Goal: Task Accomplishment & Management: Use online tool/utility

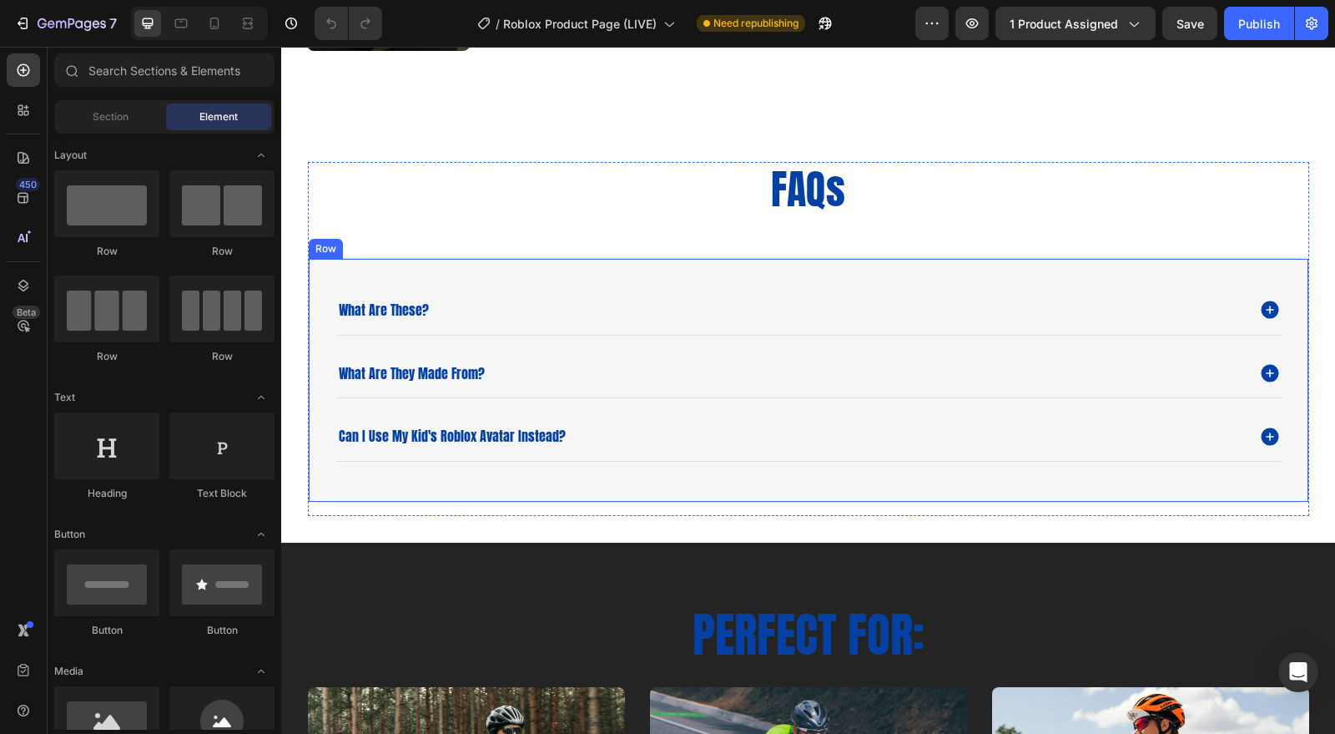
scroll to position [2318, 0]
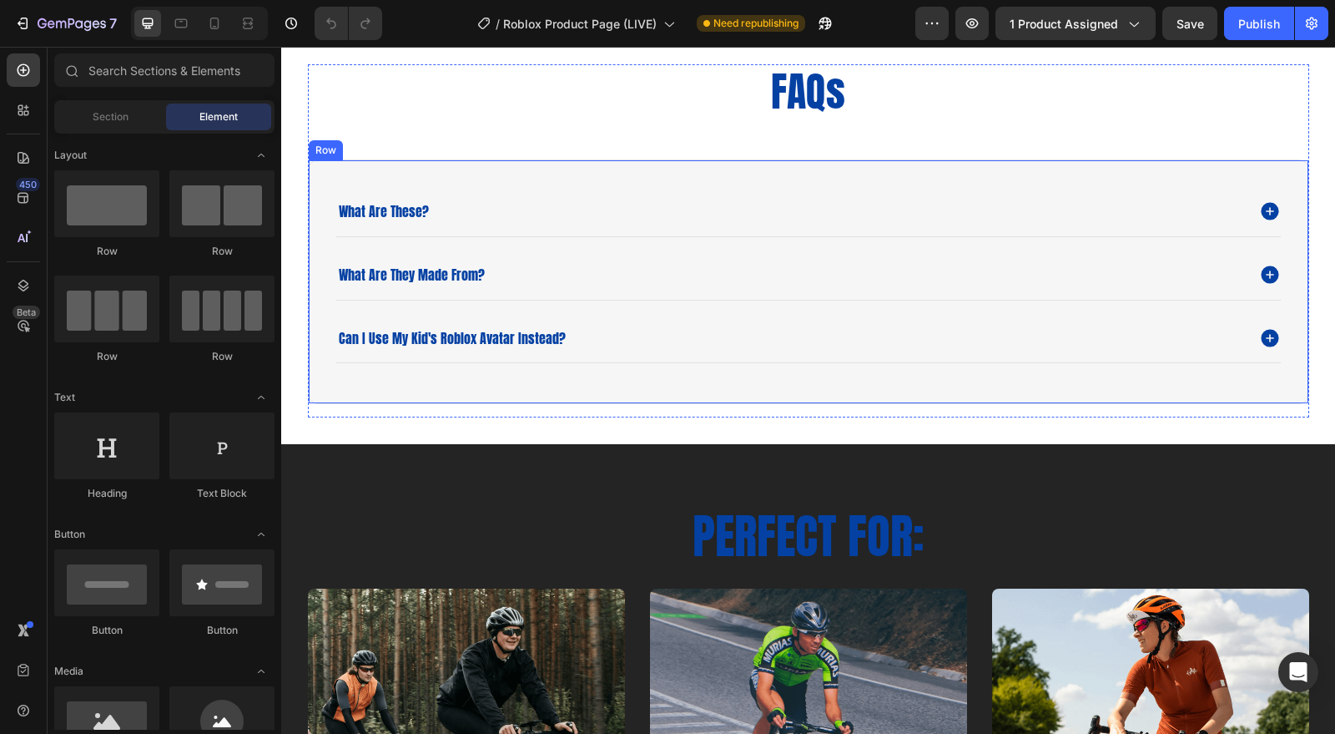
click at [1021, 164] on div "what are these? what are they made from? can i use my kid's roblox avatar inste…" at bounding box center [809, 281] width 1002 height 245
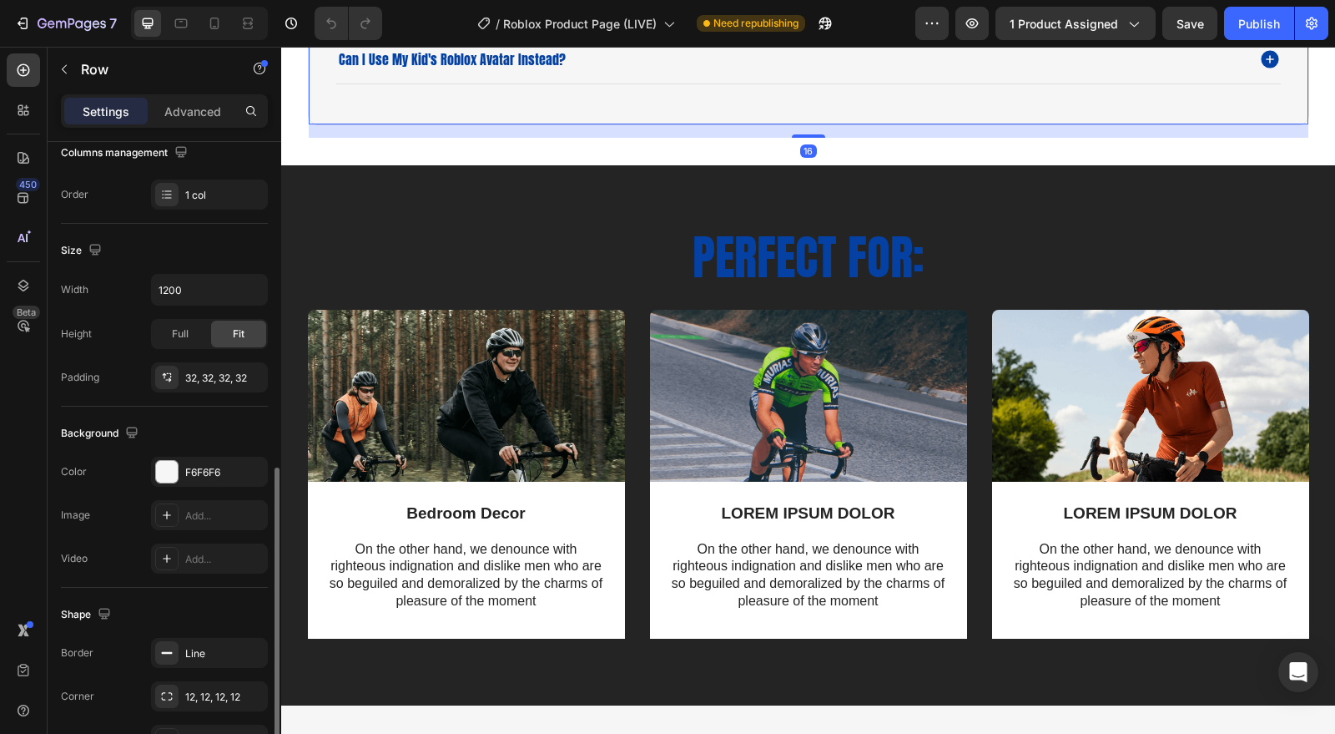
scroll to position [371, 0]
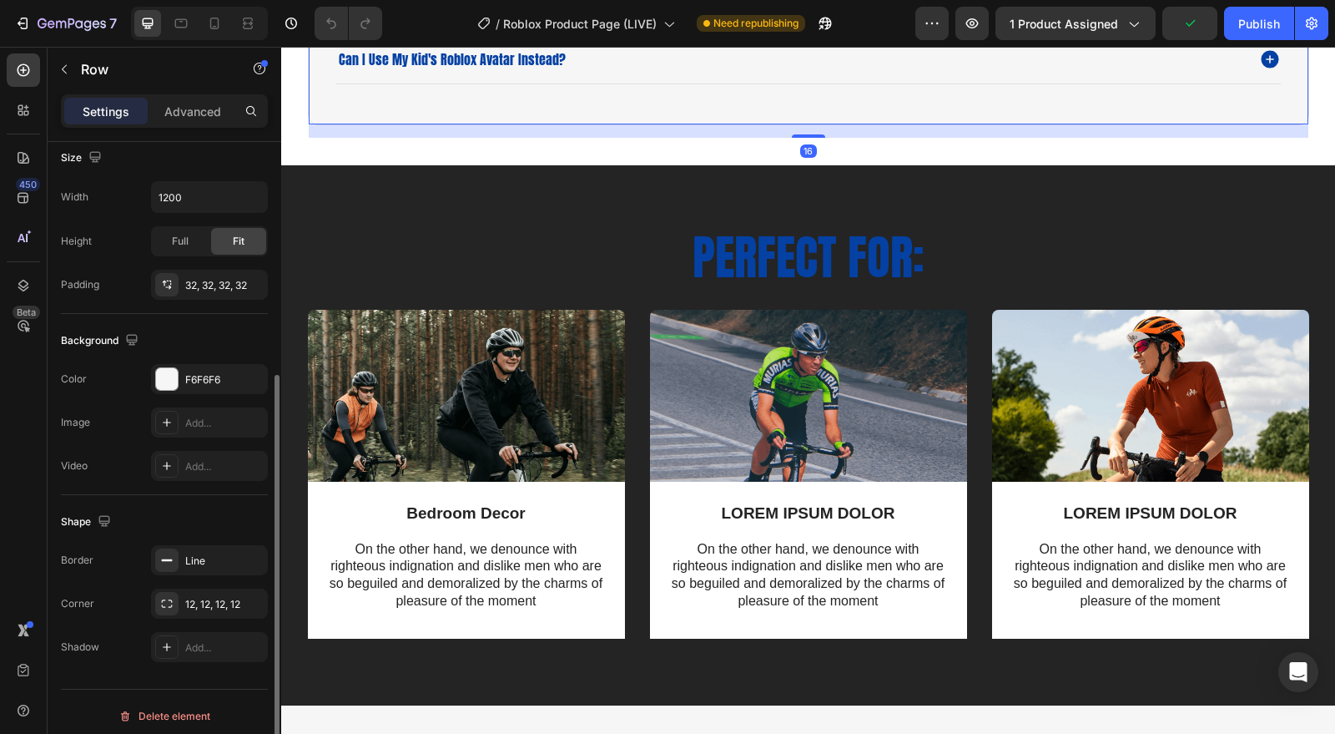
click at [202, 578] on div "Border Line Corner 12, 12, 12, 12 Shadow Add..." at bounding box center [164, 603] width 207 height 117
click at [0, 0] on icon "button" at bounding box center [0, 0] width 0 height 0
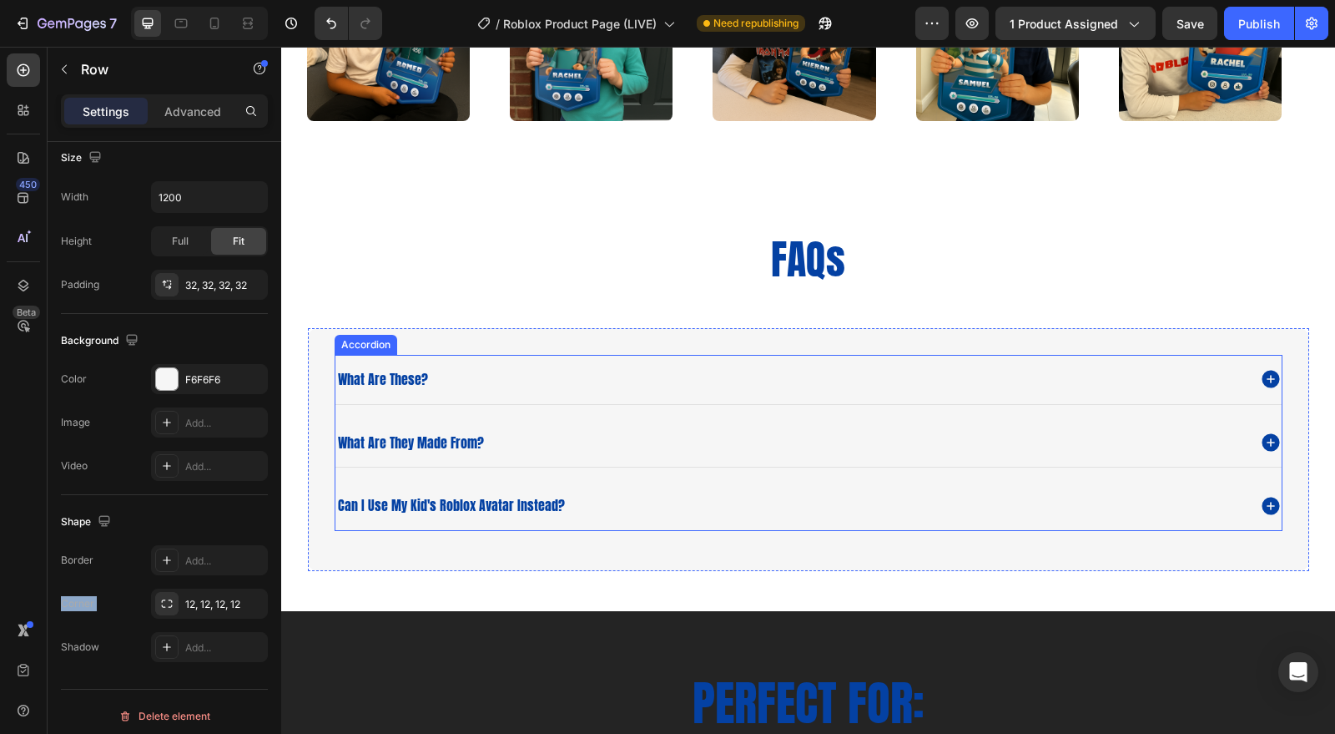
scroll to position [2411, 0]
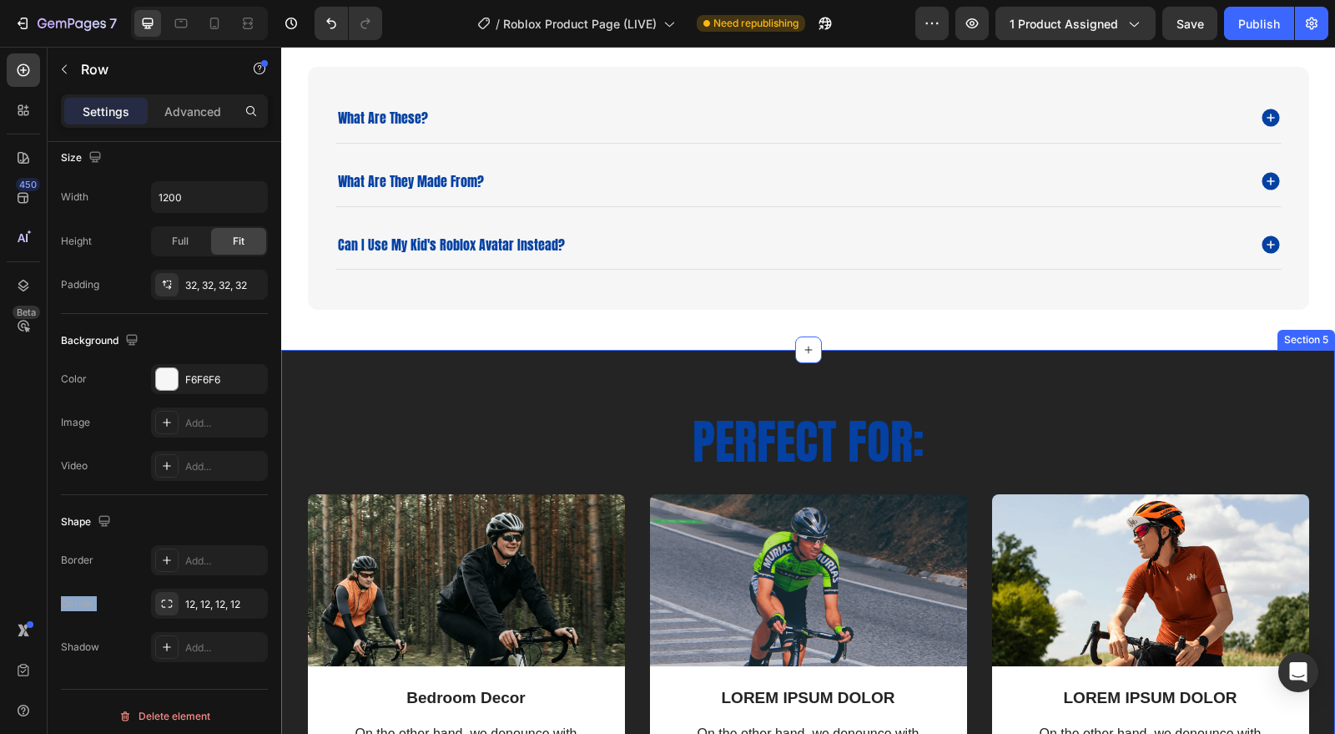
click at [407, 385] on div "Perfect for: Heading Row Image Bedroom Decor Text Block On the other hand, we d…" at bounding box center [808, 619] width 1054 height 539
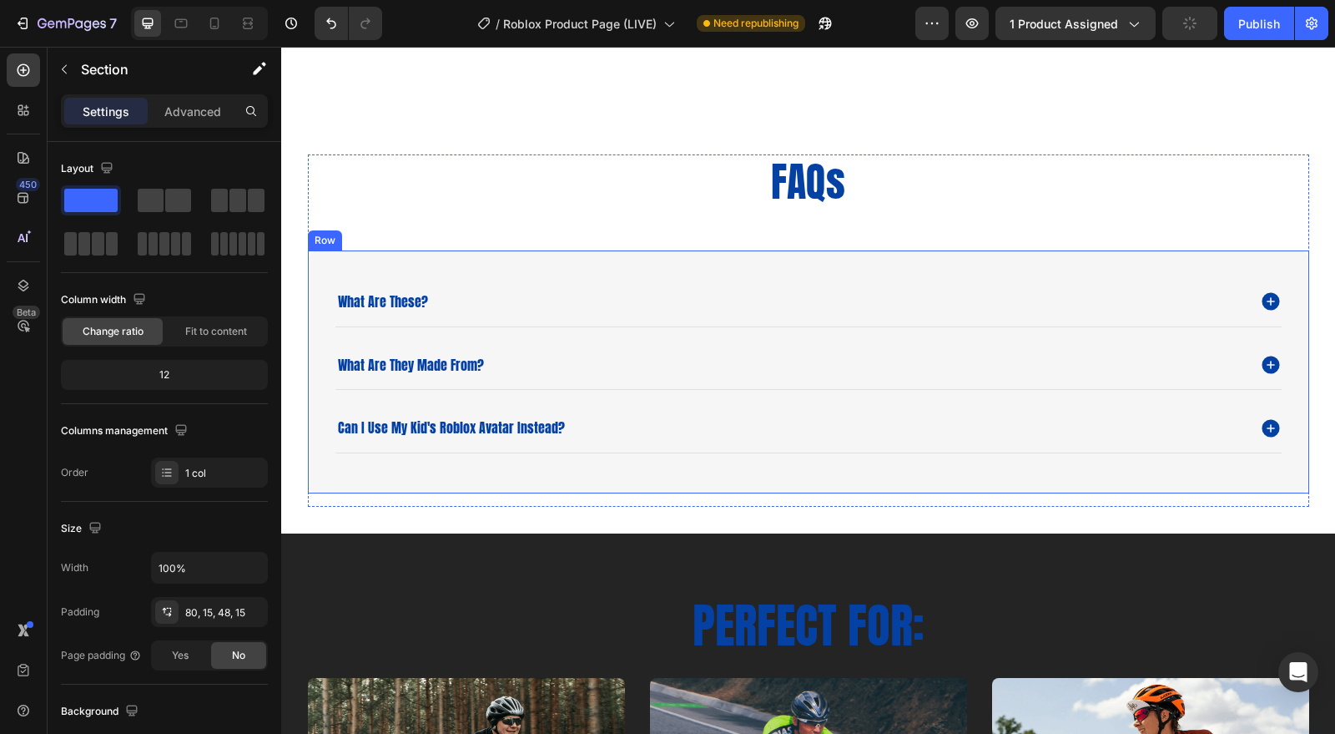
scroll to position [2490, 0]
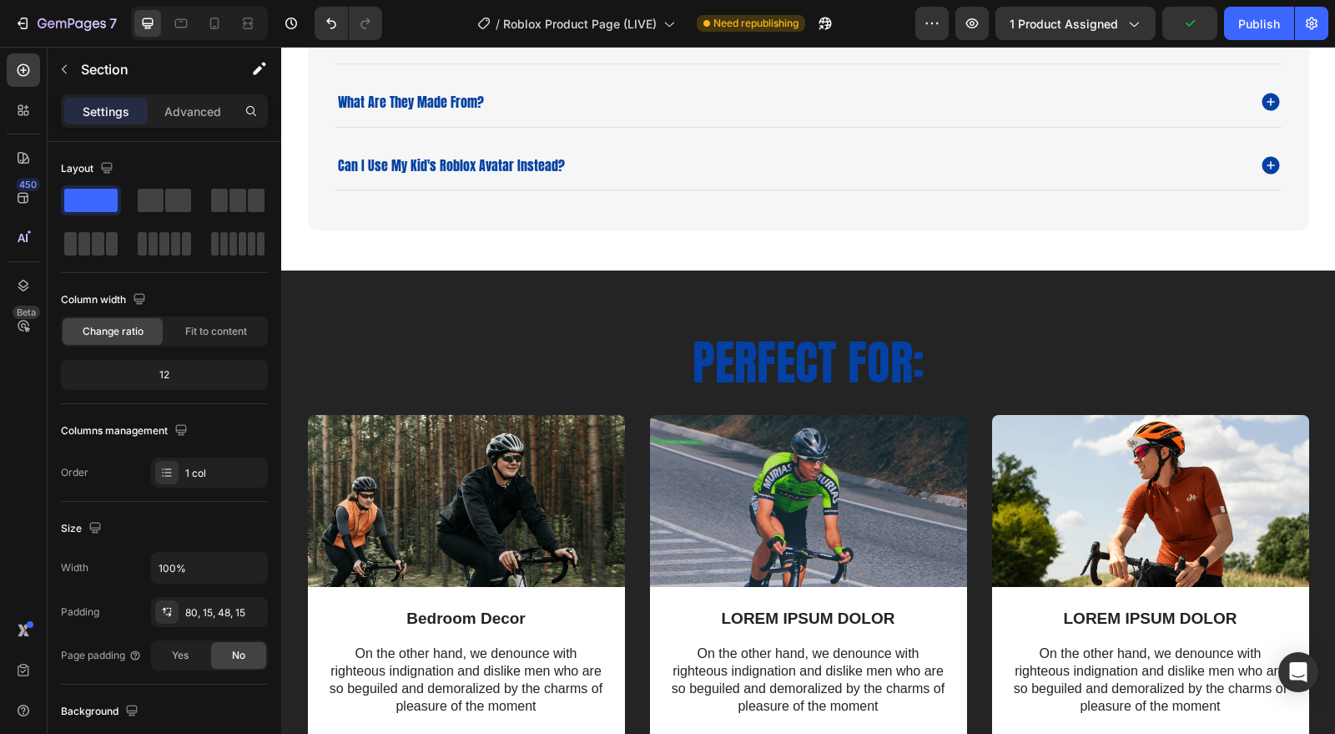
click at [364, 310] on div "Perfect for: Heading Row Image Bedroom Decor Text Block On the other hand, we d…" at bounding box center [808, 539] width 1054 height 539
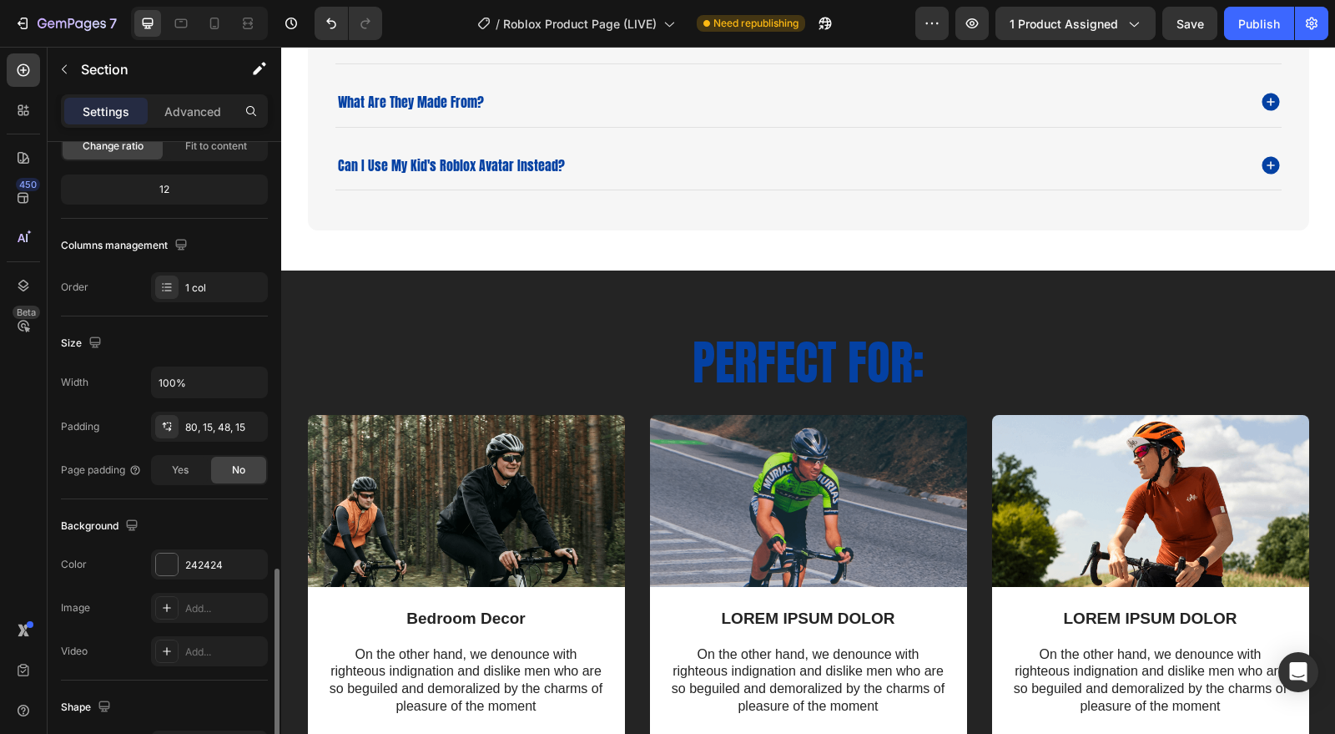
scroll to position [376, 0]
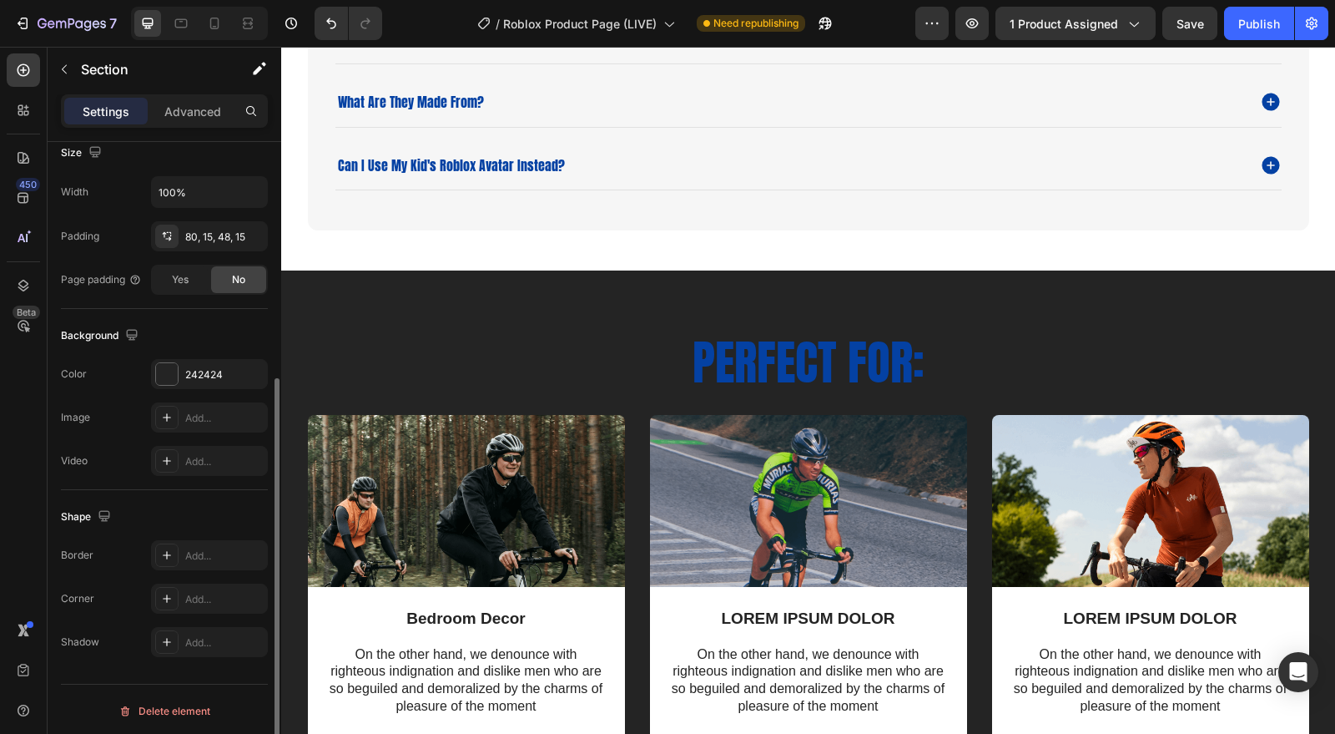
click at [164, 376] on div at bounding box center [167, 374] width 22 height 22
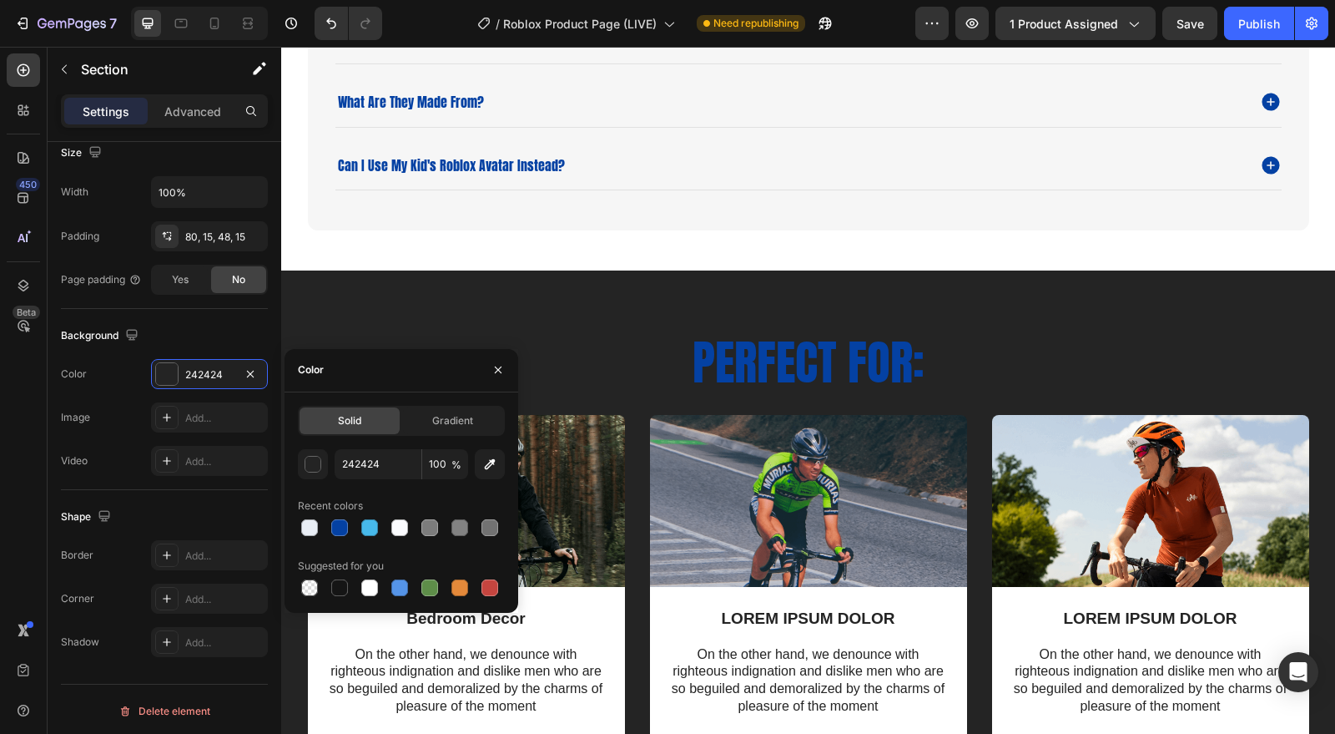
click at [317, 519] on div at bounding box center [310, 527] width 20 height 20
type input "E9EEF5"
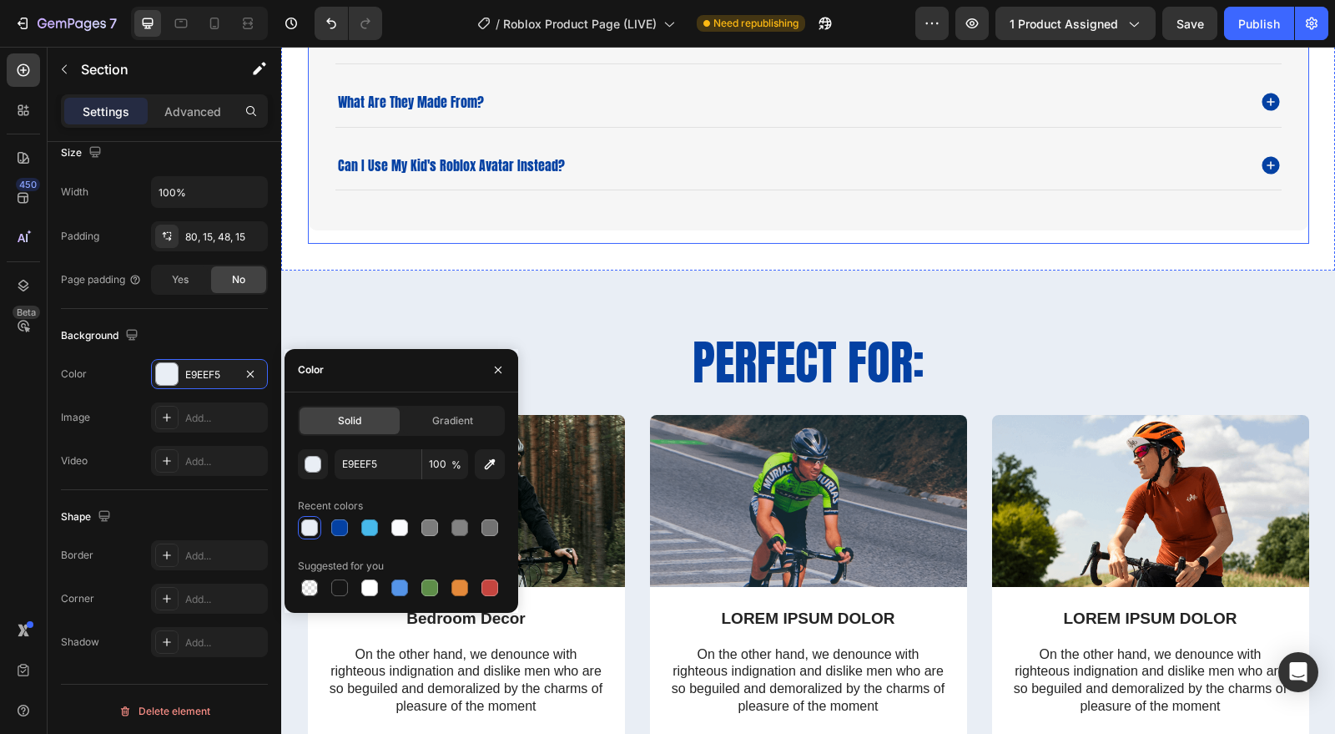
click at [840, 248] on div "FAQs Heading what are these? what are they made from? can i use my kid's roblox…" at bounding box center [808, 49] width 1054 height 446
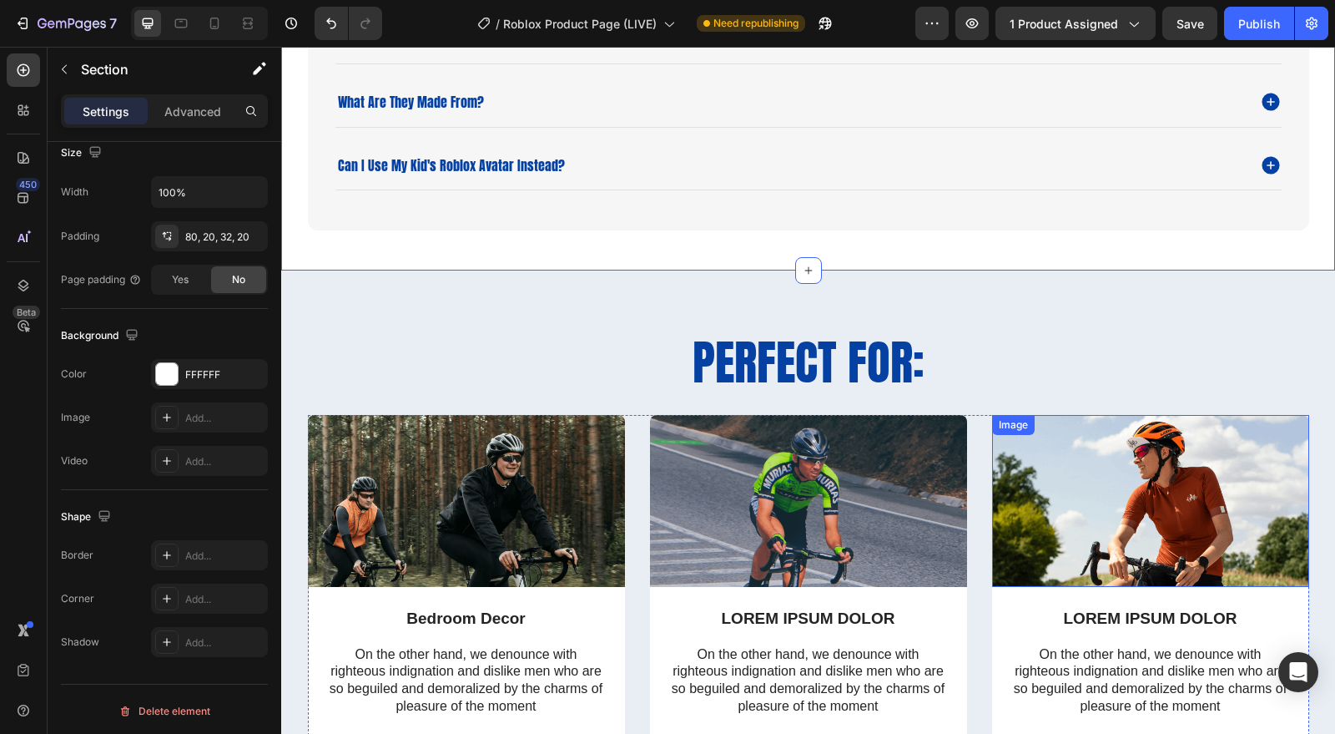
scroll to position [2675, 0]
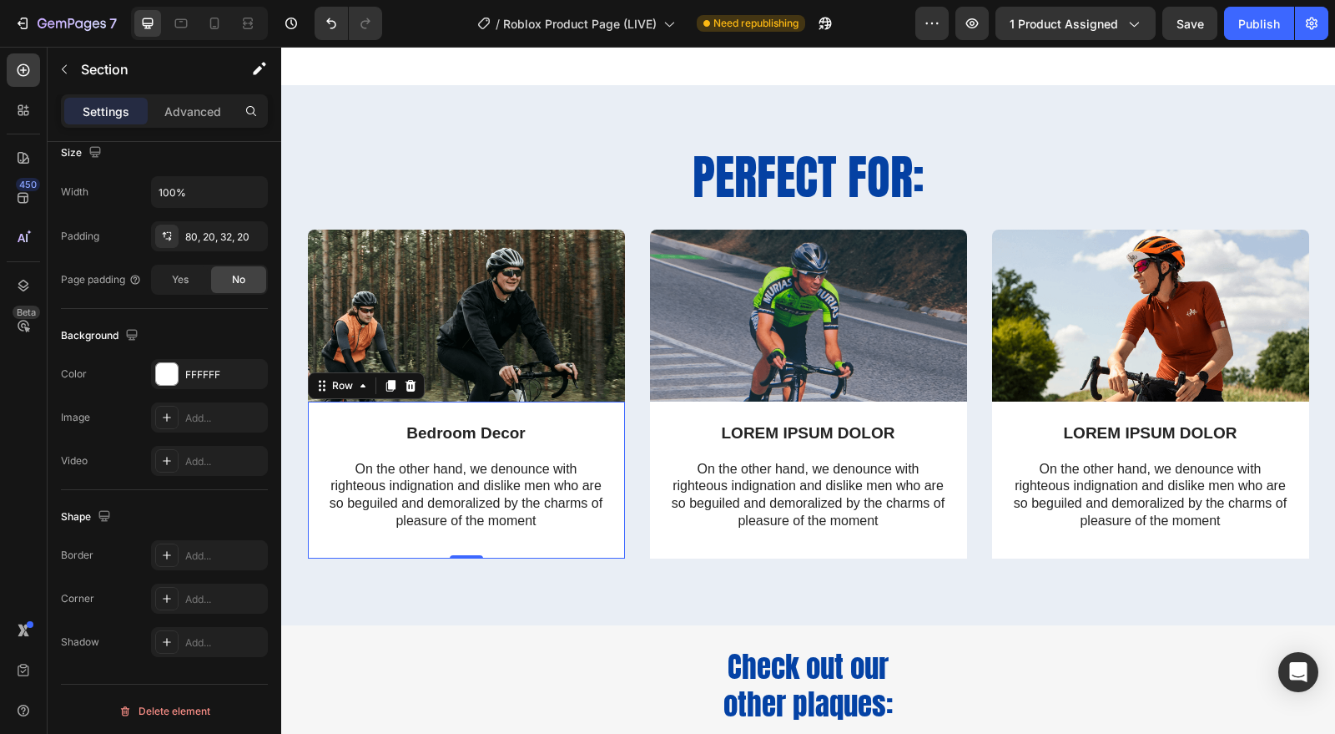
click at [603, 538] on div "Bedroom Decor Text Block On the other hand, we denounce with righteous indignat…" at bounding box center [466, 479] width 317 height 157
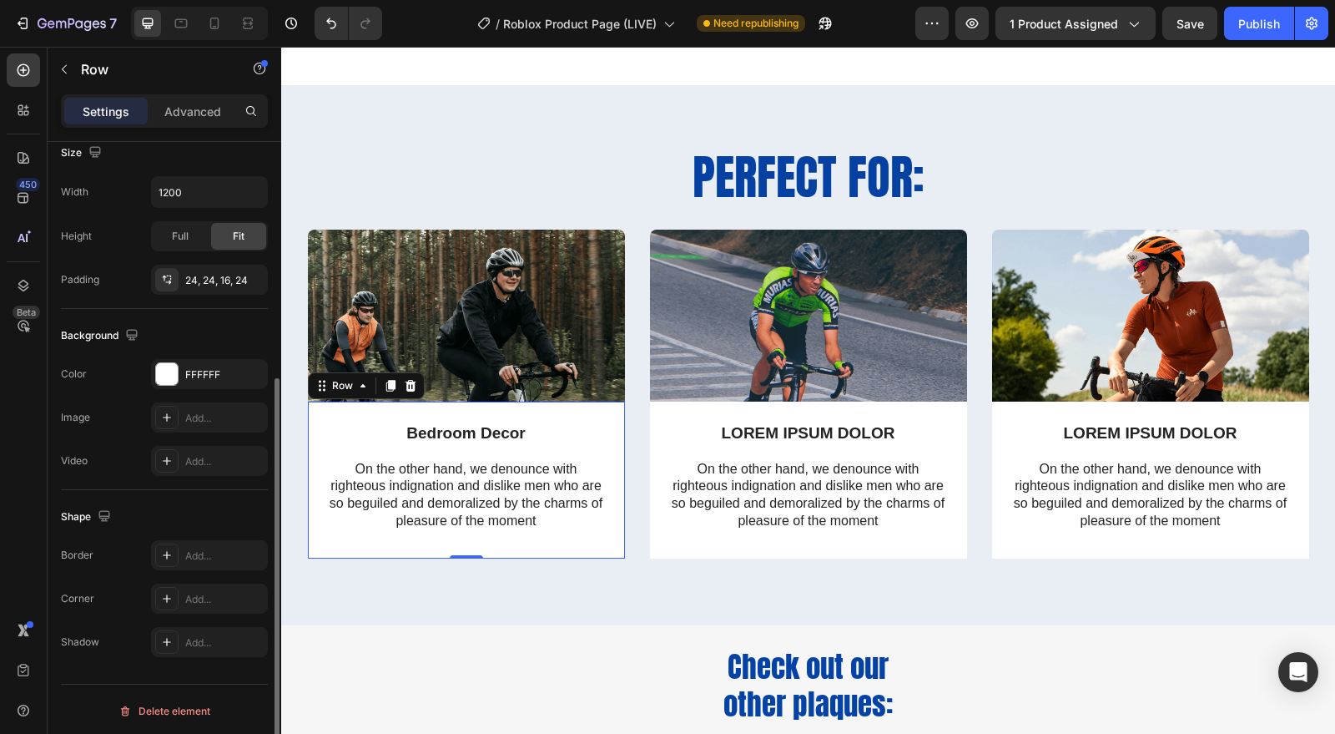
scroll to position [283, 0]
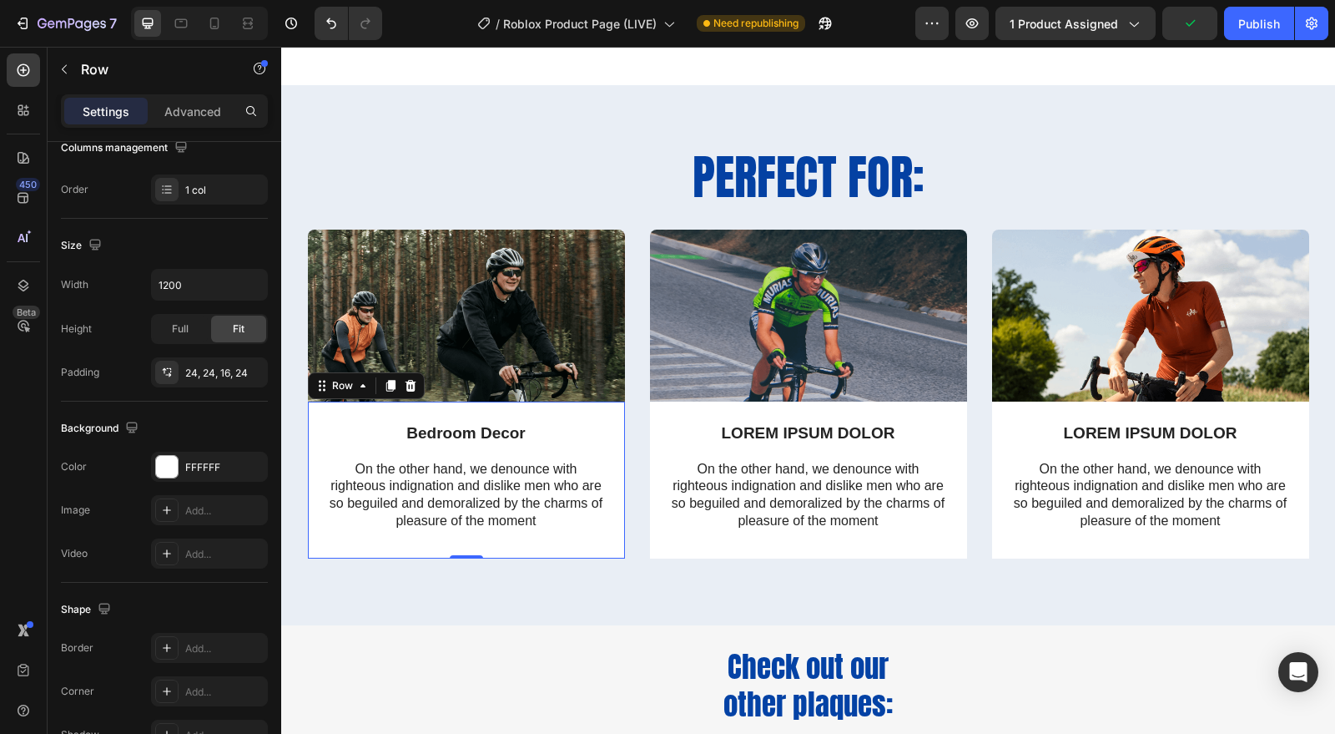
click at [219, 676] on div "Add..." at bounding box center [209, 691] width 117 height 30
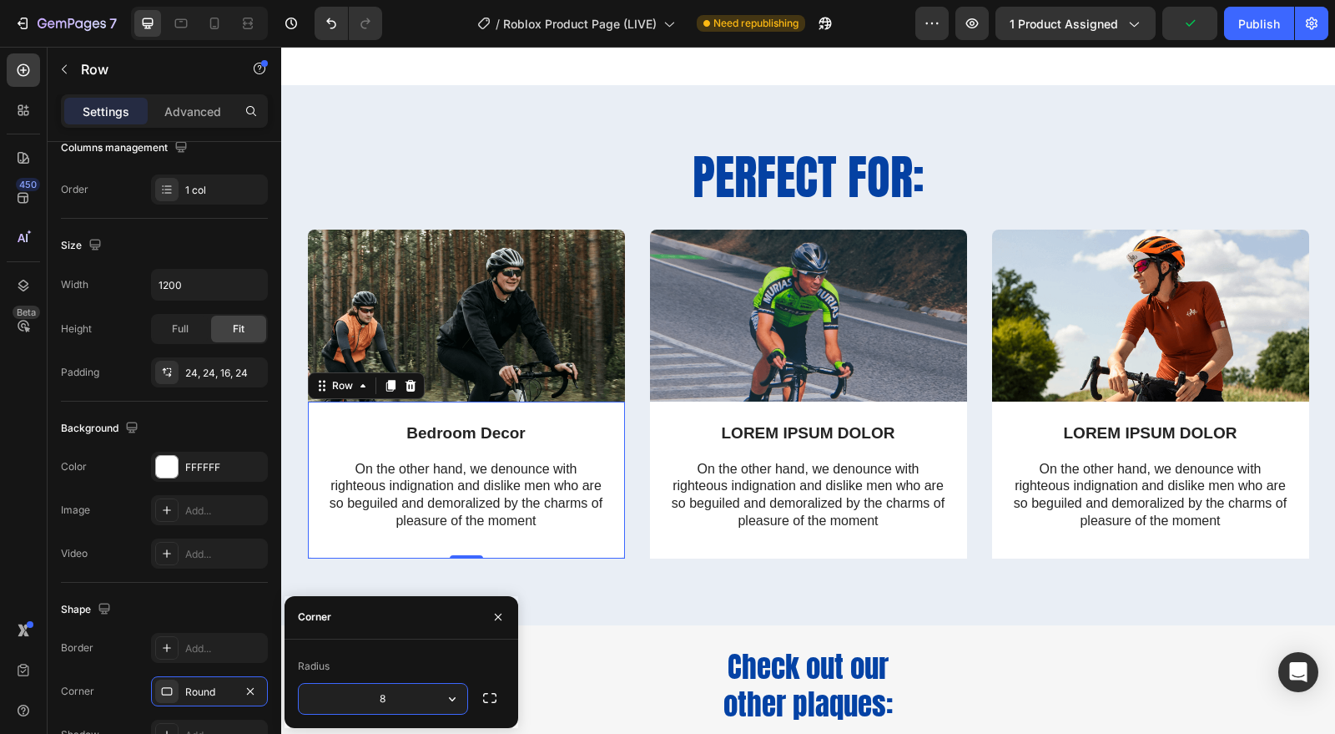
click at [221, 684] on div "Round" at bounding box center [209, 691] width 48 height 15
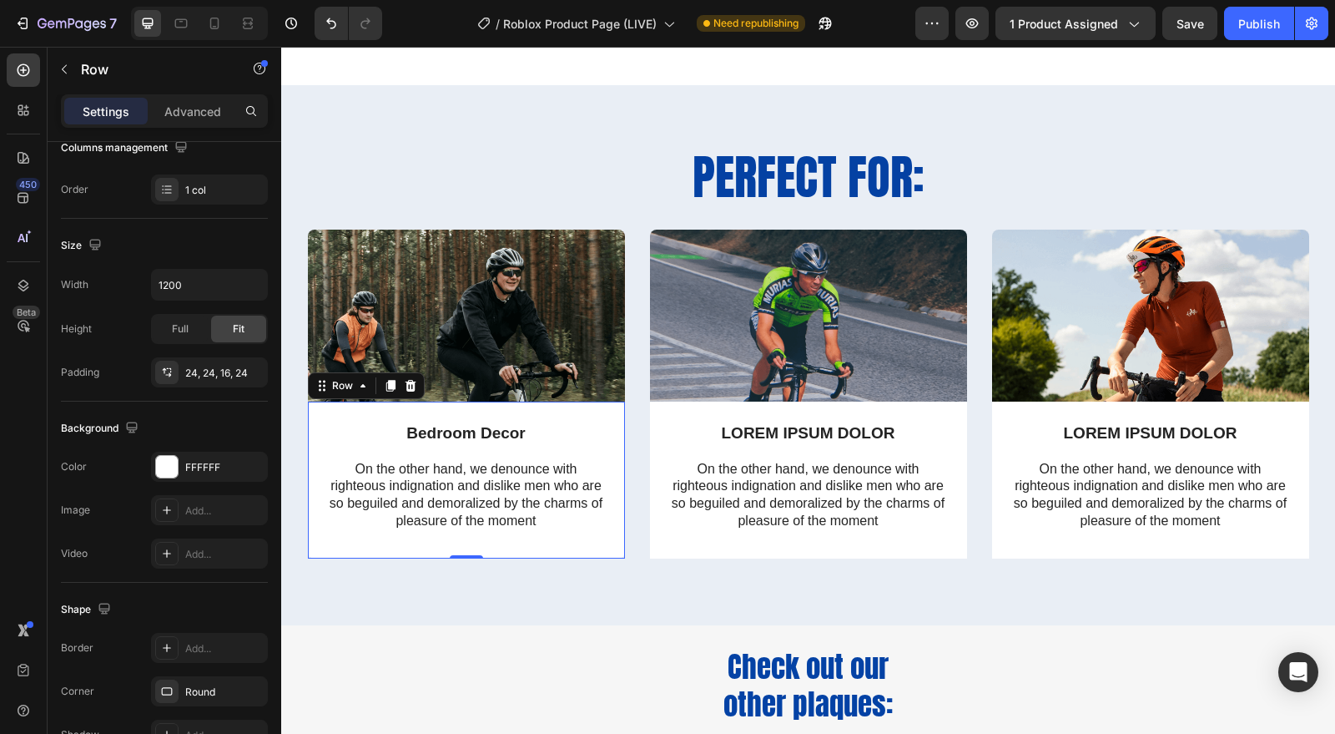
click at [221, 684] on div "Round" at bounding box center [224, 691] width 78 height 15
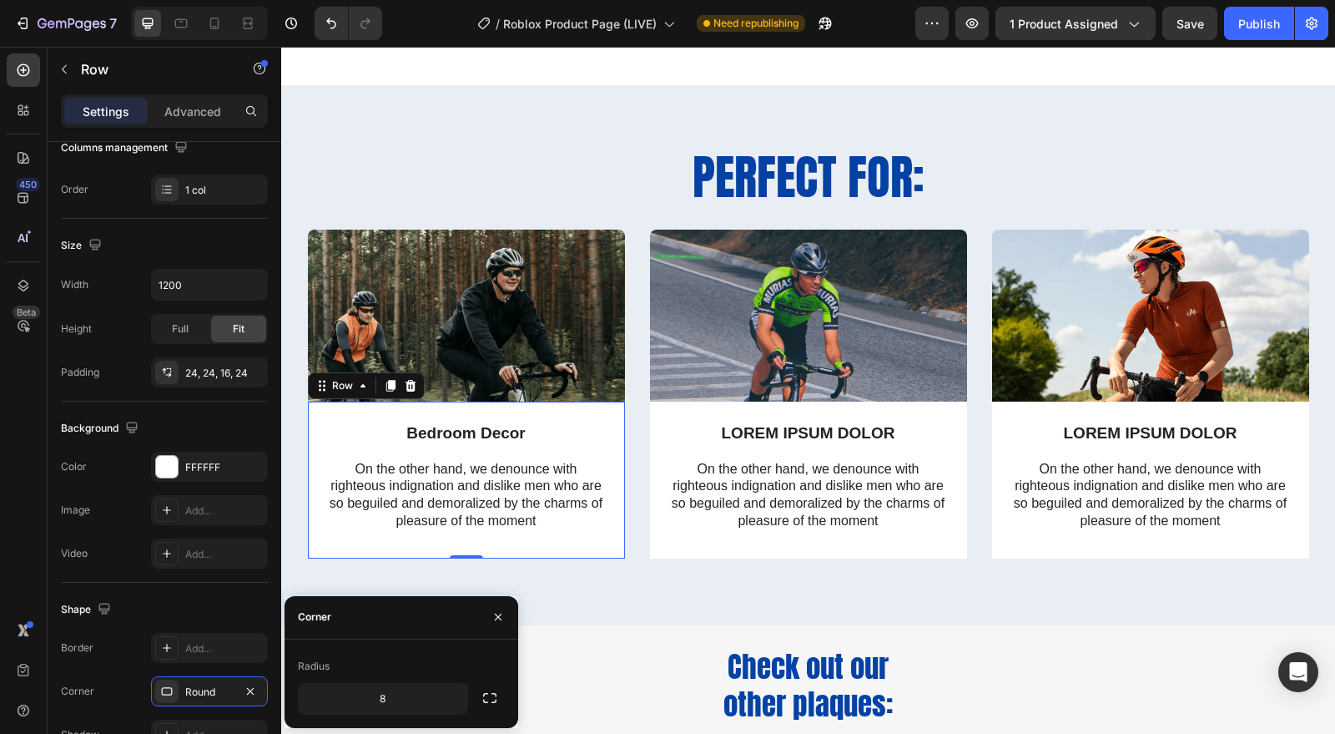
click at [486, 704] on icon "button" at bounding box center [490, 697] width 17 height 17
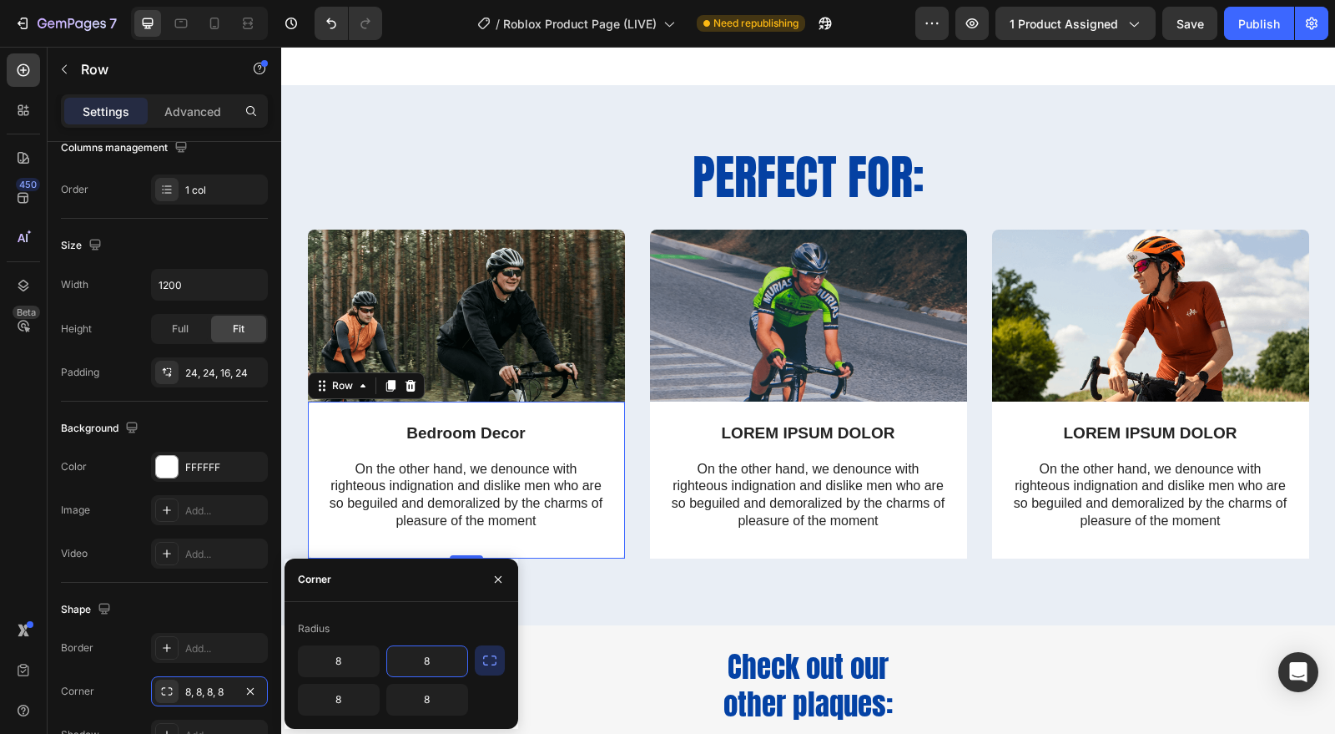
click at [430, 661] on input "8" at bounding box center [427, 661] width 80 height 30
type input "0"
click at [371, 659] on input "8" at bounding box center [339, 661] width 80 height 30
type input "0"
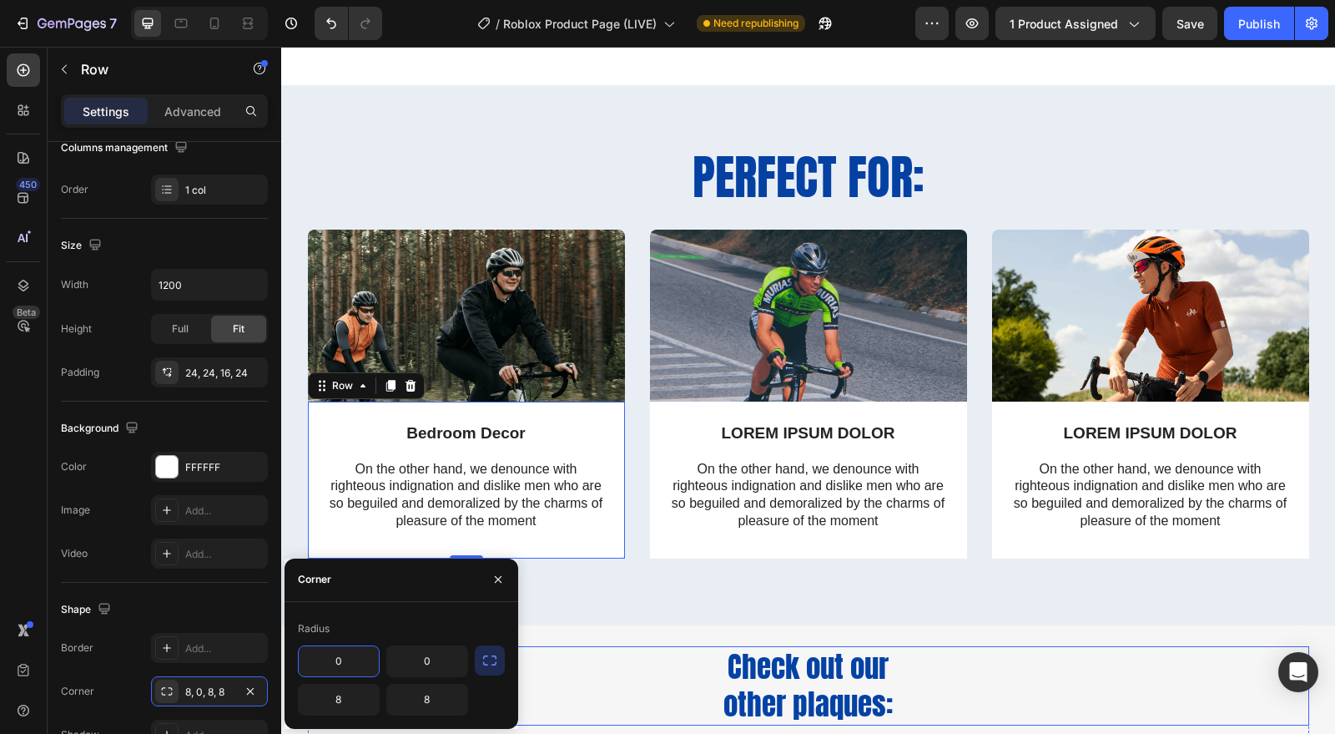
click at [689, 647] on h2 "Check out our other plaques:" at bounding box center [809, 685] width 1002 height 79
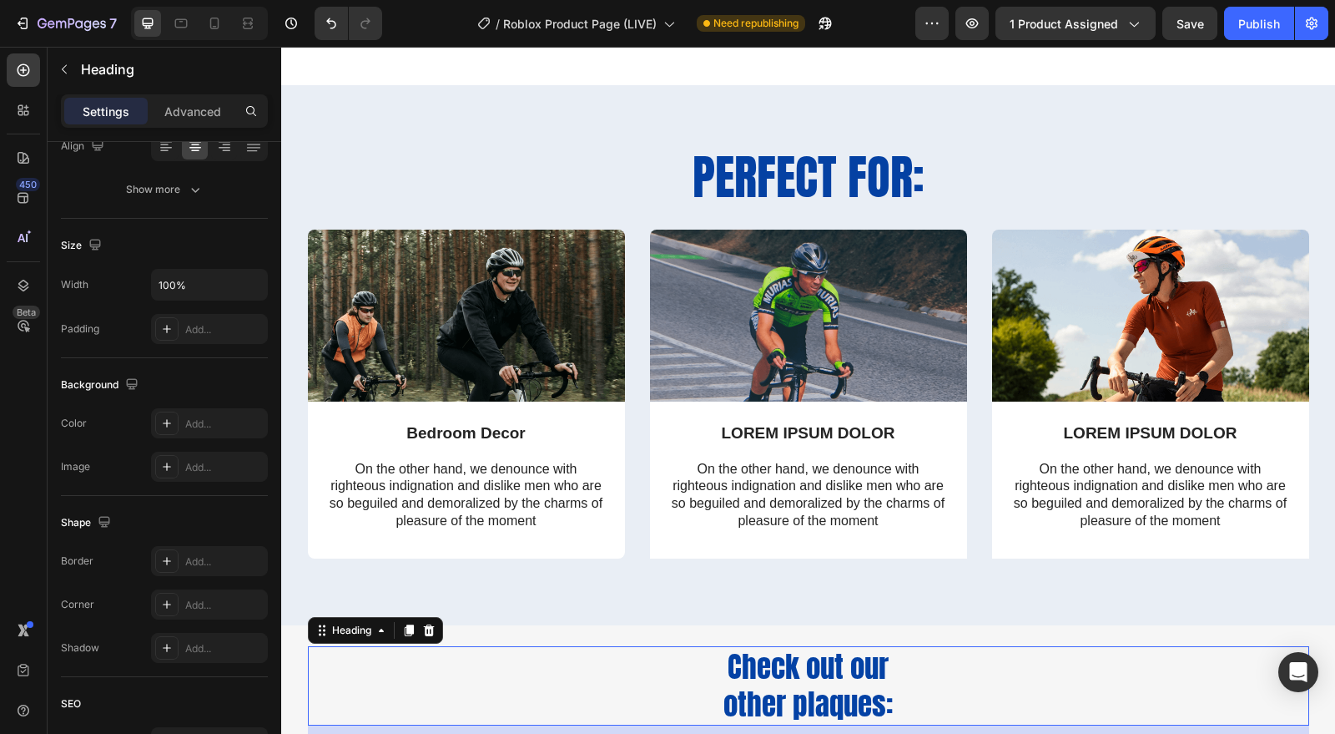
scroll to position [0, 0]
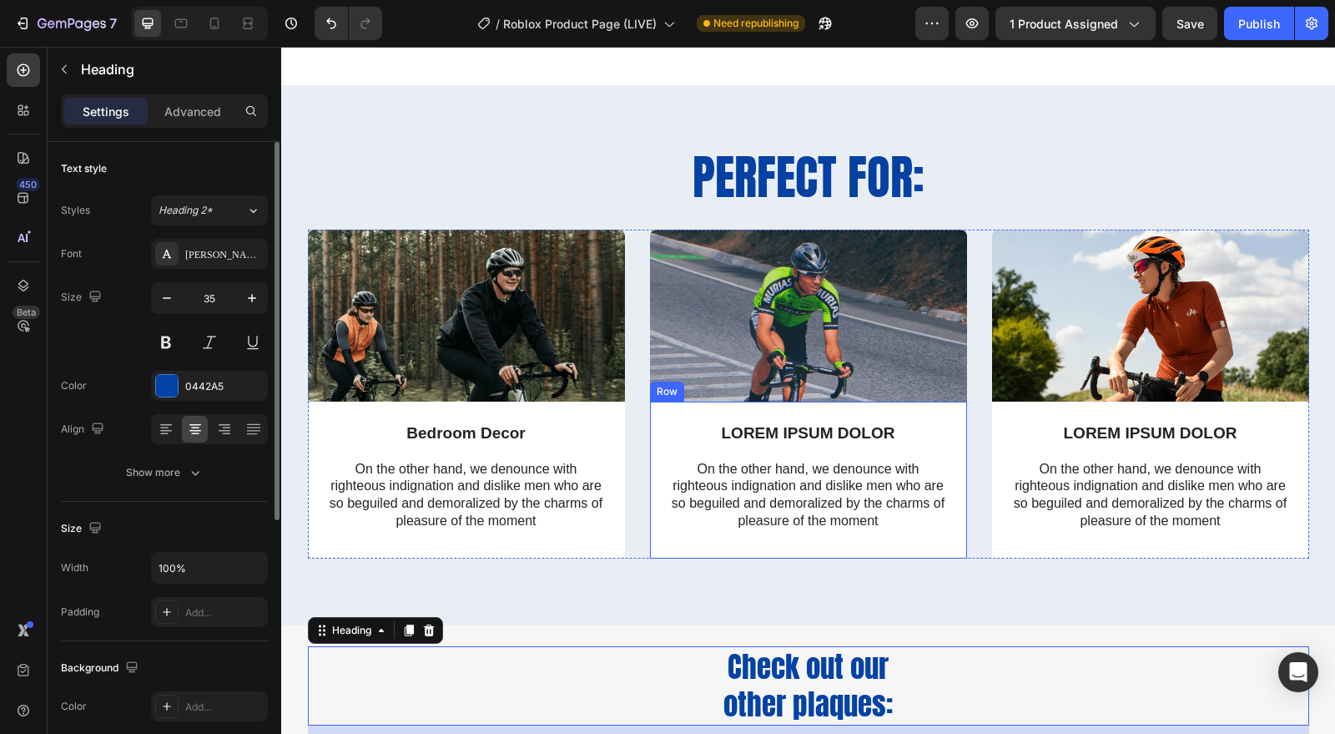
click at [679, 542] on div "LOREM IPSUM DOLOR Text Block On the other hand, we denounce with righteous indi…" at bounding box center [808, 479] width 317 height 157
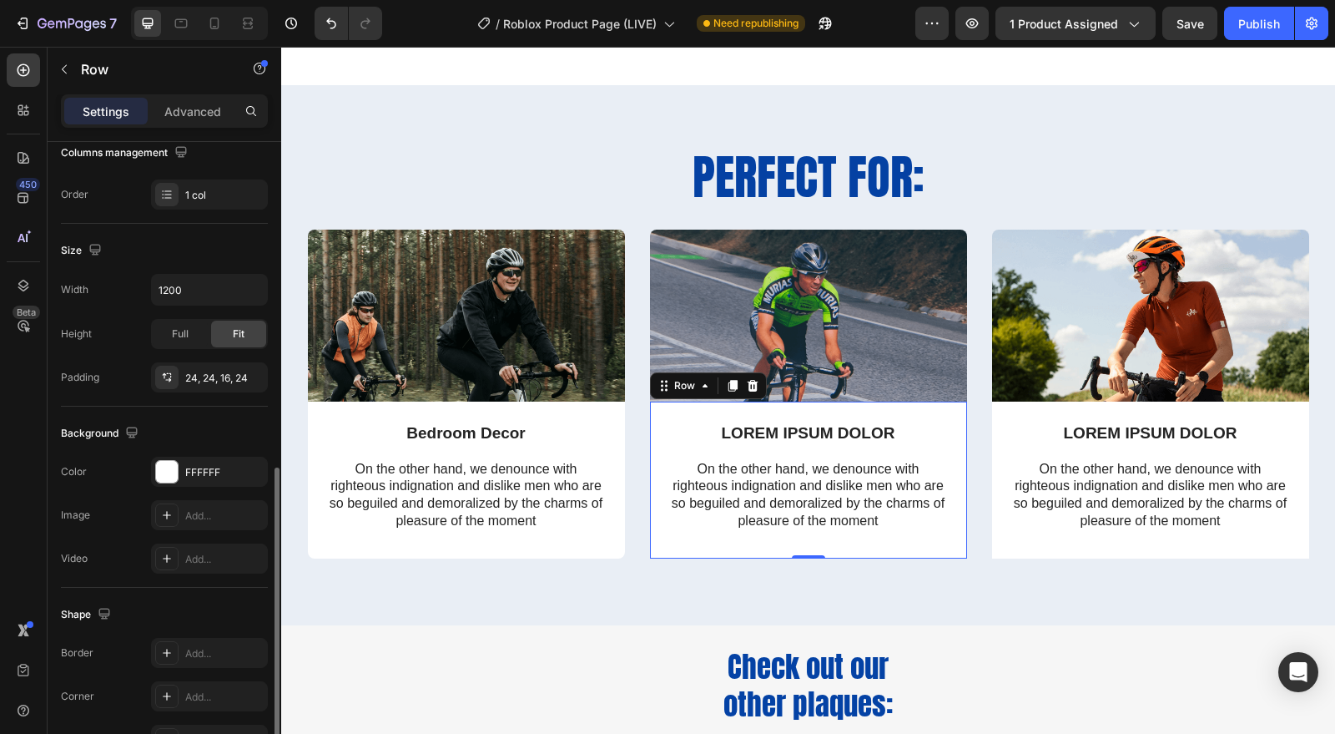
scroll to position [371, 0]
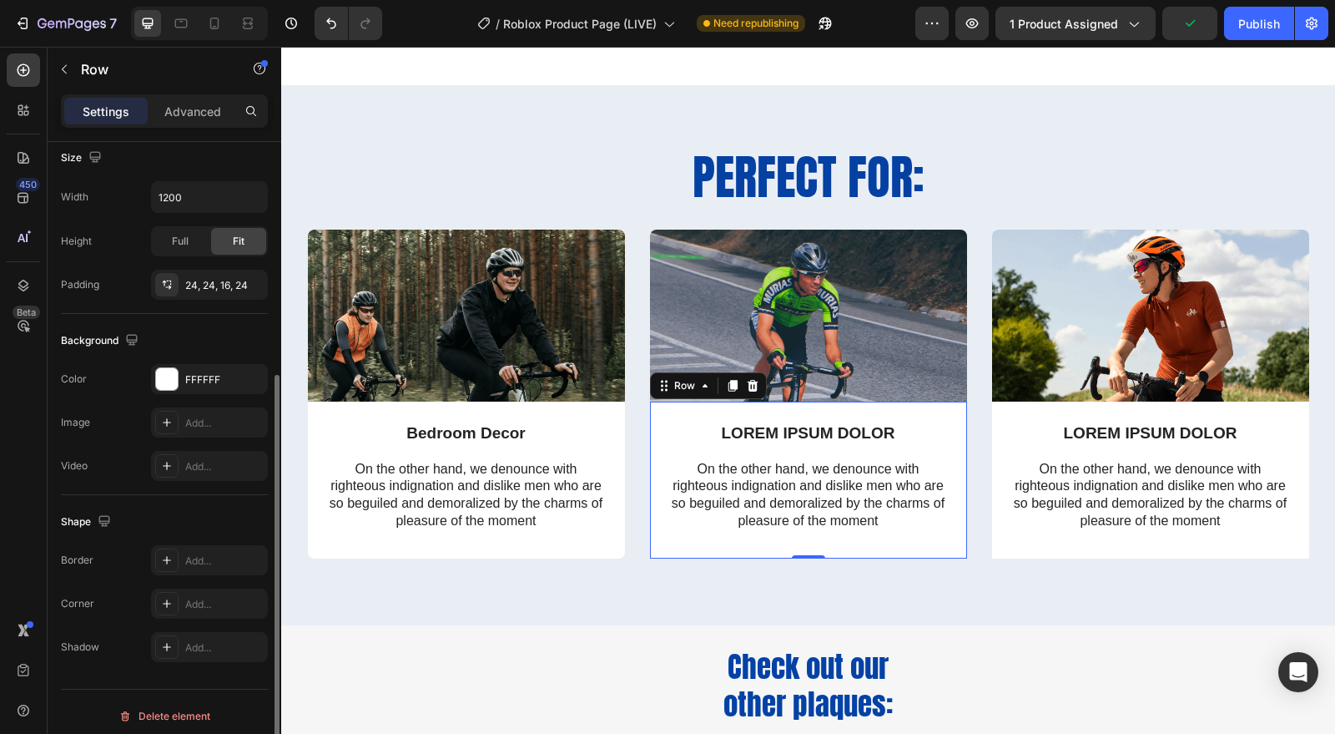
click at [183, 605] on div "Add..." at bounding box center [209, 603] width 117 height 30
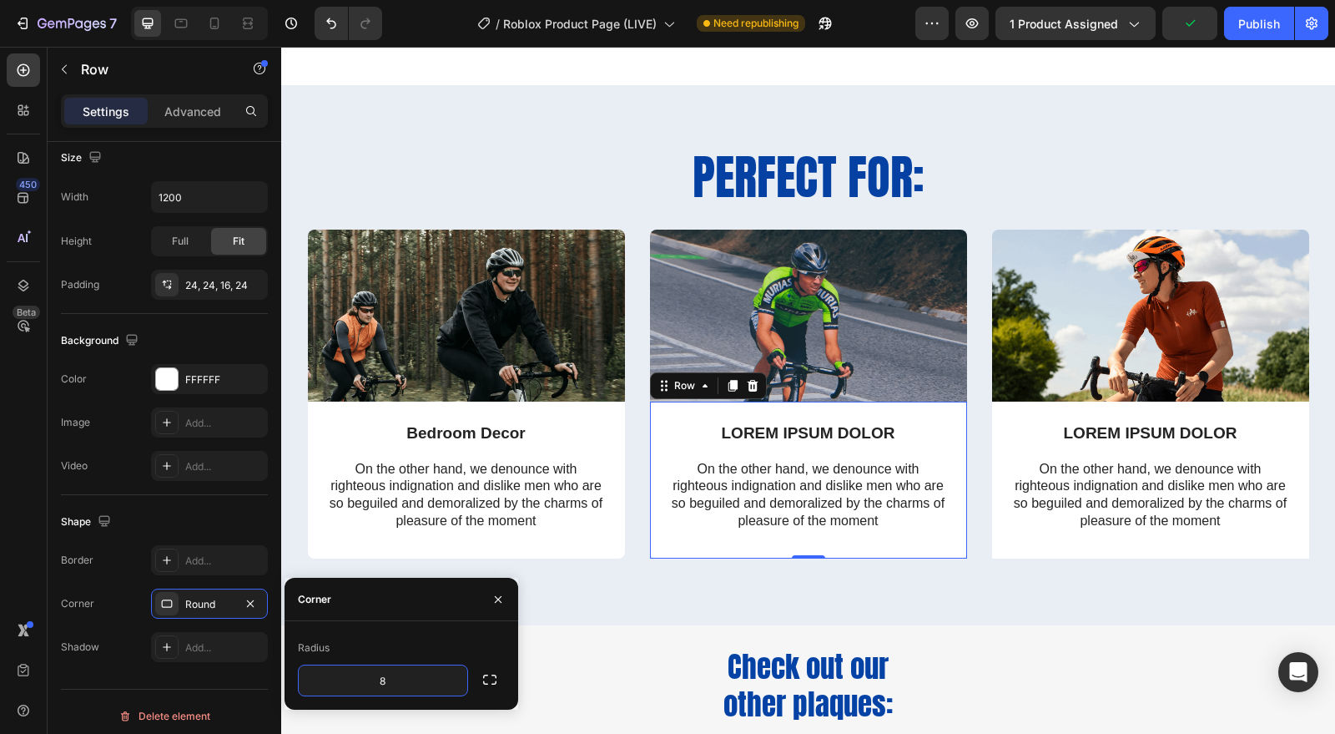
click at [501, 674] on button "button" at bounding box center [490, 679] width 30 height 30
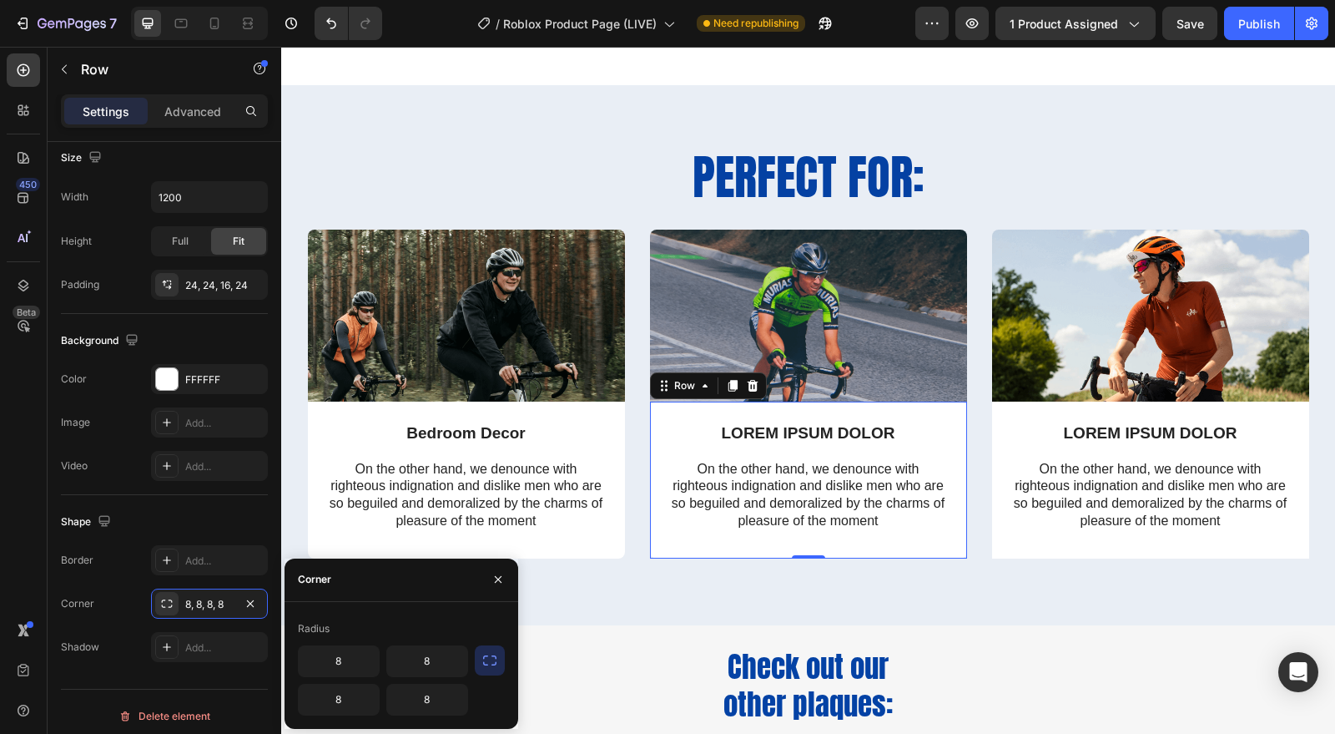
click at [361, 668] on input "8" at bounding box center [339, 661] width 80 height 30
type input "8"
type input "0"
click at [432, 665] on input "8" at bounding box center [427, 661] width 80 height 30
type input "0"
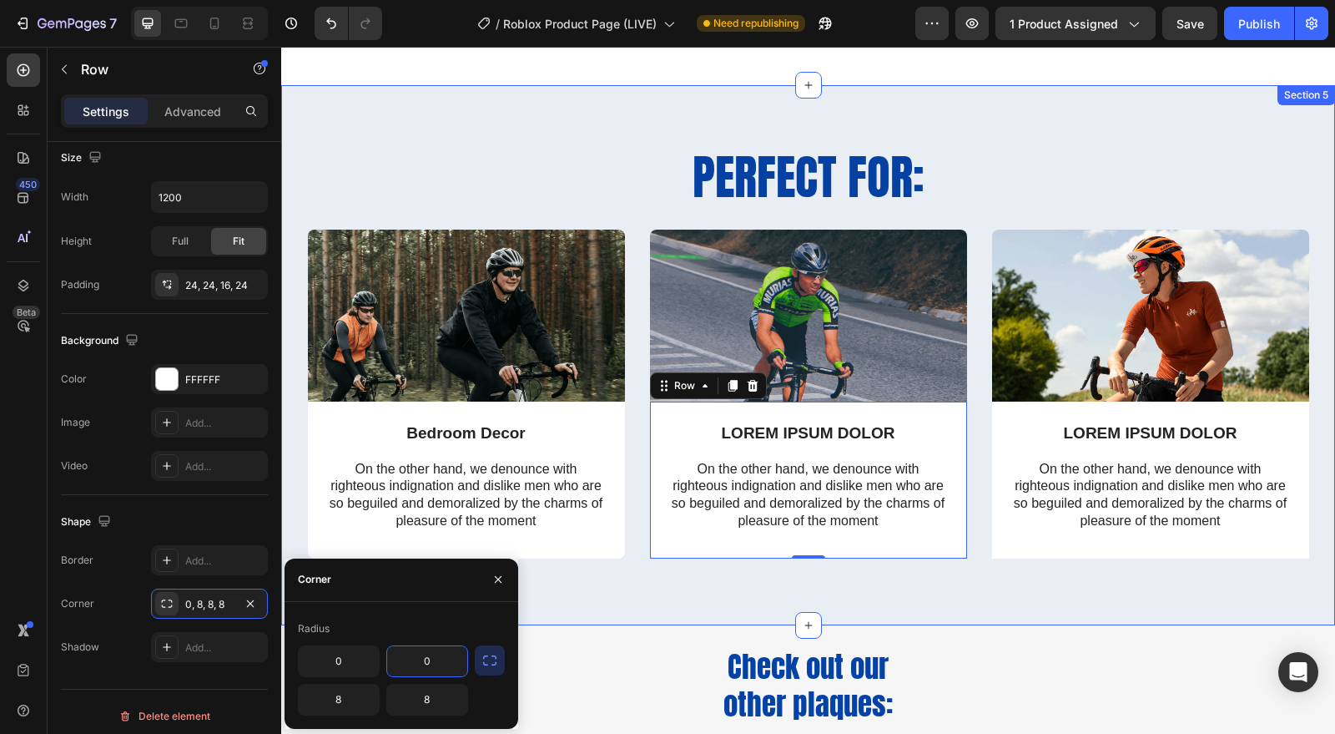
click at [776, 595] on div "Perfect for: Heading Row Image Bedroom Decor Text Block On the other hand, we d…" at bounding box center [808, 354] width 1054 height 539
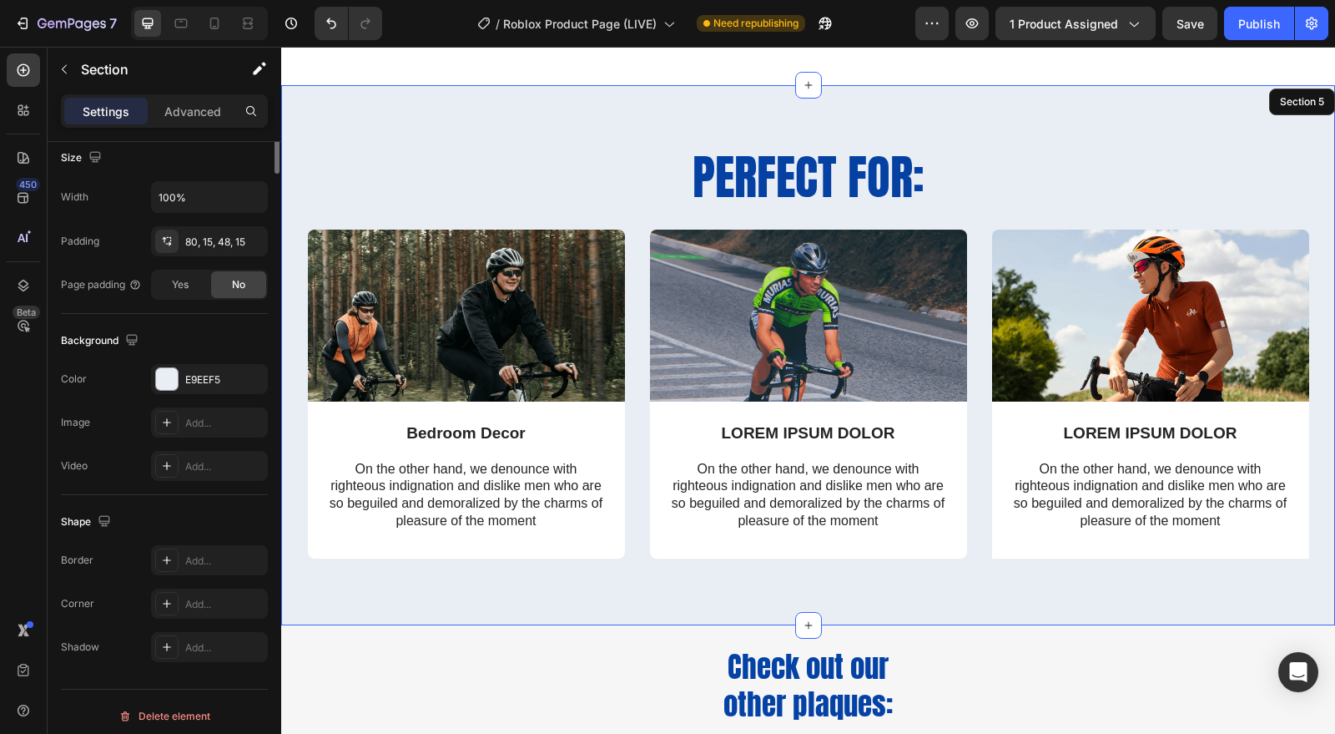
scroll to position [0, 0]
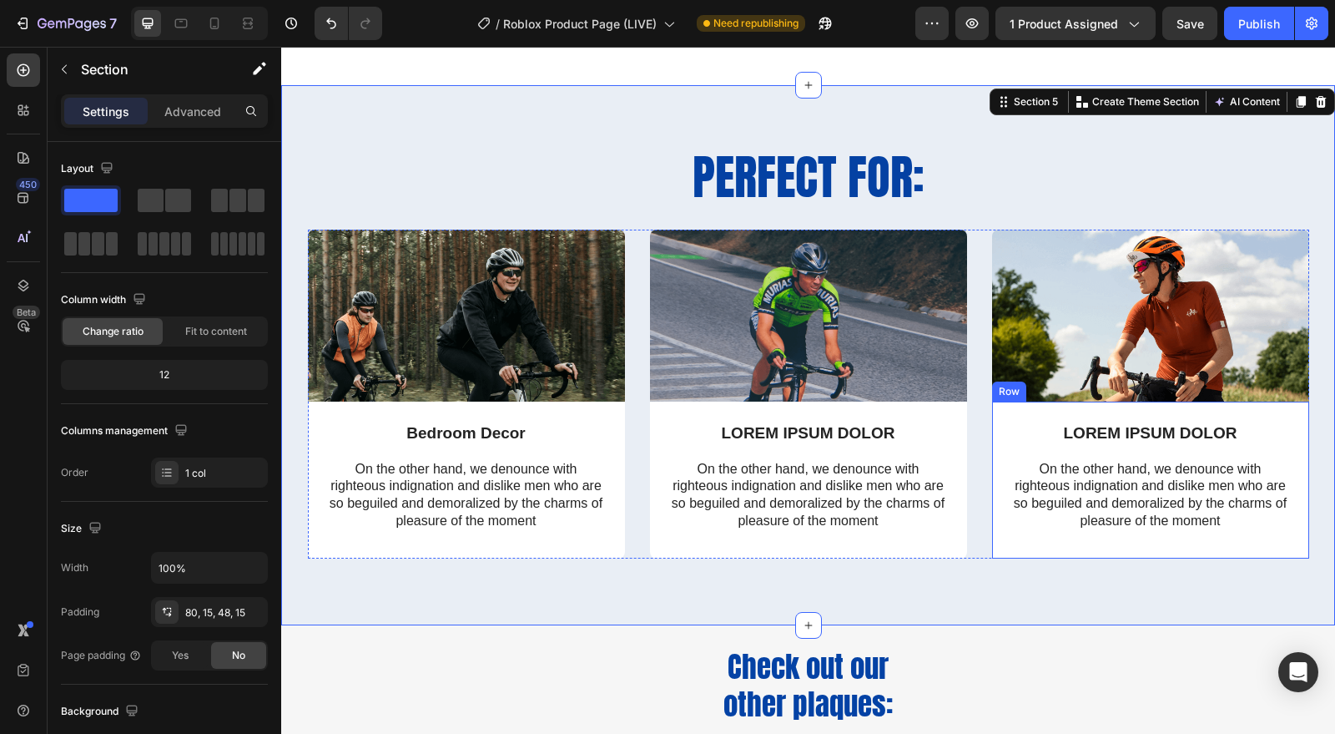
click at [998, 534] on div "LOREM IPSUM DOLOR Text Block On the other hand, we denounce with righteous indi…" at bounding box center [1150, 479] width 317 height 157
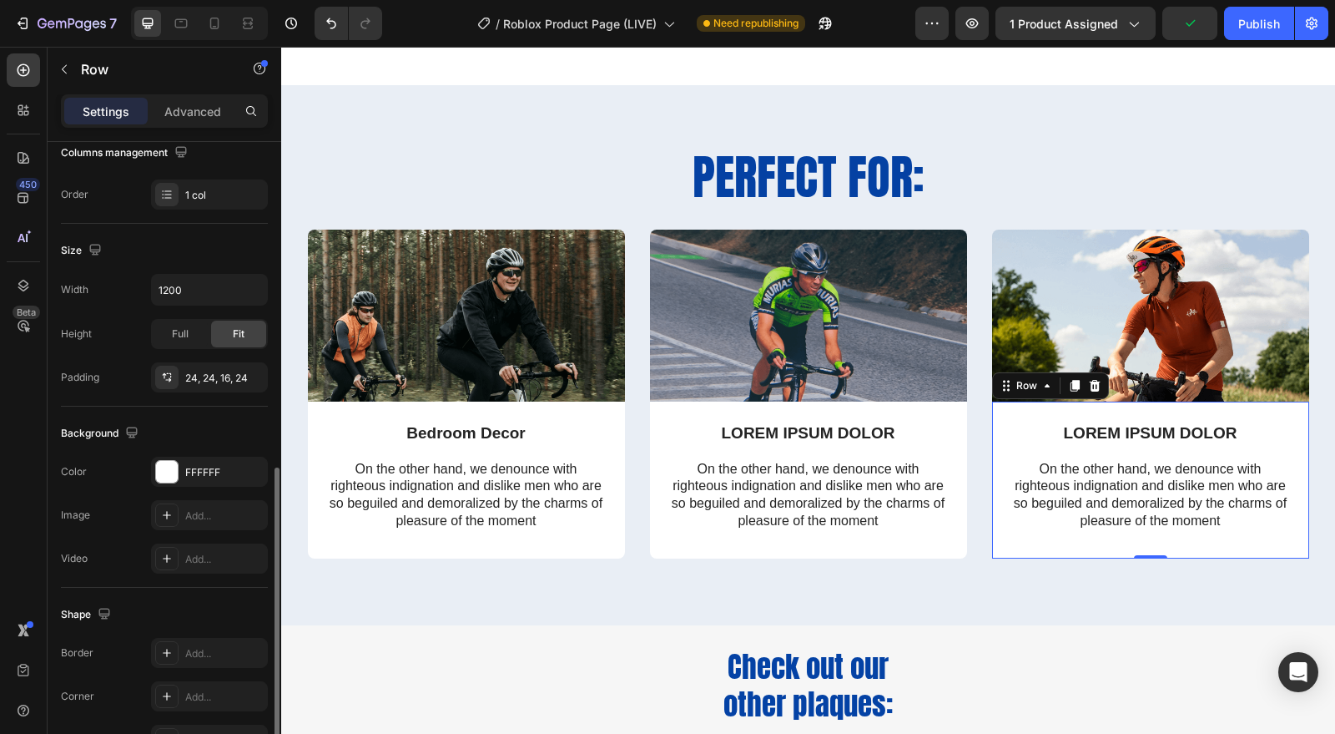
scroll to position [376, 0]
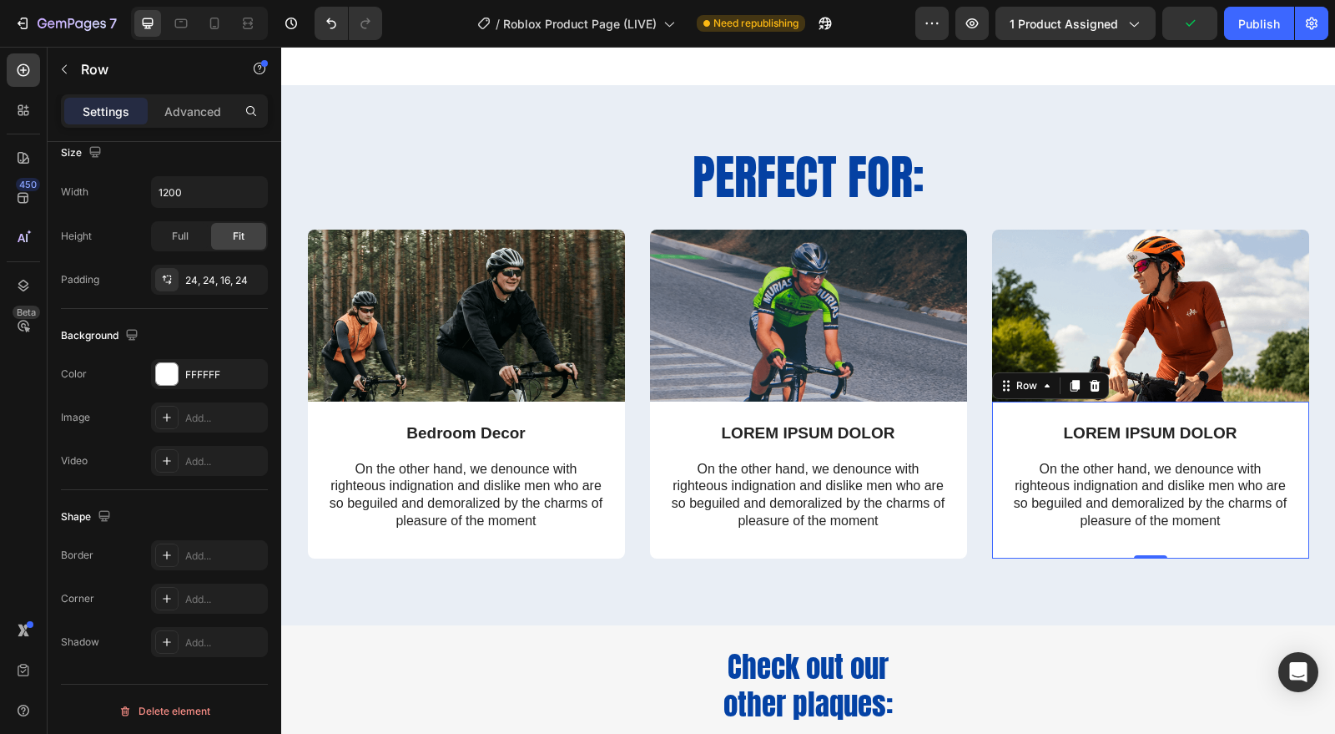
click at [184, 588] on div "Add..." at bounding box center [209, 598] width 117 height 30
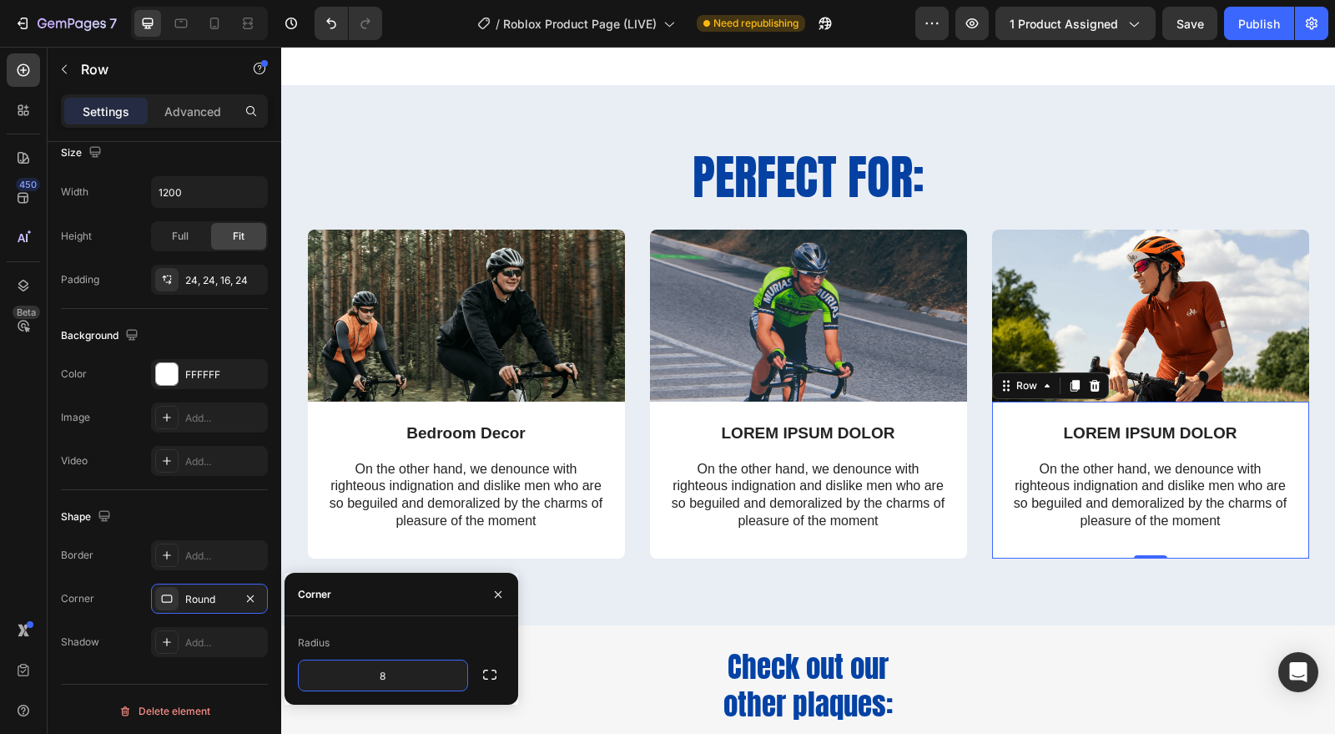
click at [507, 670] on div "Radius 8" at bounding box center [402, 660] width 234 height 62
click at [490, 673] on icon "button" at bounding box center [490, 674] width 17 height 17
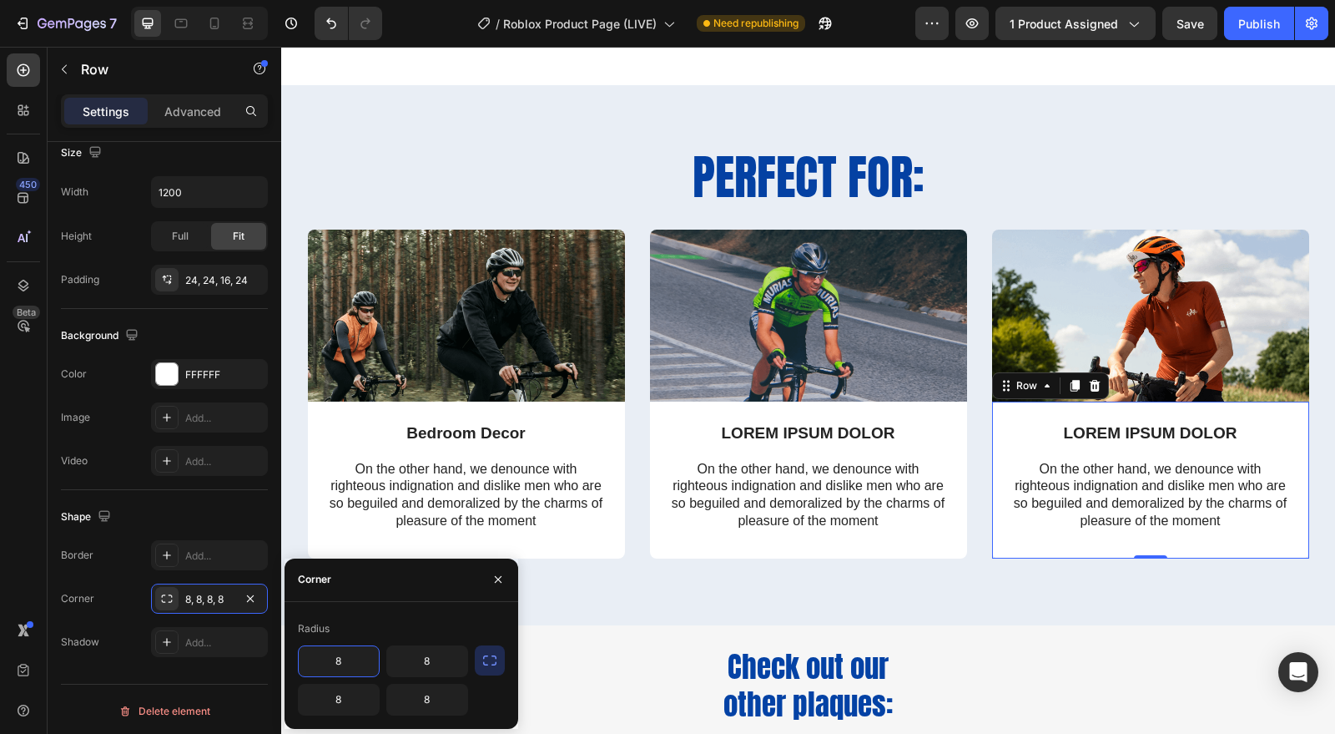
click at [355, 665] on input "8" at bounding box center [339, 661] width 80 height 30
type input "0"
click at [435, 657] on input "8" at bounding box center [427, 661] width 80 height 30
type input "0"
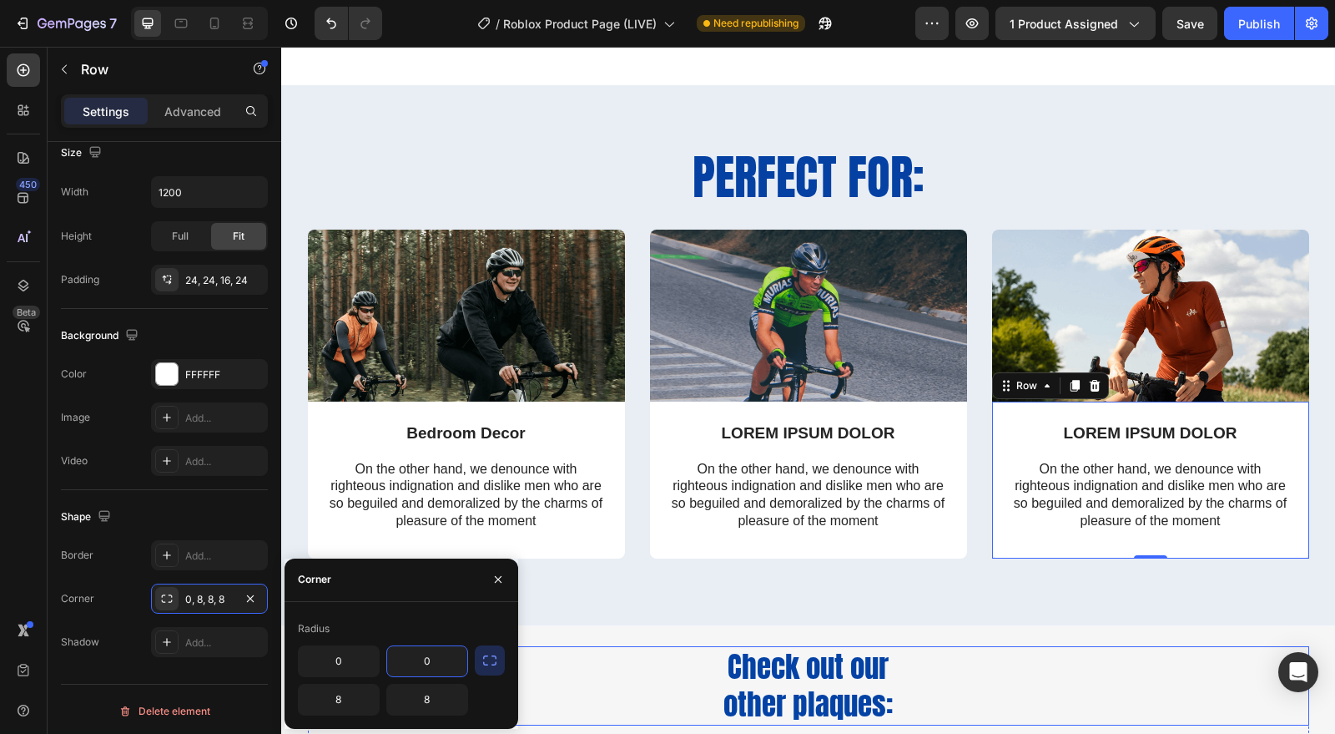
click at [609, 647] on h2 "Check out our other plaques:" at bounding box center [809, 685] width 1002 height 79
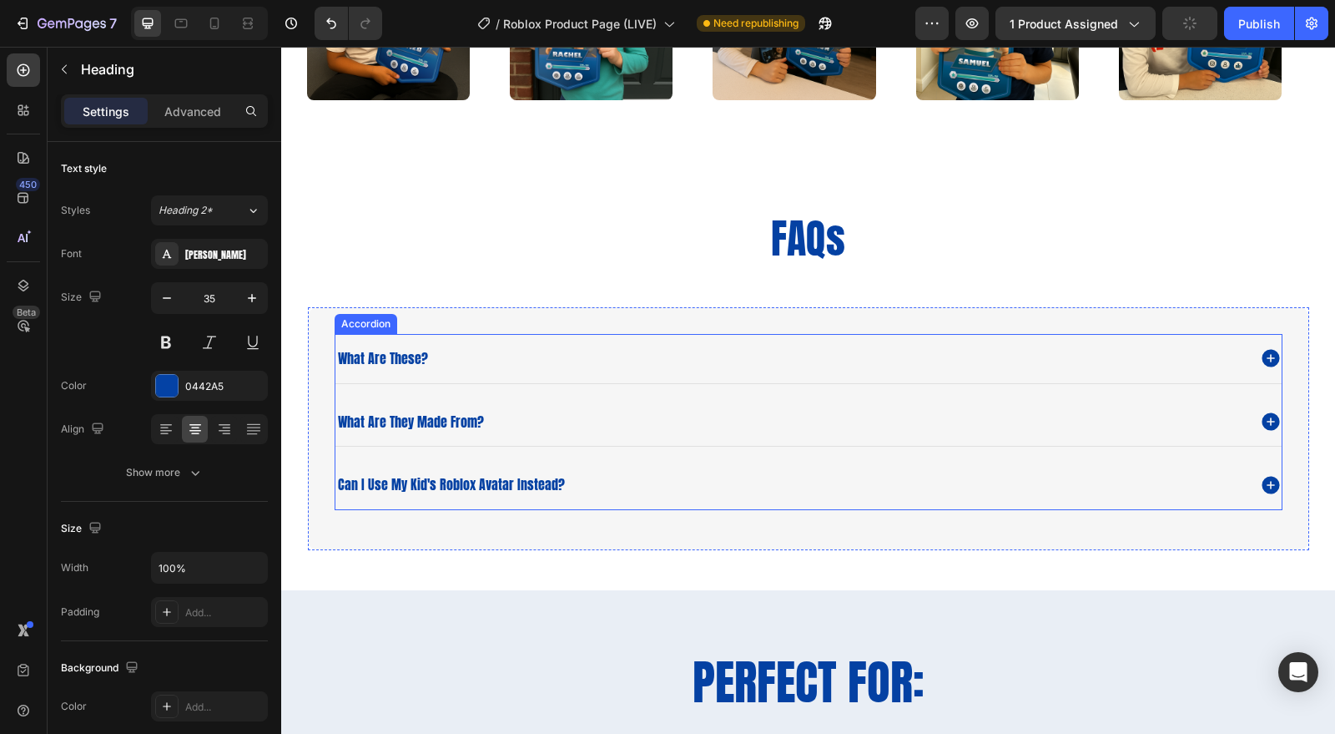
scroll to position [2212, 0]
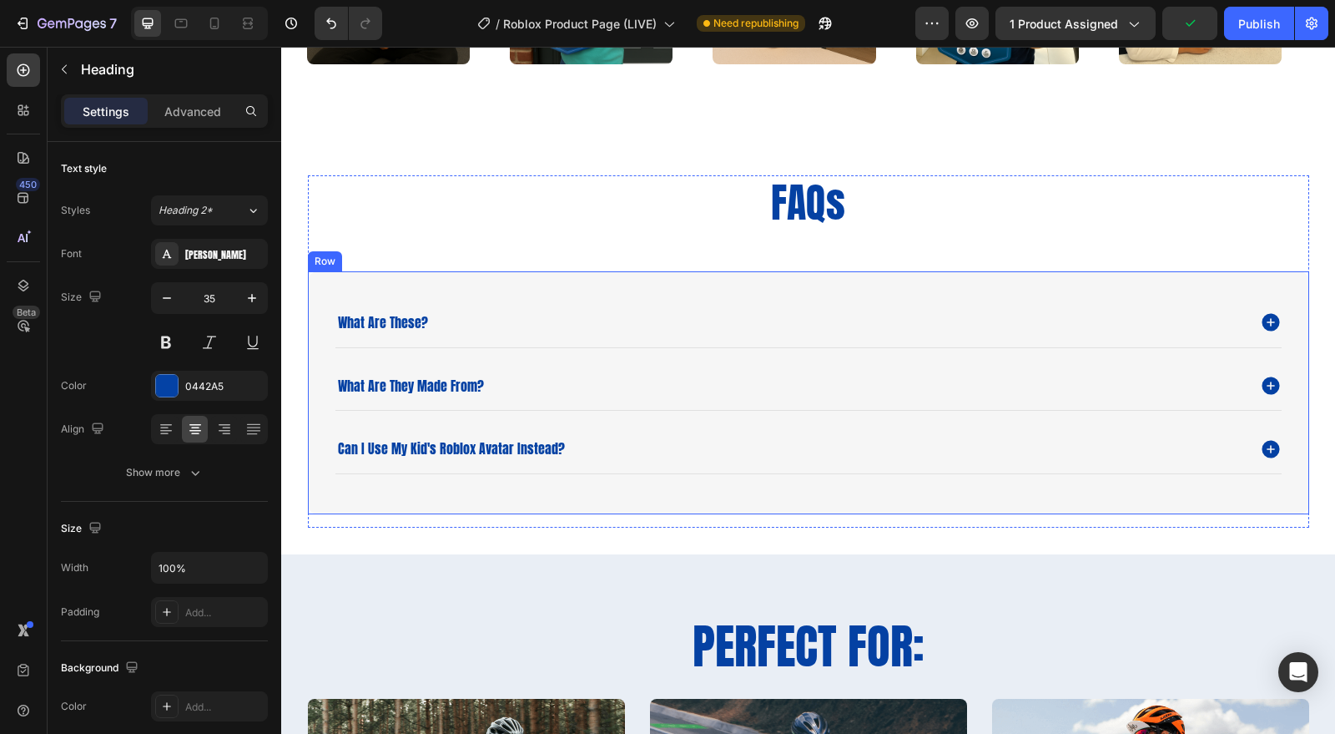
click at [534, 275] on div "what are these? what are they made from? can i use my kid's roblox avatar inste…" at bounding box center [809, 392] width 1002 height 243
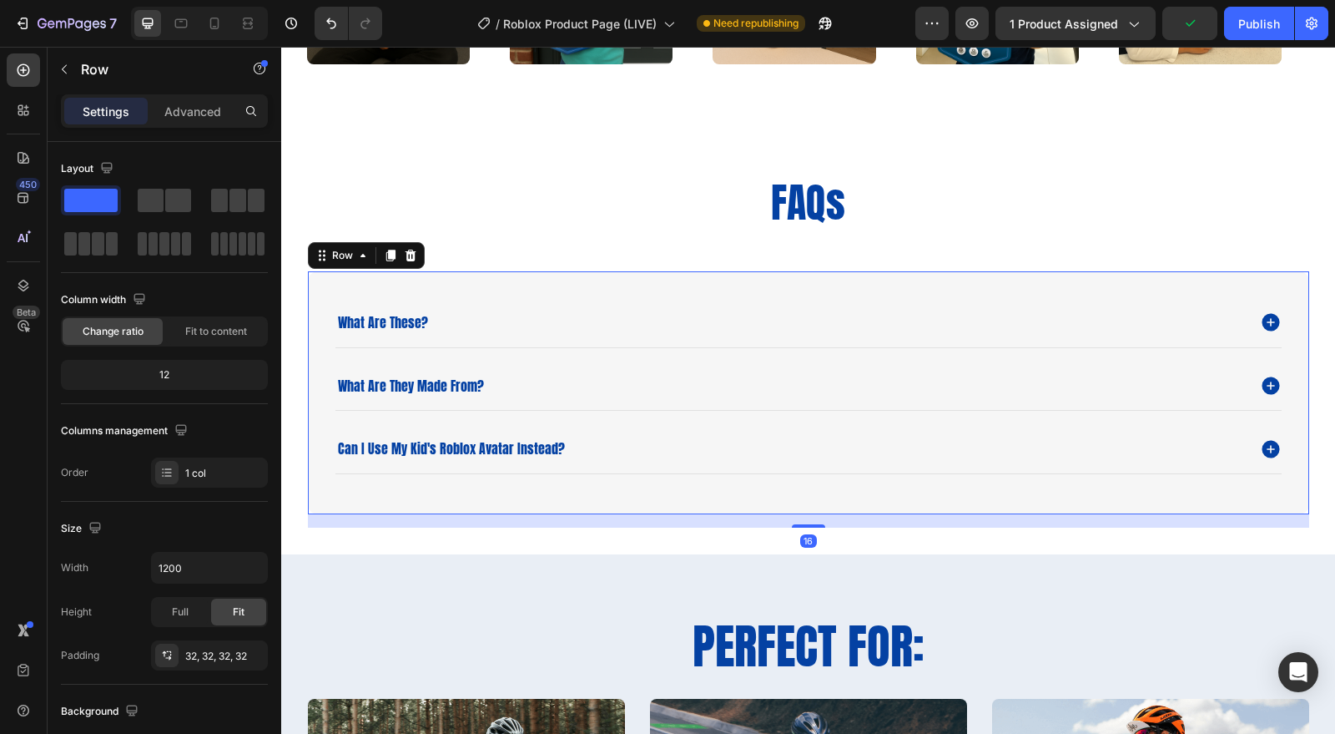
scroll to position [278, 0]
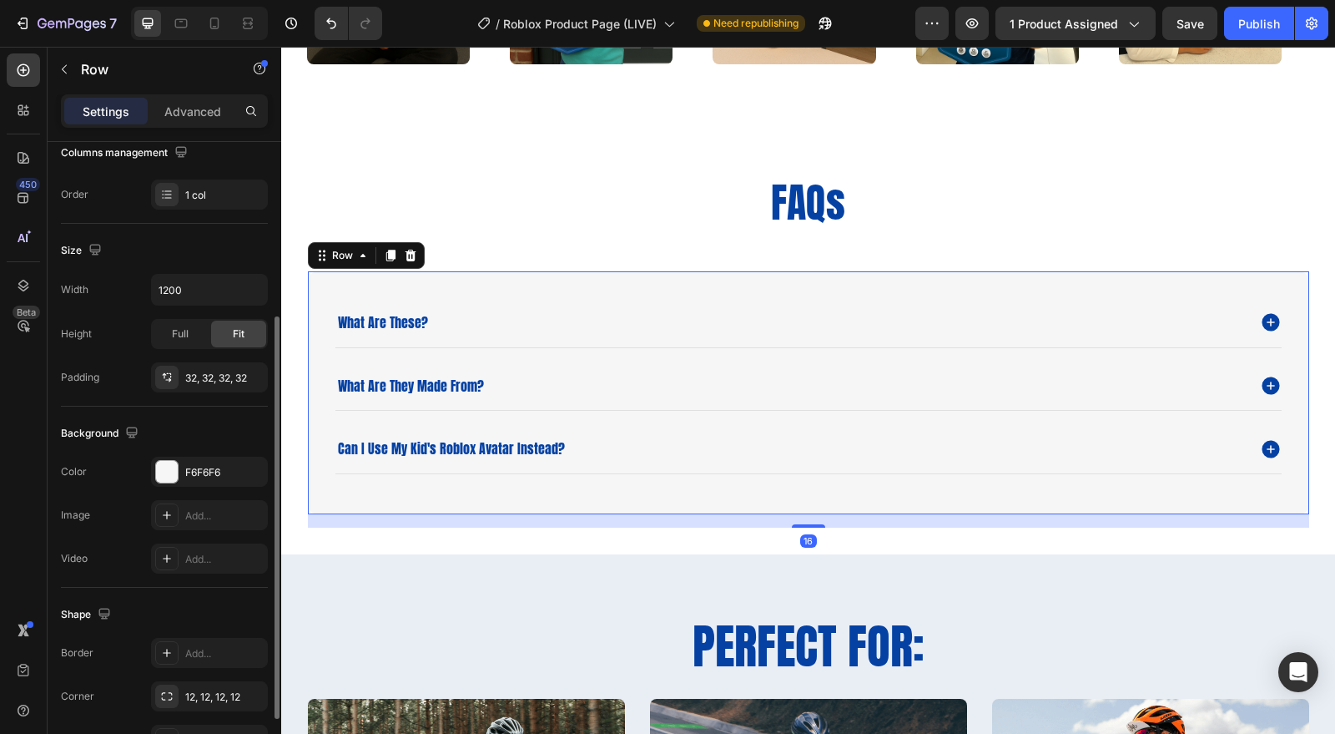
click at [225, 473] on div "F6F6F6" at bounding box center [224, 472] width 78 height 15
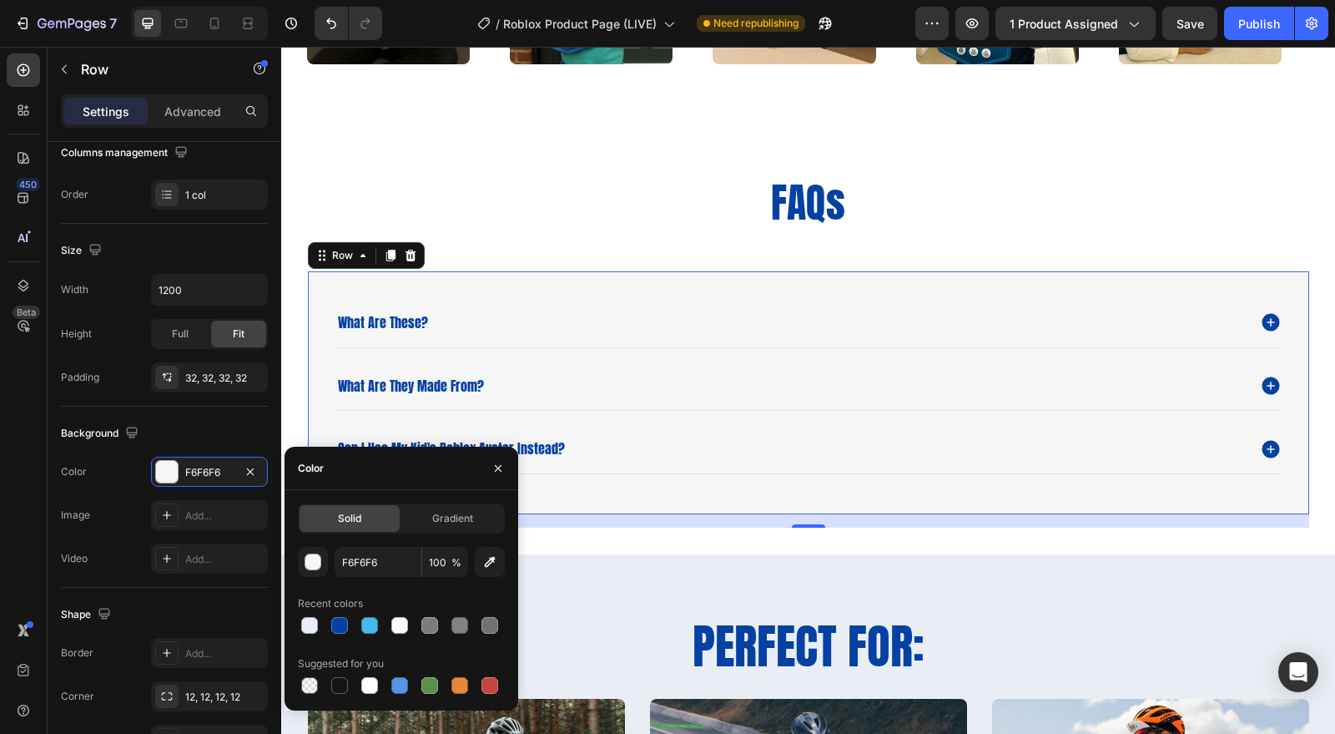
click at [315, 634] on div at bounding box center [310, 625] width 20 height 20
type input "E9EEF5"
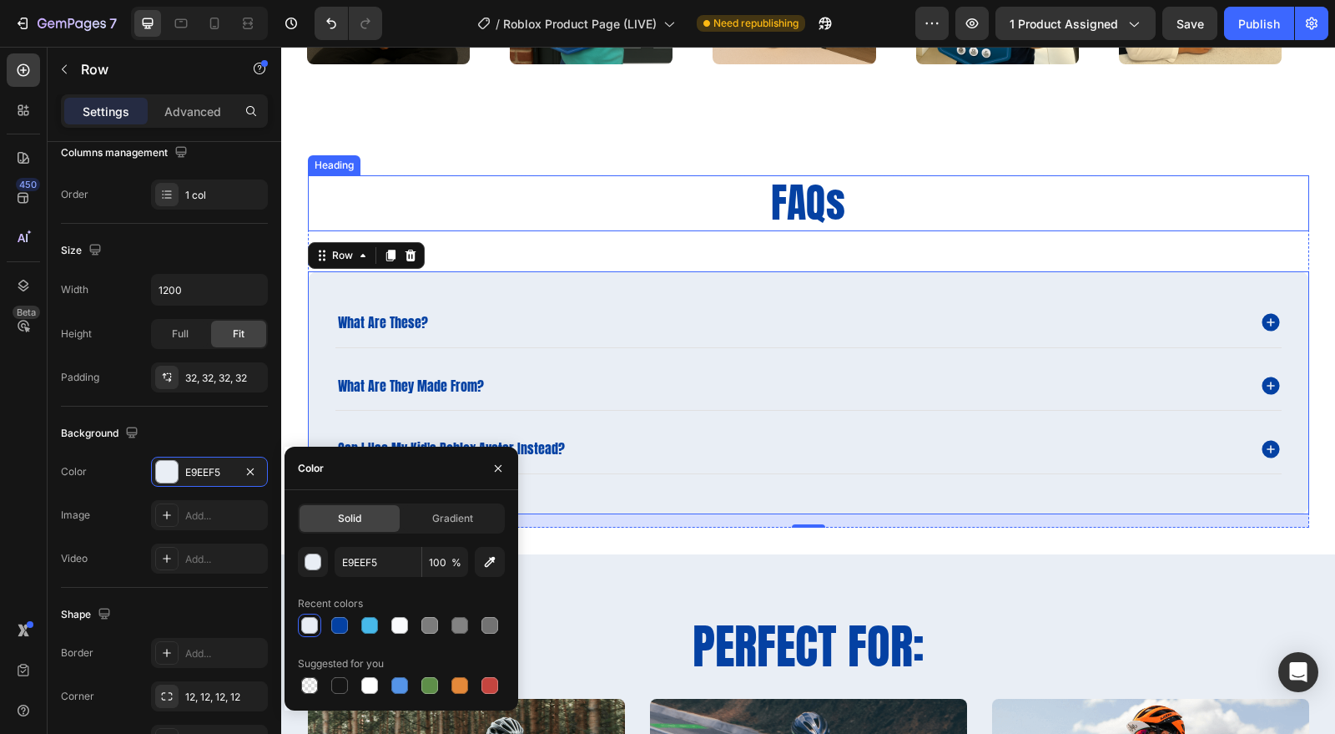
click at [548, 184] on h2 "FAQs" at bounding box center [809, 202] width 1002 height 55
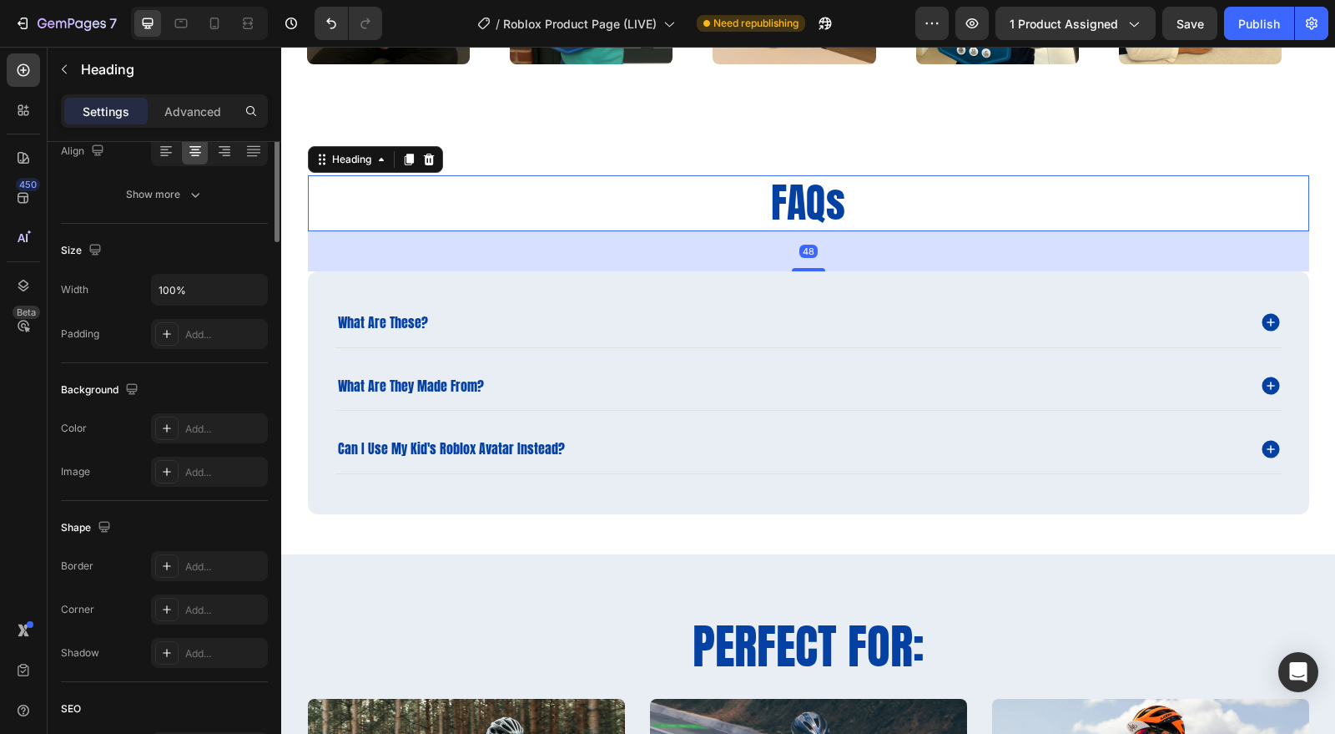
scroll to position [0, 0]
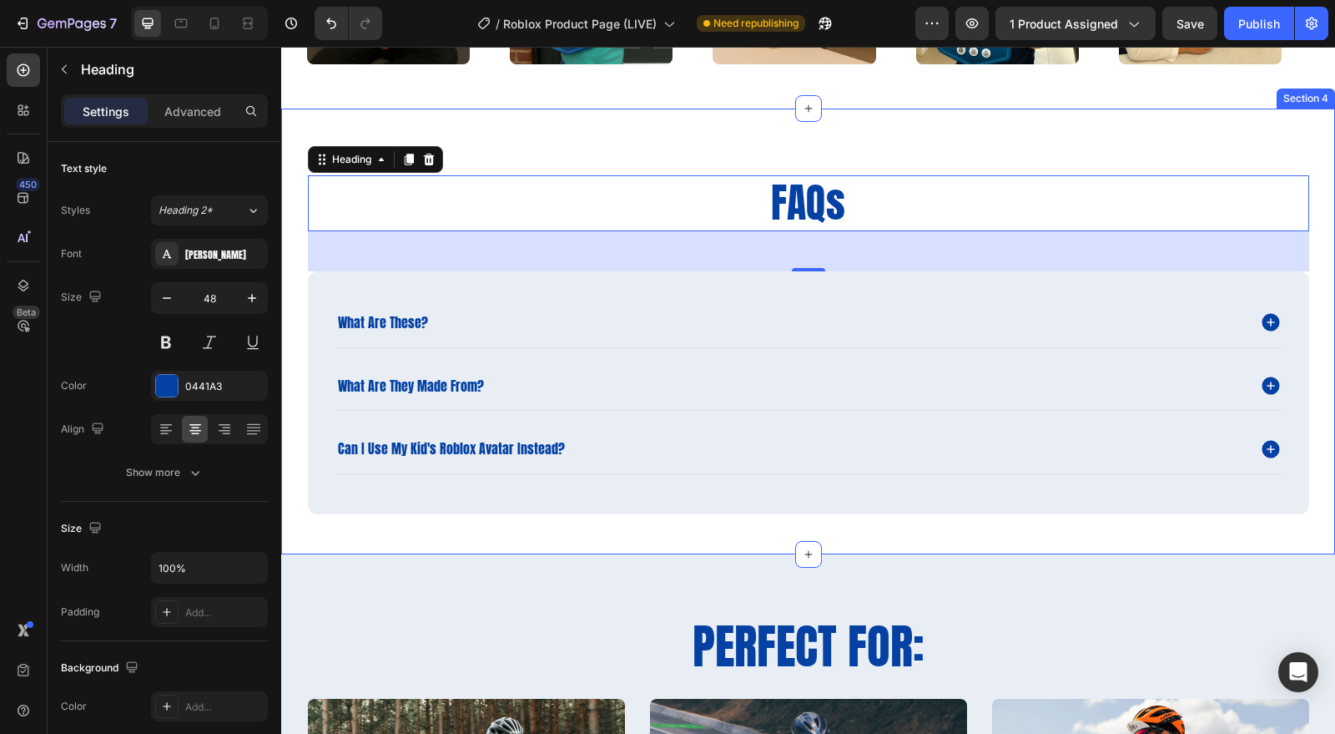
click at [956, 152] on div "FAQs Heading 48 what are these? what are they made from? can i use my kid's rob…" at bounding box center [808, 332] width 1054 height 446
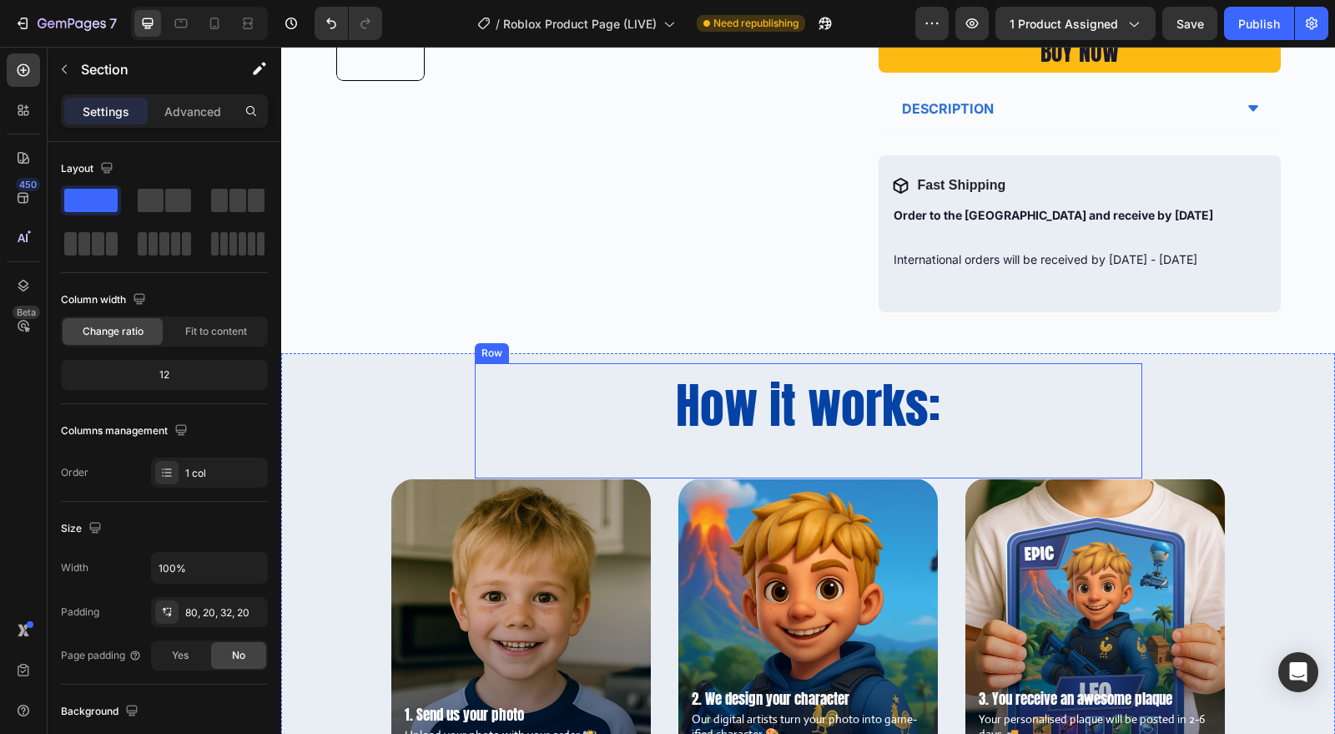
scroll to position [543, 0]
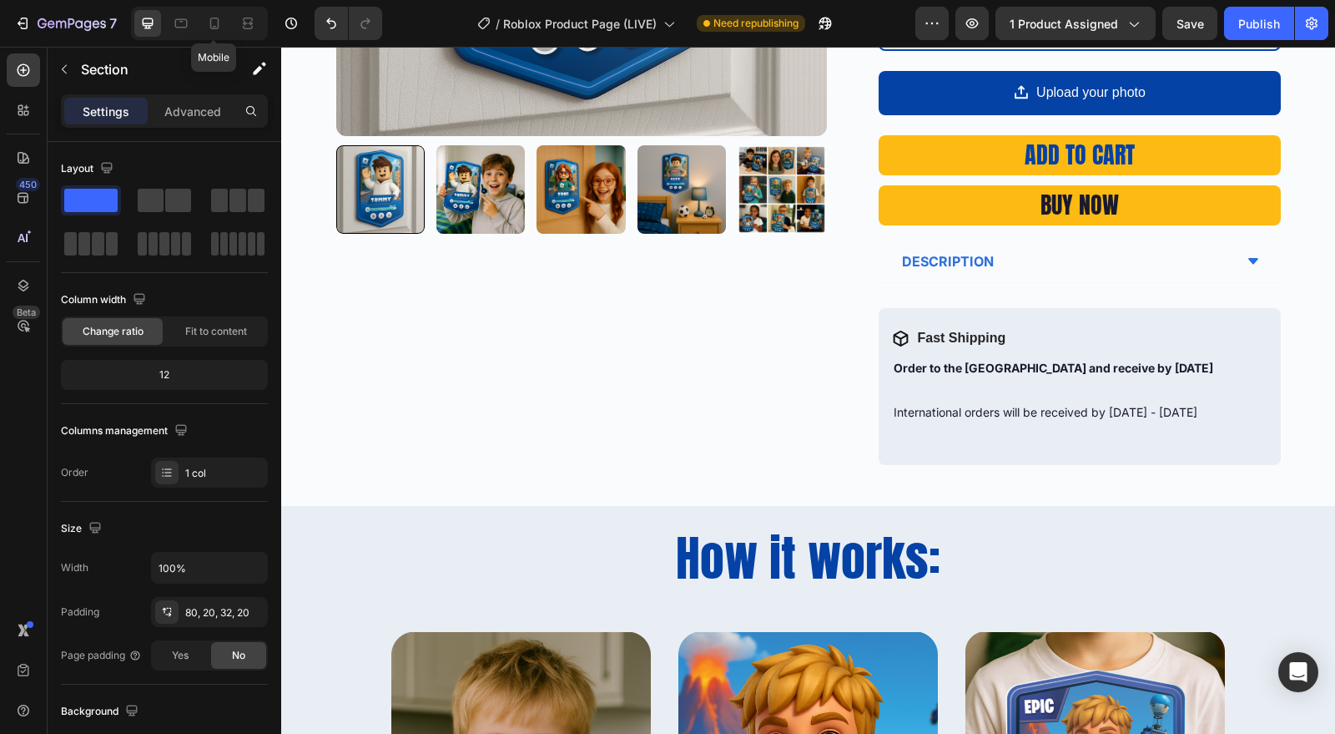
click at [217, 28] on icon at bounding box center [214, 24] width 9 height 12
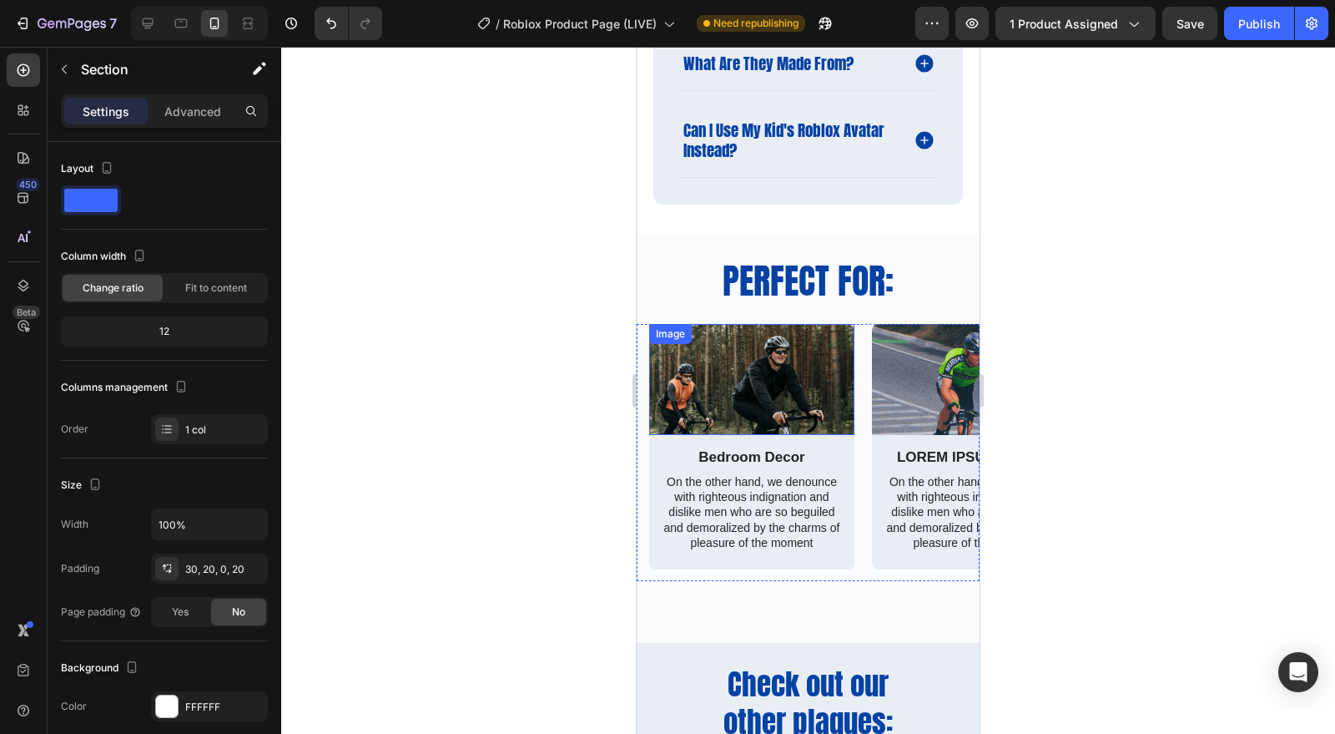
scroll to position [2334, 0]
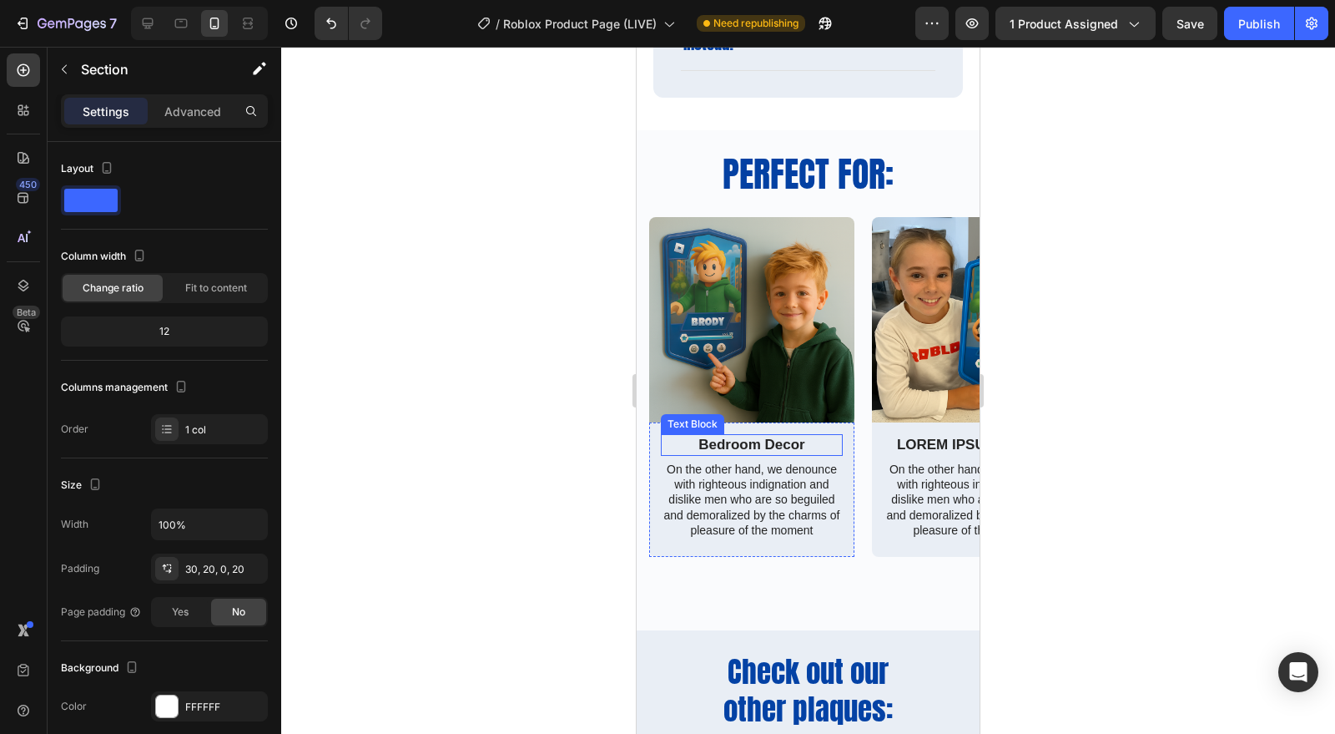
click at [751, 449] on p "Bedroom Decor" at bounding box center [752, 445] width 179 height 18
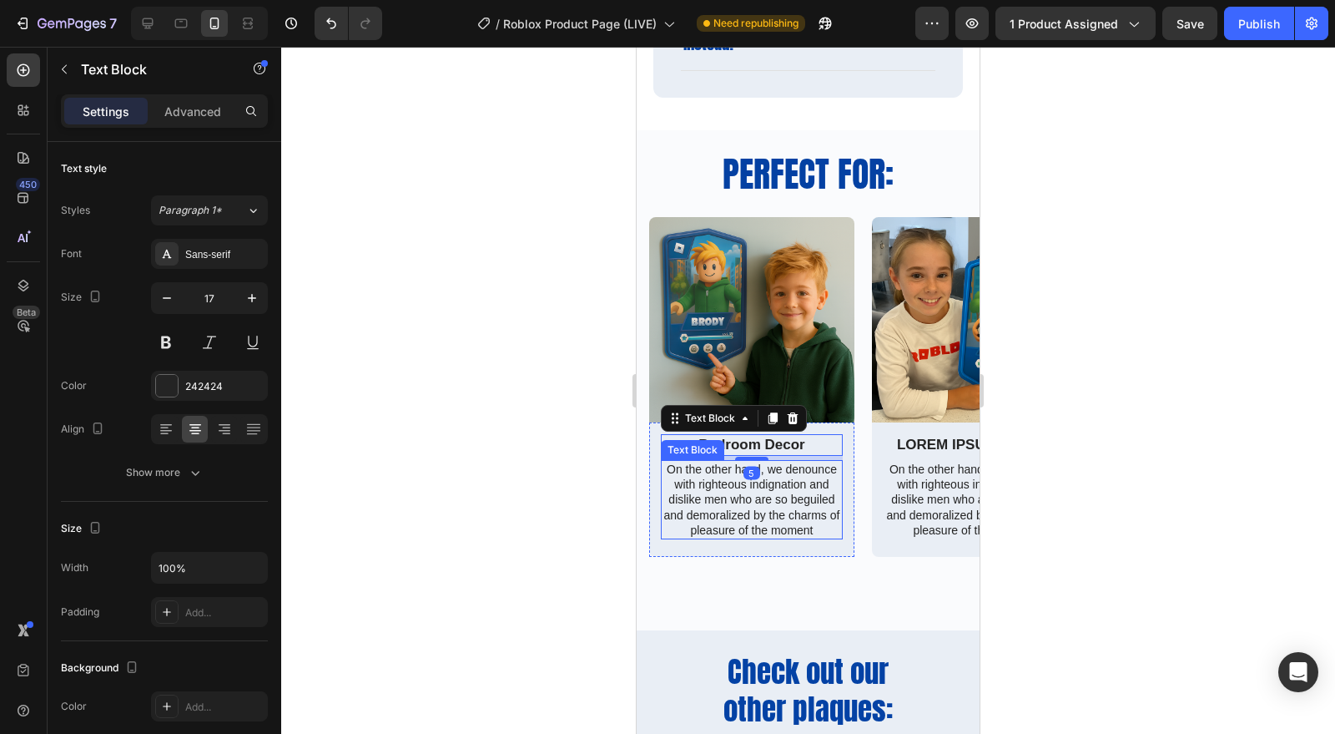
click at [175, 386] on div at bounding box center [167, 386] width 22 height 22
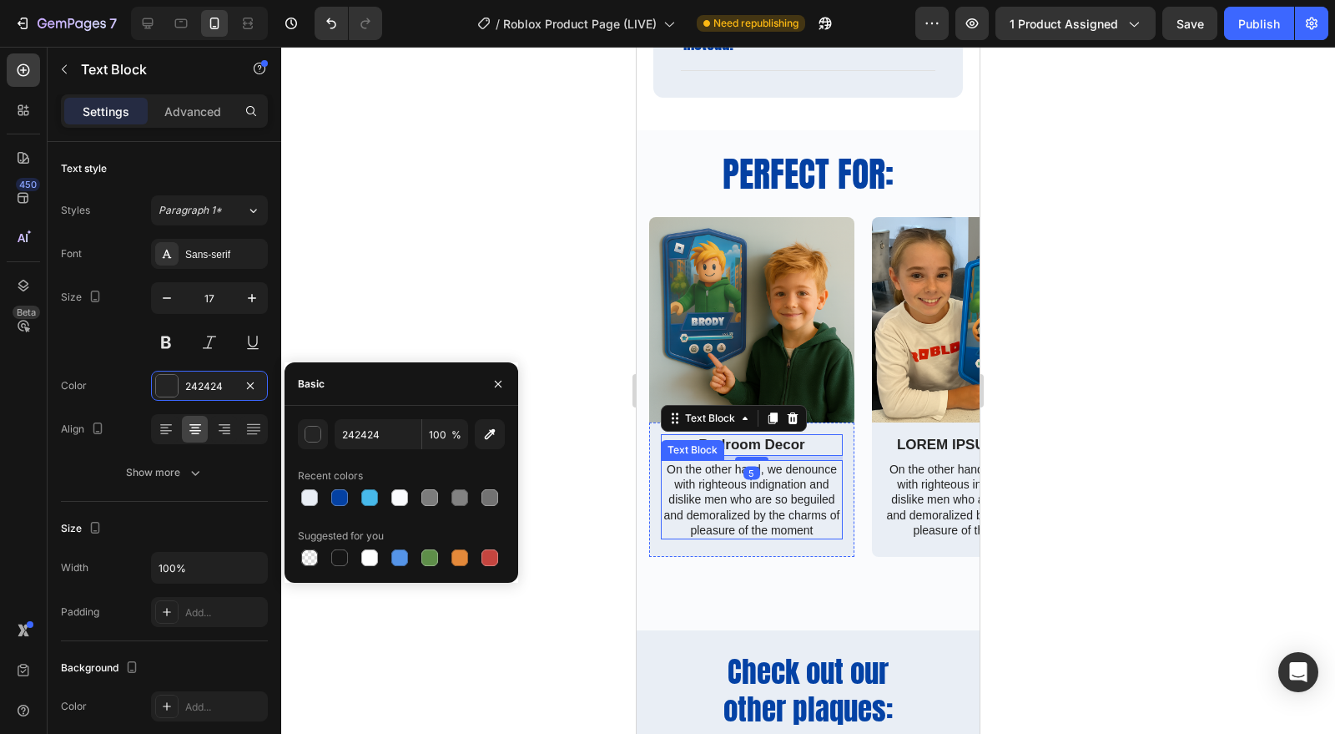
click at [343, 502] on div at bounding box center [339, 497] width 17 height 17
type input "0441A3"
click at [427, 310] on div at bounding box center [808, 390] width 1054 height 687
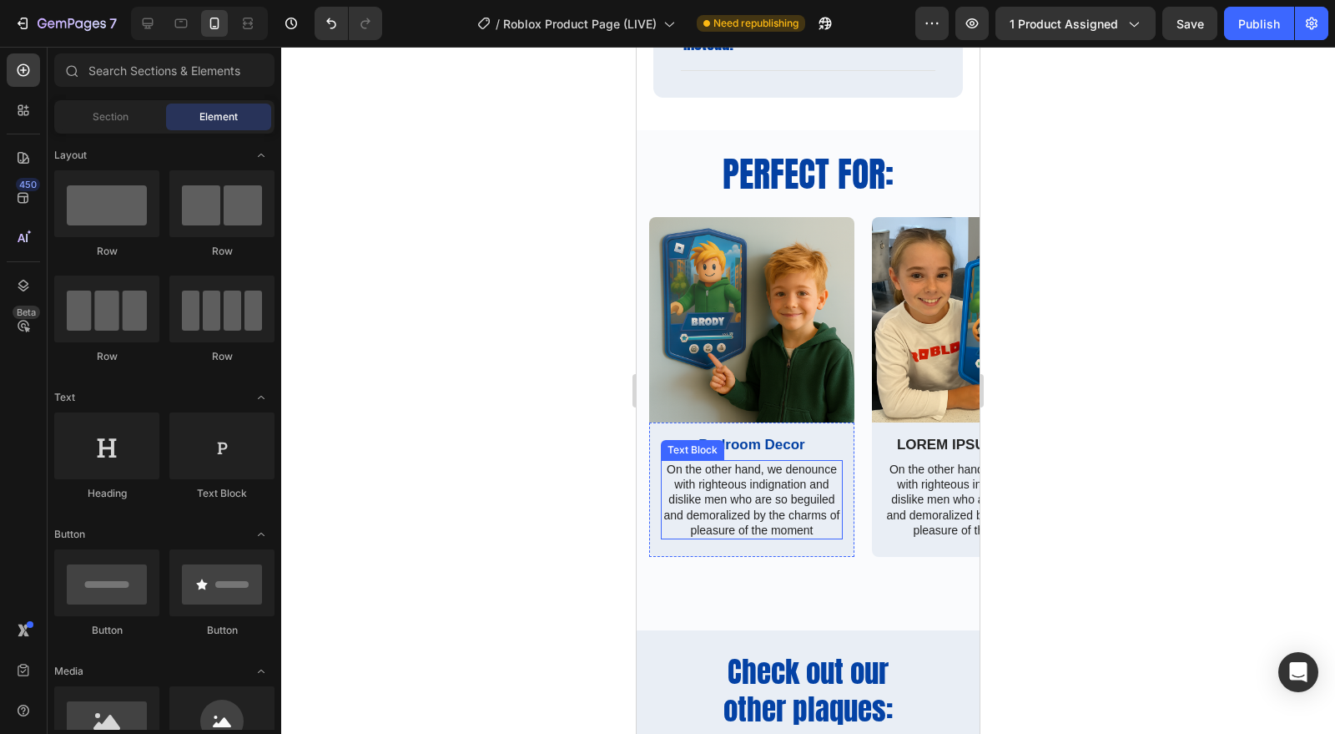
click at [770, 517] on p "On the other hand, we denounce with righteous indignation and dislike men who a…" at bounding box center [752, 500] width 179 height 76
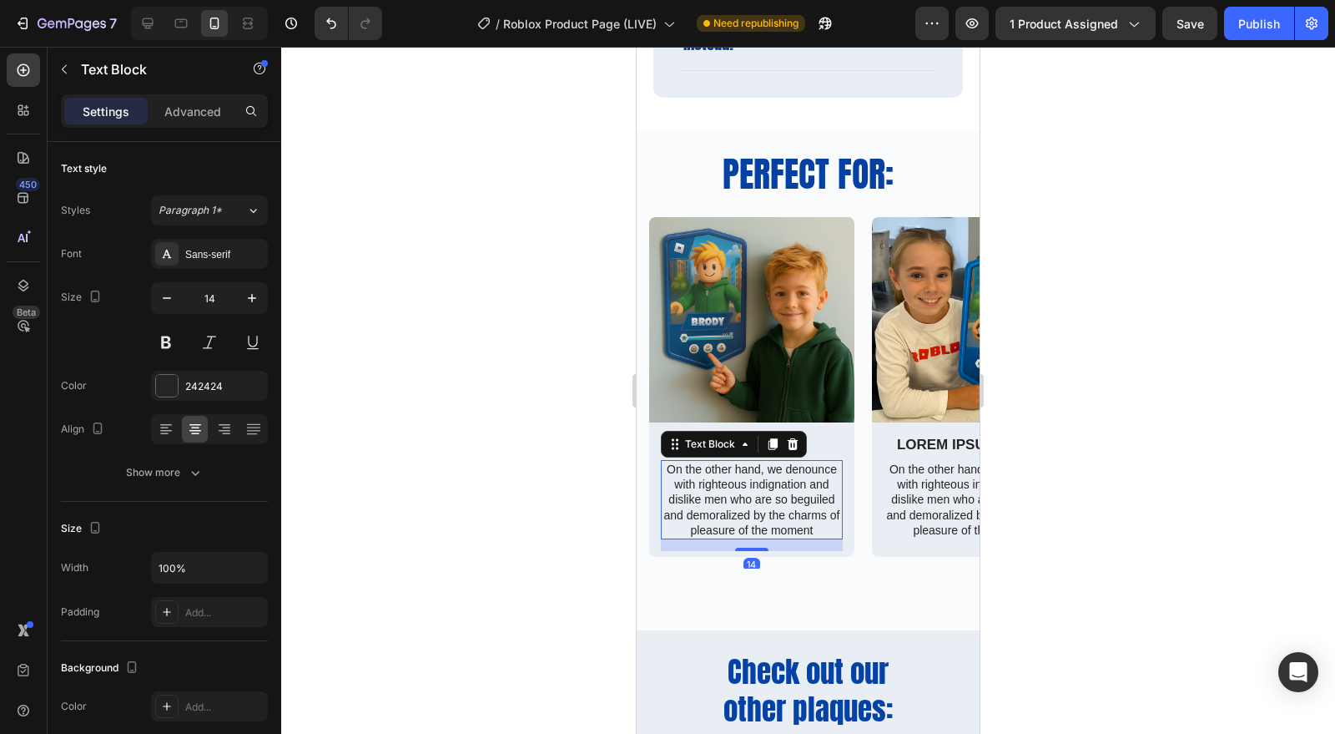
click at [157, 381] on div at bounding box center [167, 386] width 22 height 22
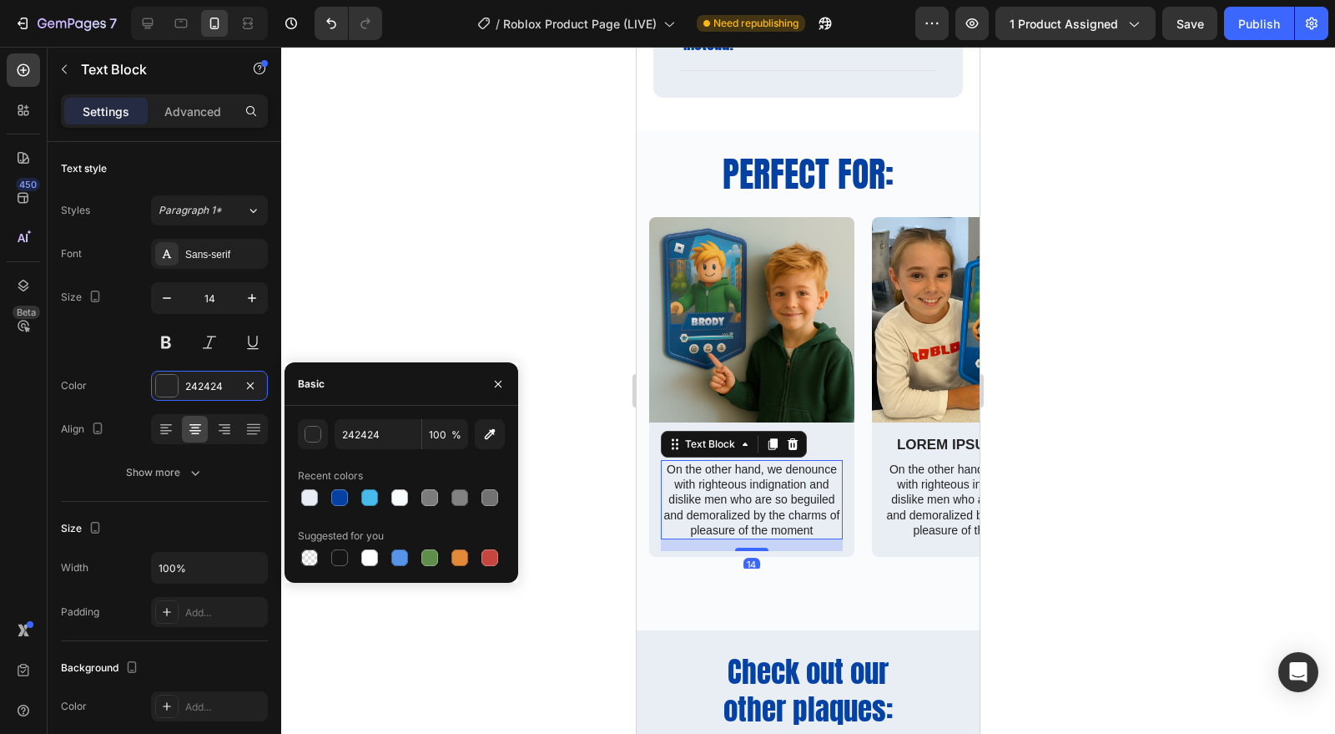
click at [336, 502] on div at bounding box center [339, 497] width 17 height 17
type input "0441A3"
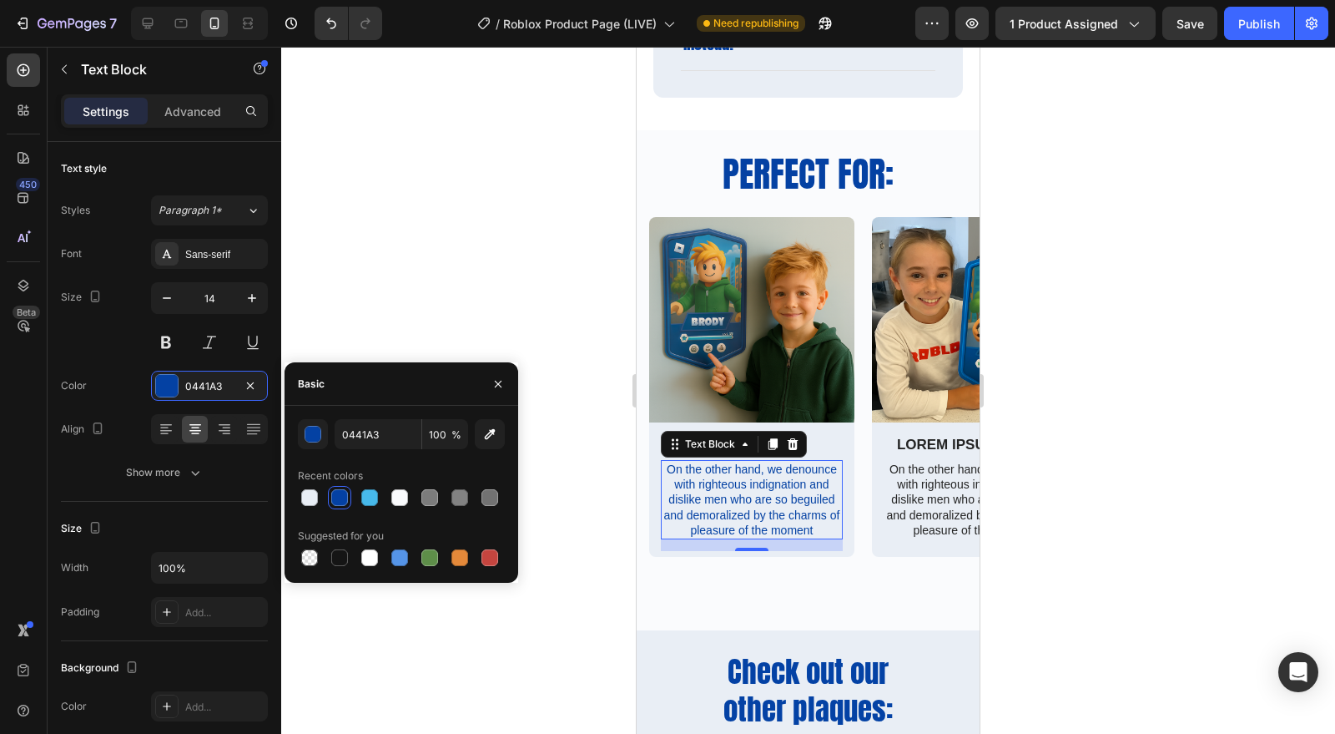
click at [430, 297] on div at bounding box center [808, 390] width 1054 height 687
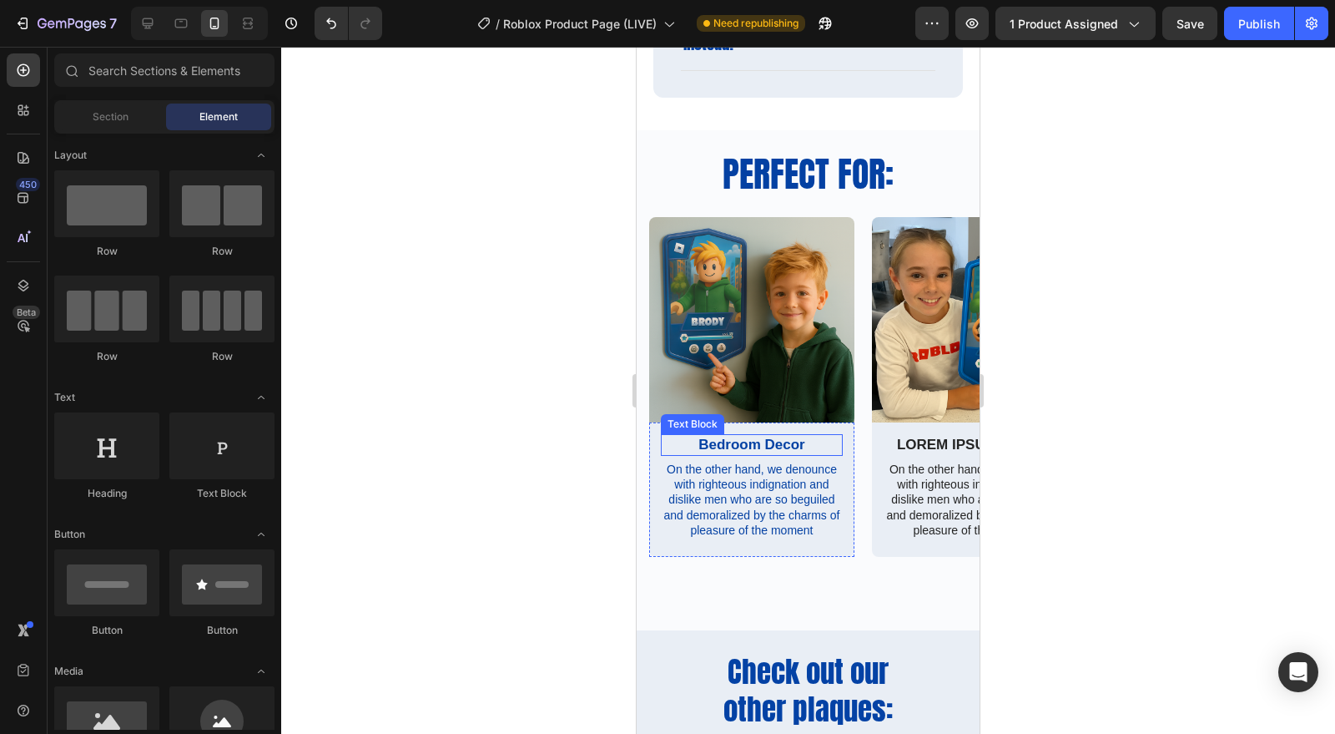
click at [774, 447] on p "Bedroom Decor" at bounding box center [752, 445] width 179 height 18
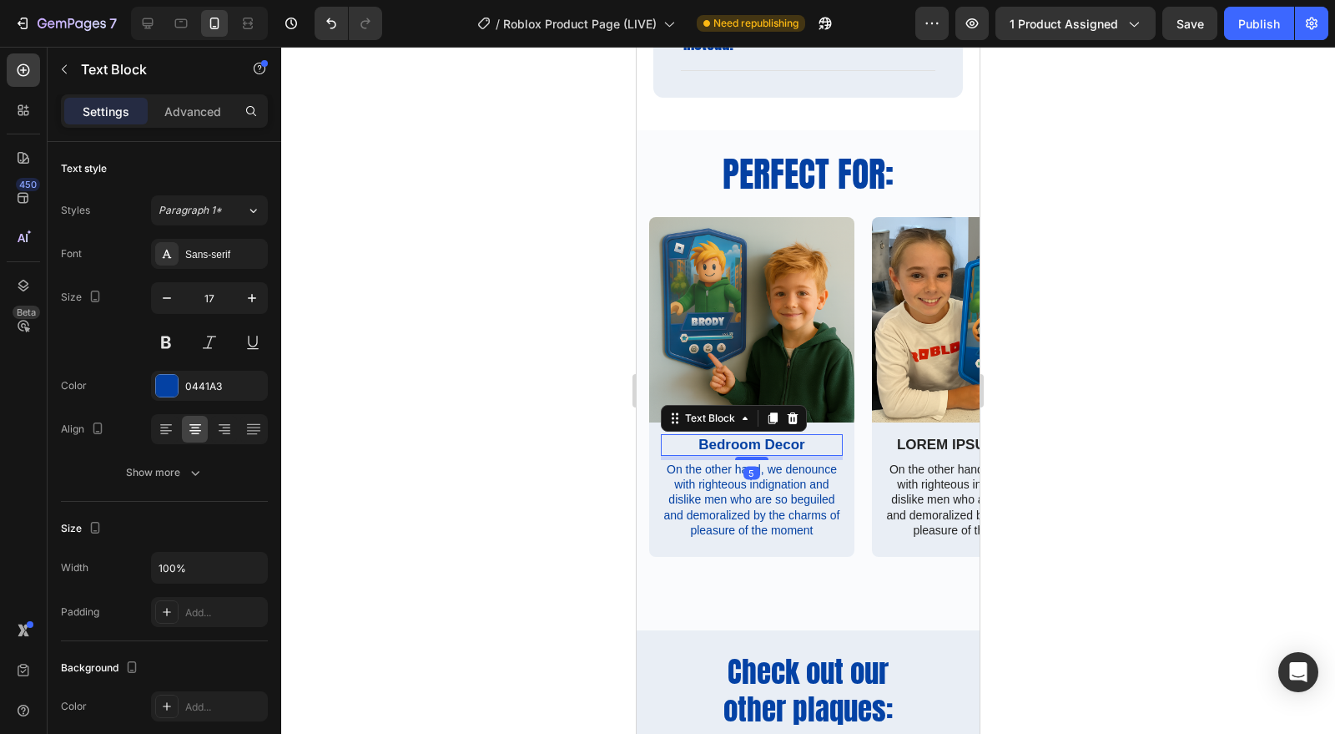
click at [173, 348] on button at bounding box center [166, 342] width 30 height 30
click at [165, 341] on button at bounding box center [166, 342] width 30 height 30
click at [168, 341] on button at bounding box center [166, 342] width 30 height 30
click at [160, 347] on button at bounding box center [166, 342] width 30 height 30
click at [447, 395] on div at bounding box center [808, 390] width 1054 height 687
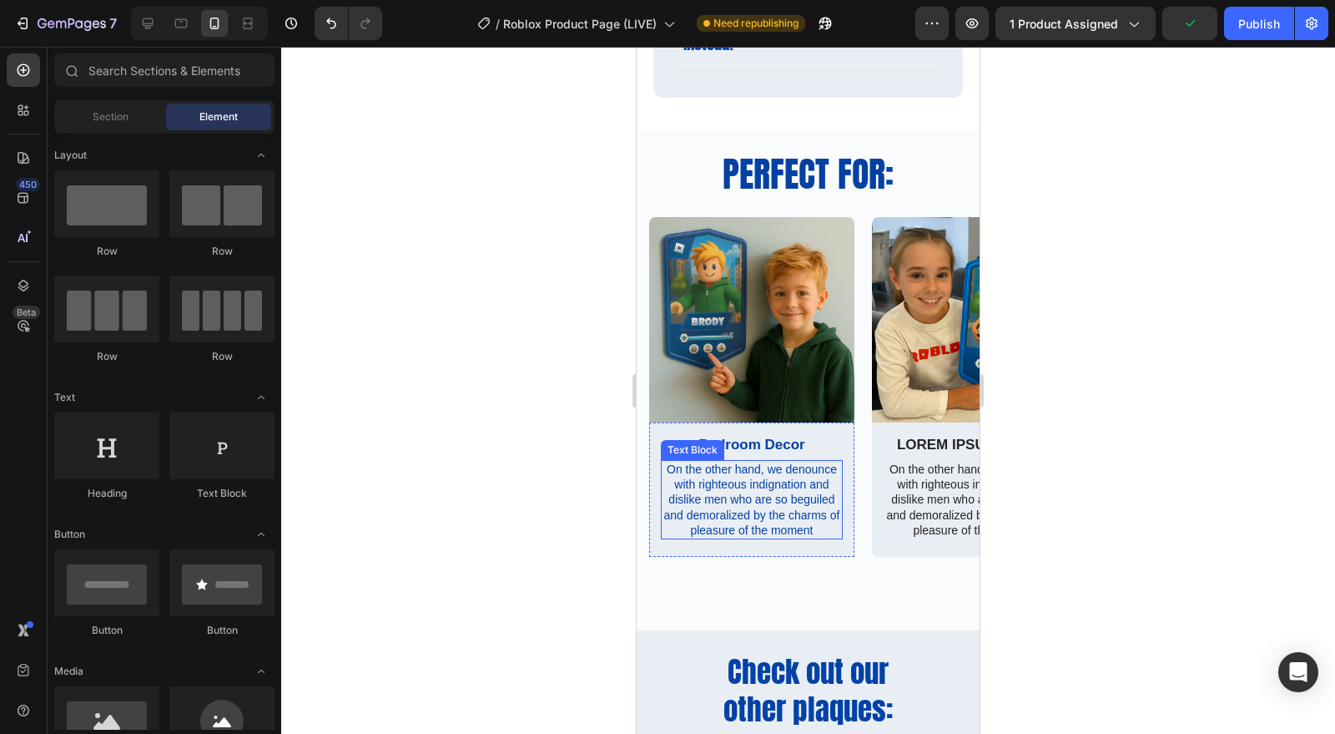
click at [750, 479] on p "On the other hand, we denounce with righteous indignation and dislike men who a…" at bounding box center [752, 500] width 179 height 76
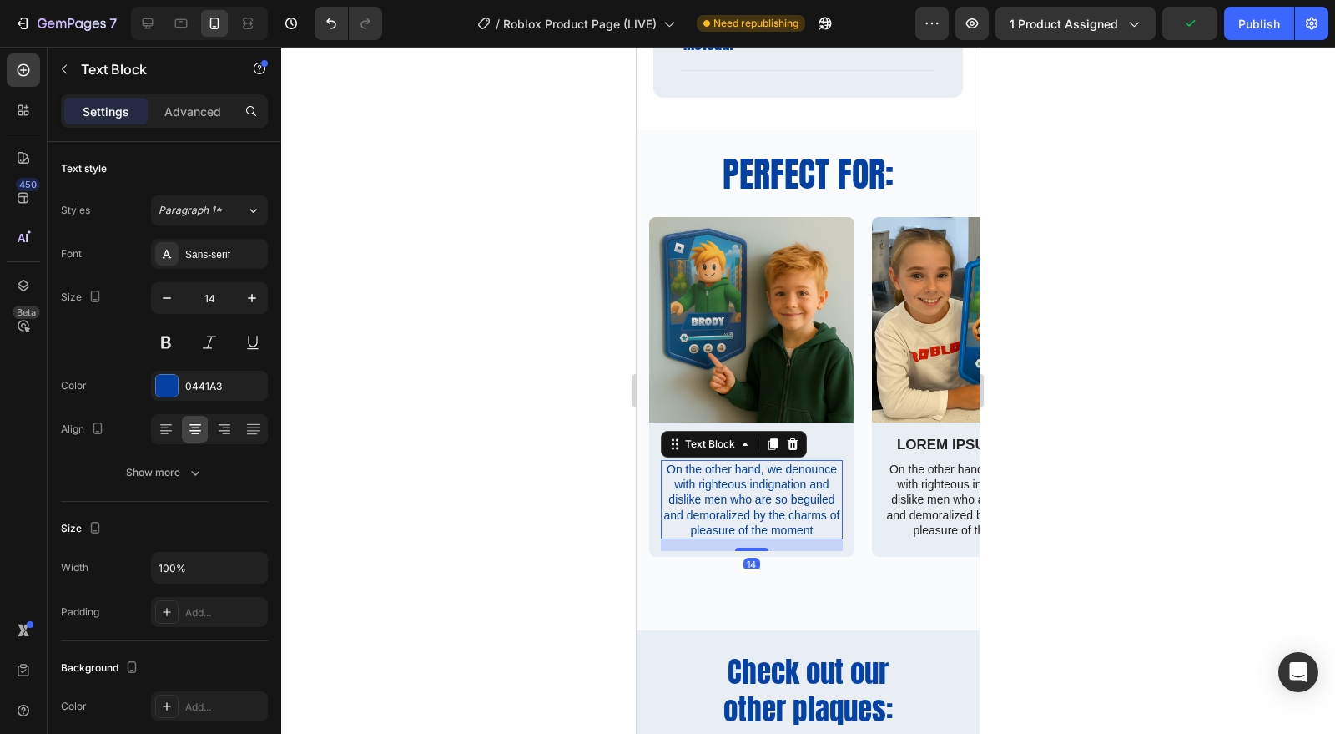
click at [1137, 501] on div at bounding box center [808, 390] width 1054 height 687
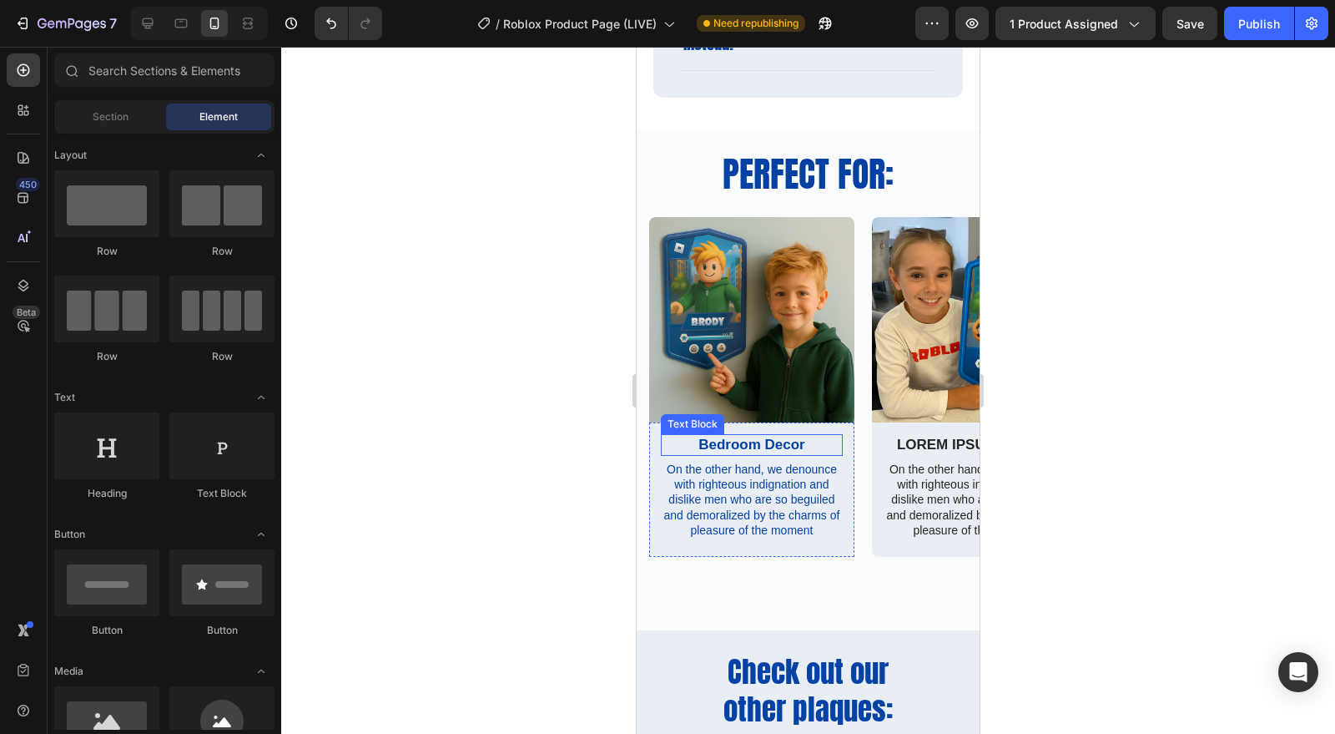
click at [780, 445] on p "Bedroom Decor" at bounding box center [752, 445] width 179 height 18
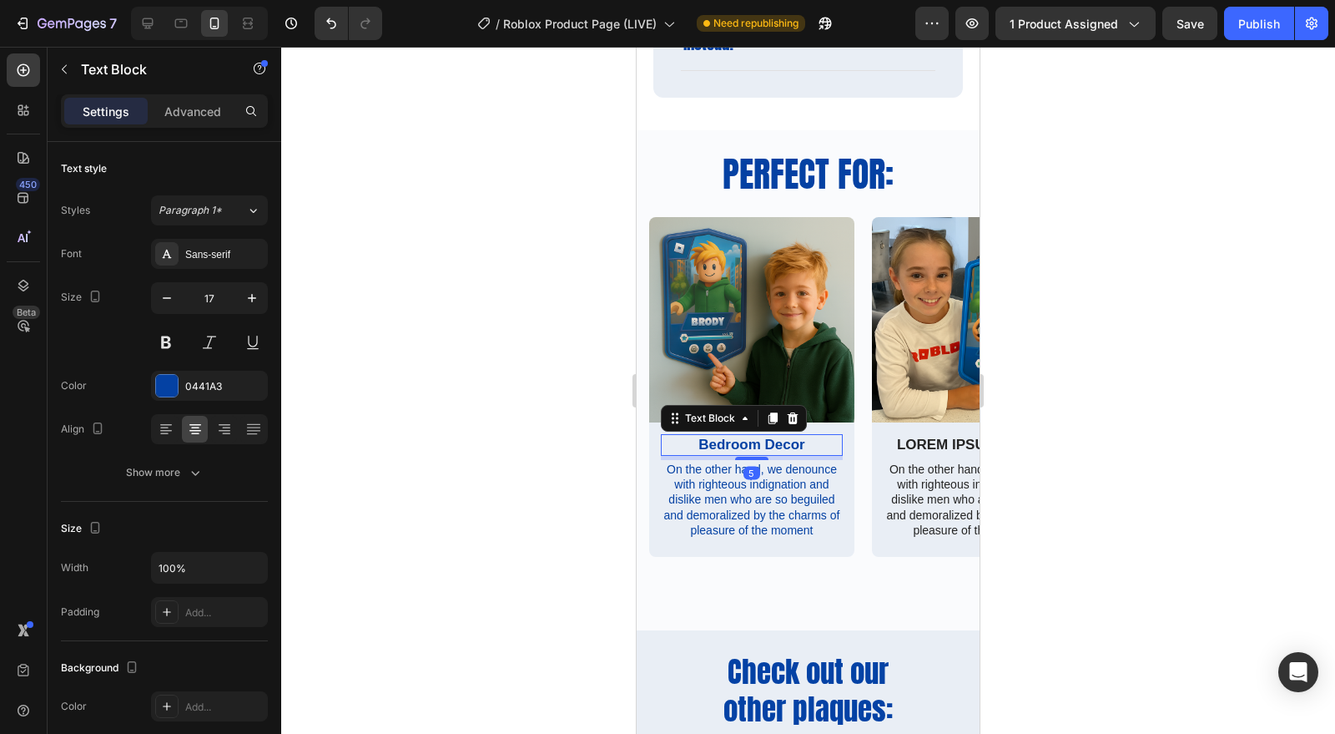
click at [204, 257] on div "Sans-serif" at bounding box center [224, 254] width 78 height 15
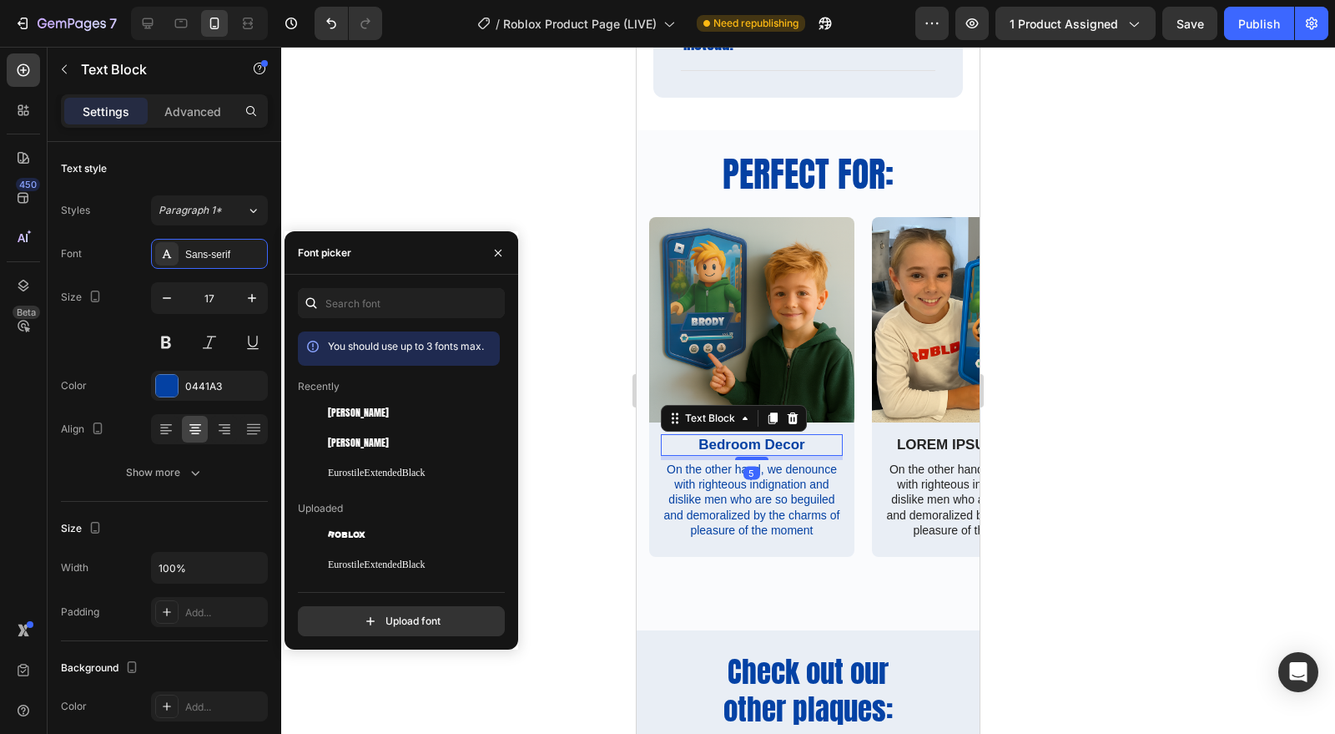
click at [338, 435] on span "[PERSON_NAME]" at bounding box center [358, 442] width 61 height 15
click at [356, 411] on span "[PERSON_NAME]" at bounding box center [358, 412] width 61 height 15
click at [351, 436] on div "[PERSON_NAME]" at bounding box center [412, 442] width 169 height 15
click at [370, 418] on div "[PERSON_NAME]" at bounding box center [412, 412] width 169 height 15
click at [368, 441] on div "[PERSON_NAME]" at bounding box center [412, 442] width 169 height 15
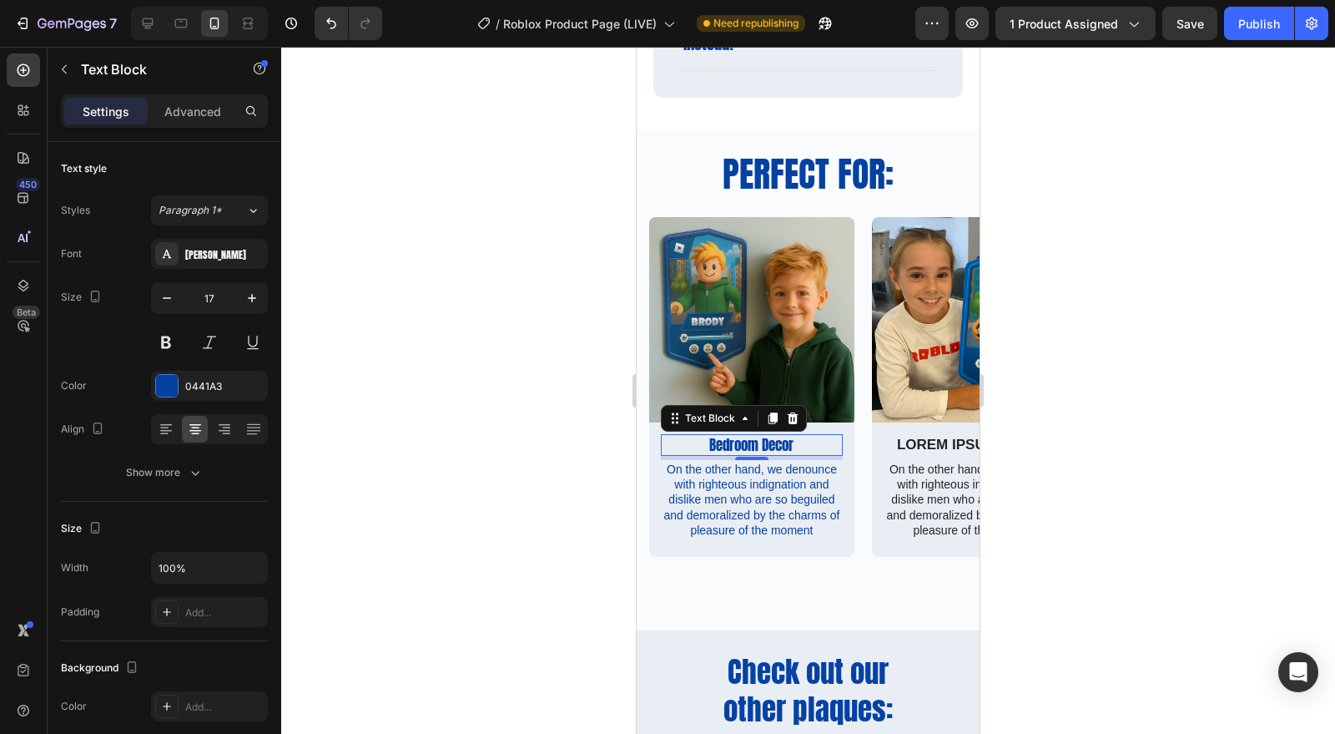
click at [169, 339] on button at bounding box center [166, 342] width 30 height 30
click at [260, 303] on icon "button" at bounding box center [252, 298] width 17 height 17
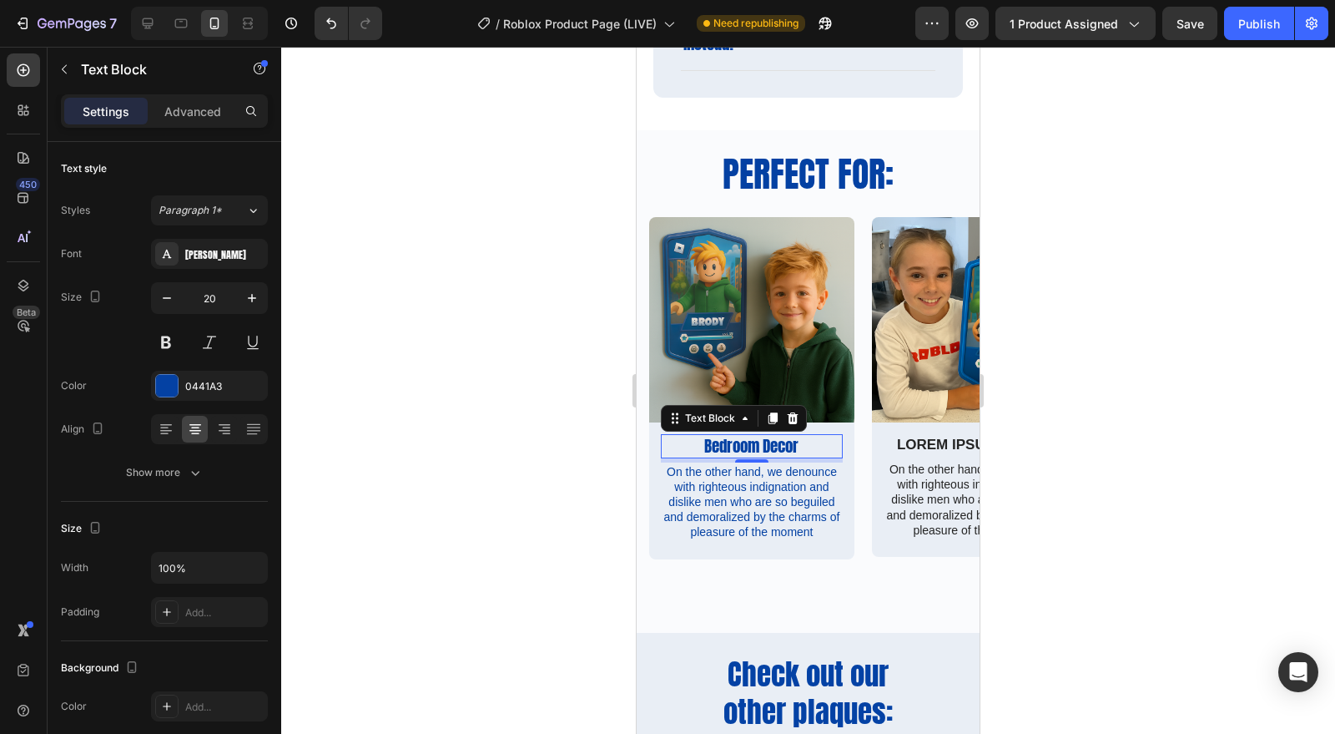
click at [260, 303] on icon "button" at bounding box center [252, 298] width 17 height 17
click at [174, 298] on icon "button" at bounding box center [167, 298] width 17 height 17
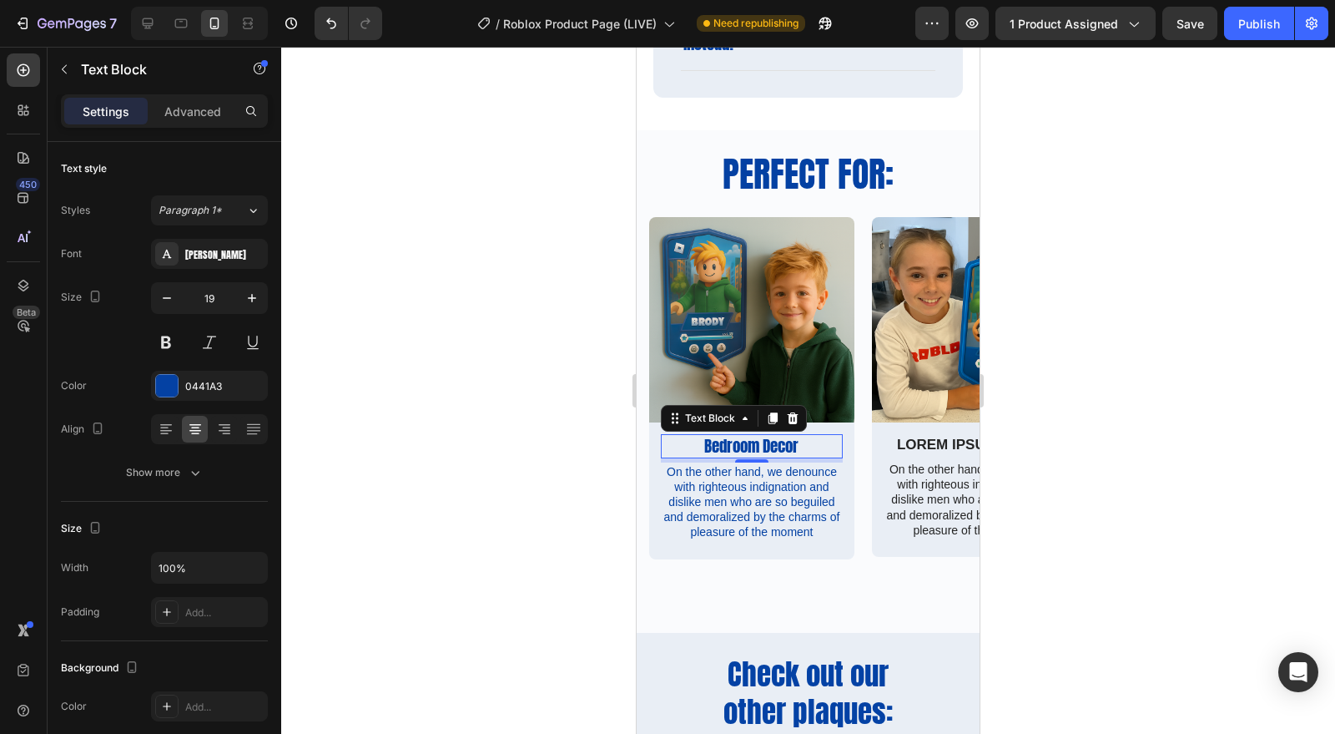
type input "18"
click at [1069, 458] on div at bounding box center [808, 390] width 1054 height 687
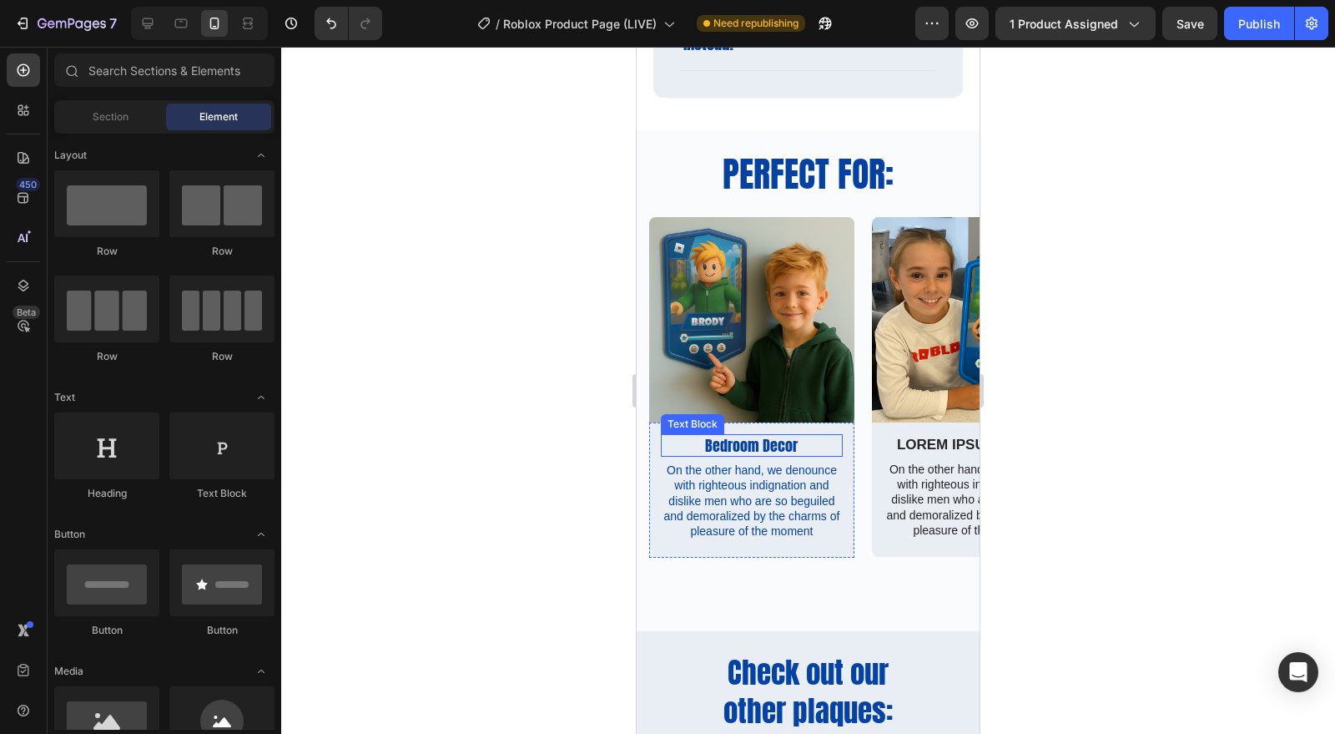
click at [751, 436] on p "Bedroom Decor" at bounding box center [752, 445] width 179 height 19
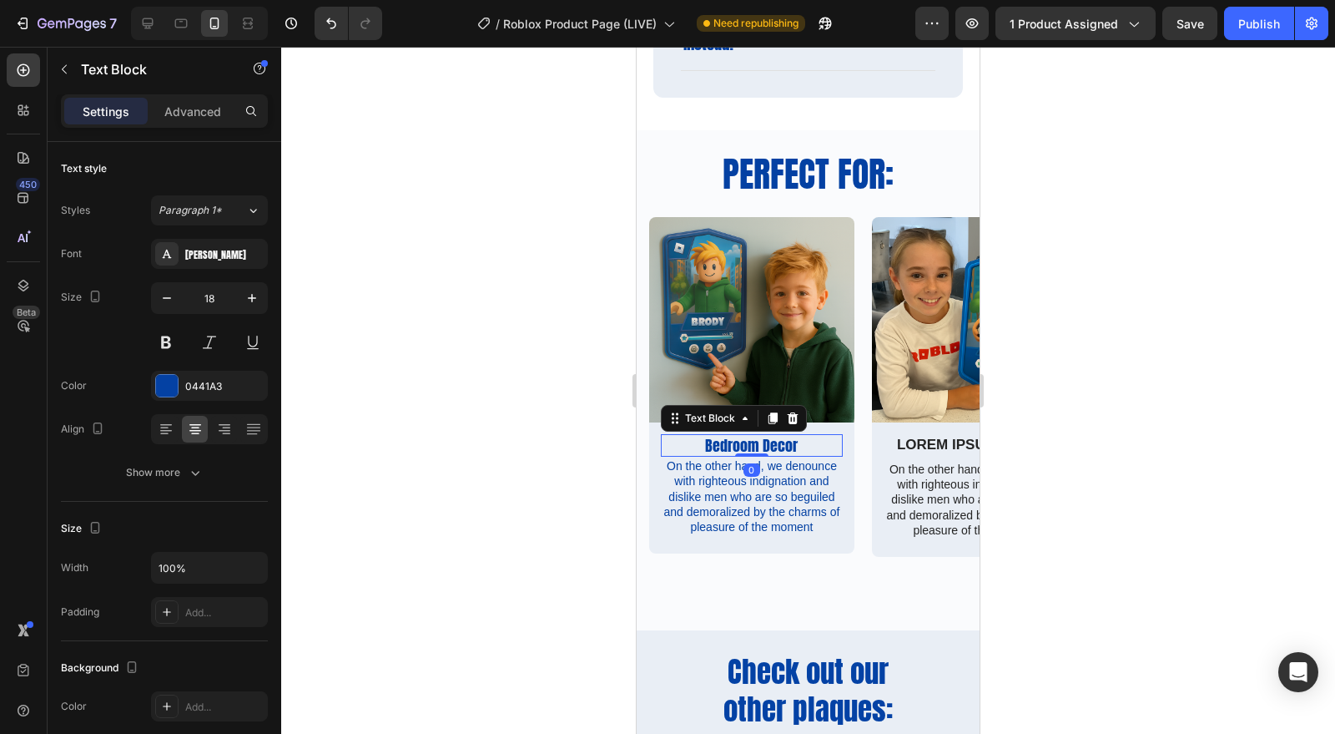
drag, startPoint x: 754, startPoint y: 456, endPoint x: 760, endPoint y: 449, distance: 9.4
click at [760, 453] on div at bounding box center [751, 454] width 33 height 3
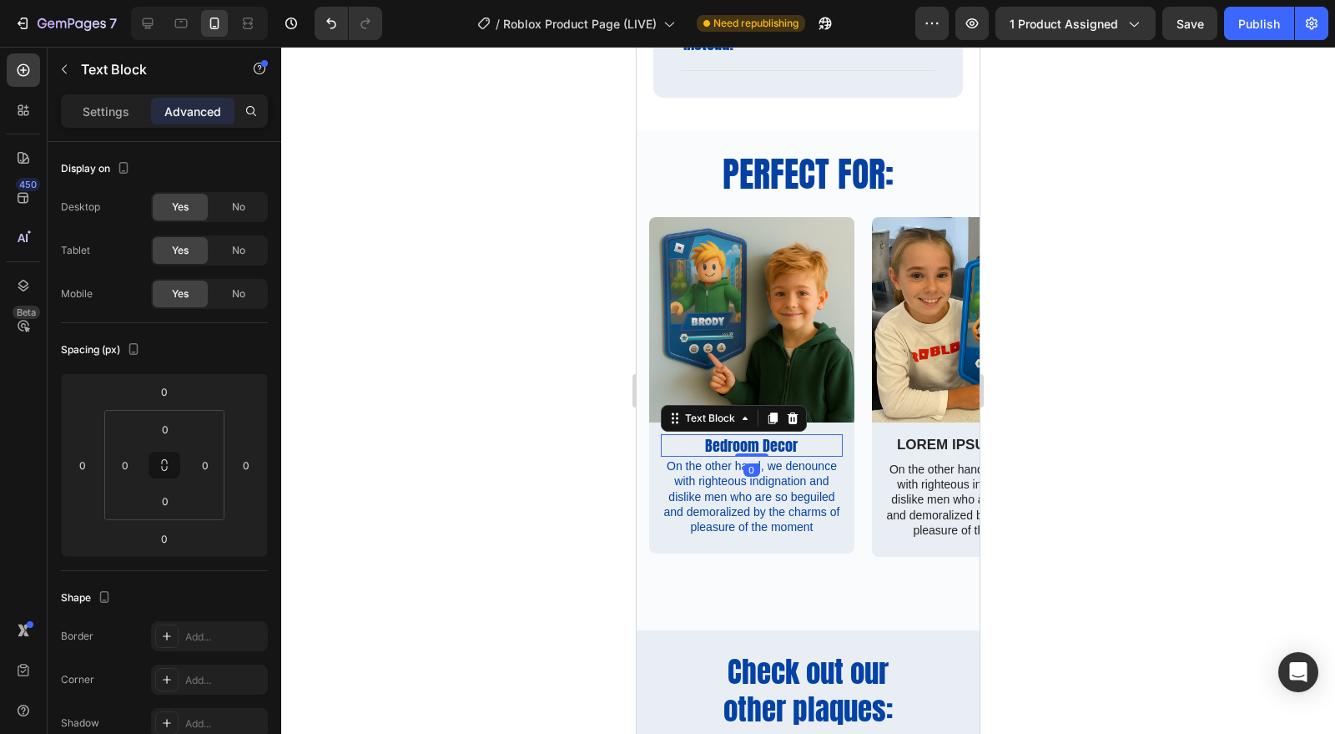
click at [1000, 438] on div at bounding box center [808, 390] width 1054 height 687
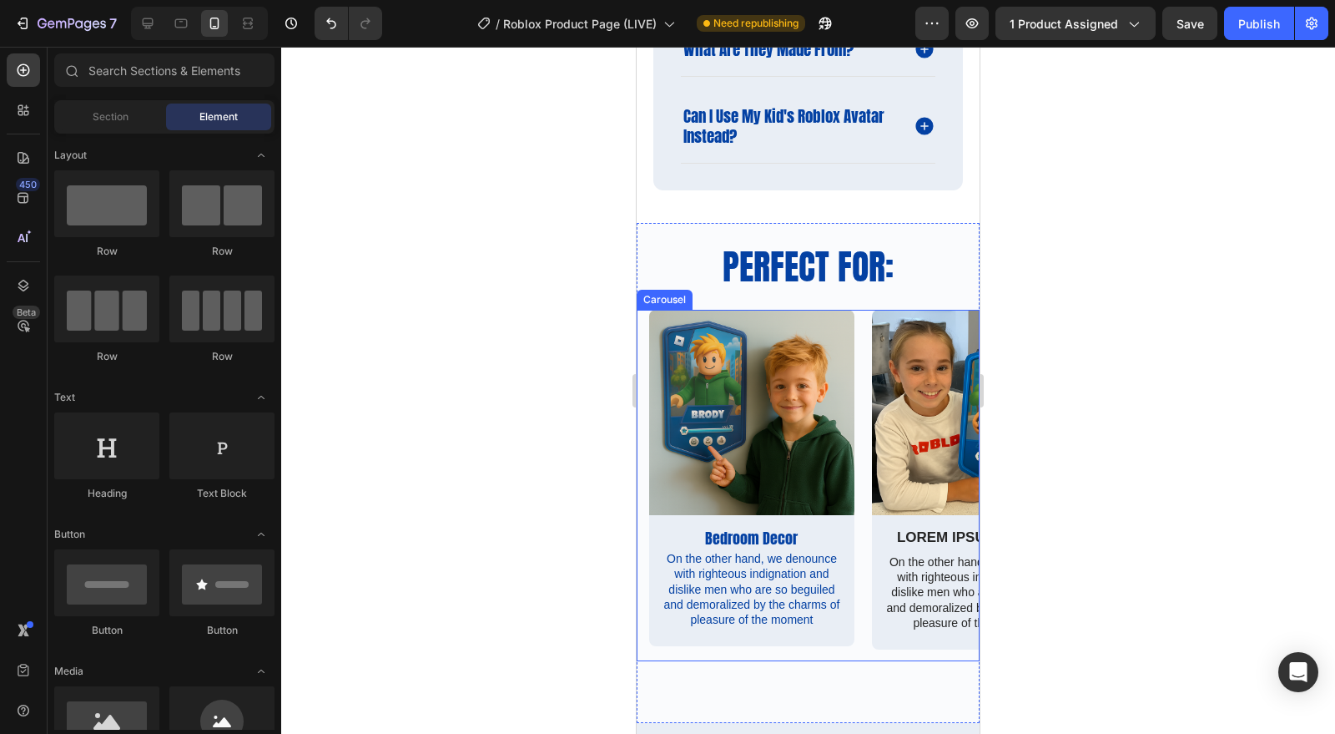
scroll to position [2426, 0]
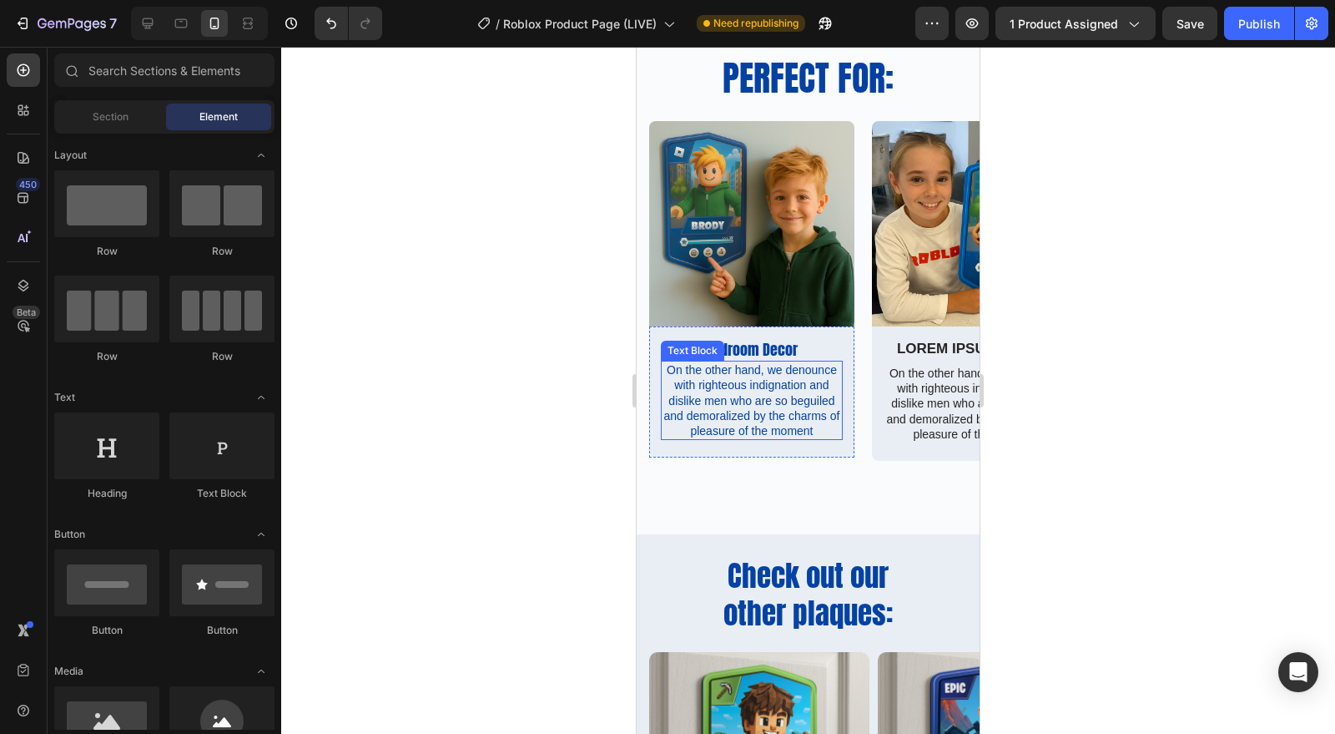
click at [760, 391] on p "On the other hand, we denounce with righteous indignation and dislike men who a…" at bounding box center [752, 400] width 179 height 76
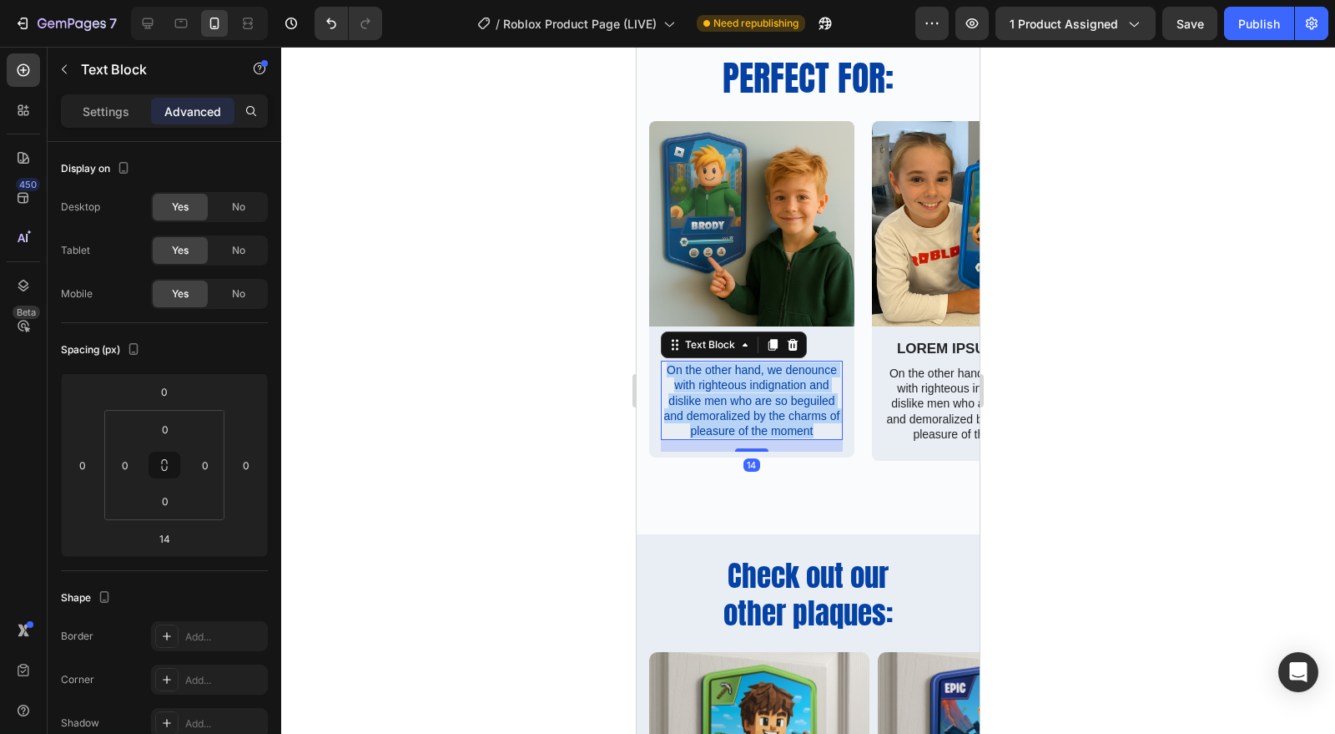
click at [760, 391] on p "On the other hand, we denounce with righteous indignation and dislike men who a…" at bounding box center [752, 400] width 179 height 76
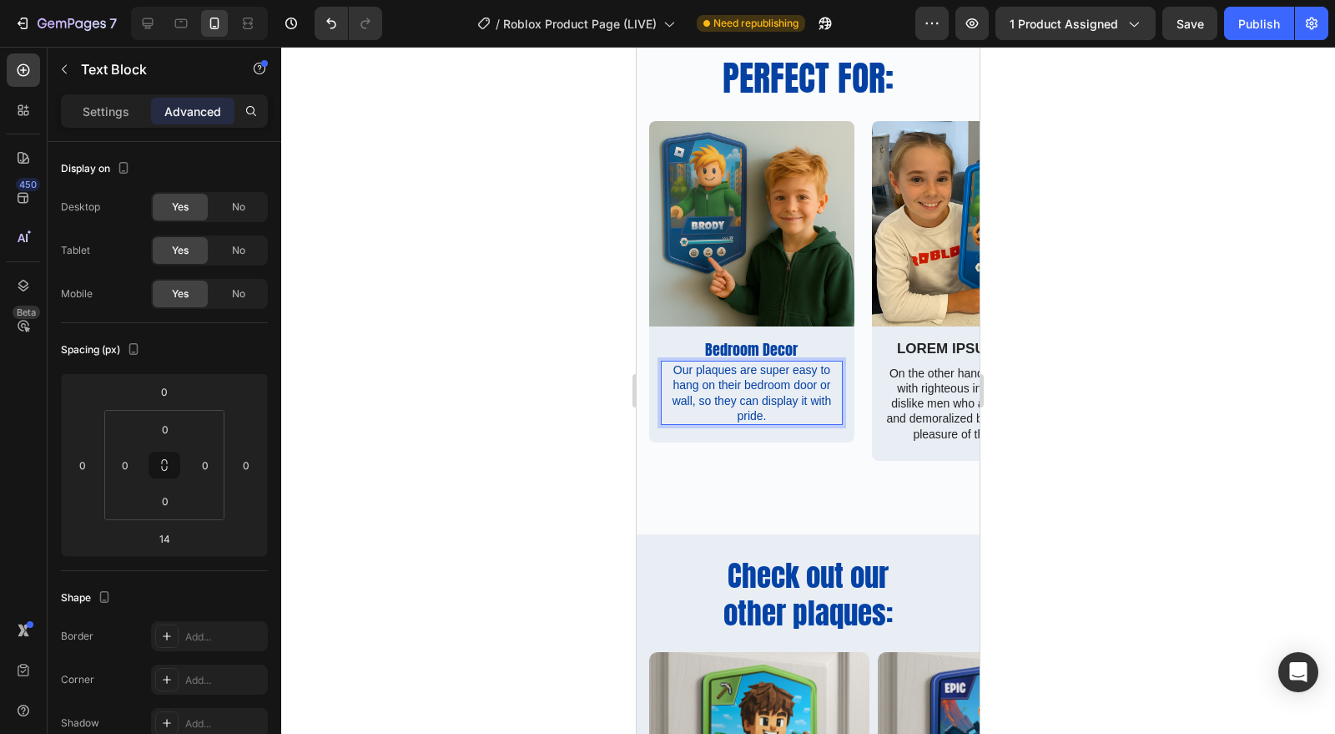
click at [1137, 478] on div at bounding box center [808, 390] width 1054 height 687
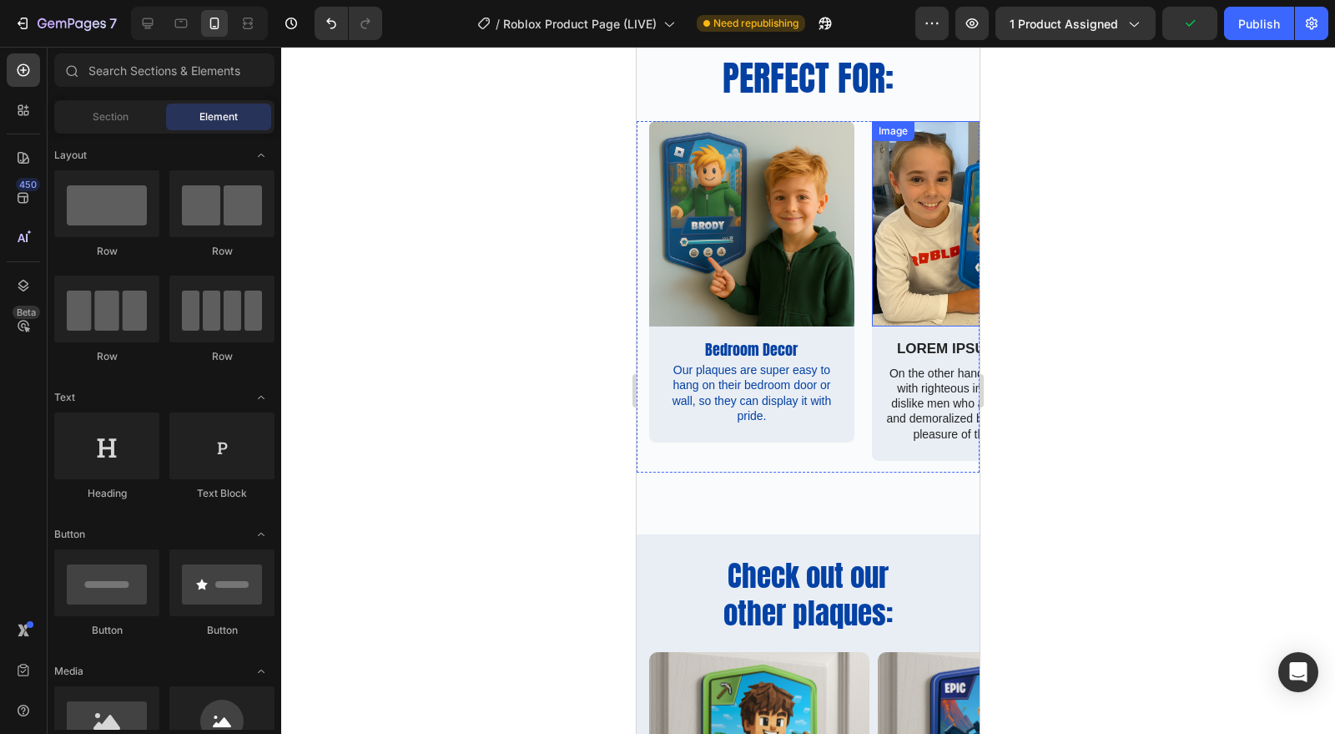
click at [889, 281] on img at bounding box center [974, 223] width 205 height 205
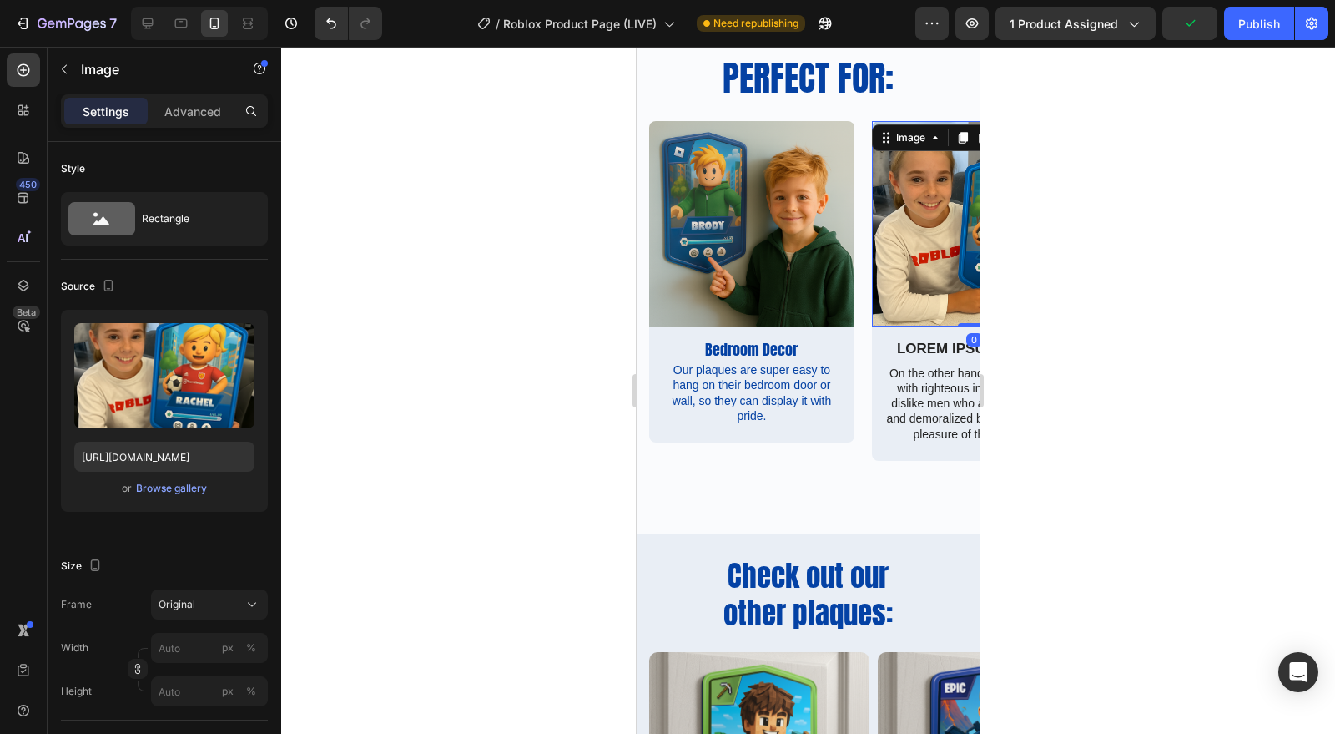
click at [1078, 352] on div at bounding box center [808, 390] width 1054 height 687
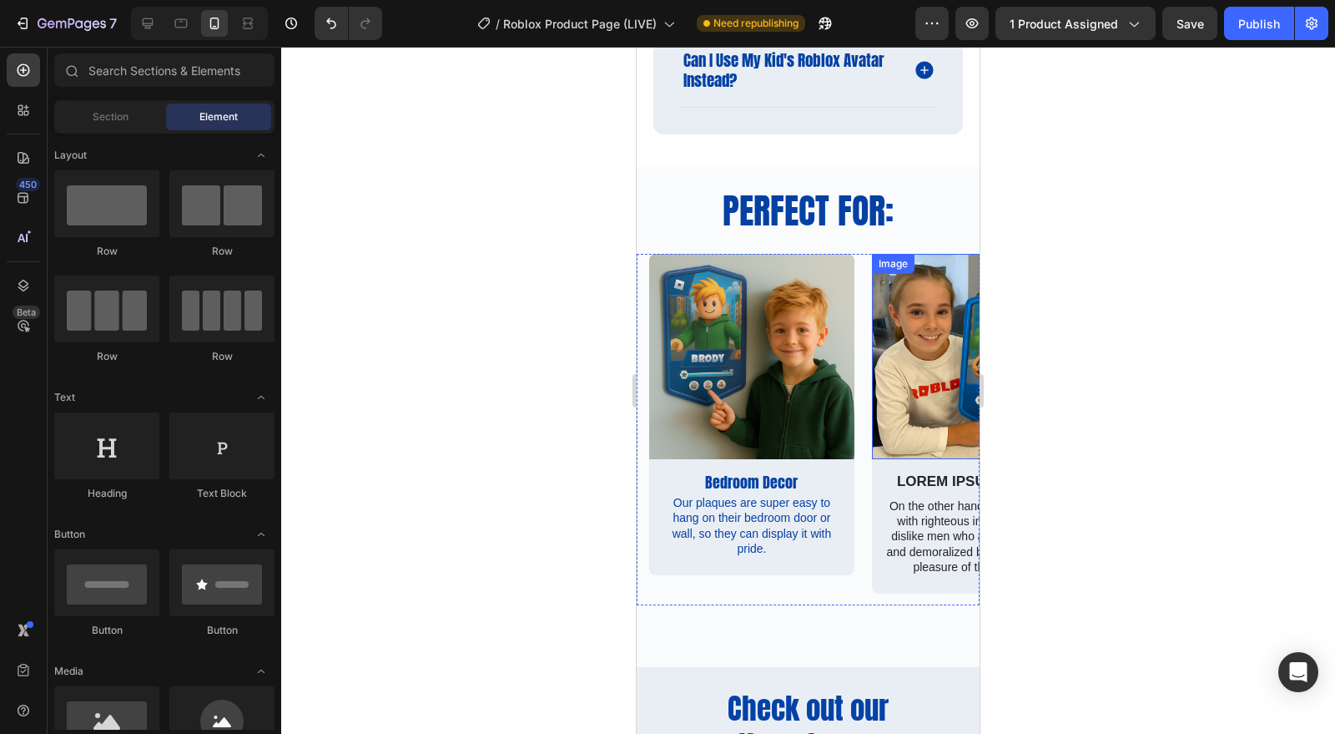
scroll to position [2334, 0]
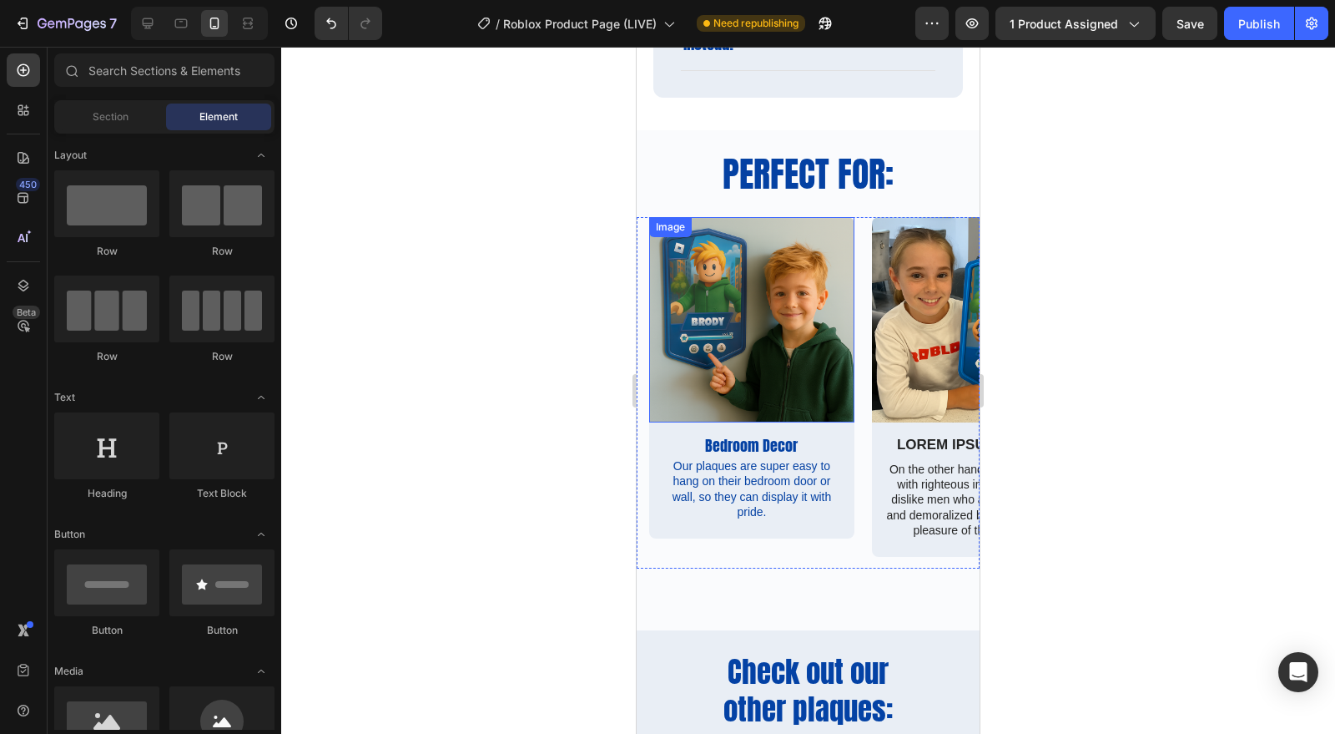
click at [805, 299] on img at bounding box center [751, 319] width 205 height 205
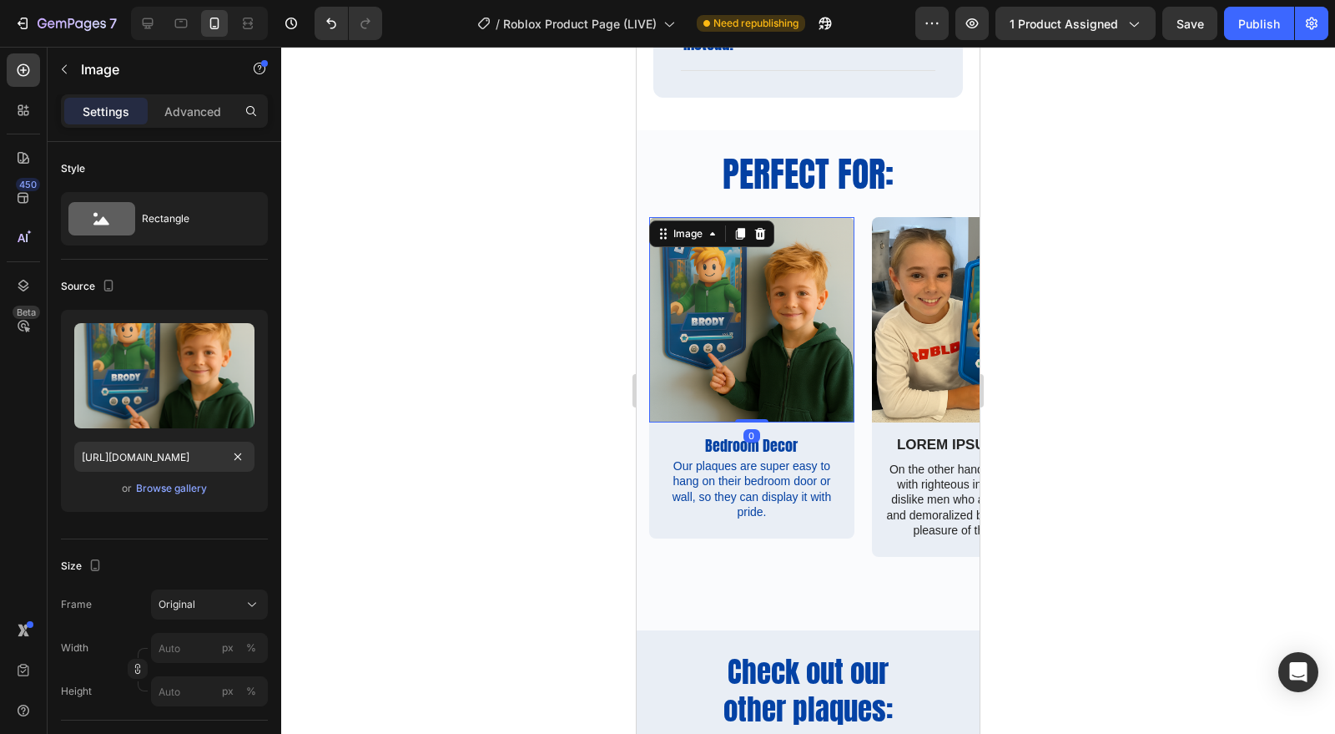
click at [187, 490] on div "Browse gallery" at bounding box center [171, 488] width 71 height 15
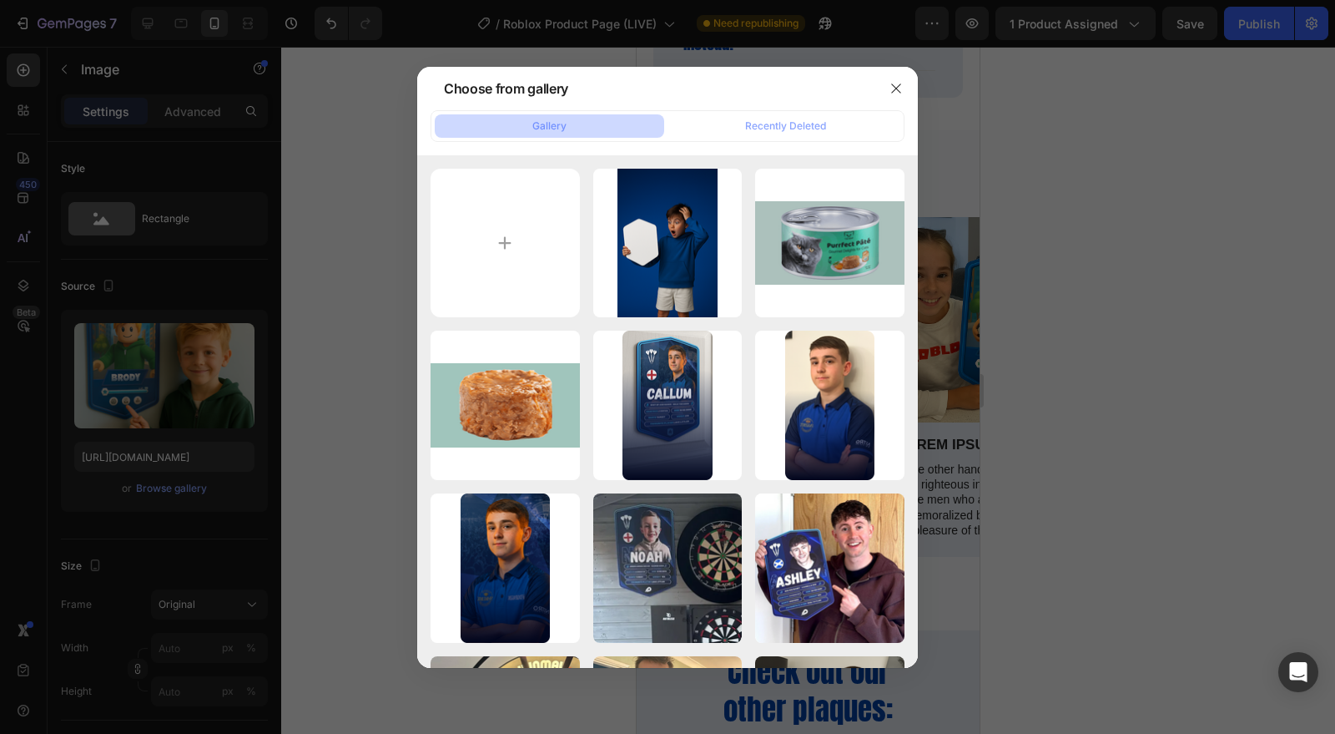
click at [528, 258] on input "file" at bounding box center [505, 243] width 149 height 149
type input "C:\fakepath\ChatGPT Image [DATE], 09_06_17 PM.png"
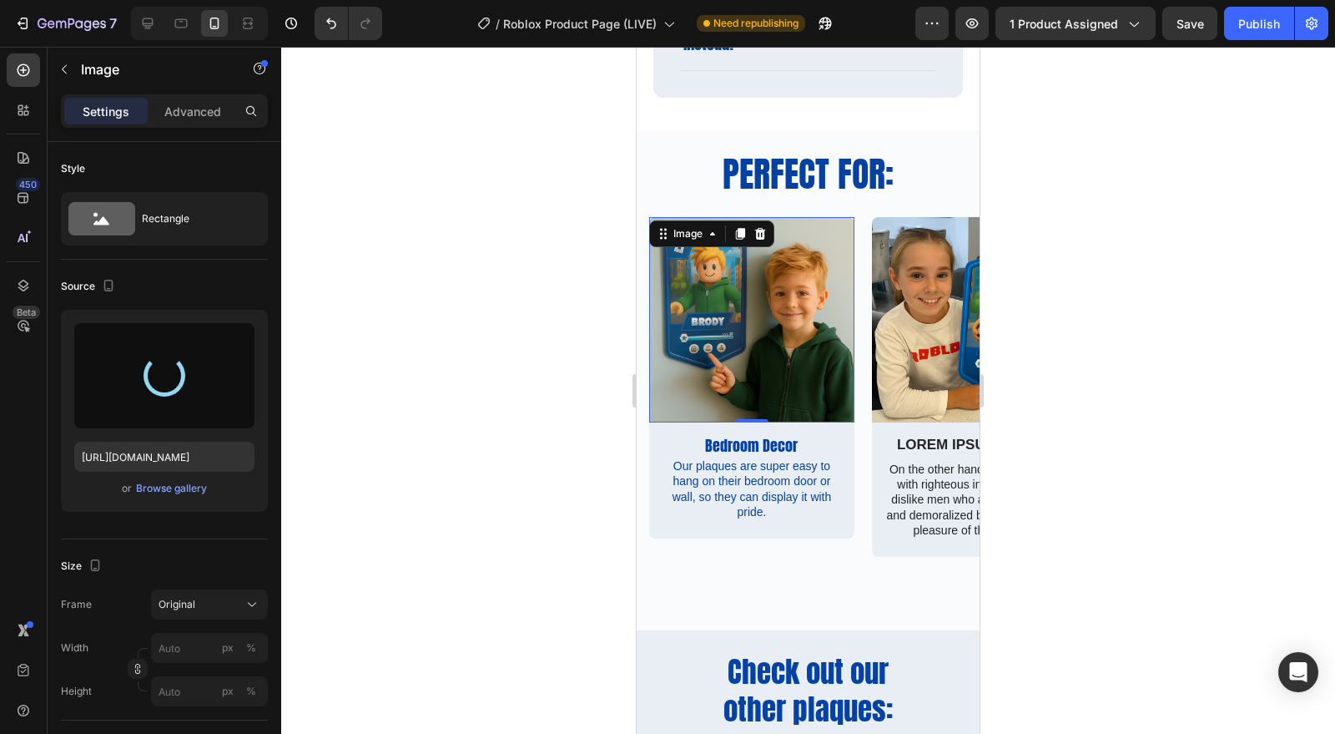
type input "[URL][DOMAIN_NAME]"
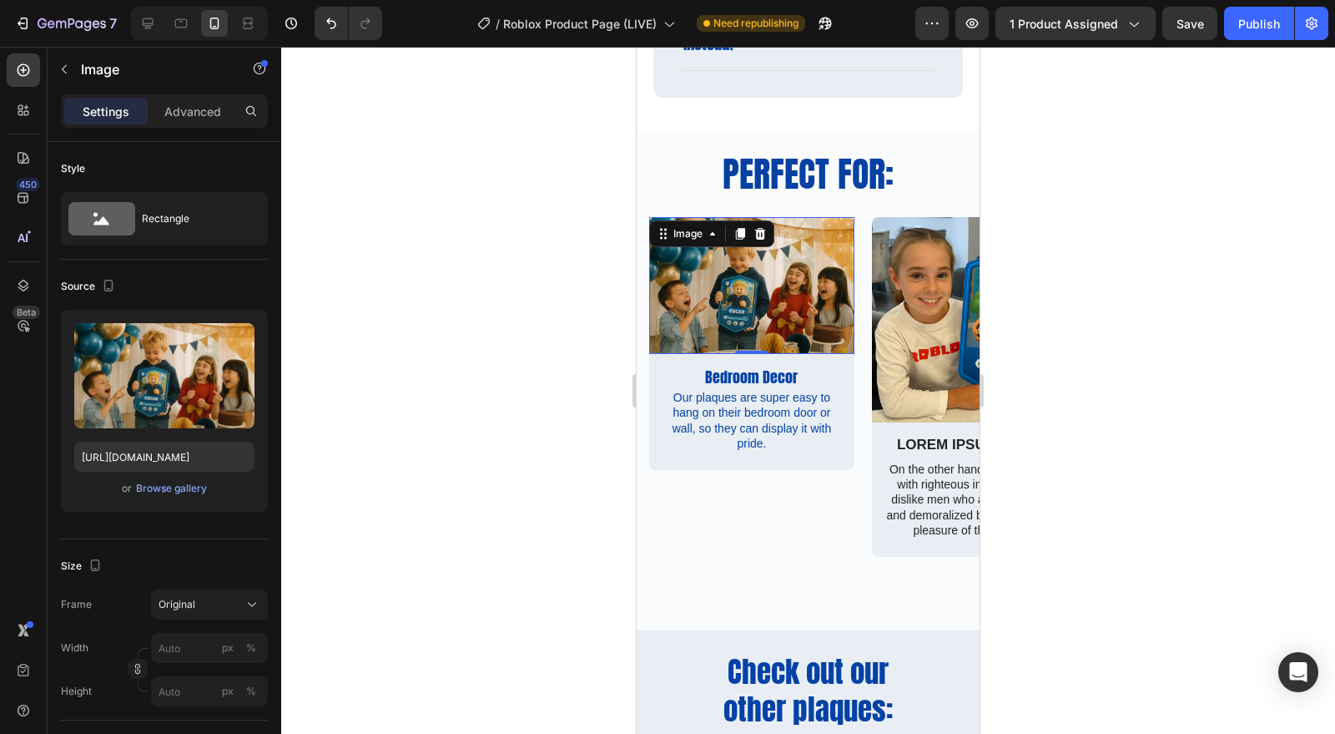
click at [1165, 475] on div at bounding box center [808, 390] width 1054 height 687
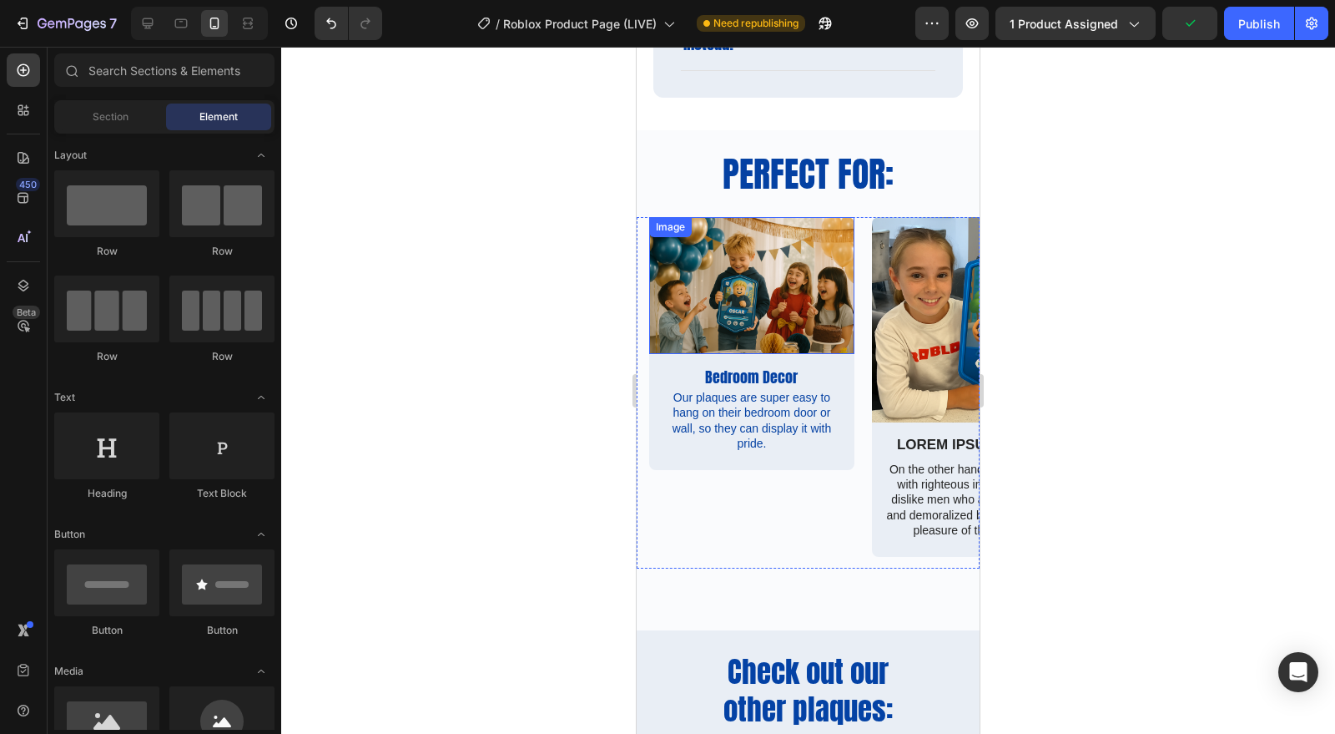
click at [776, 326] on img at bounding box center [751, 285] width 205 height 137
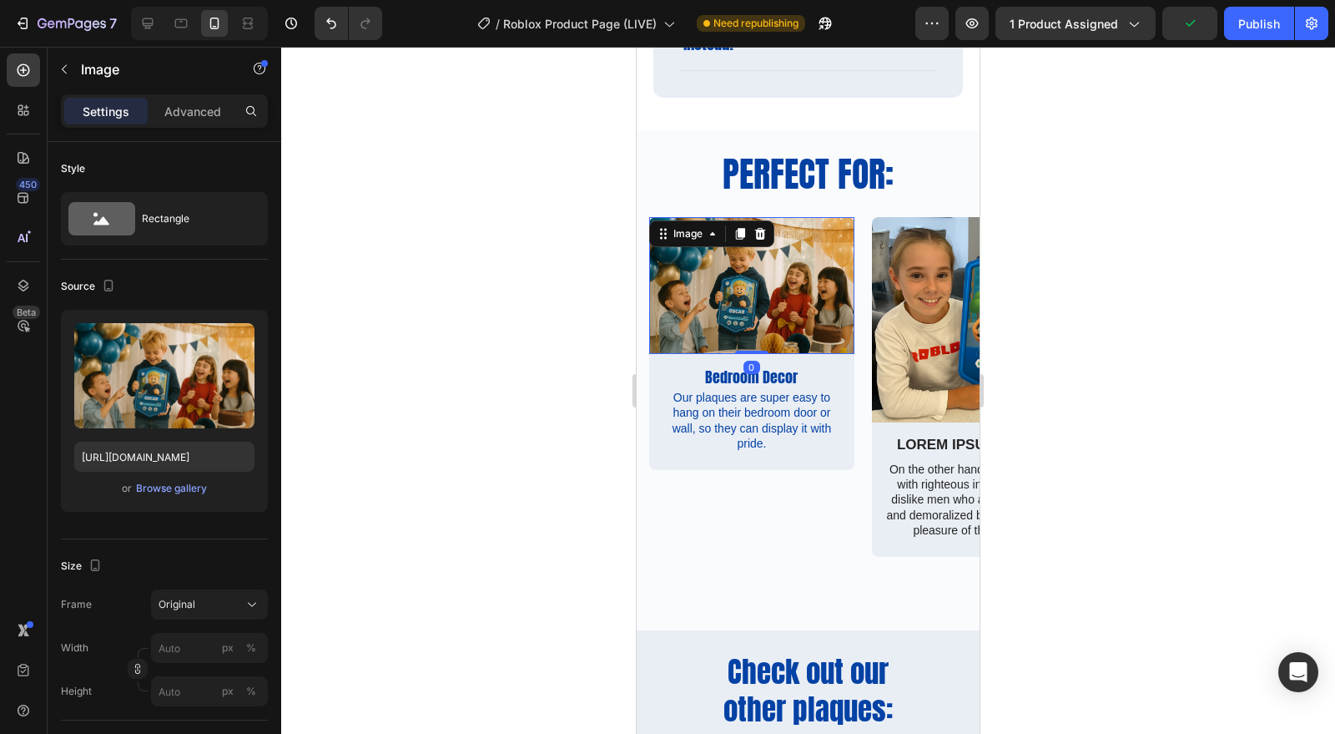
click at [990, 341] on div at bounding box center [808, 390] width 1054 height 687
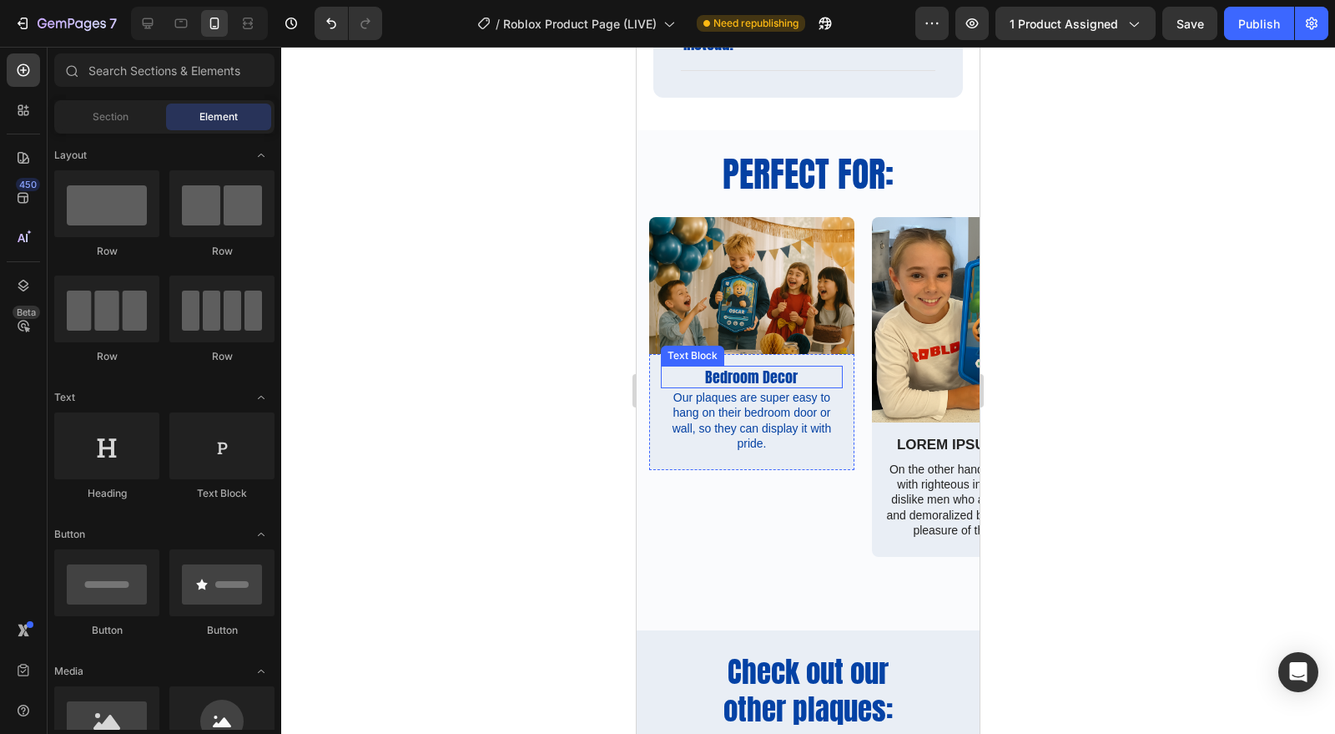
click at [768, 367] on p "Bedroom Decor" at bounding box center [752, 376] width 179 height 19
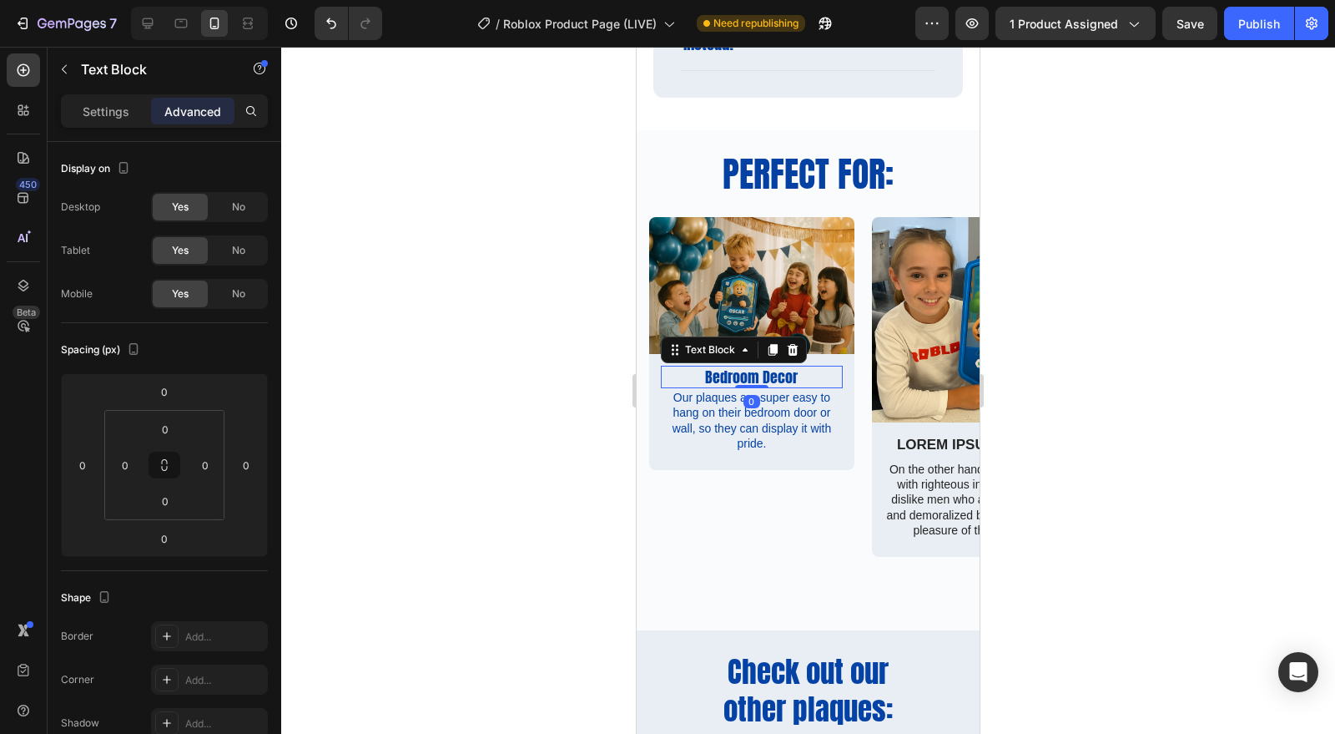
click at [80, 118] on div "Settings" at bounding box center [105, 111] width 83 height 27
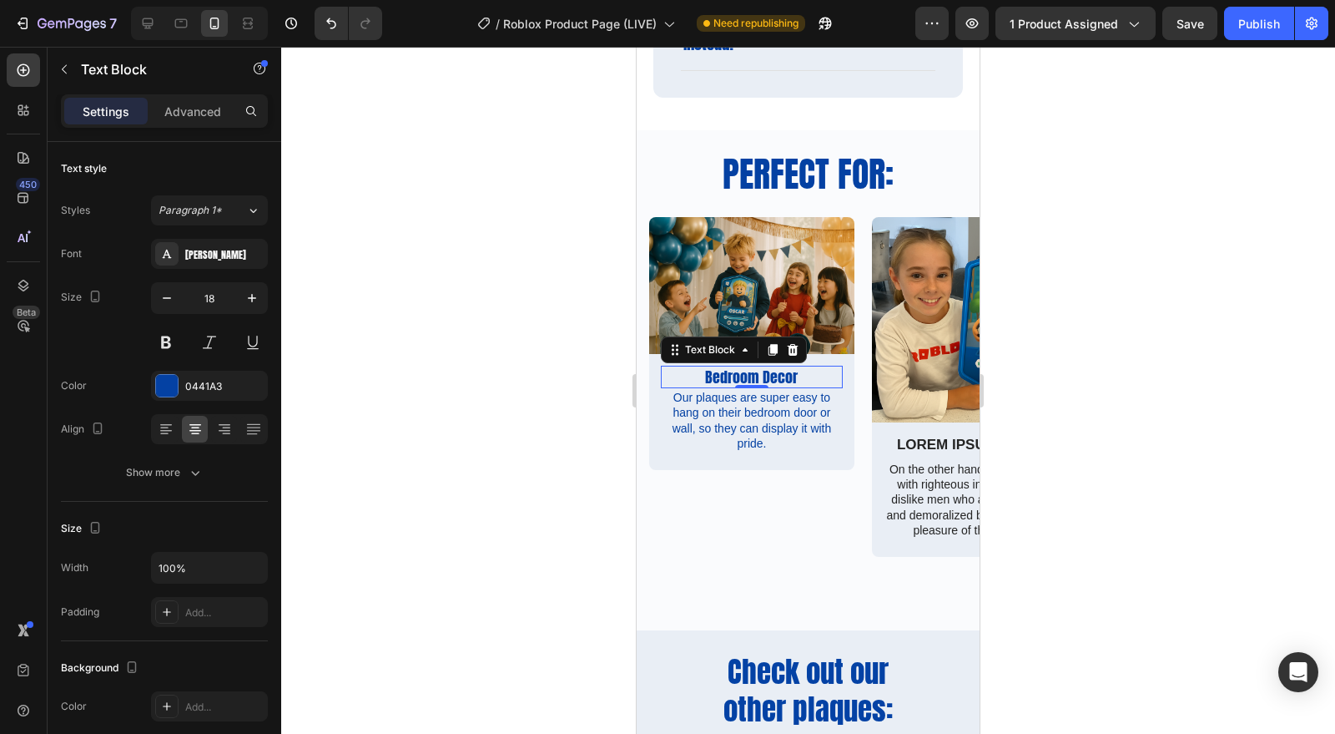
click at [247, 298] on icon "button" at bounding box center [252, 298] width 17 height 17
type input "20"
drag, startPoint x: 298, startPoint y: 342, endPoint x: 1091, endPoint y: 410, distance: 795.8
click at [1091, 410] on div at bounding box center [808, 390] width 1054 height 687
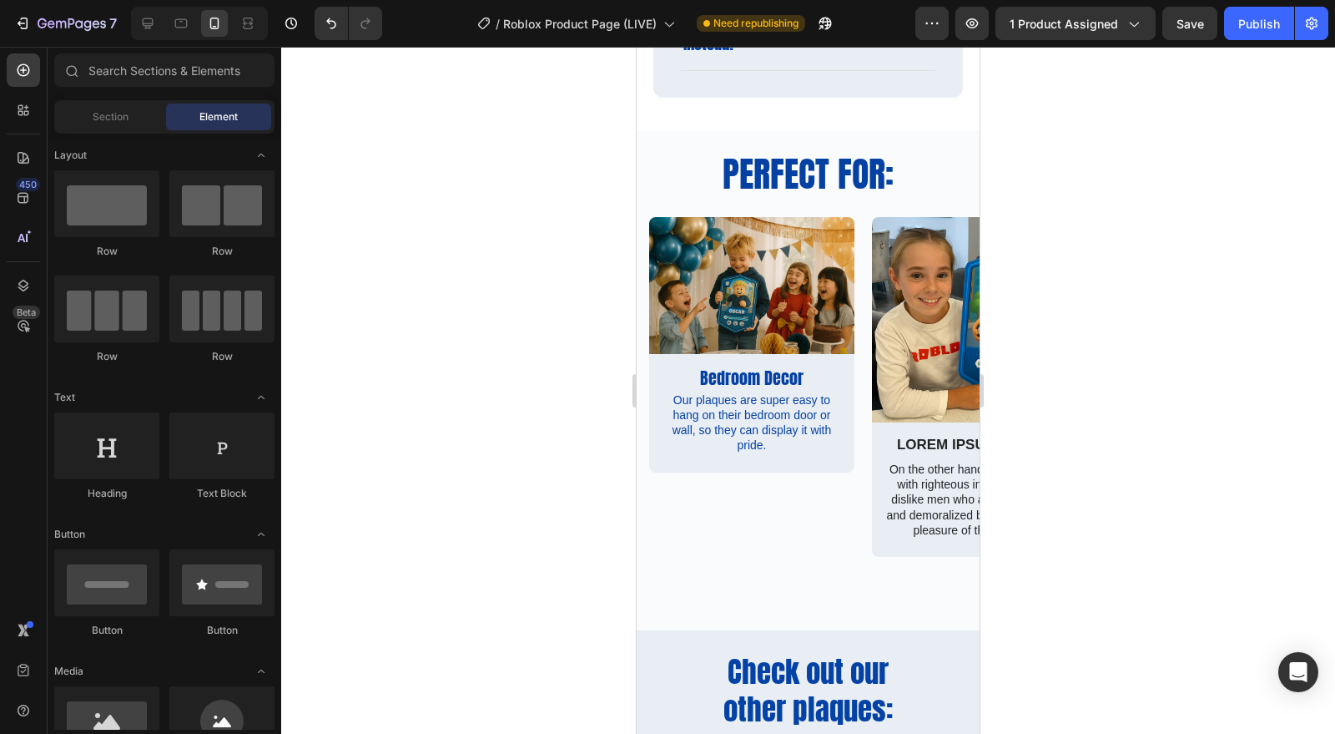
click at [1133, 356] on div at bounding box center [808, 390] width 1054 height 687
click at [642, 451] on div "Image Bedroom Decor Text Block Our plaques are super easy to hang on their bedr…" at bounding box center [808, 392] width 343 height 351
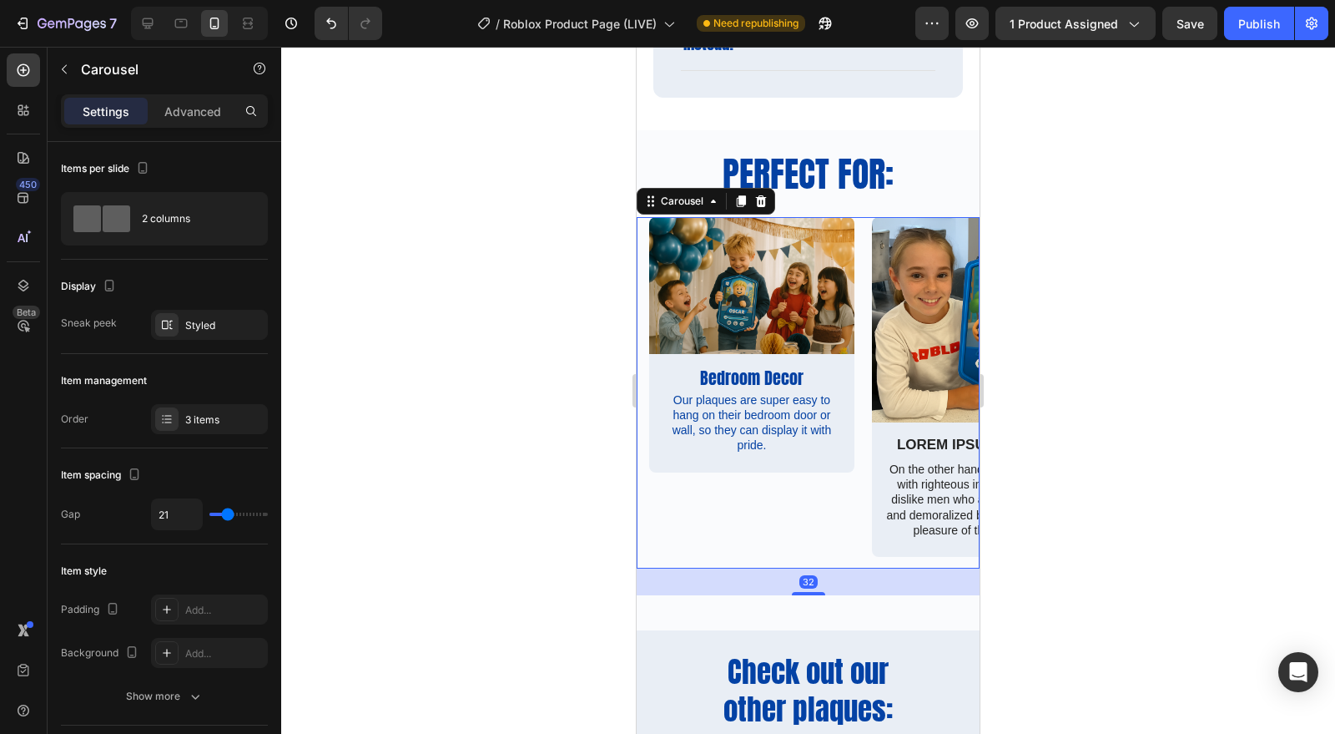
click at [195, 411] on div "3 items" at bounding box center [209, 419] width 117 height 30
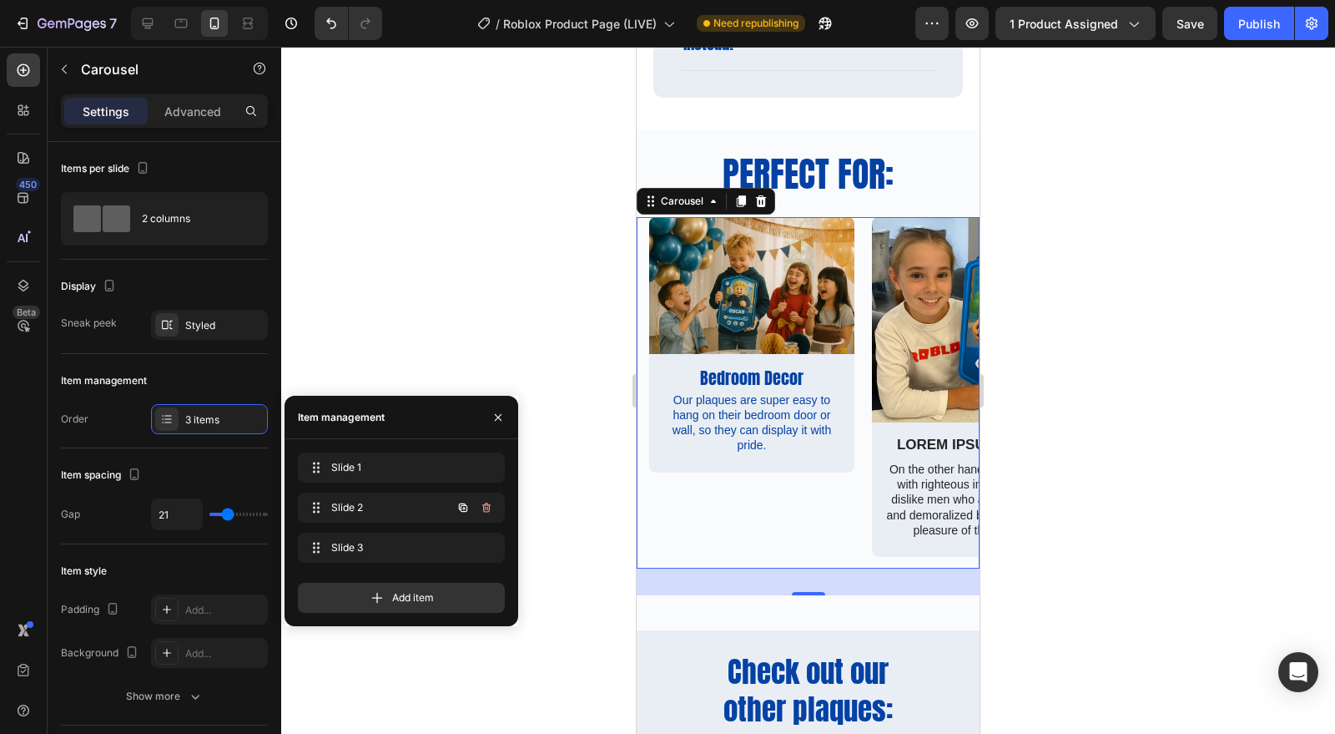
click at [486, 507] on icon "button" at bounding box center [485, 509] width 1 height 4
click at [484, 507] on div "Delete" at bounding box center [475, 507] width 31 height 15
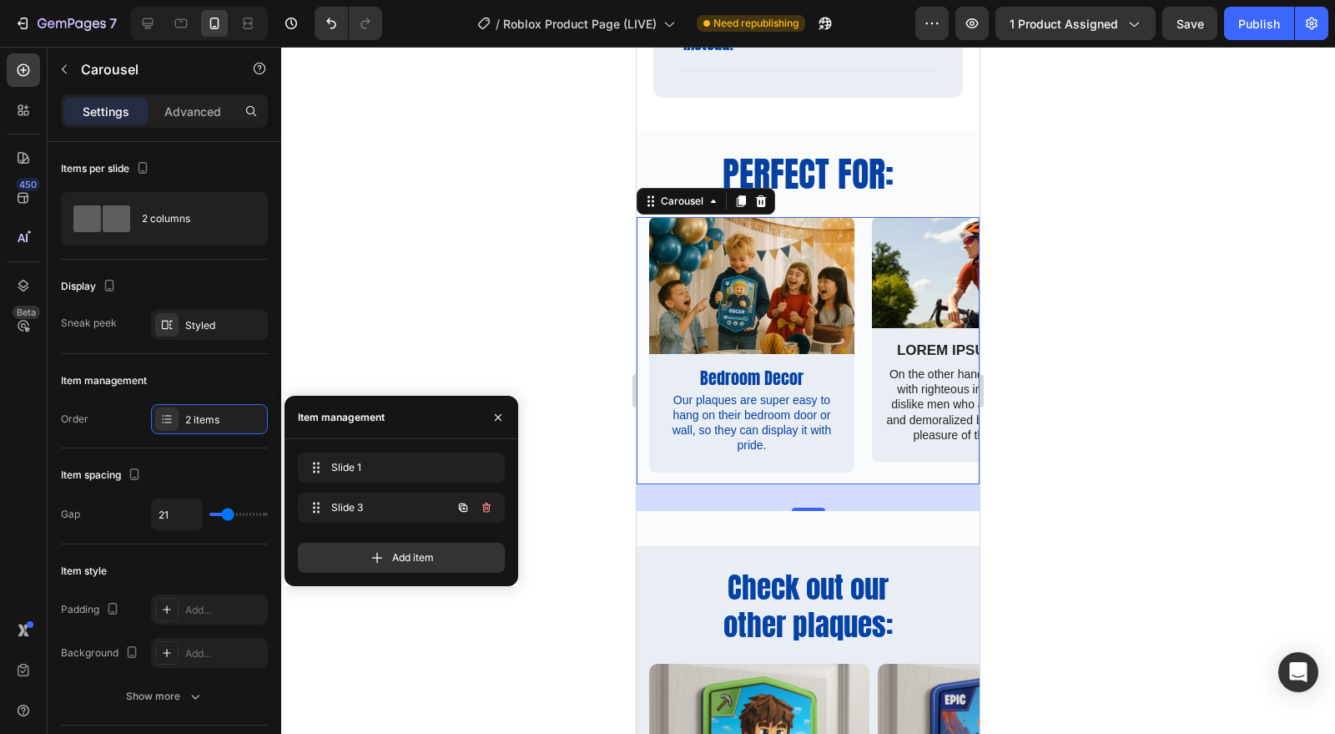
click at [496, 510] on button "button" at bounding box center [486, 507] width 23 height 23
click at [491, 510] on button "Delete" at bounding box center [475, 507] width 46 height 23
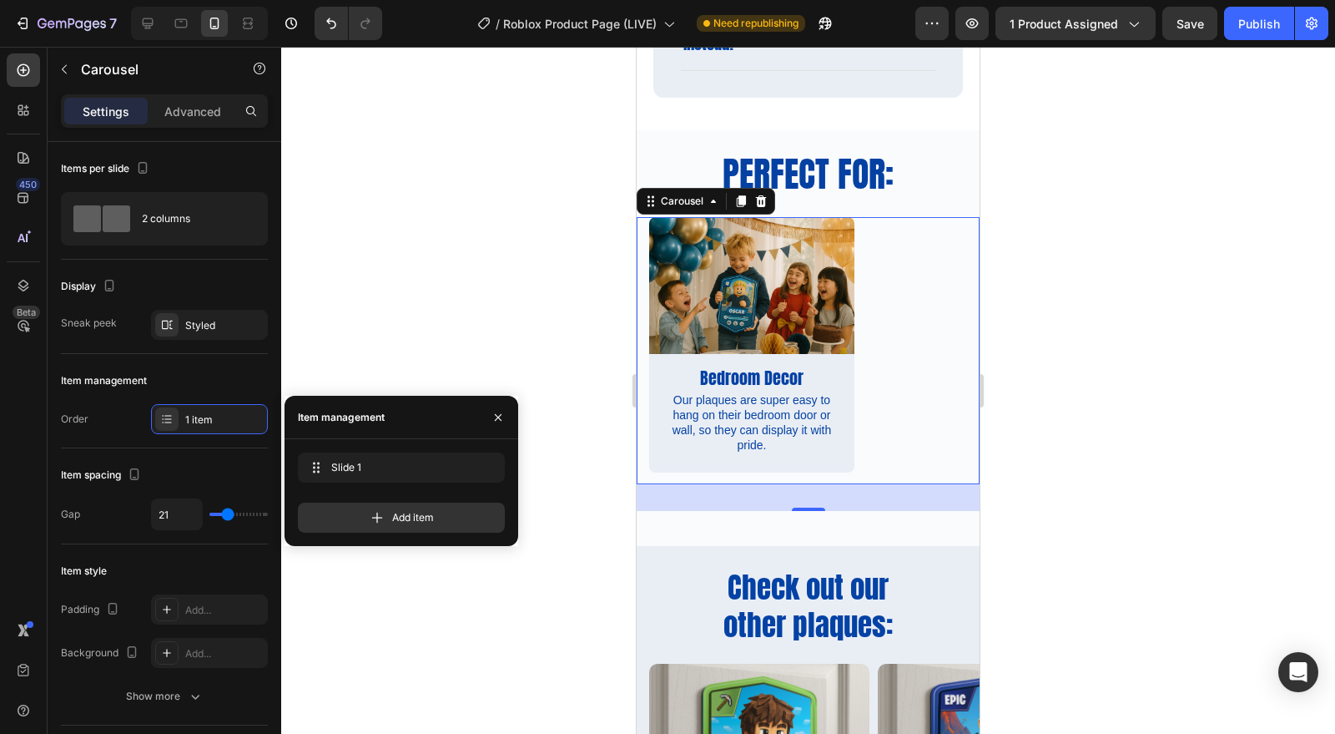
click at [1104, 416] on div at bounding box center [808, 390] width 1054 height 687
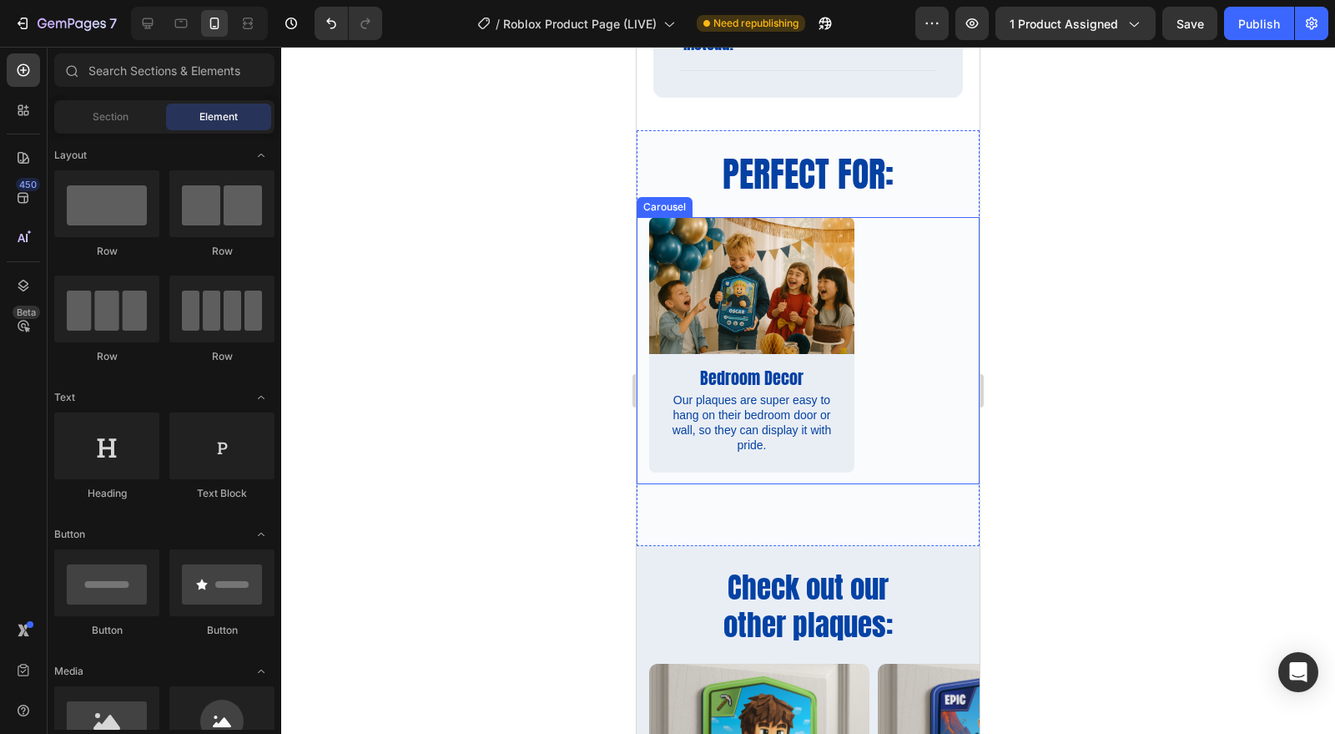
click at [874, 366] on div "Image Bedroom Decor Text Block Our plaques are super easy to hang on their bedr…" at bounding box center [814, 350] width 331 height 267
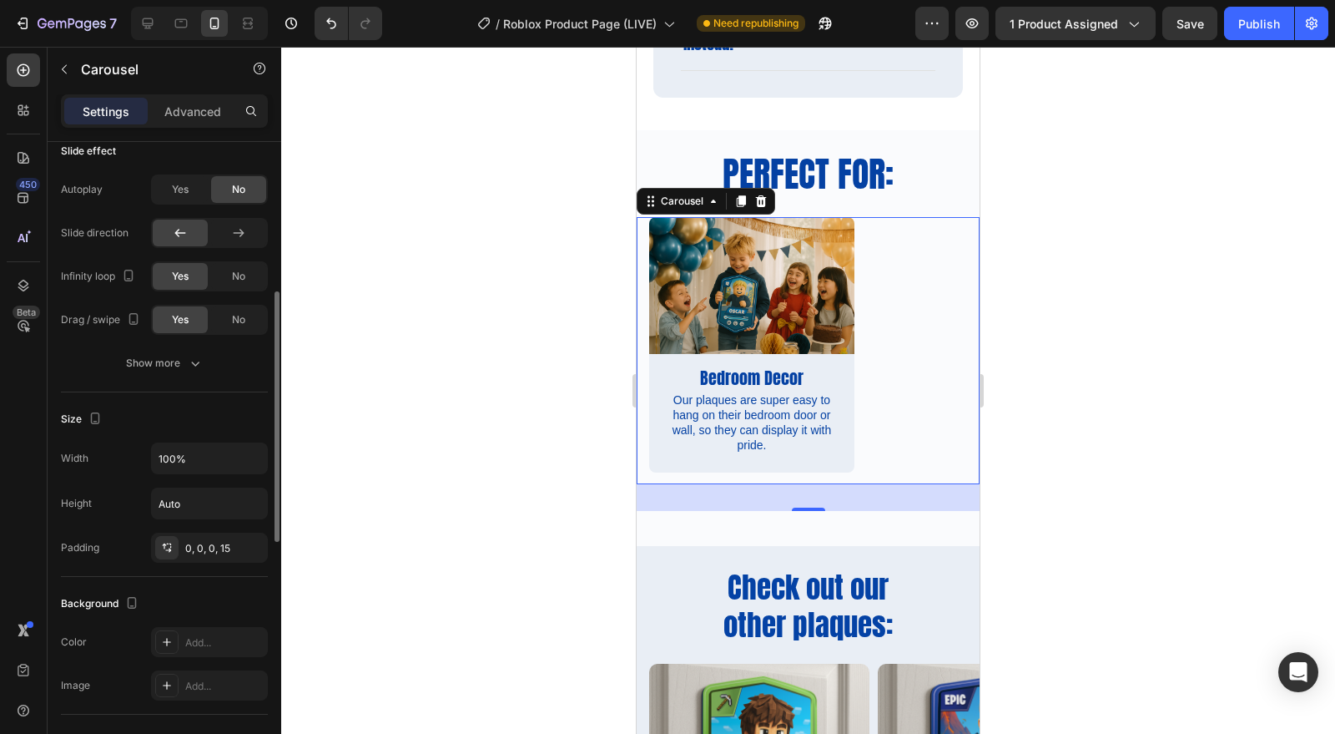
scroll to position [617, 0]
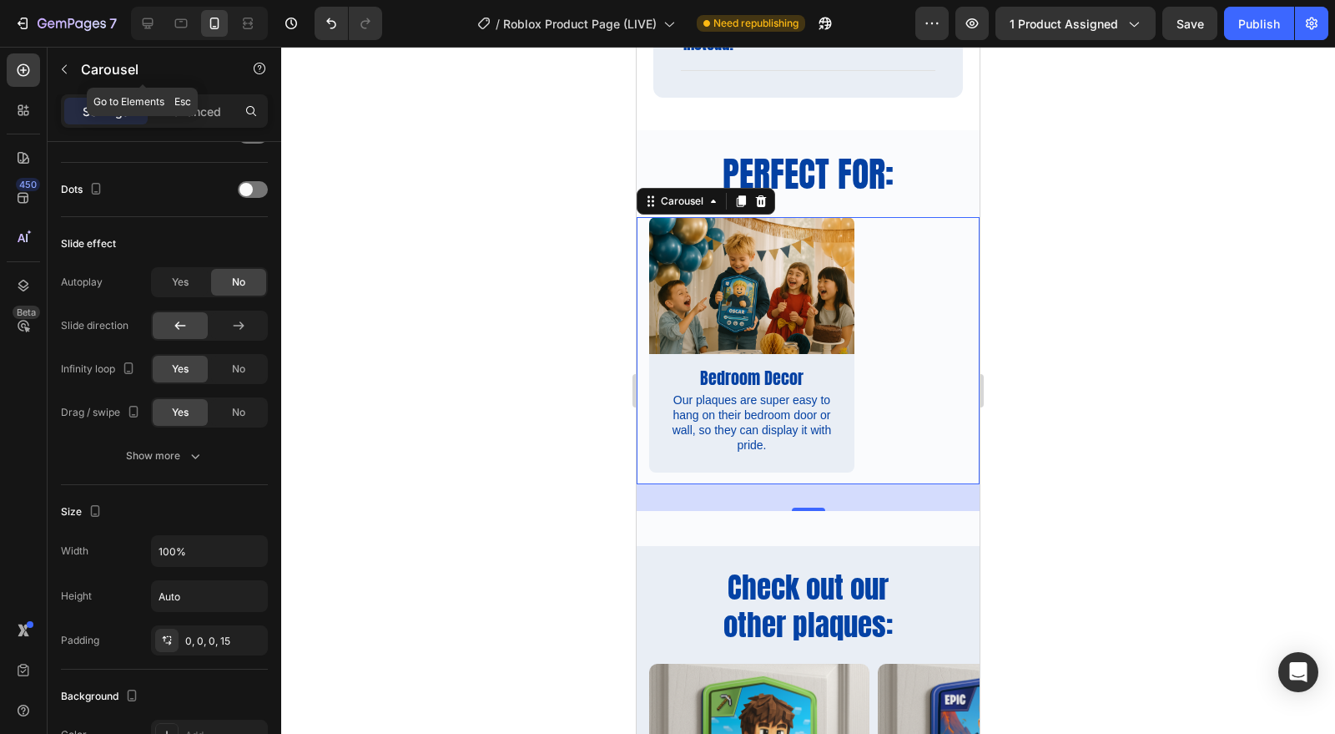
drag, startPoint x: 210, startPoint y: 83, endPoint x: 208, endPoint y: 101, distance: 18.5
click at [210, 88] on div "Carousel" at bounding box center [143, 69] width 190 height 43
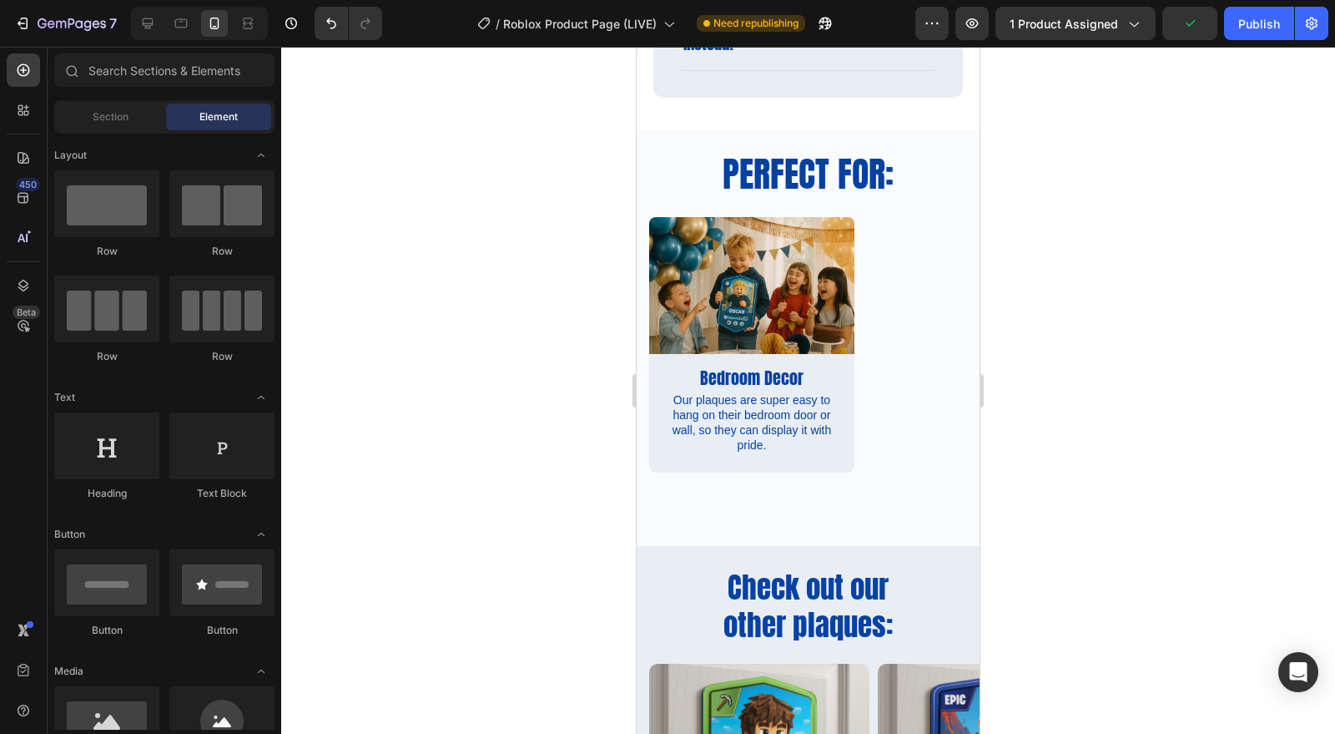
click at [140, 113] on div "Section" at bounding box center [110, 116] width 105 height 27
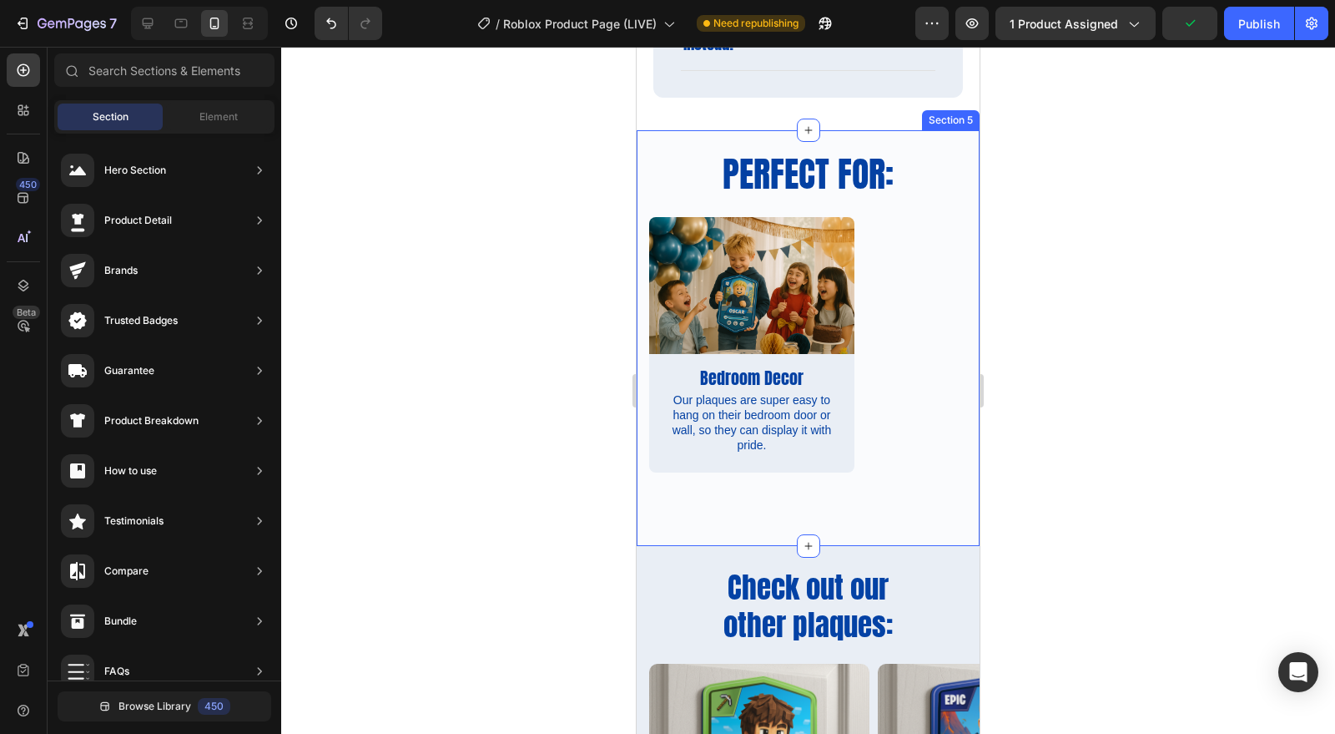
click at [676, 200] on div "Perfect for: Heading Row Image Bedroom Decor Text Block Our plaques are super e…" at bounding box center [808, 333] width 343 height 356
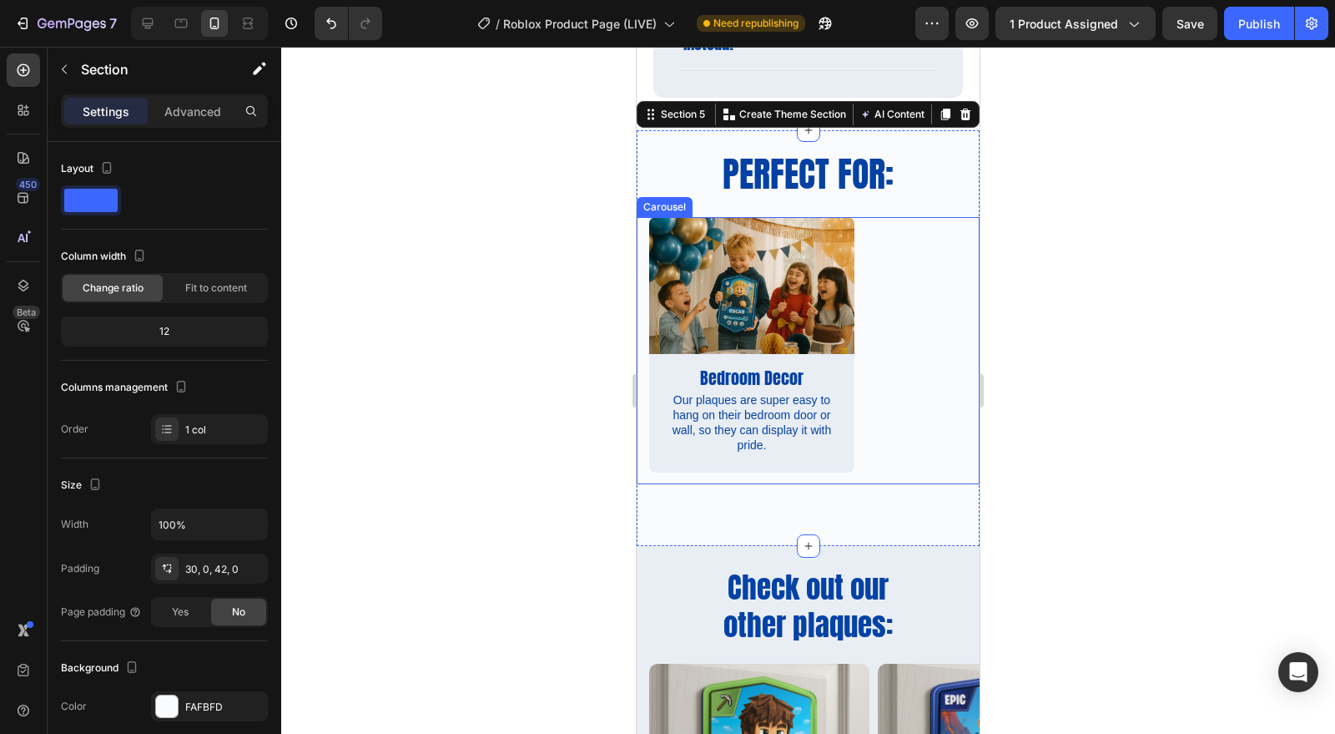
click at [648, 226] on div "Image Bedroom Decor Text Block Our plaques are super easy to hang on their bedr…" at bounding box center [808, 350] width 343 height 267
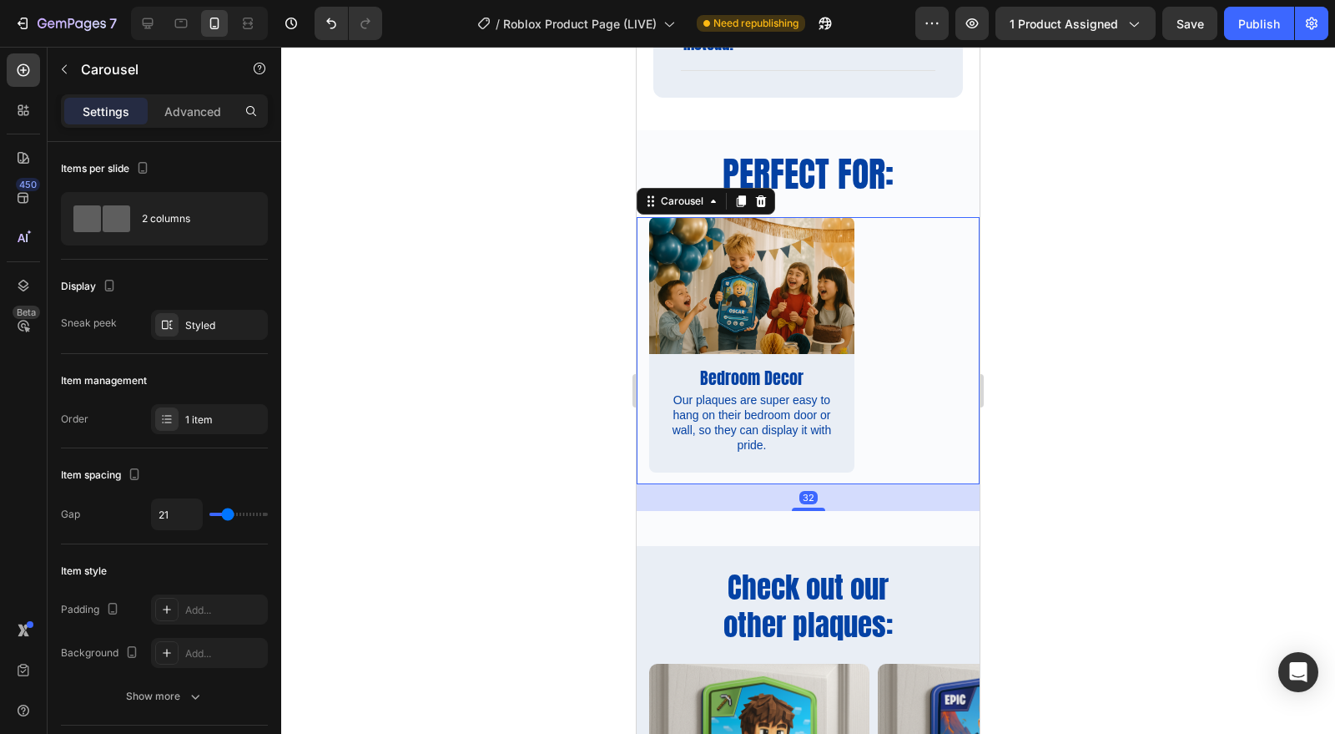
click at [206, 127] on div "Settings Advanced" at bounding box center [164, 110] width 207 height 33
click at [208, 114] on p "Advanced" at bounding box center [192, 112] width 57 height 18
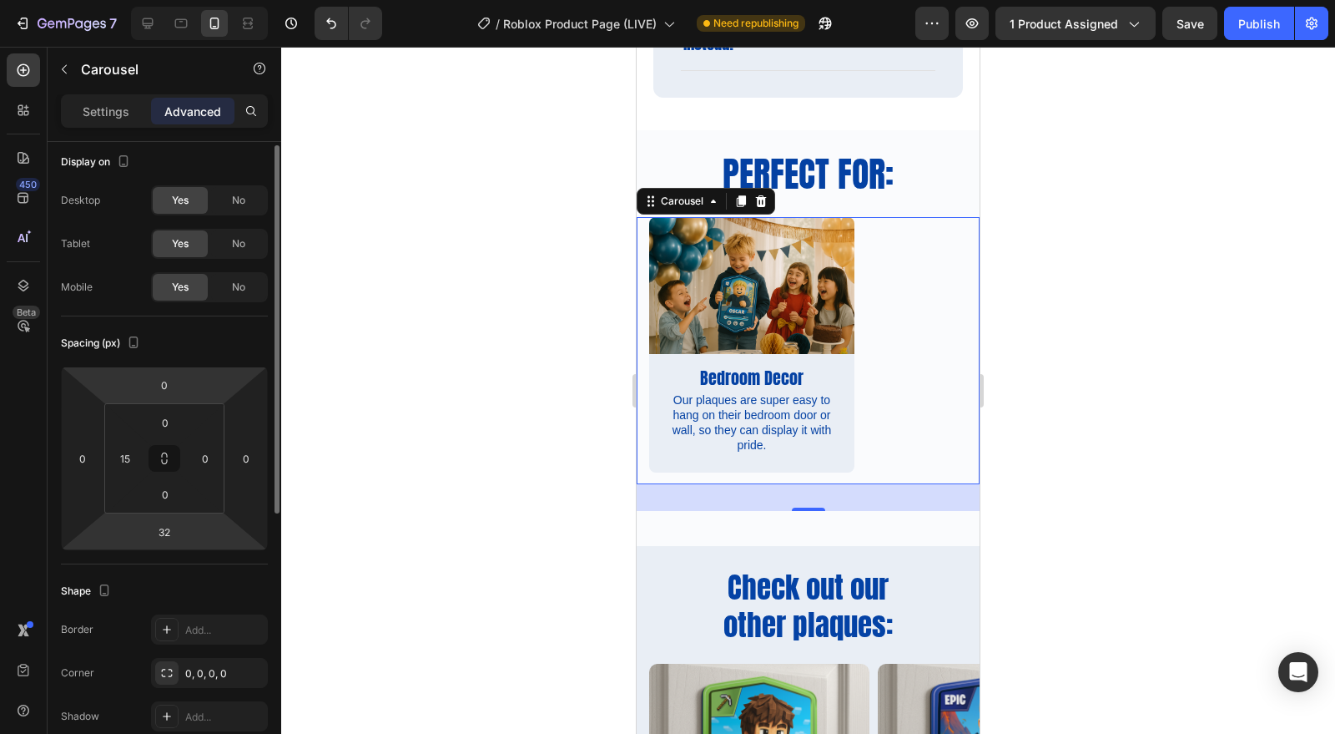
scroll to position [0, 0]
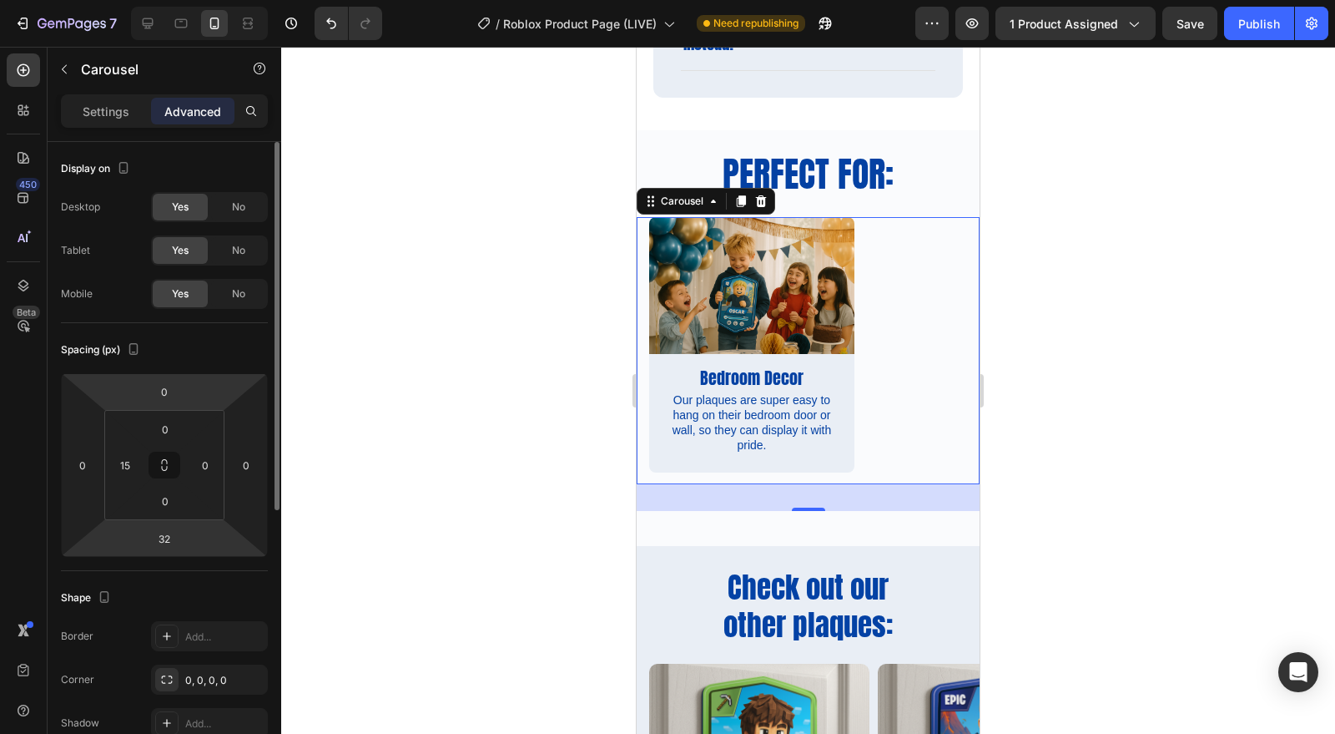
click at [108, 112] on p "Settings" at bounding box center [106, 112] width 47 height 18
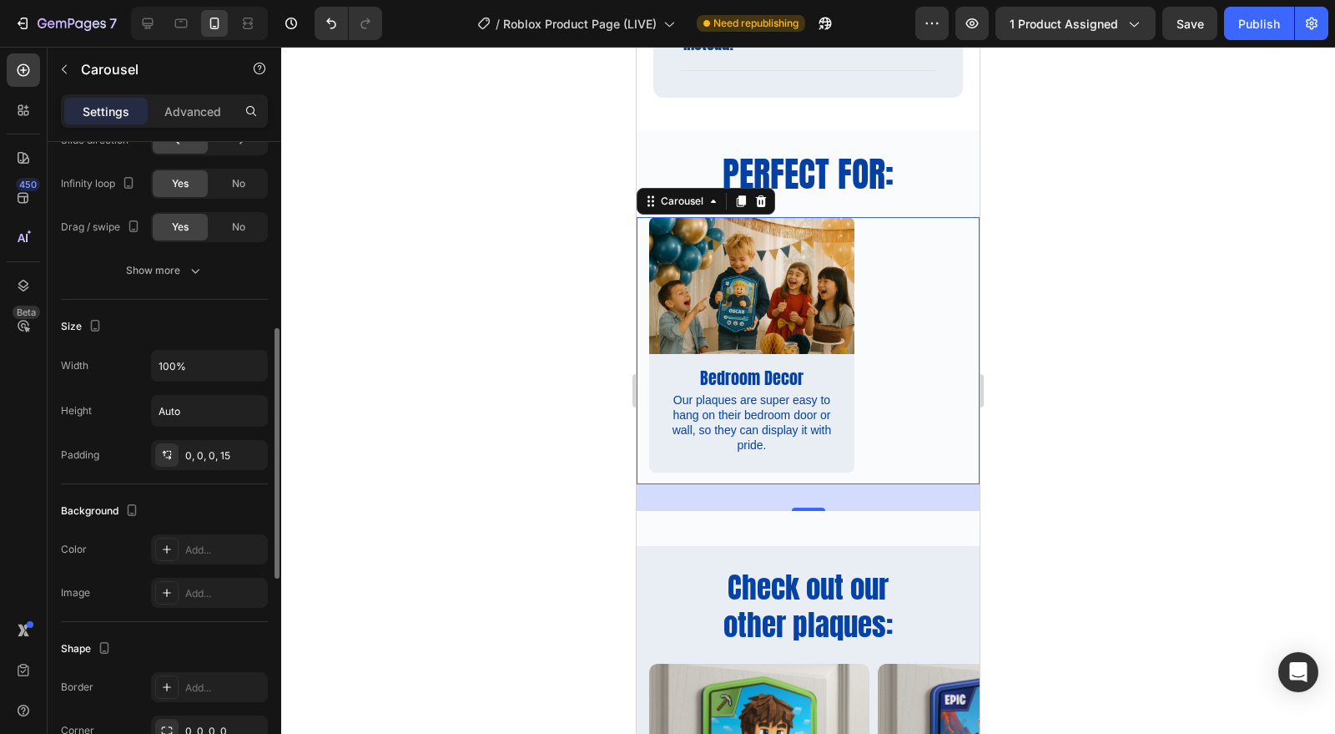
scroll to position [709, 0]
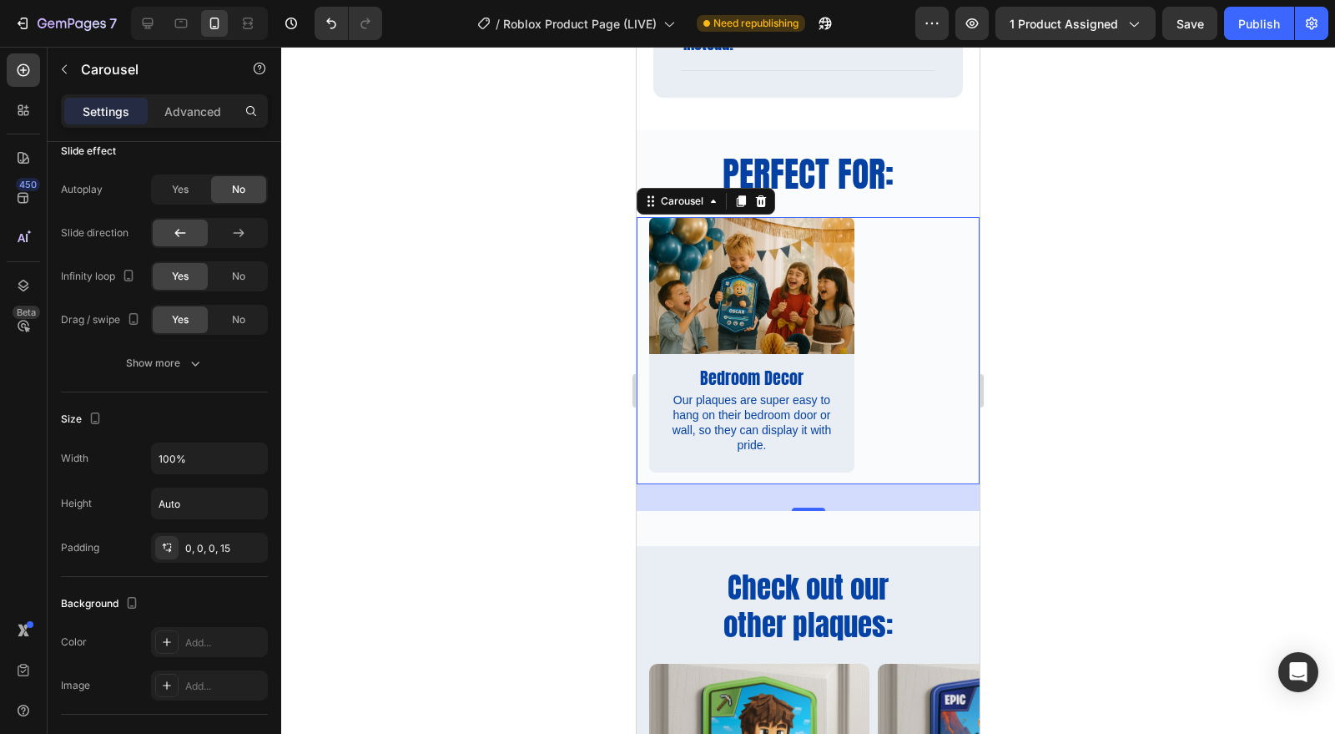
click at [646, 386] on div "Image Bedroom Decor Text Block Our plaques are super easy to hang on their bedr…" at bounding box center [808, 350] width 343 height 267
click at [845, 298] on img at bounding box center [751, 285] width 205 height 137
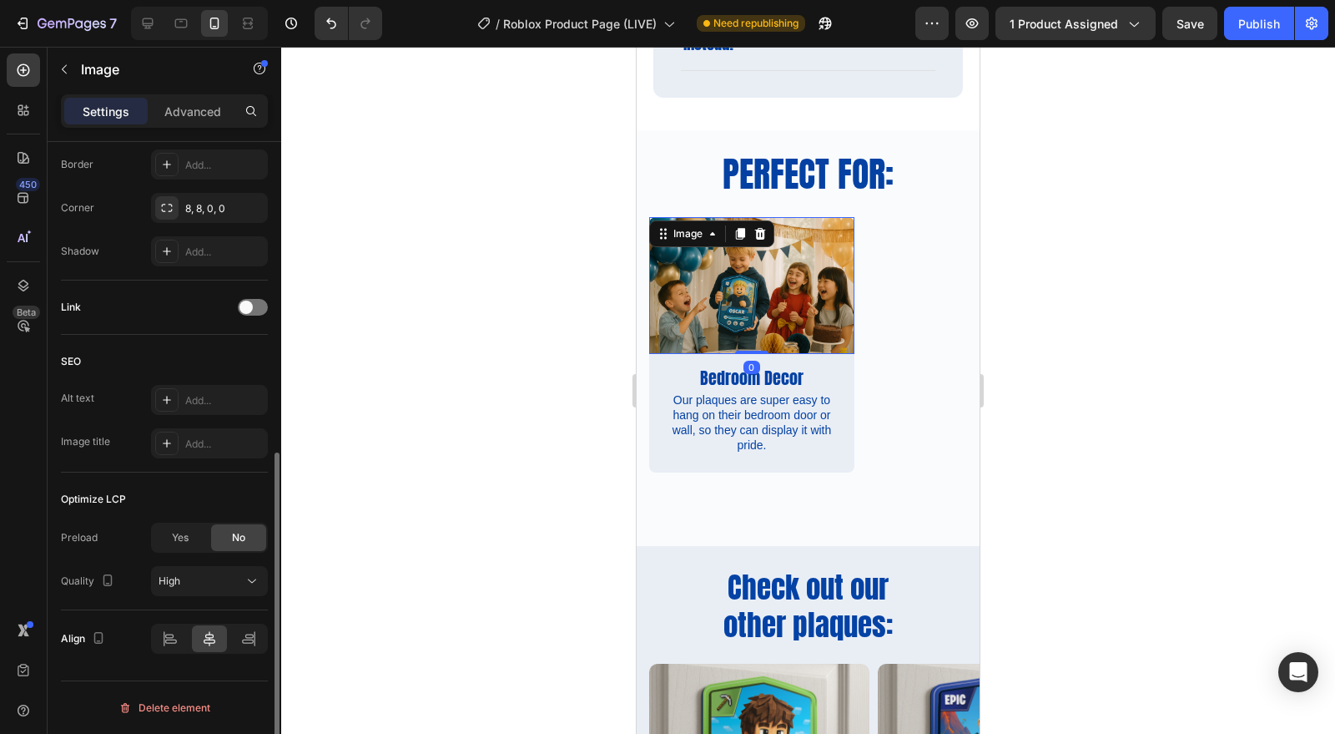
scroll to position [0, 0]
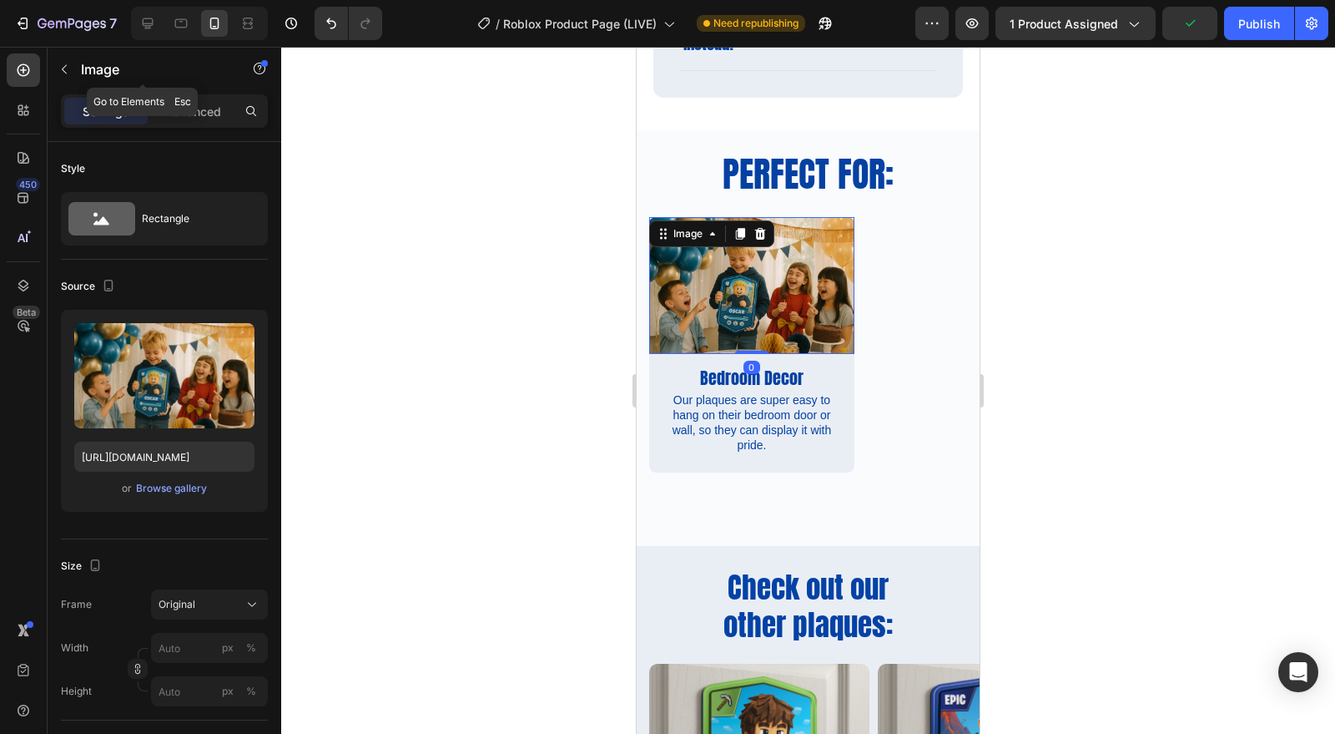
click at [54, 77] on button "button" at bounding box center [64, 69] width 27 height 27
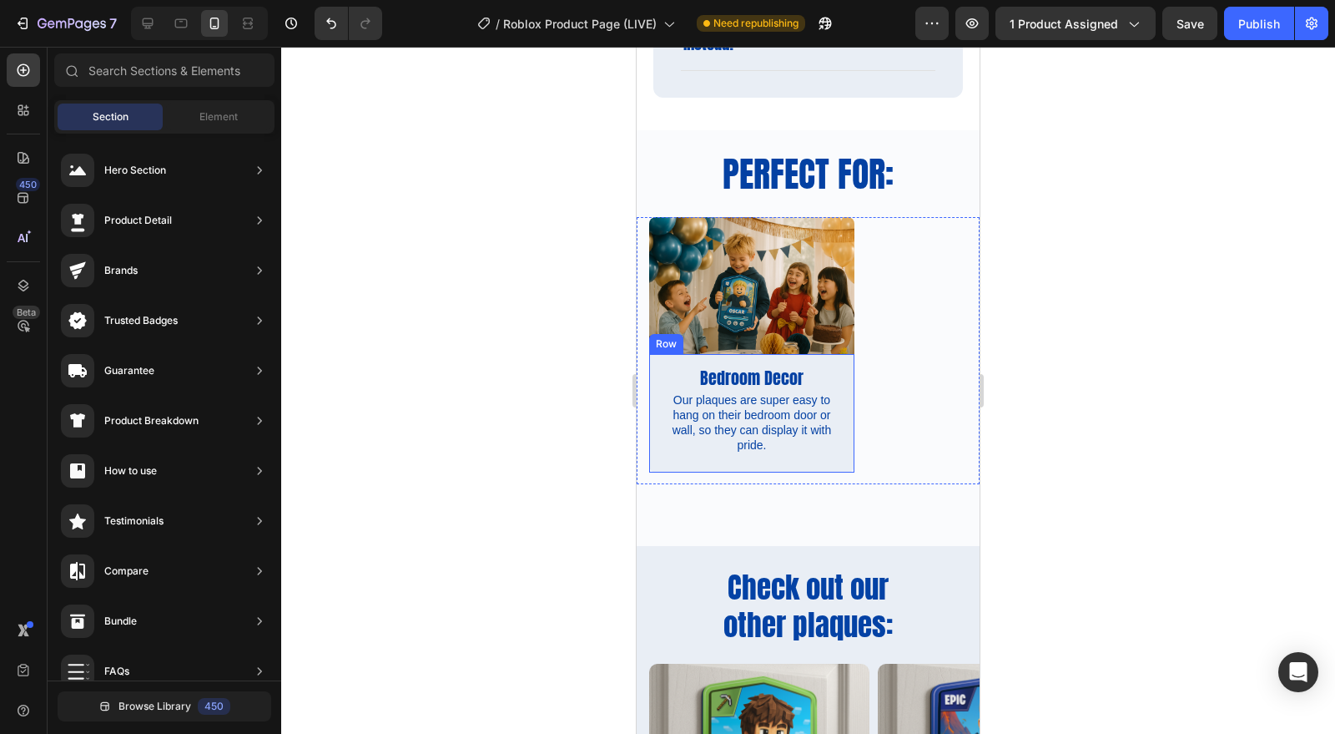
click at [810, 463] on div "Bedroom Decor Text Block Our plaques are super easy to hang on their bedroom do…" at bounding box center [751, 413] width 205 height 119
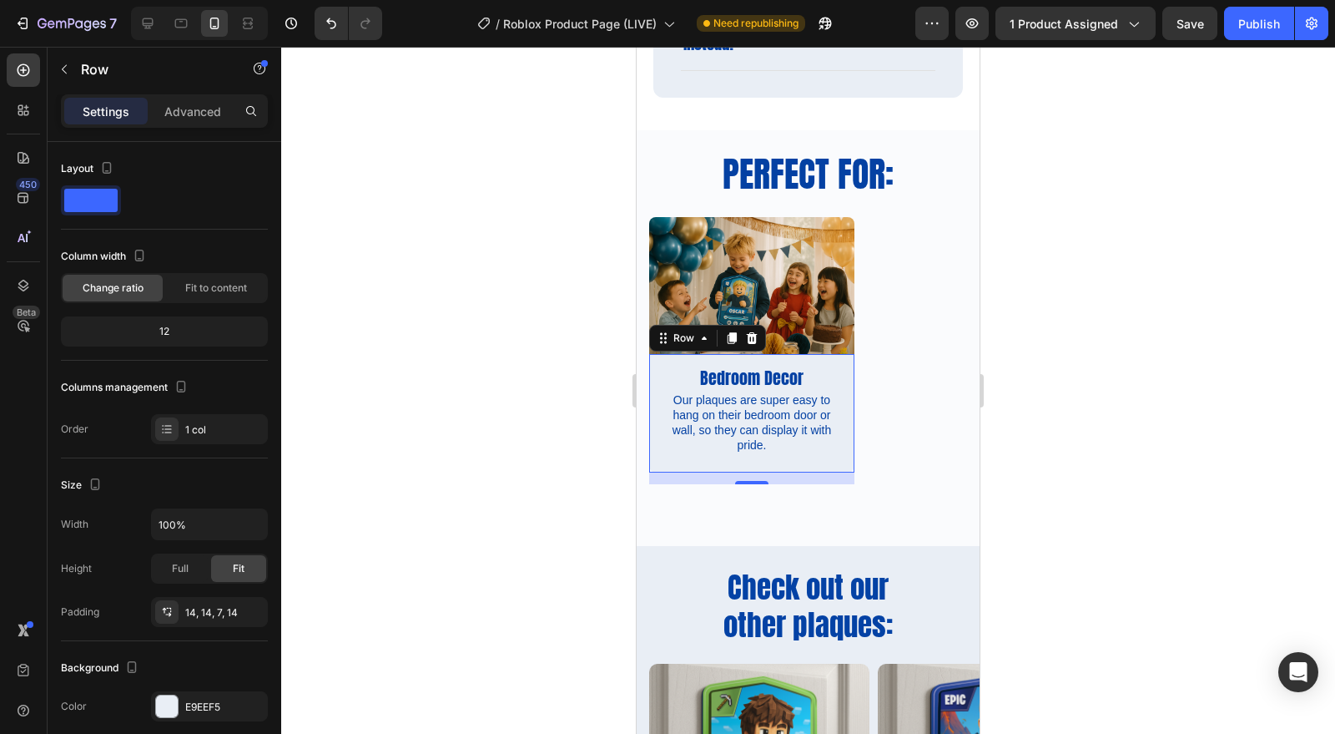
click at [808, 477] on div "14" at bounding box center [751, 478] width 205 height 12
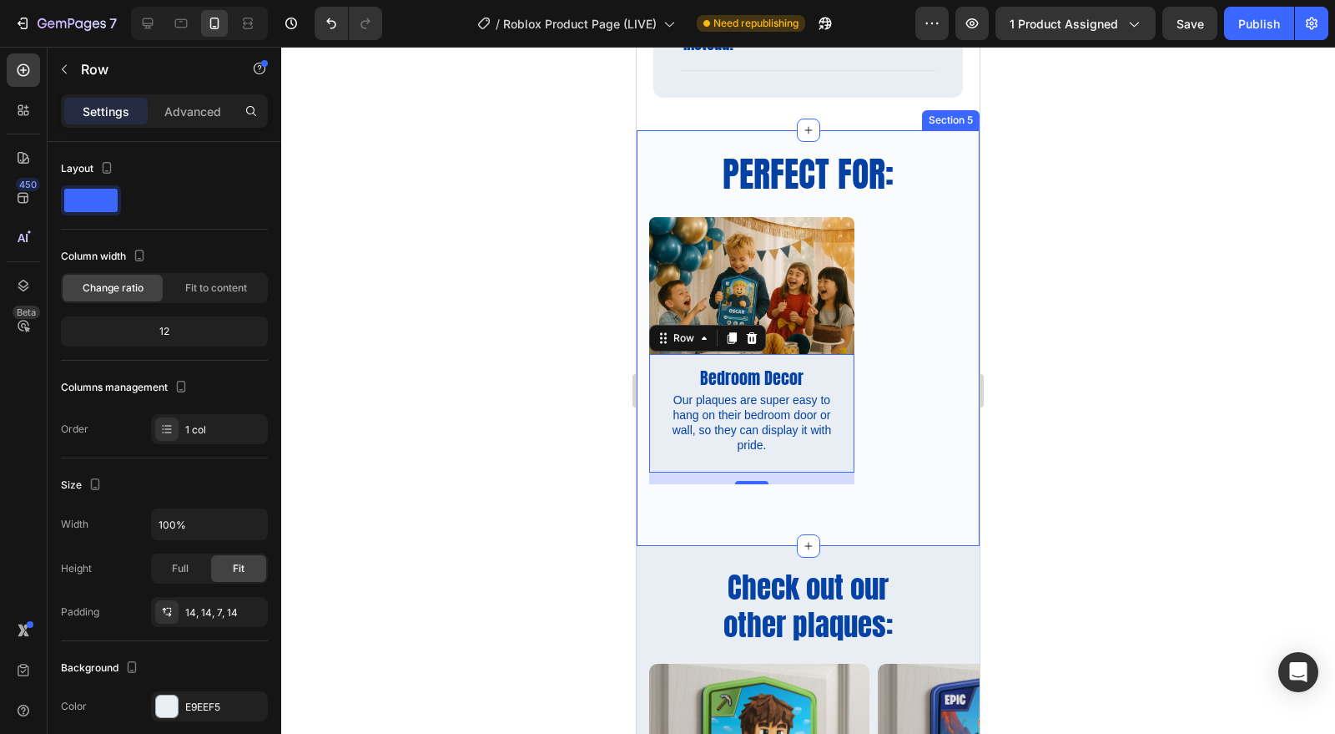
click at [831, 493] on div "Image Bedroom Decor Text Block Our plaques are super easy to hang on their bedr…" at bounding box center [808, 364] width 343 height 294
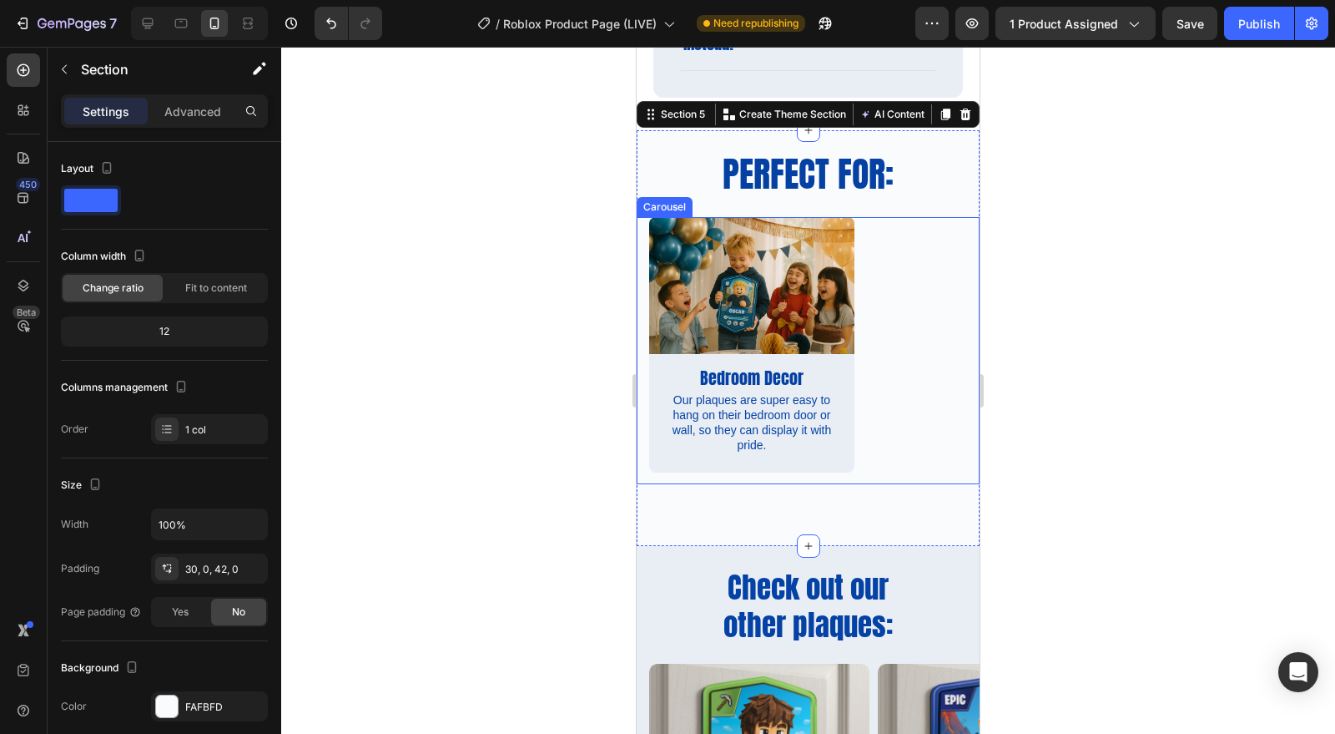
click at [819, 473] on div "Image Bedroom Decor Text Block Our plaques are super easy to hang on their bedr…" at bounding box center [751, 350] width 205 height 267
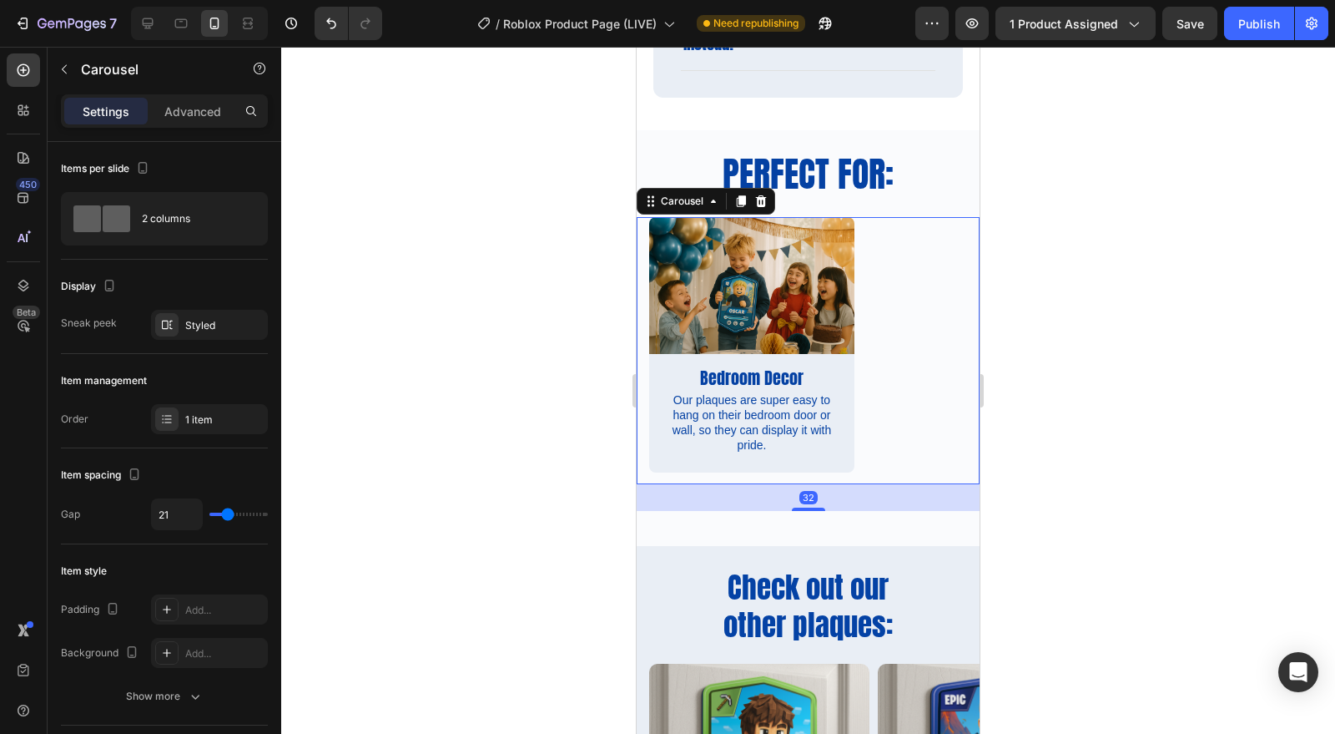
click at [210, 338] on div "Styled" at bounding box center [209, 325] width 117 height 30
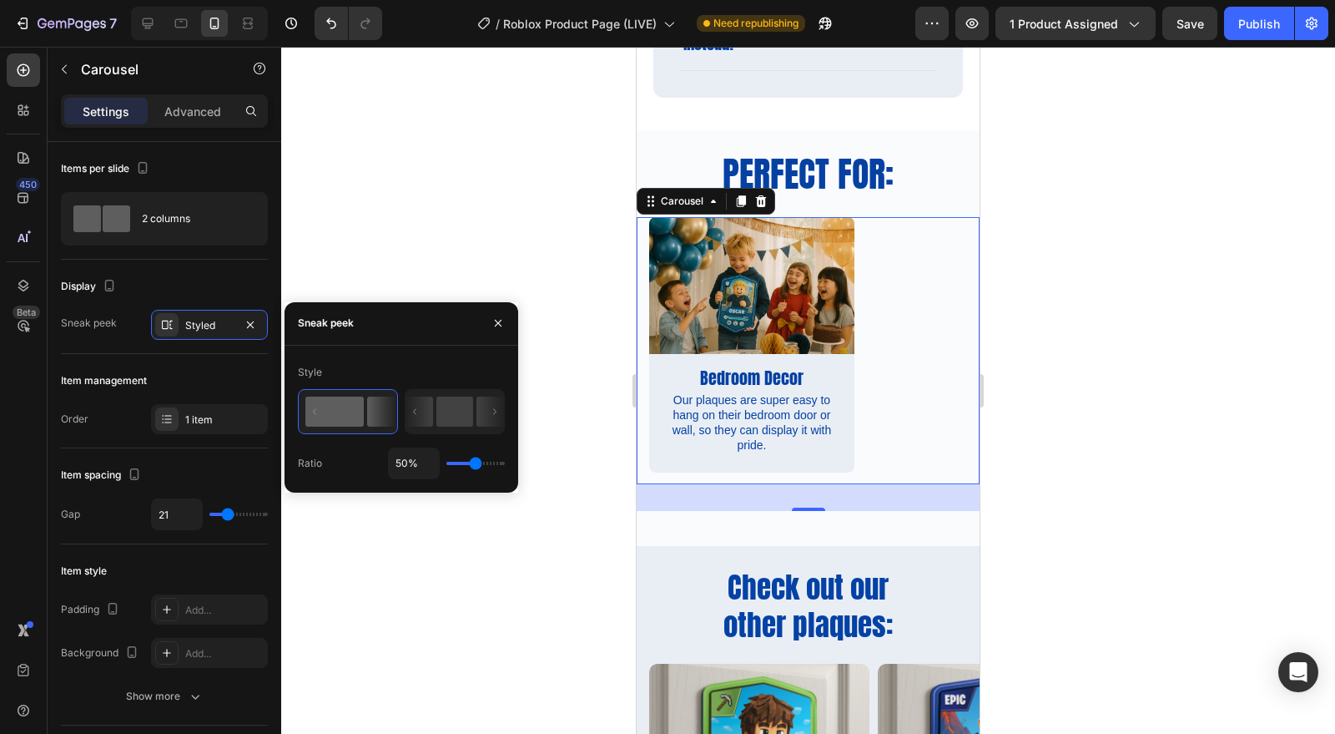
type input "64%"
type input "64"
type input "73%"
type input "73"
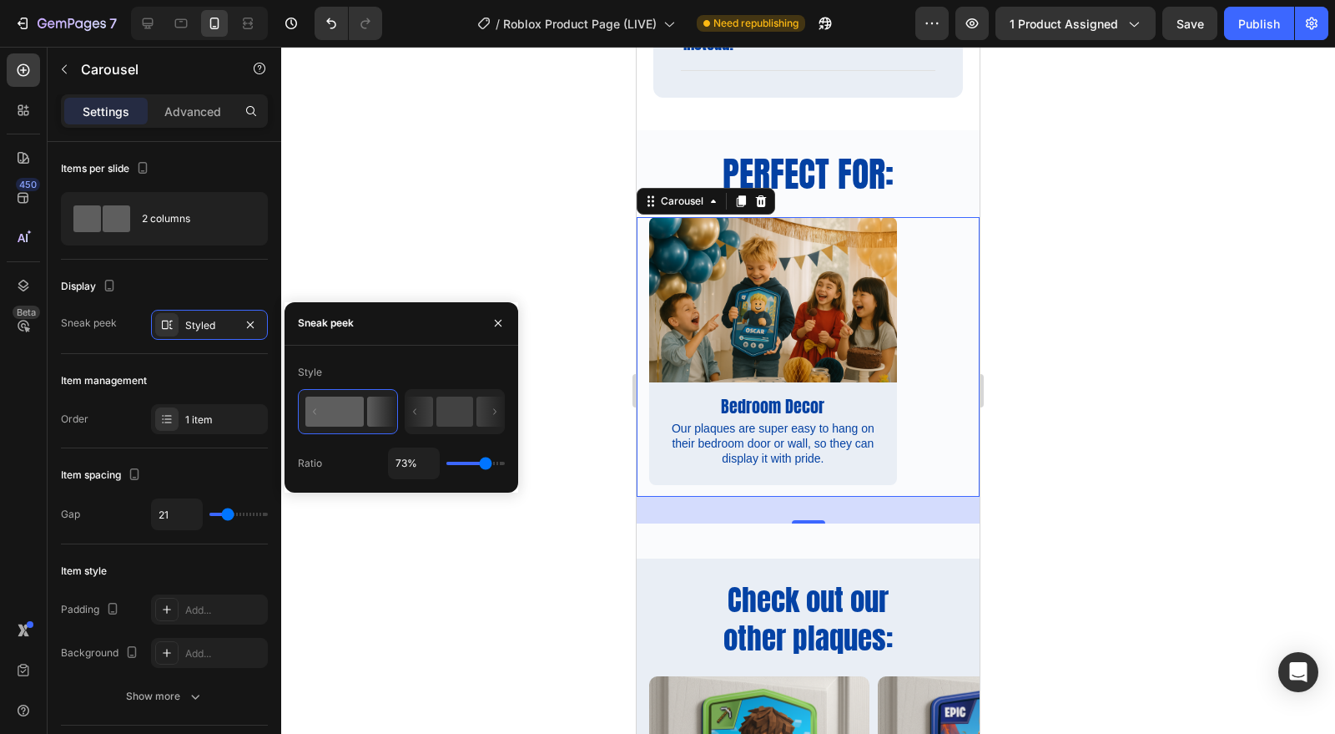
type input "74%"
type input "74"
type input "76%"
type input "76"
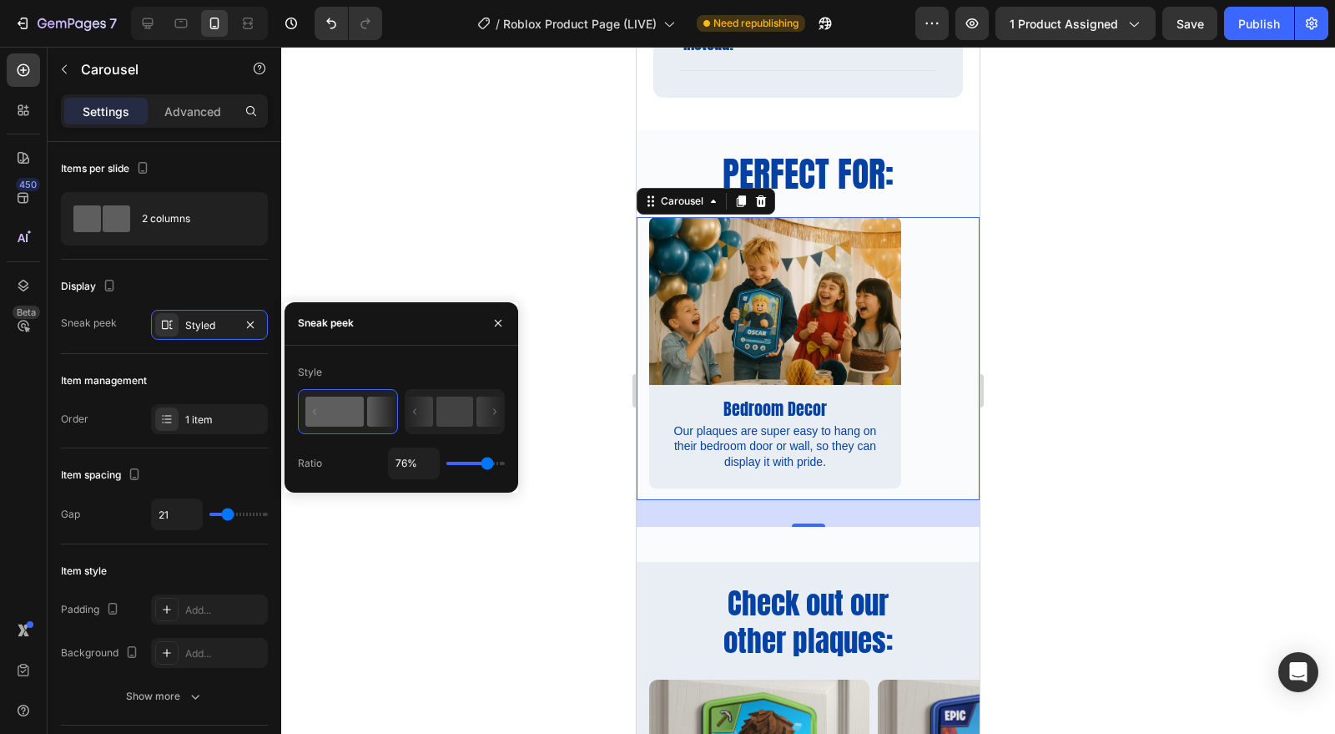
type input "78%"
type input "78"
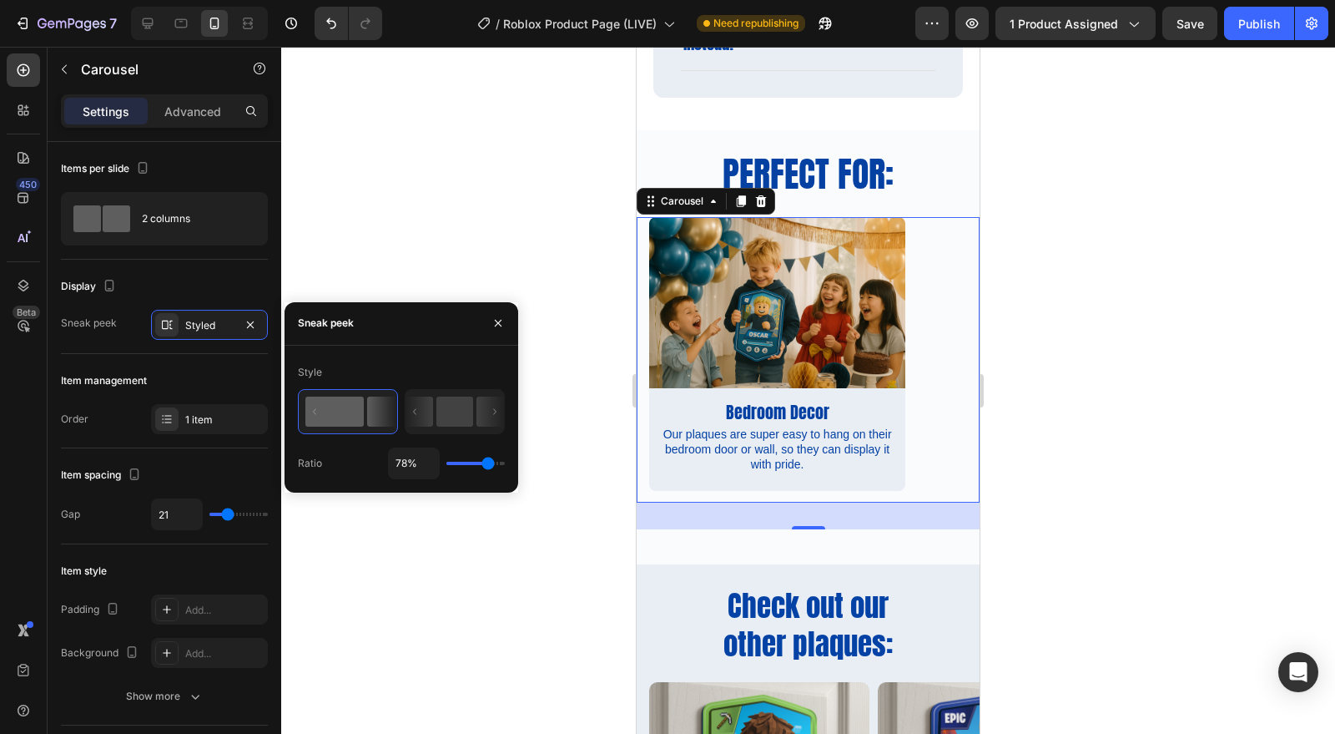
type input "79%"
type input "79"
type input "80%"
type input "80"
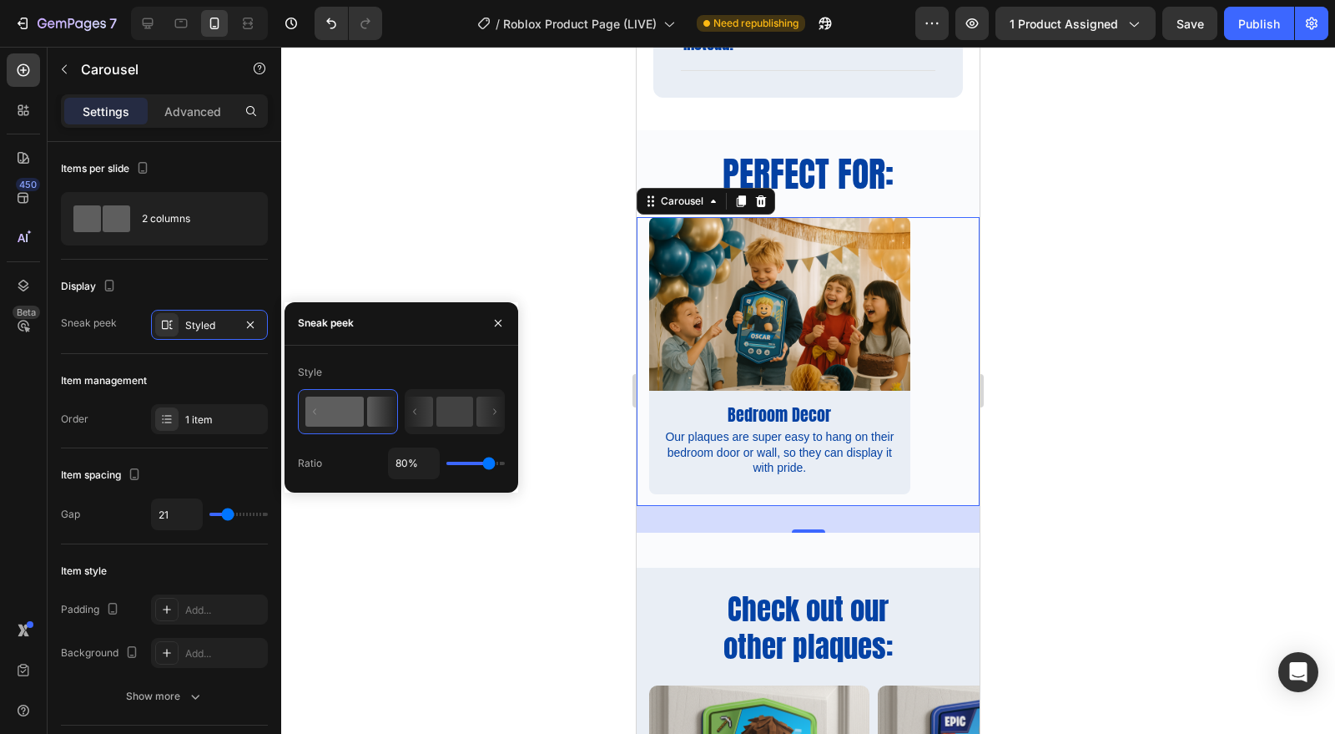
type input "77%"
type input "77"
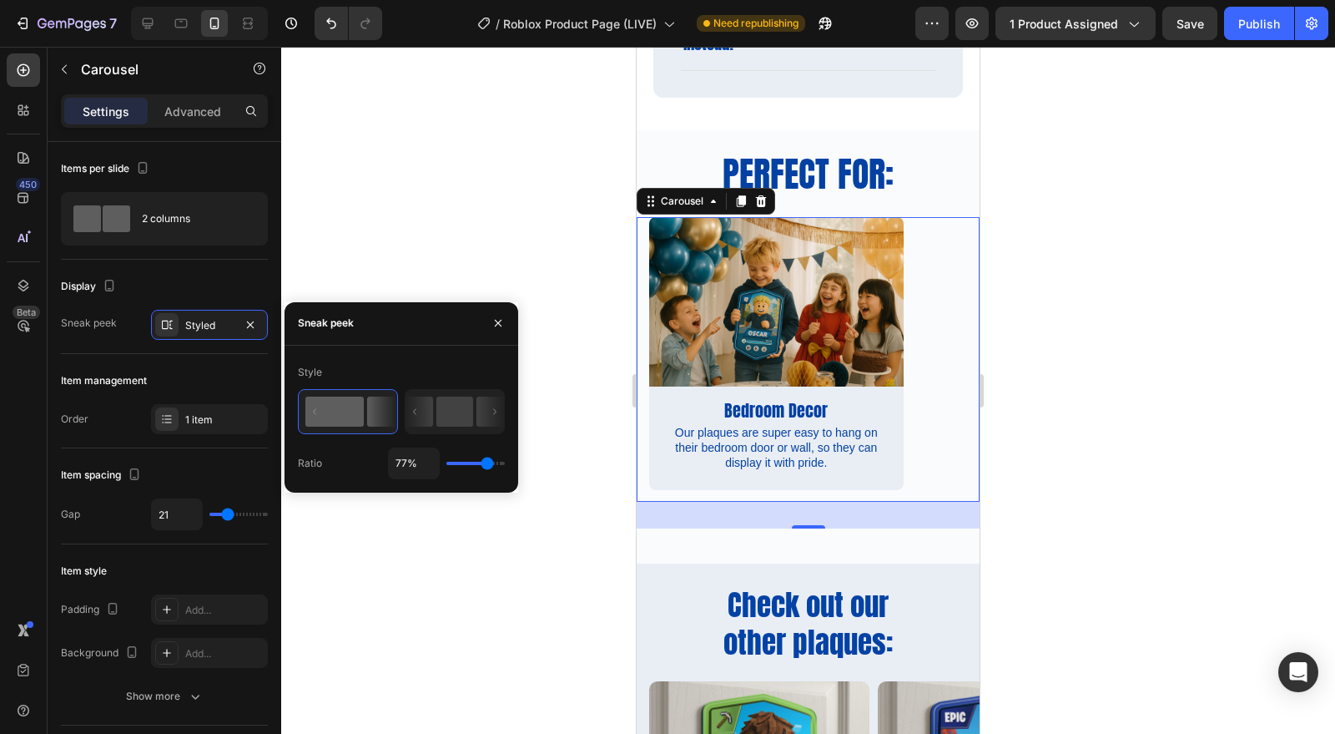
type input "71%"
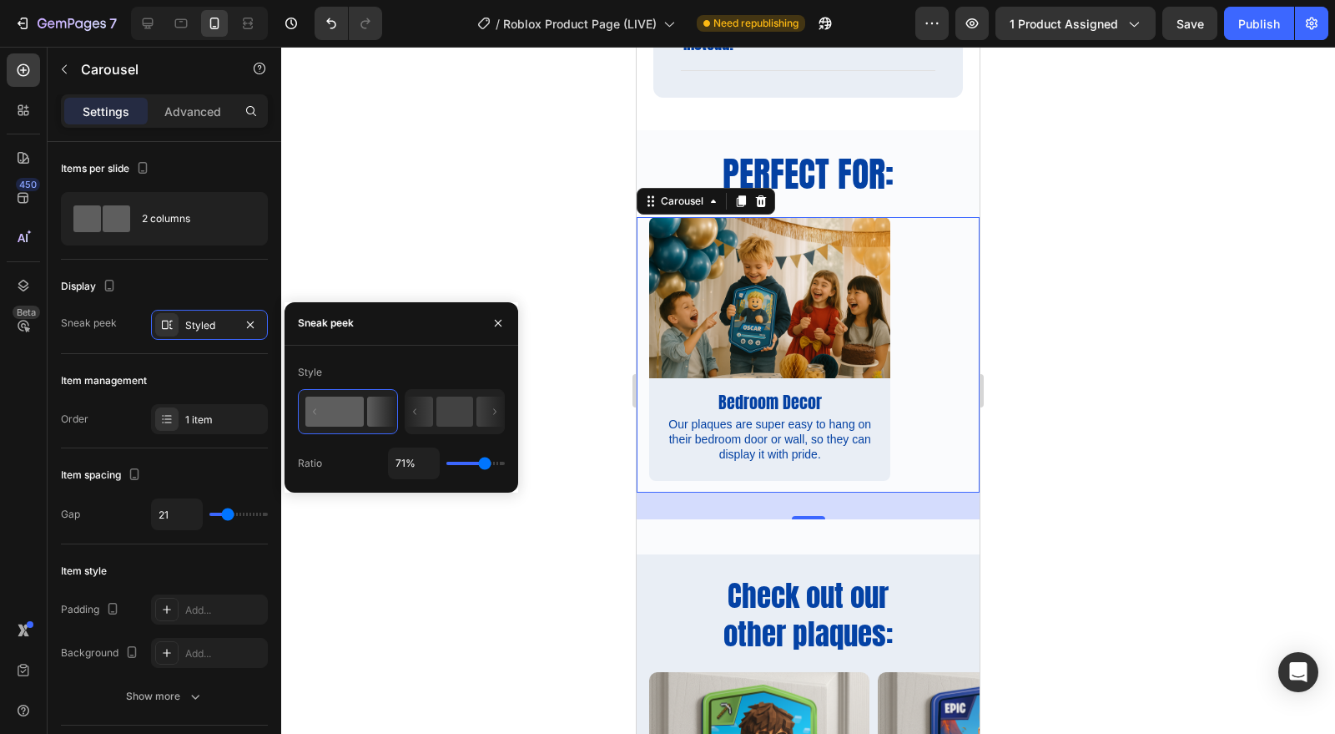
type input "71"
click at [485, 463] on input "range" at bounding box center [476, 463] width 58 height 3
click at [406, 460] on input "71%" at bounding box center [414, 463] width 50 height 30
type input "7%"
type input "7"
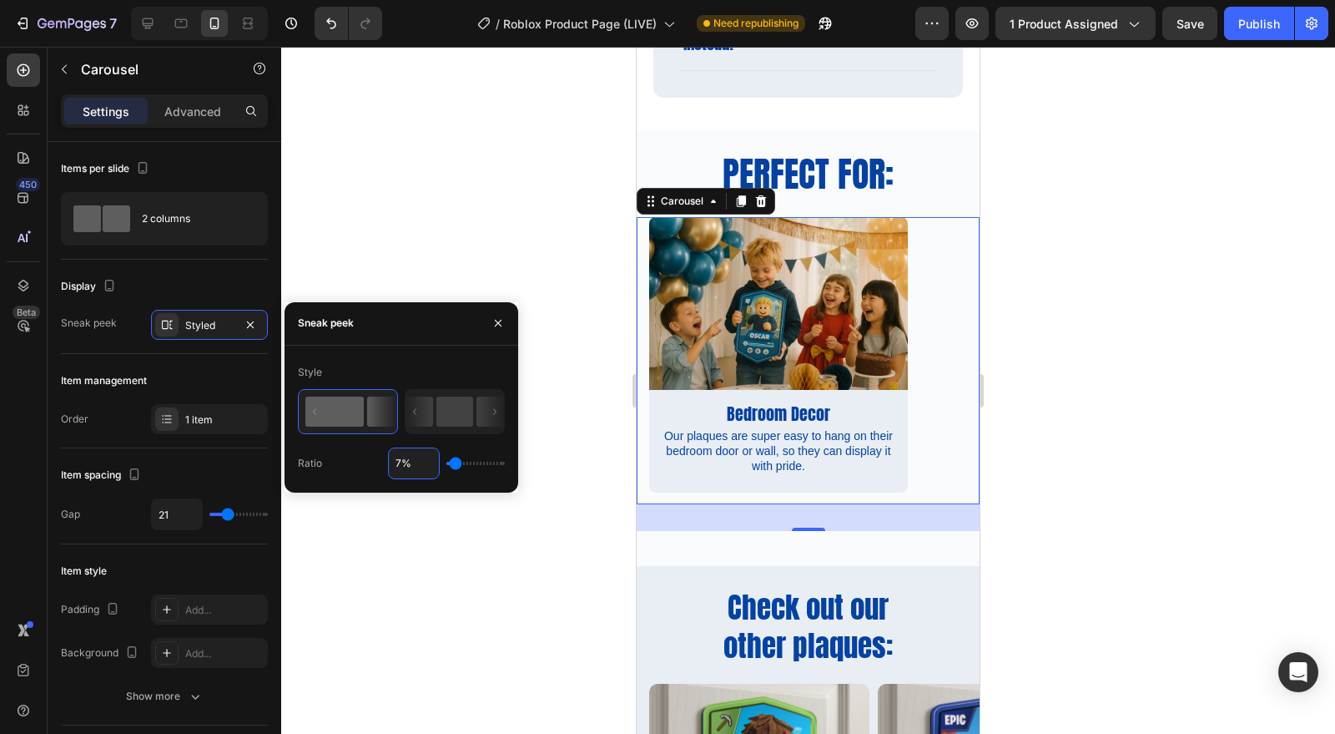
type input "79%"
type input "79"
click at [1152, 324] on div at bounding box center [808, 390] width 1054 height 687
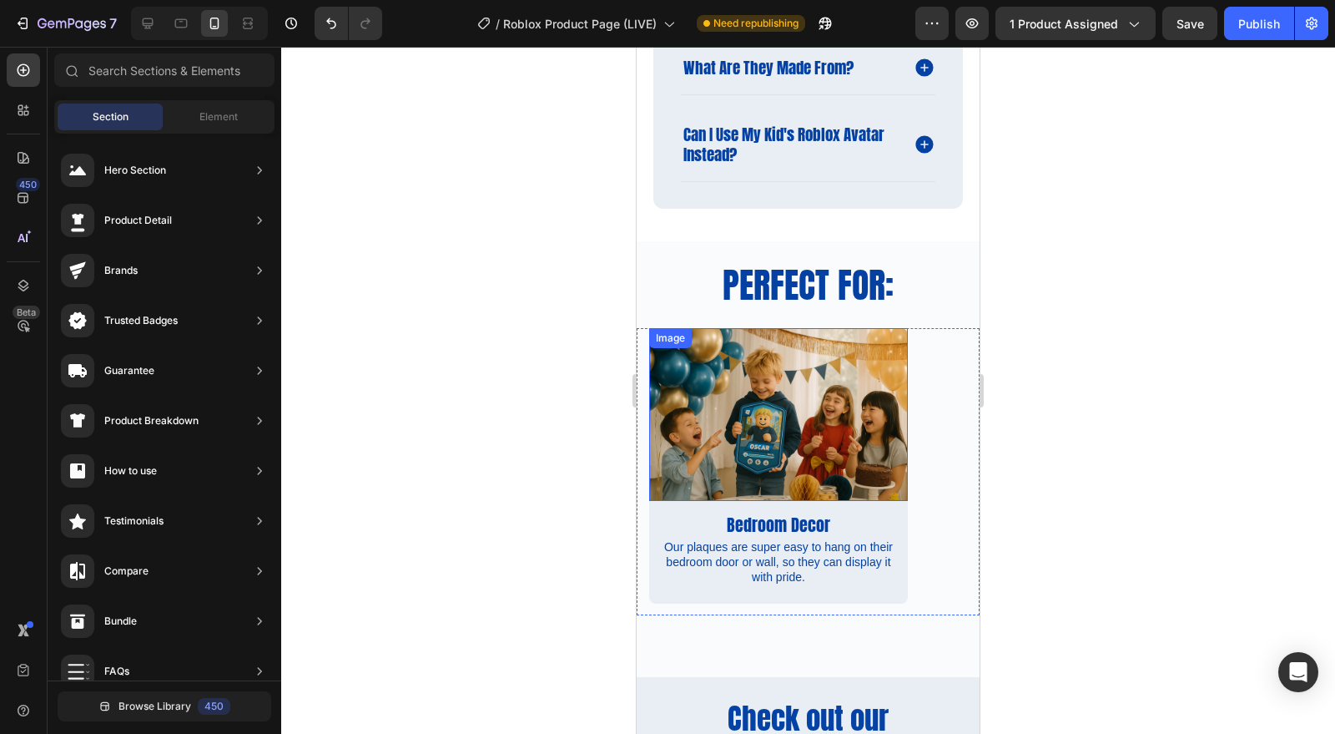
scroll to position [2256, 0]
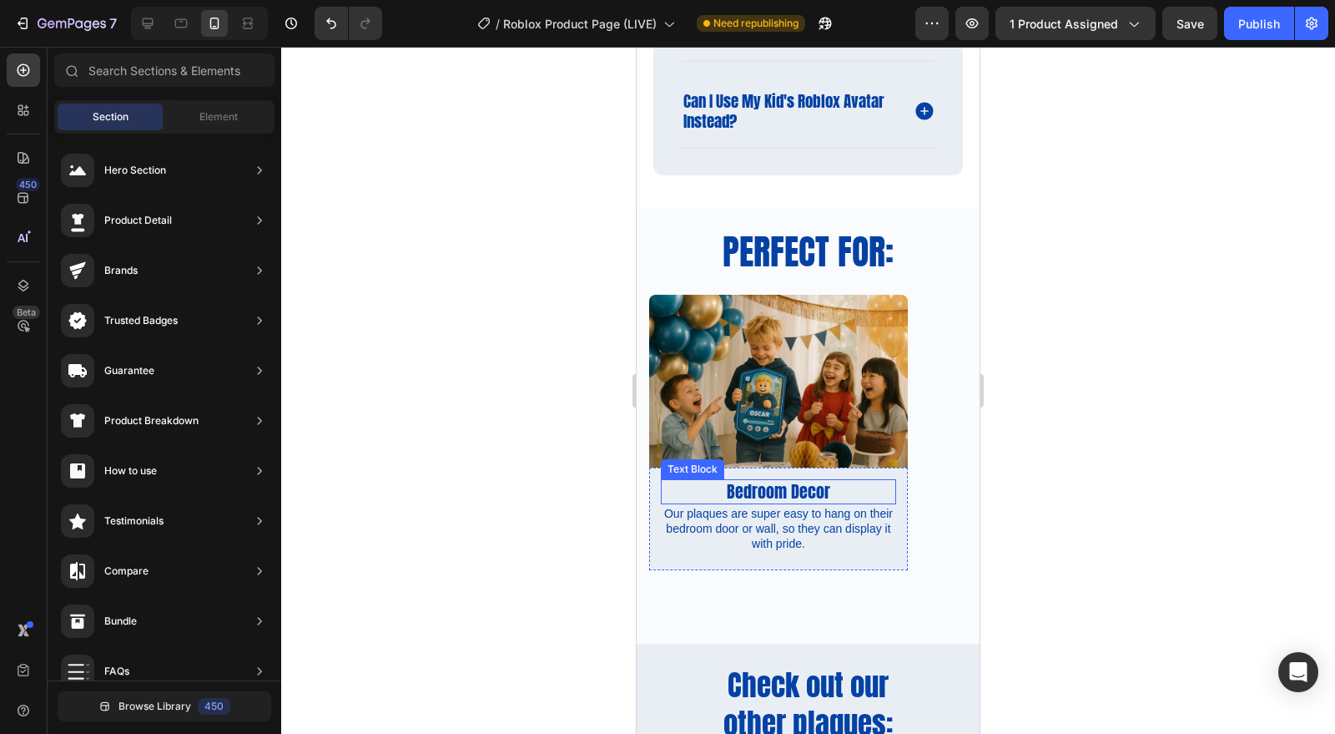
click at [761, 489] on p "Bedroom Decor" at bounding box center [779, 492] width 232 height 22
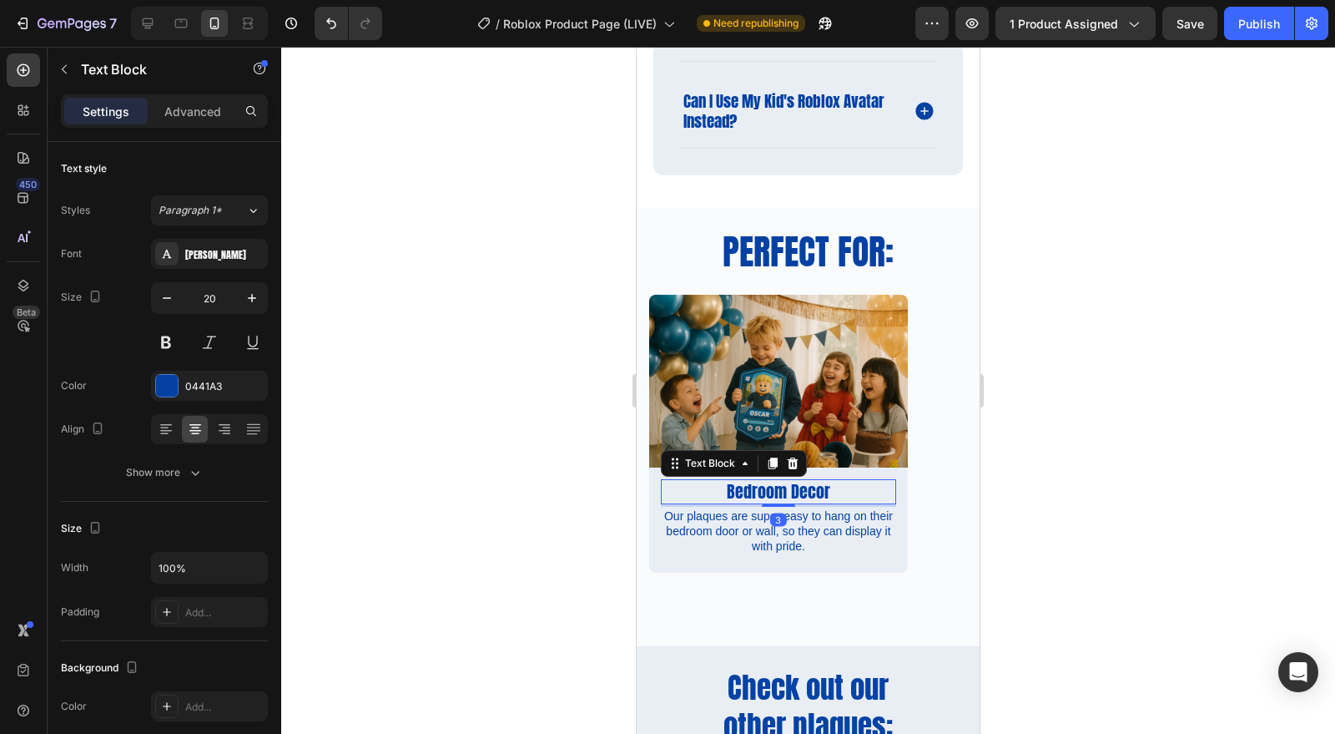
drag, startPoint x: 783, startPoint y: 495, endPoint x: 1702, endPoint y: 545, distance: 920.3
click at [783, 503] on div at bounding box center [778, 504] width 33 height 3
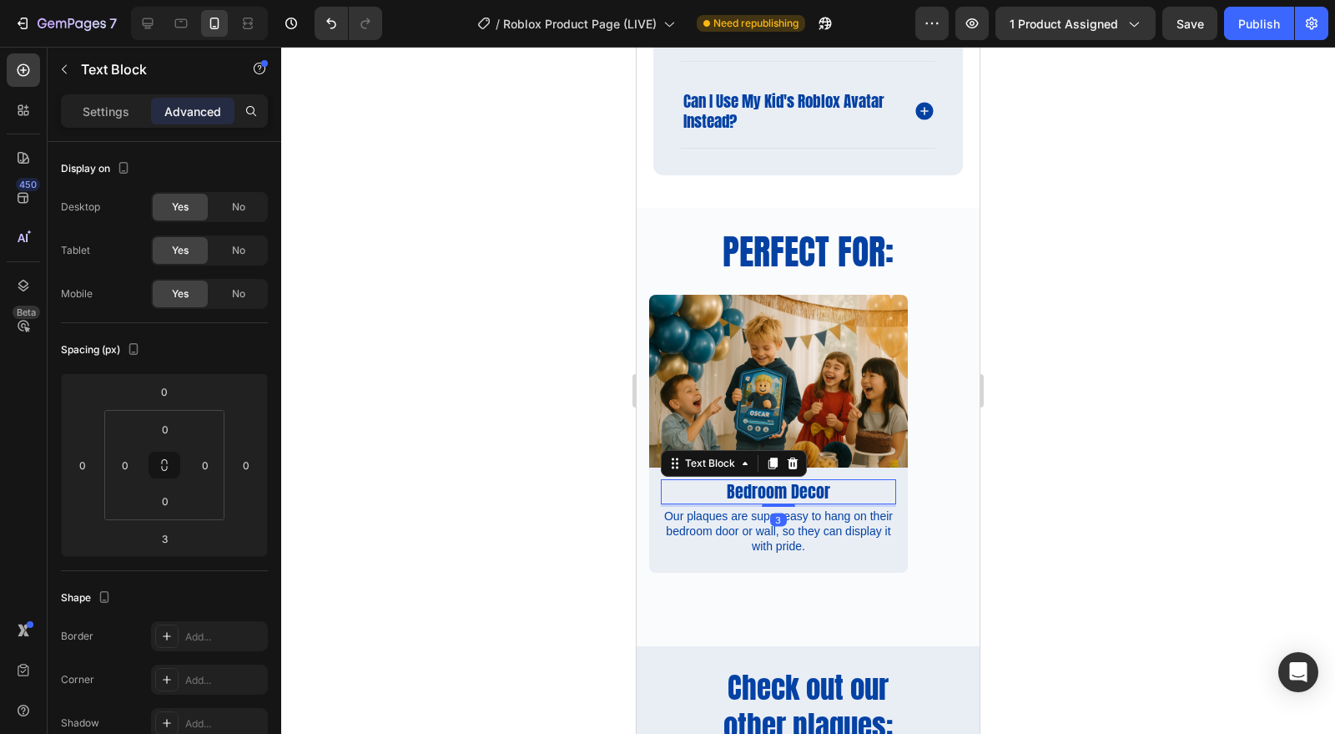
click at [1065, 498] on div at bounding box center [808, 390] width 1054 height 687
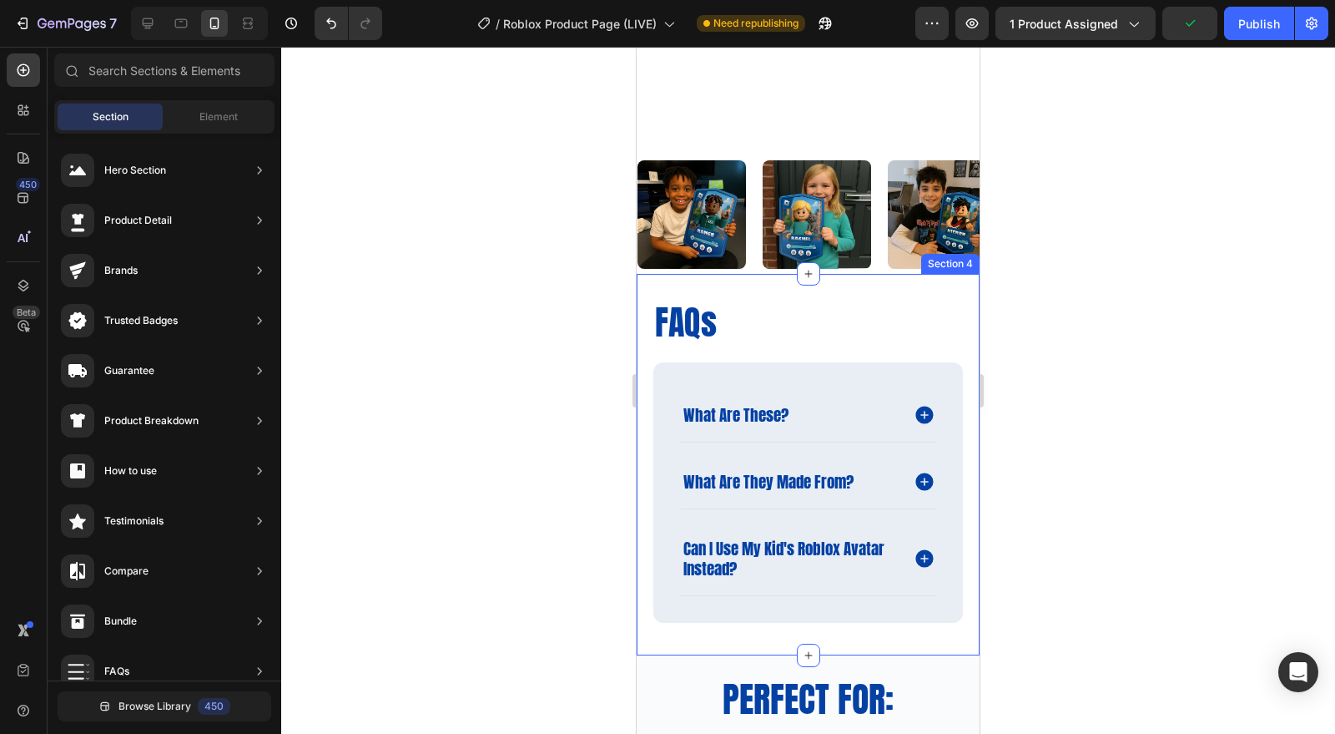
scroll to position [1901, 0]
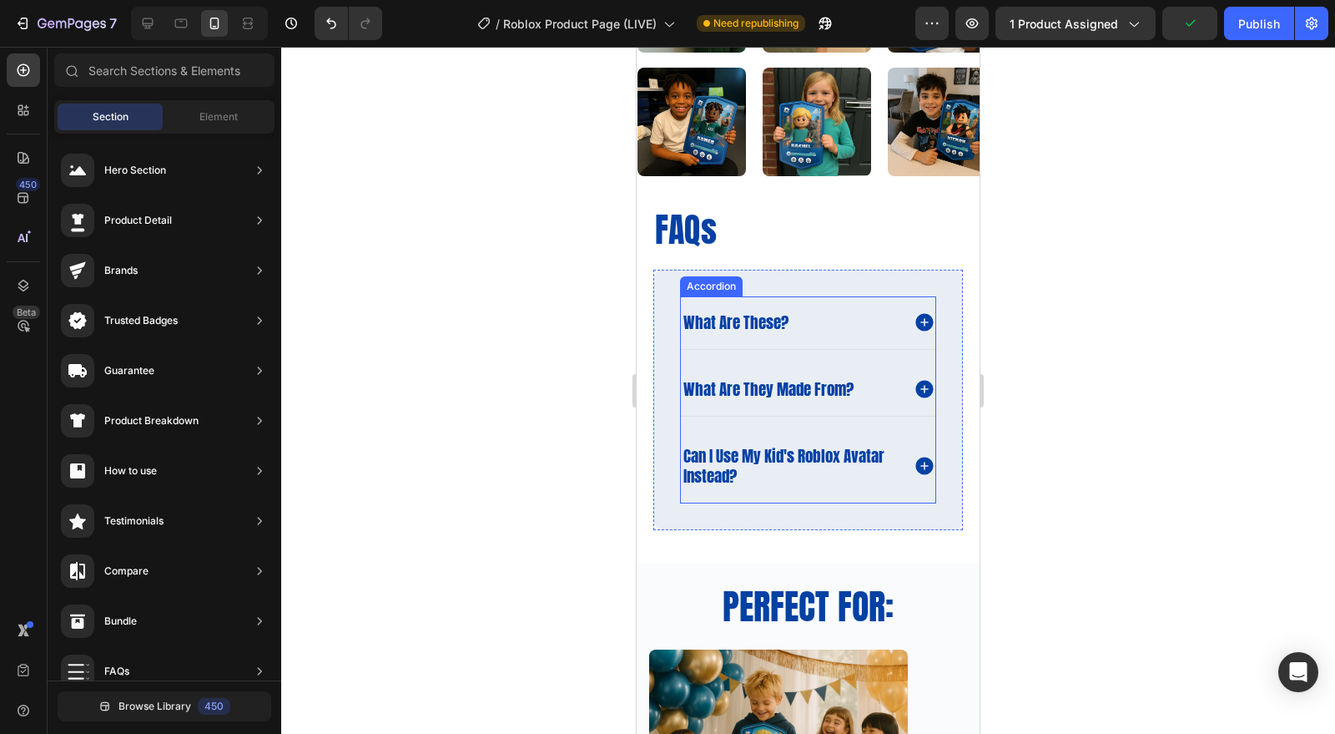
click at [916, 322] on icon at bounding box center [925, 323] width 18 height 18
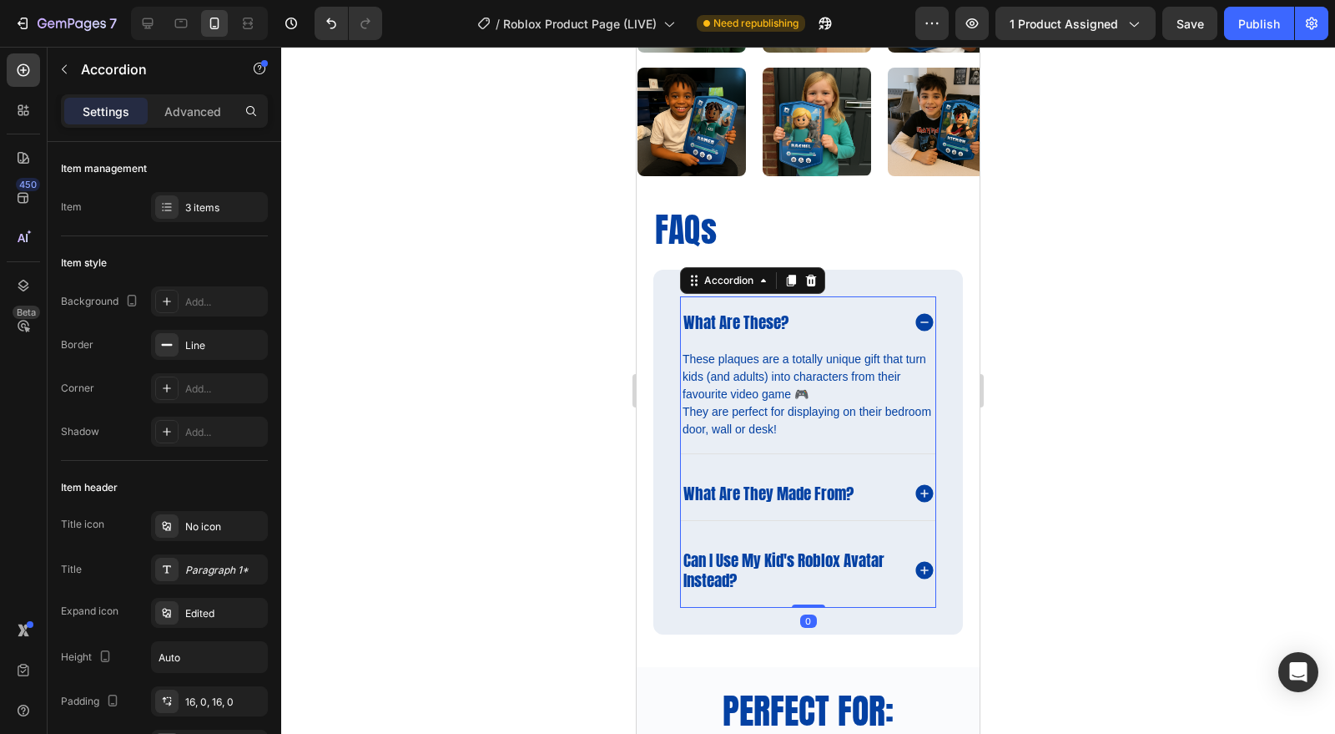
click at [916, 322] on icon at bounding box center [925, 323] width 18 height 18
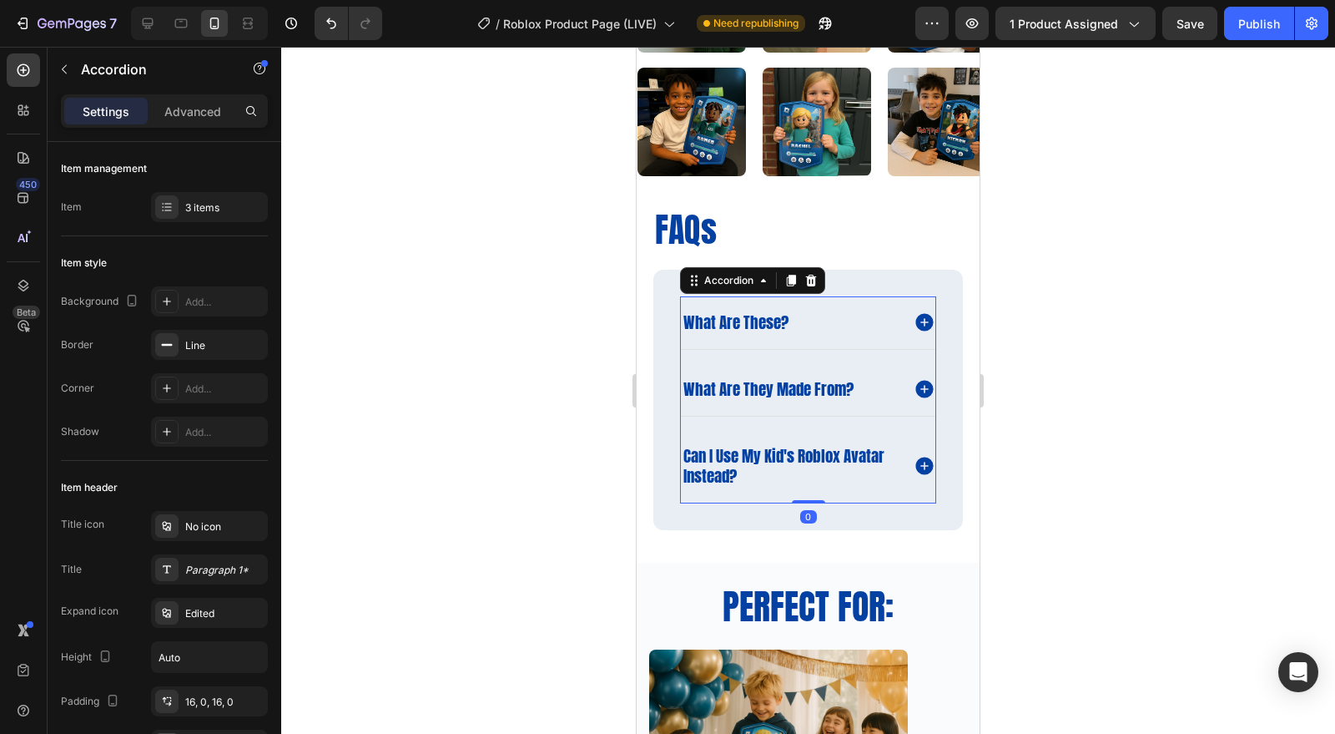
click at [1097, 337] on div at bounding box center [808, 390] width 1054 height 687
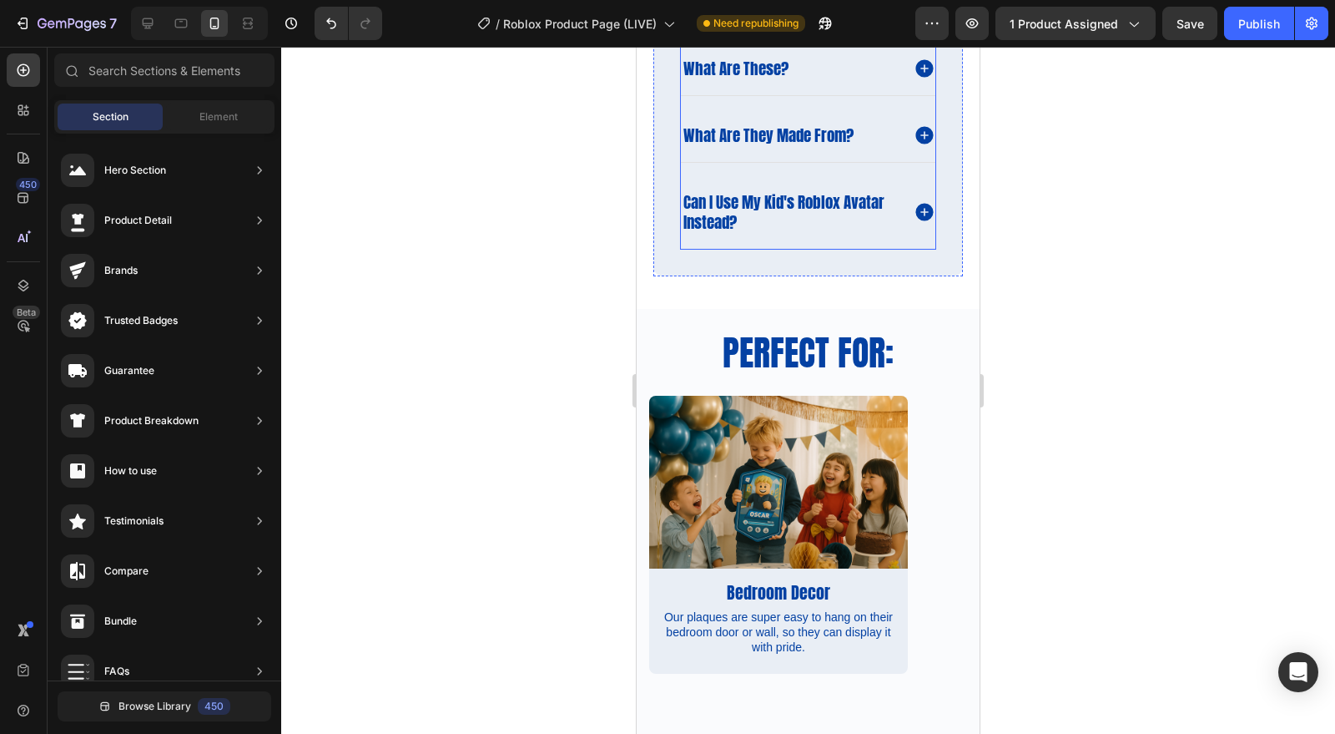
scroll to position [2225, 0]
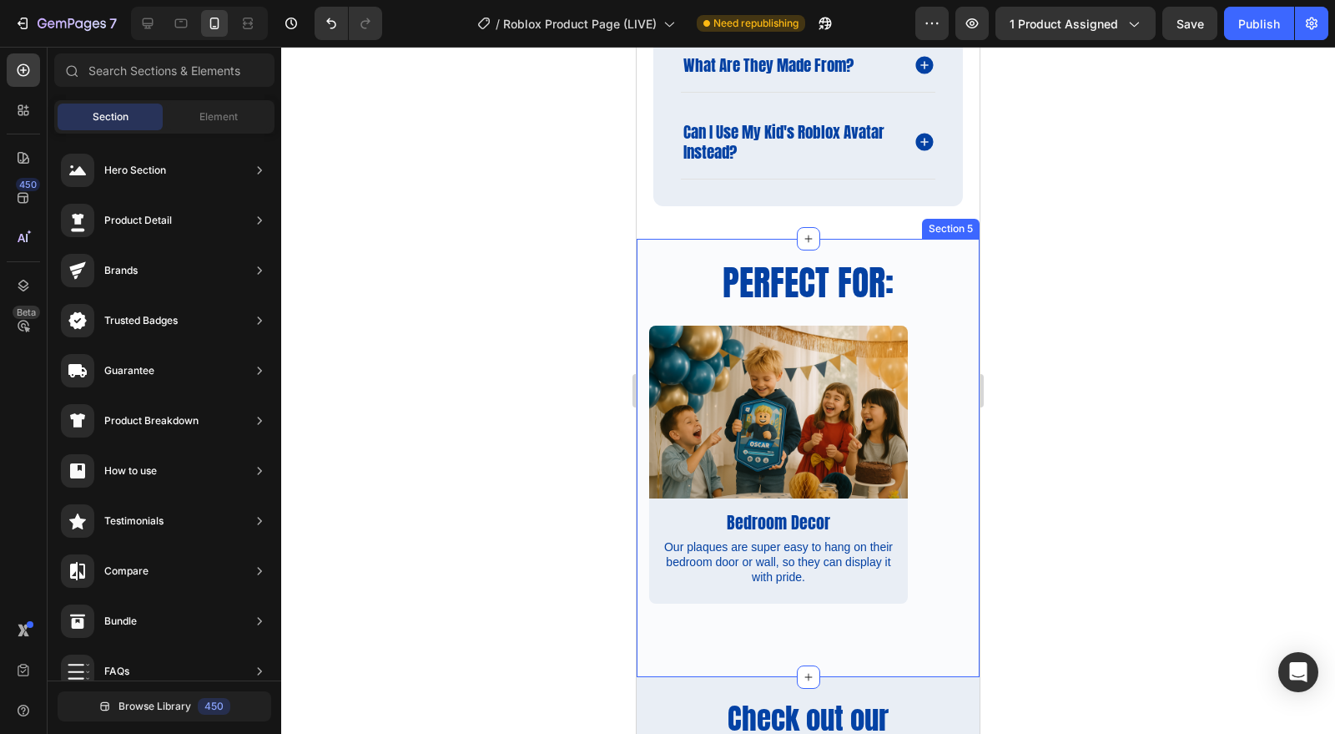
click at [724, 243] on div "Perfect for: Heading Row Image Bedroom Decor Text Block Our plaques are super e…" at bounding box center [808, 458] width 343 height 438
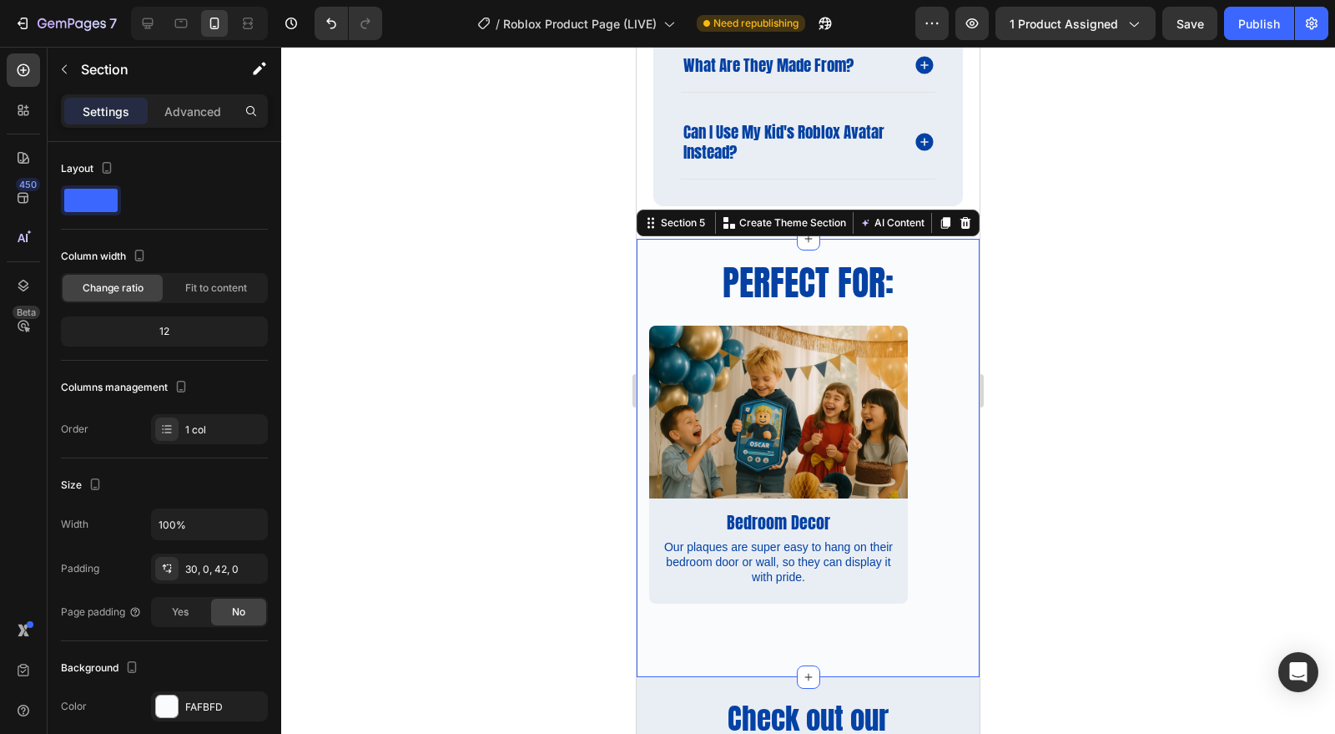
click at [173, 705] on div at bounding box center [167, 706] width 22 height 22
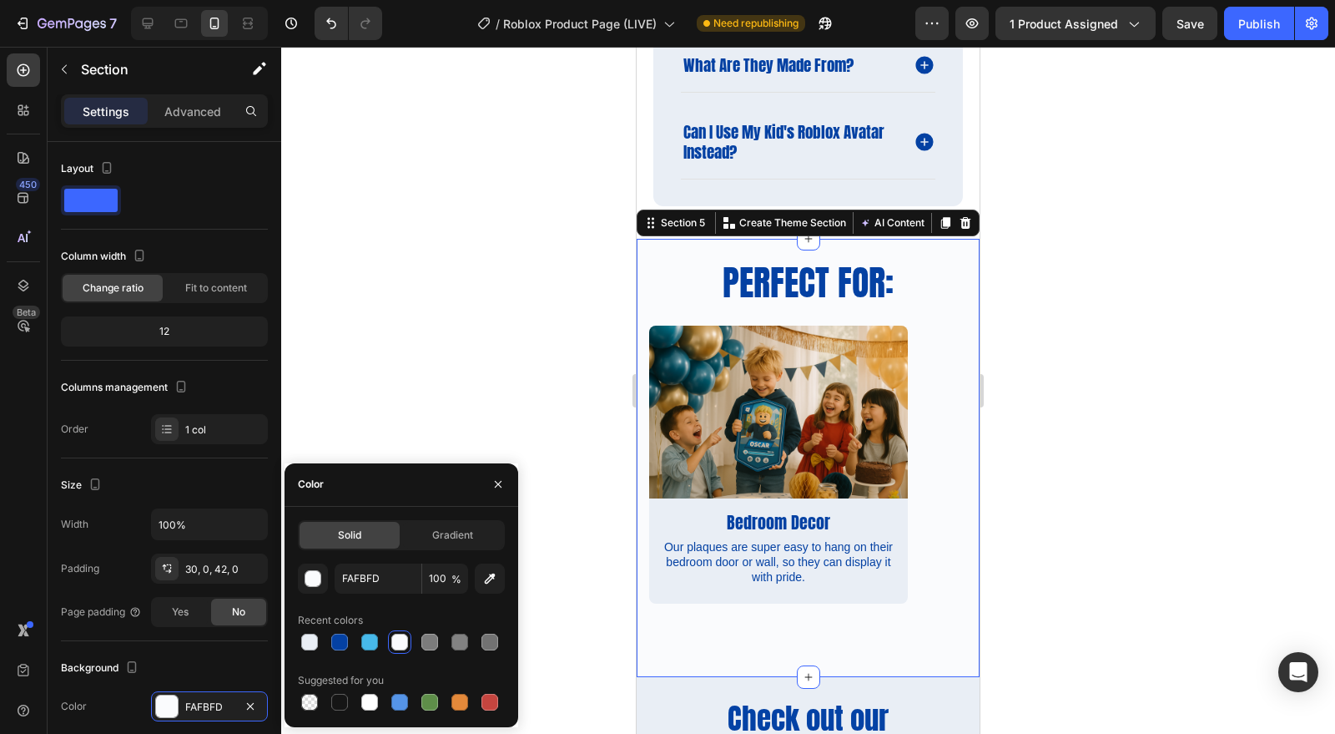
click at [306, 645] on div at bounding box center [309, 642] width 17 height 17
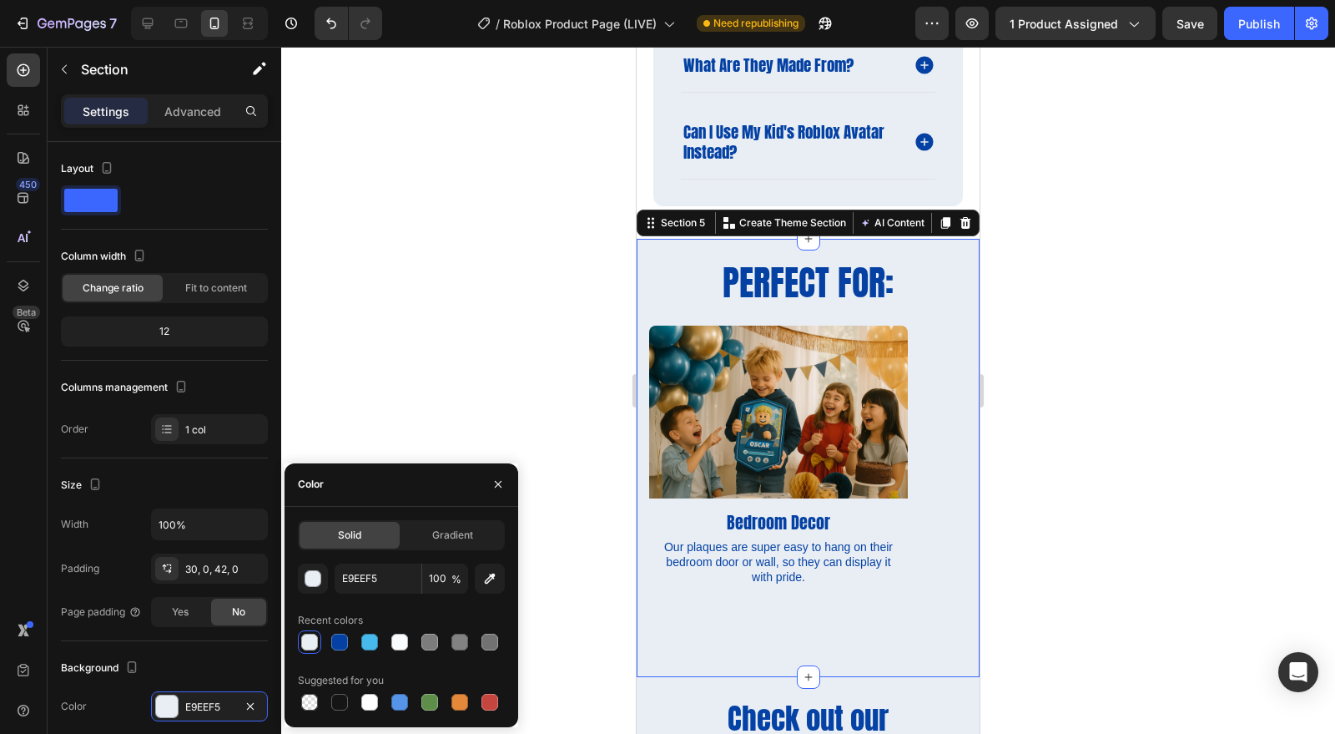
click at [366, 701] on div at bounding box center [369, 702] width 17 height 17
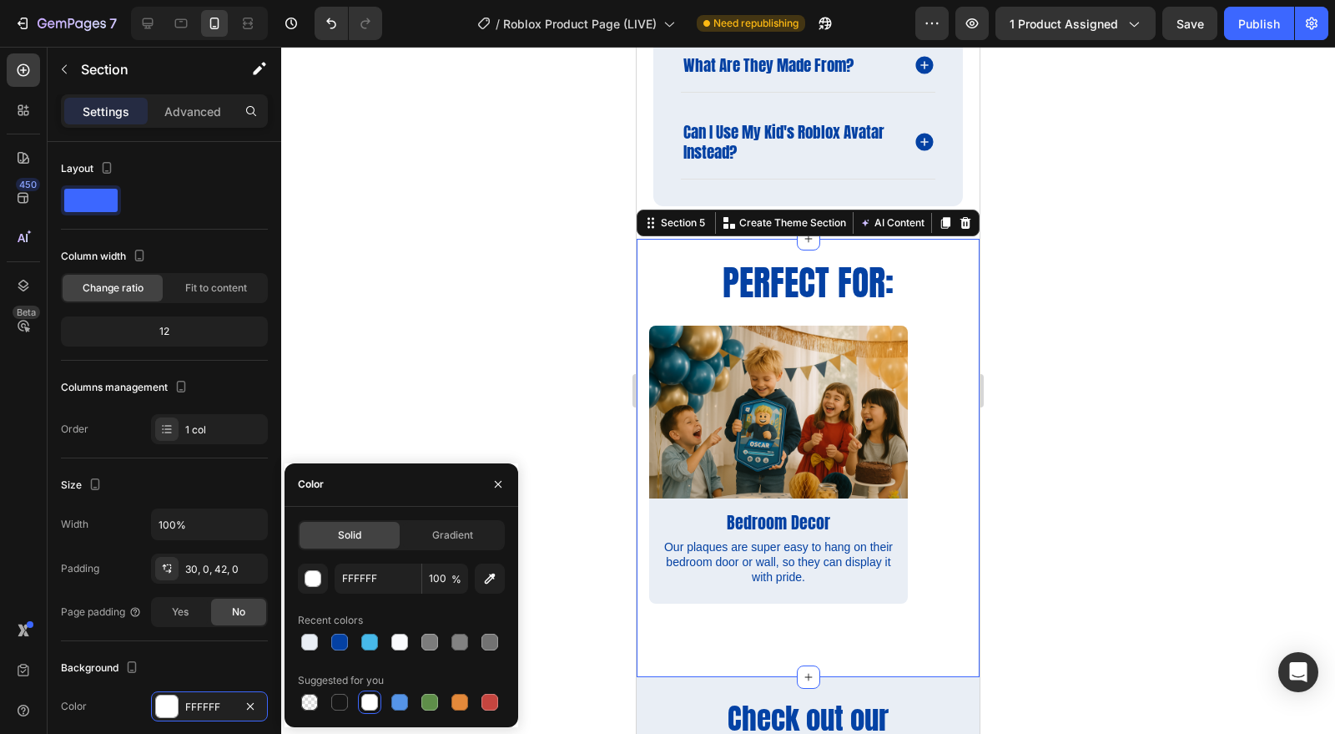
click at [315, 705] on div at bounding box center [309, 702] width 17 height 17
type input "000000"
type input "0"
click at [365, 703] on div at bounding box center [369, 702] width 17 height 17
type input "FFFFFF"
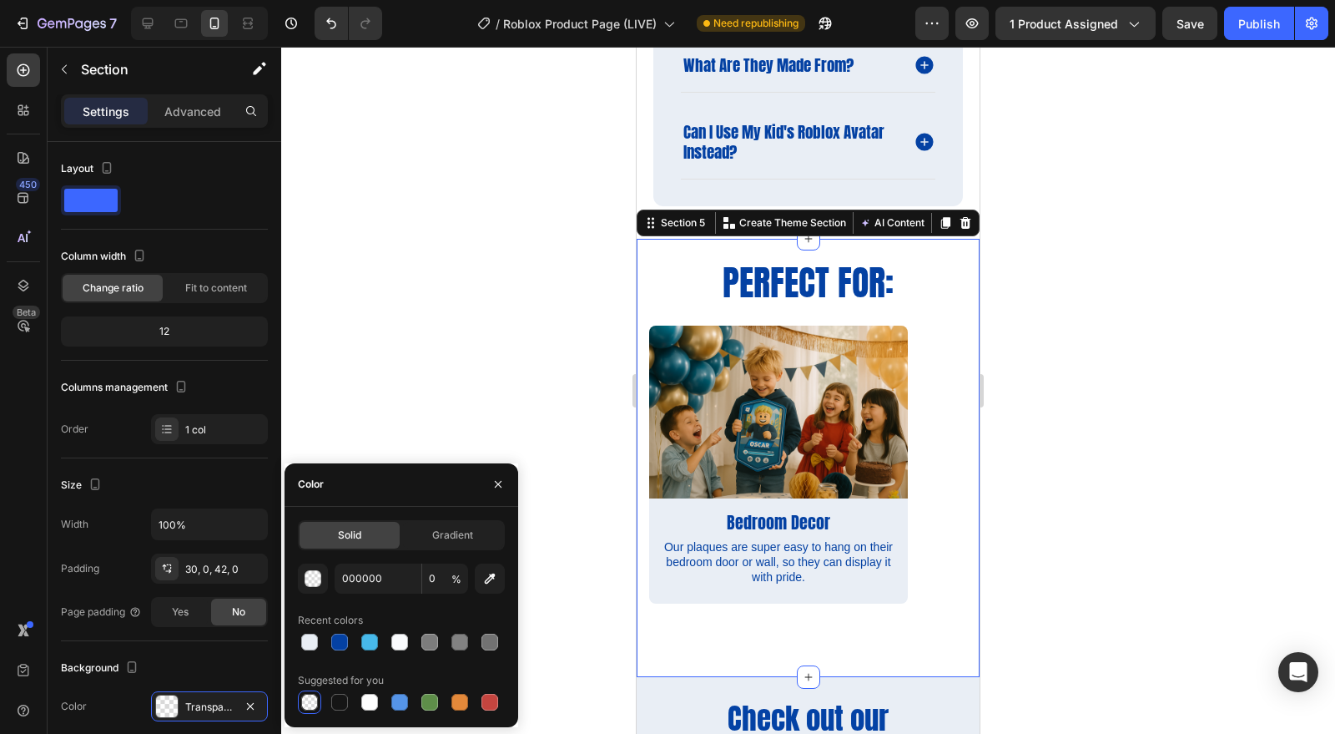
type input "100"
click at [1121, 489] on div at bounding box center [808, 390] width 1054 height 687
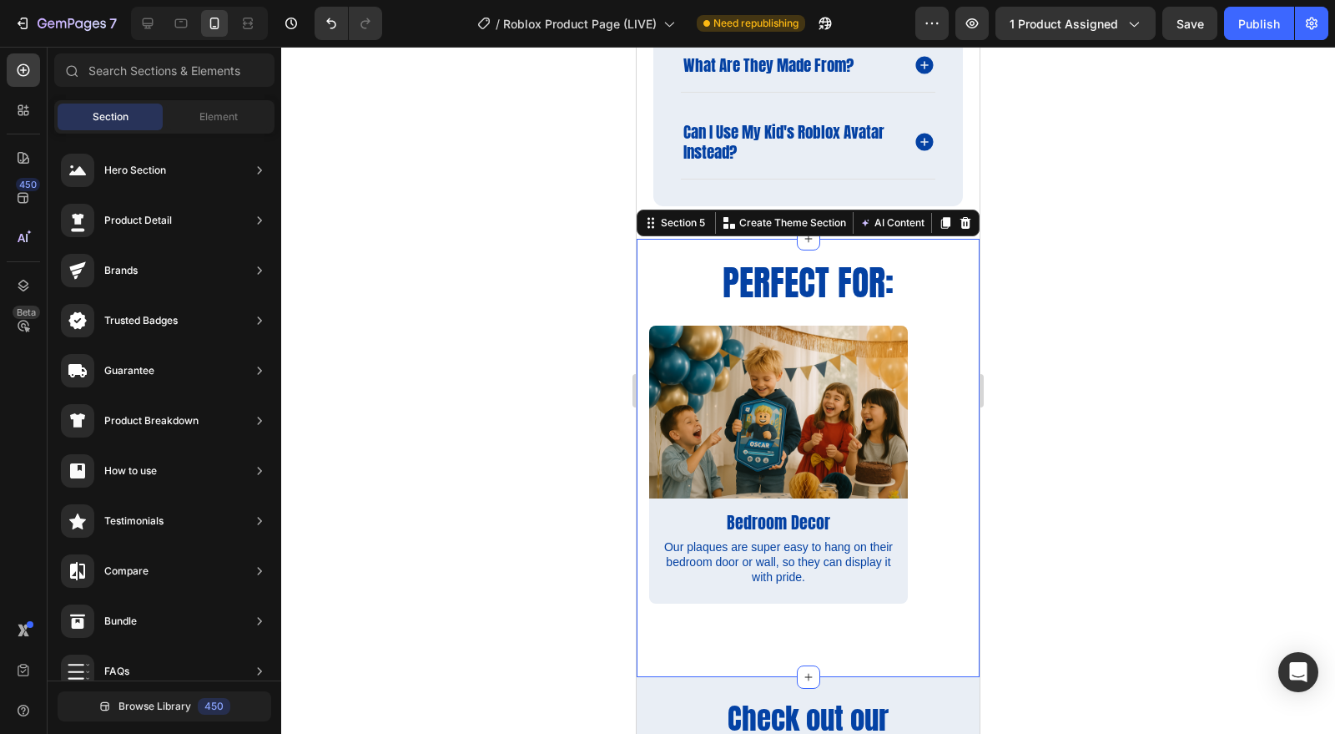
click at [1121, 489] on div at bounding box center [808, 390] width 1054 height 687
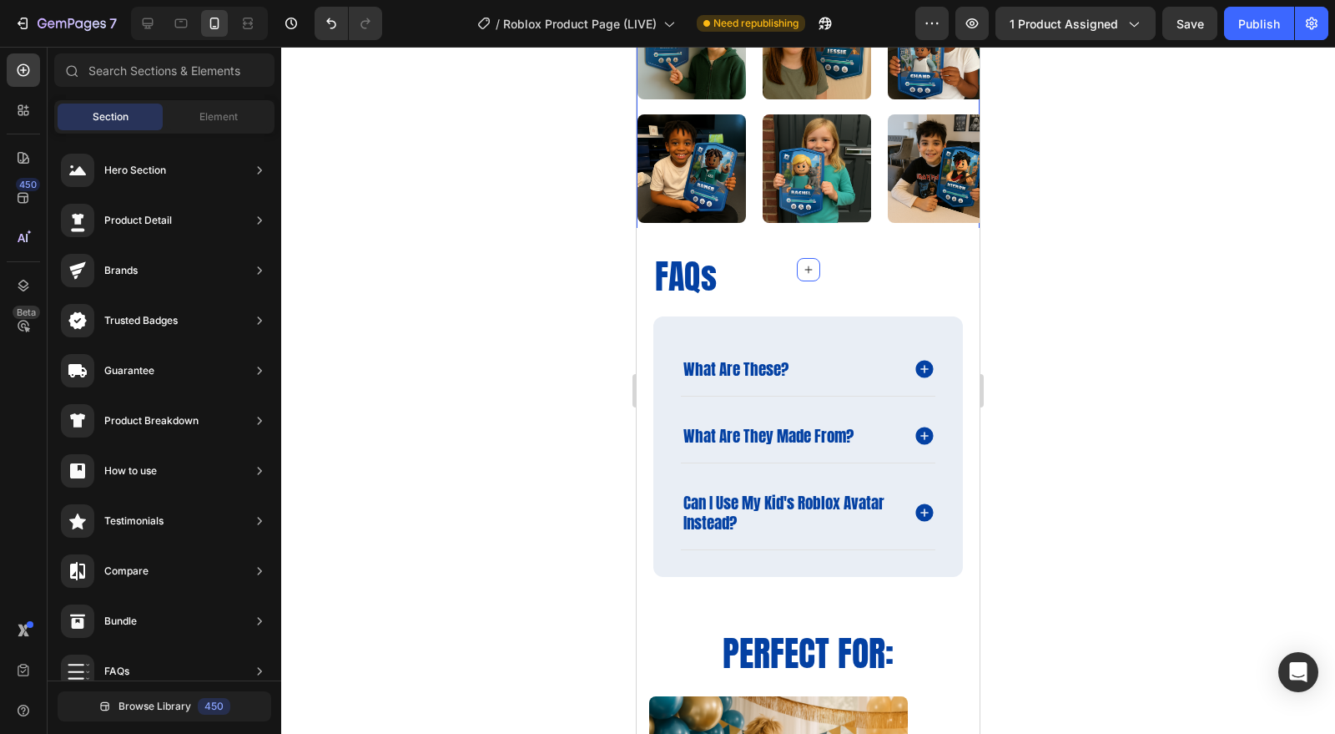
scroll to position [1947, 0]
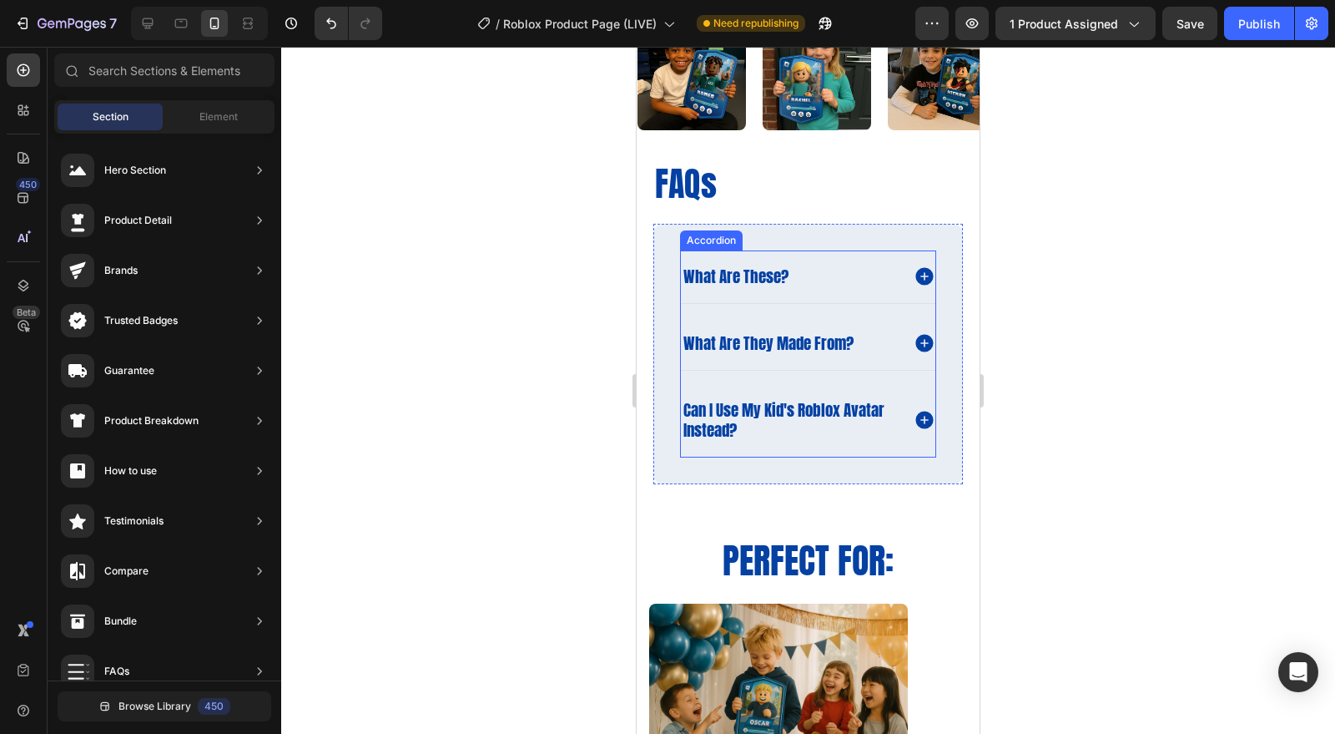
click at [916, 415] on icon at bounding box center [925, 420] width 18 height 18
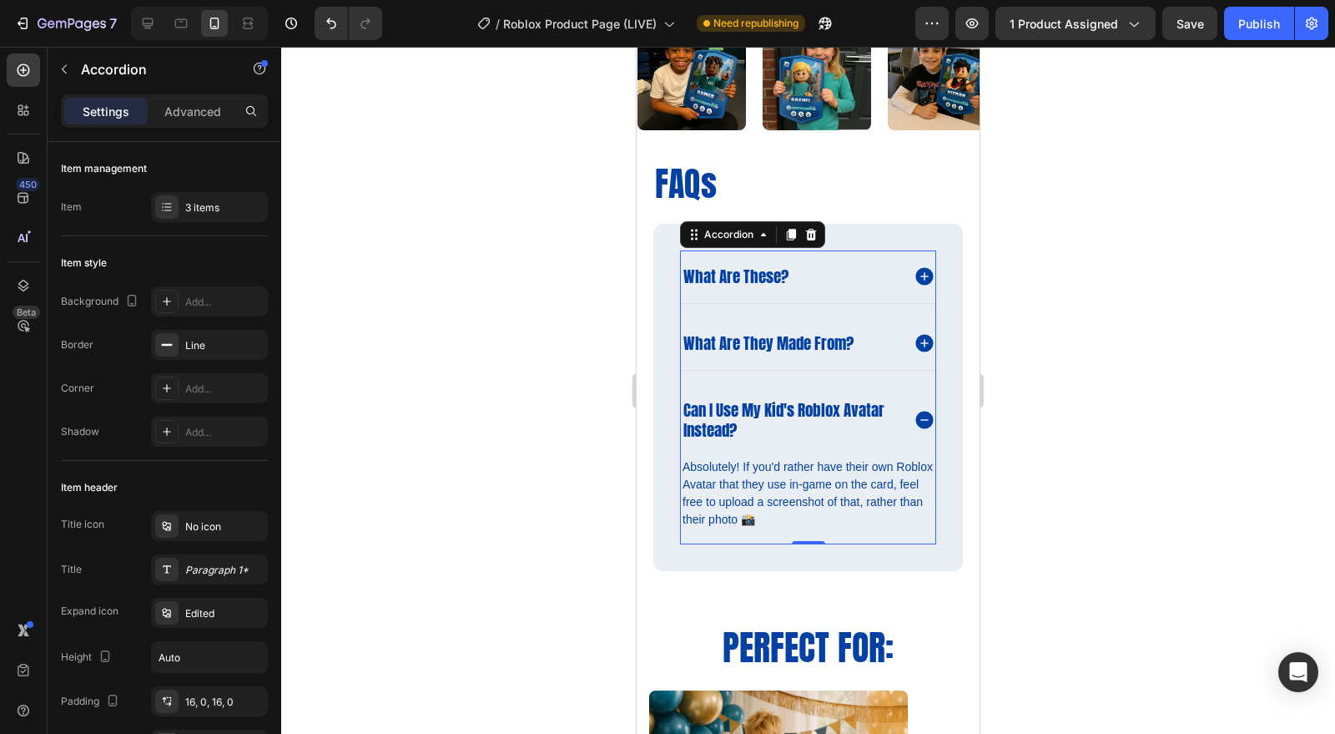
click at [916, 415] on icon at bounding box center [925, 420] width 18 height 18
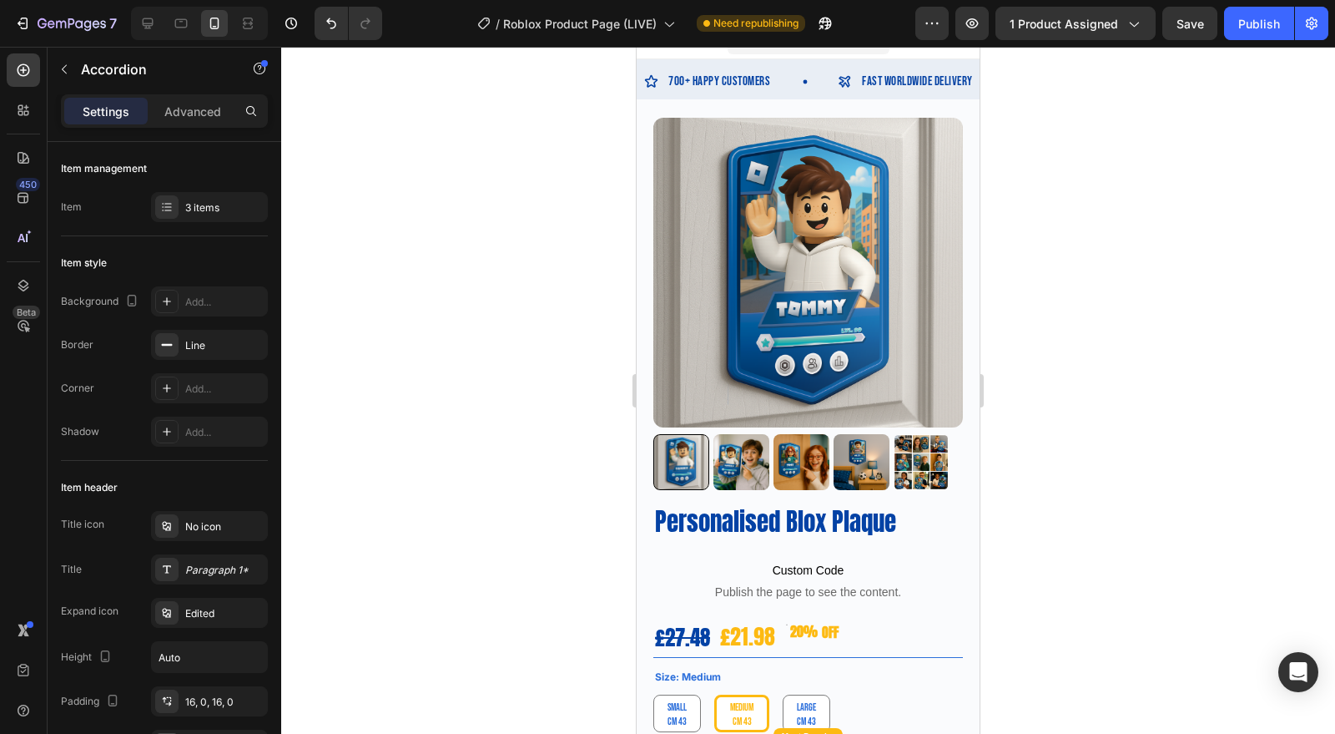
scroll to position [0, 0]
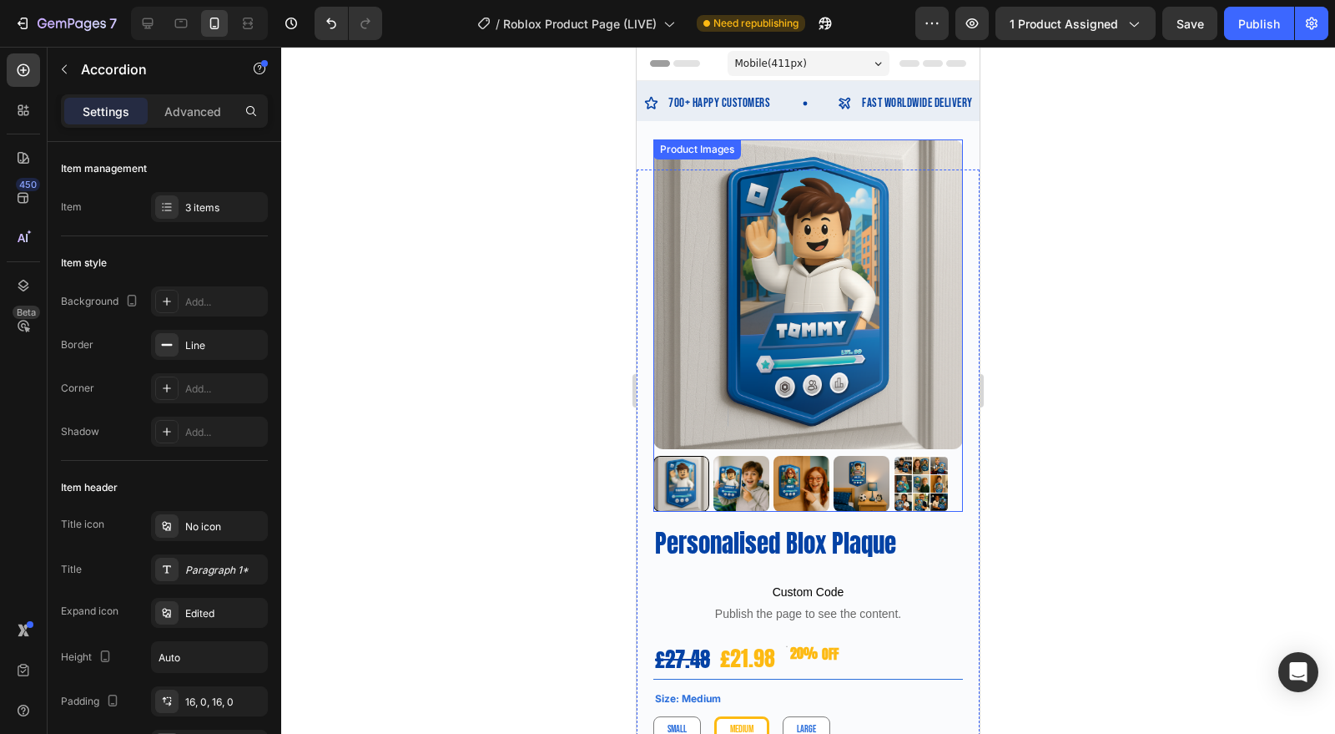
click at [760, 475] on img at bounding box center [742, 484] width 56 height 56
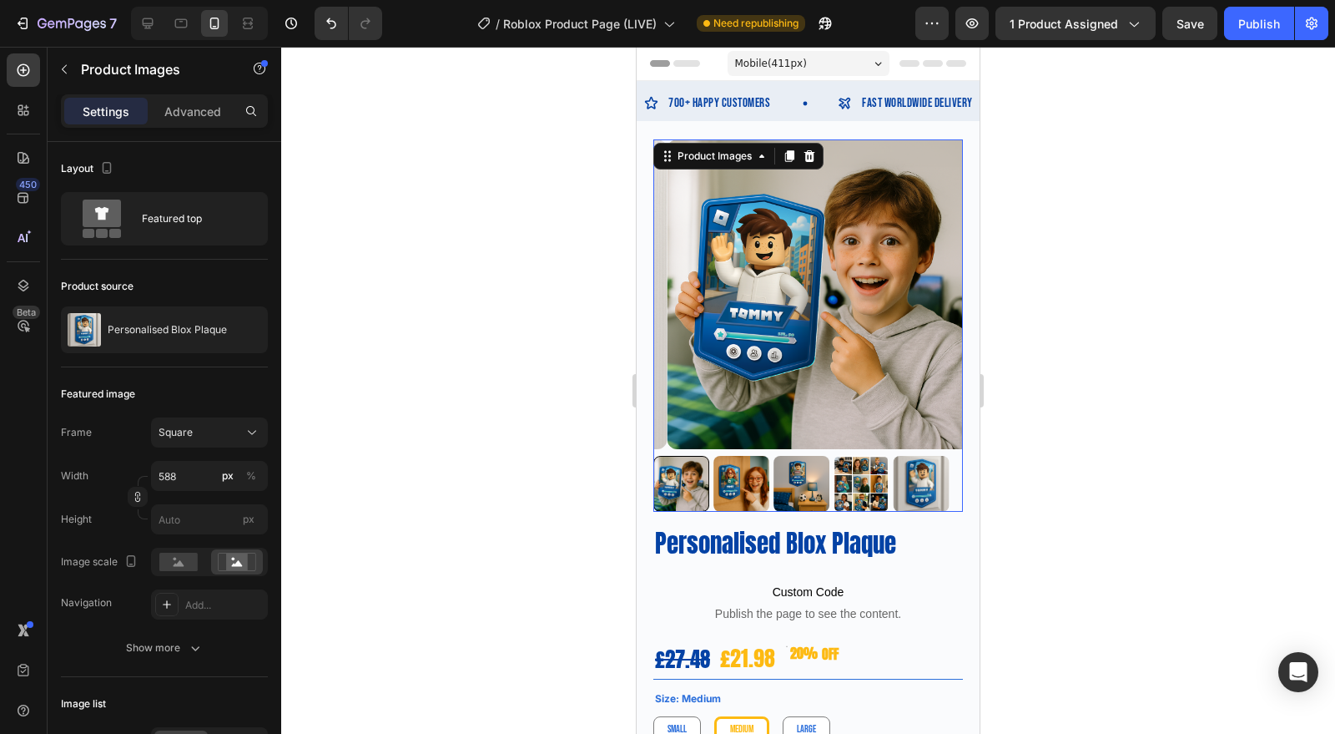
click at [780, 472] on img at bounding box center [802, 484] width 56 height 56
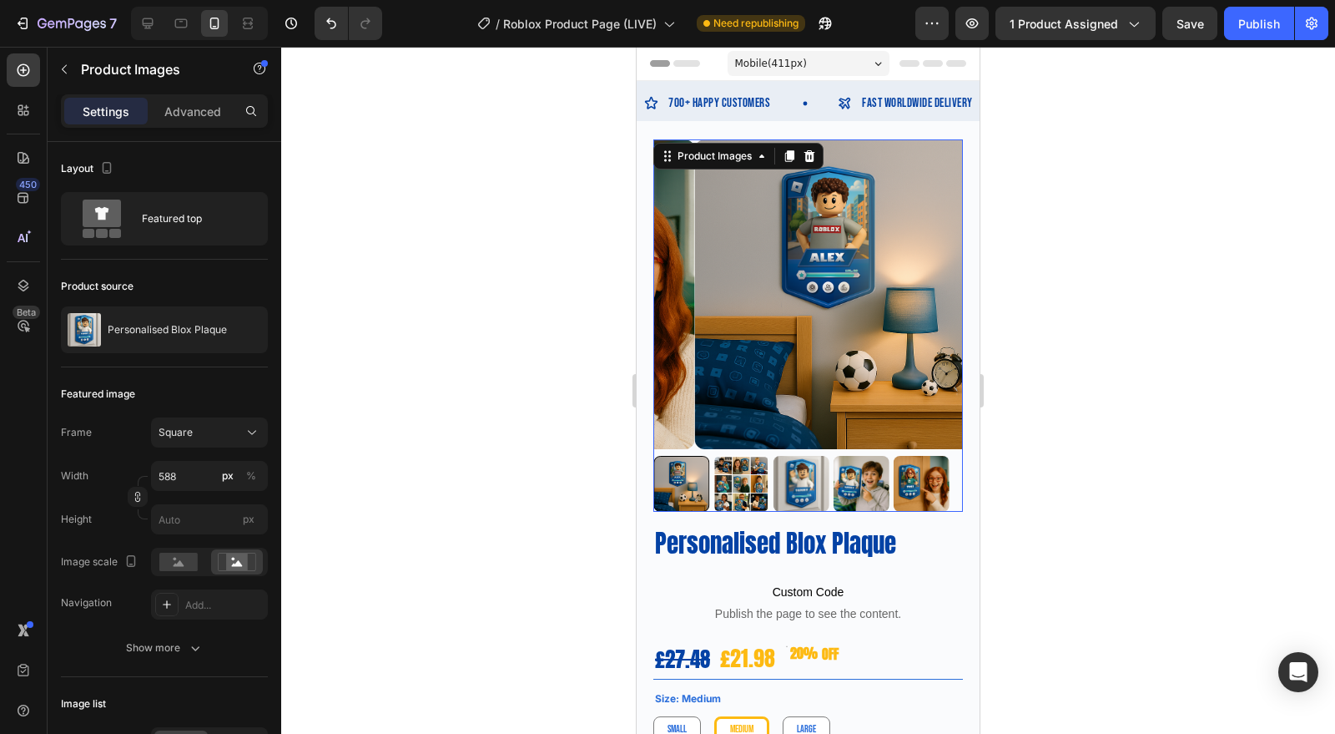
click at [781, 469] on img at bounding box center [802, 484] width 56 height 56
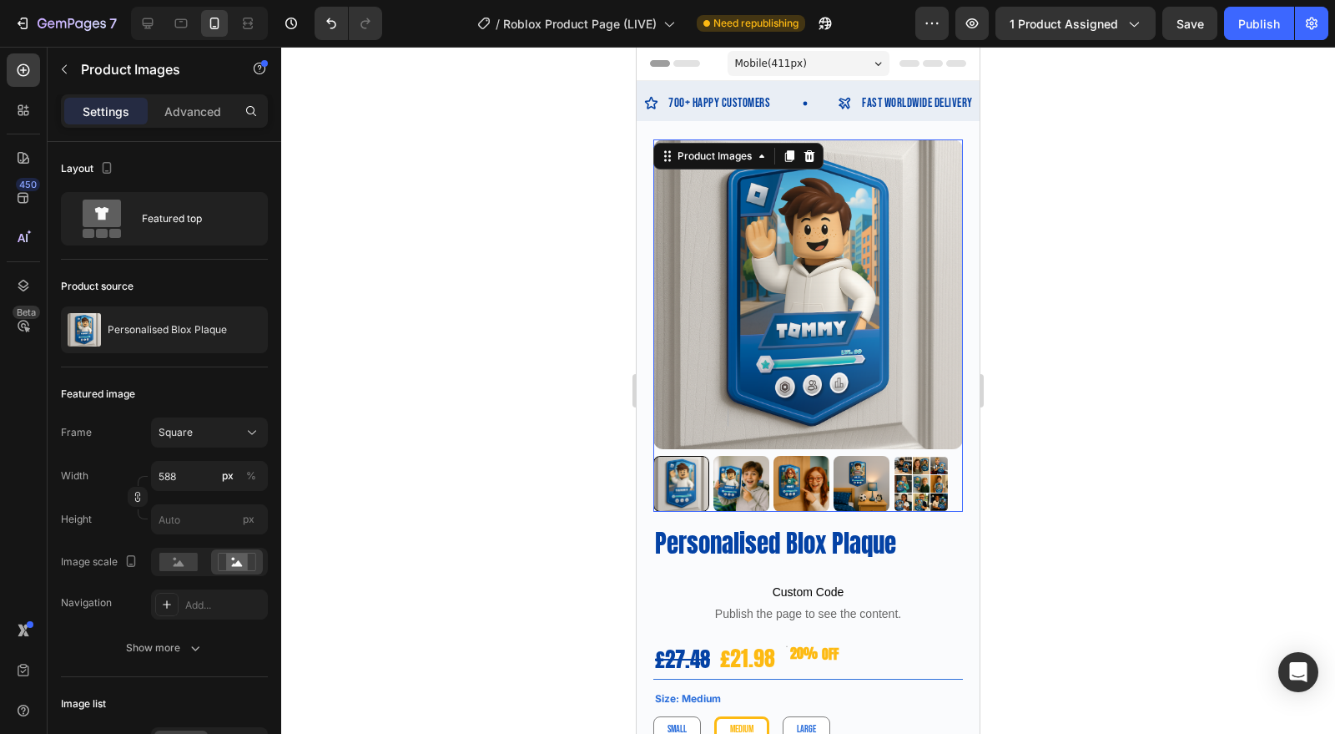
click at [793, 467] on img at bounding box center [802, 484] width 56 height 56
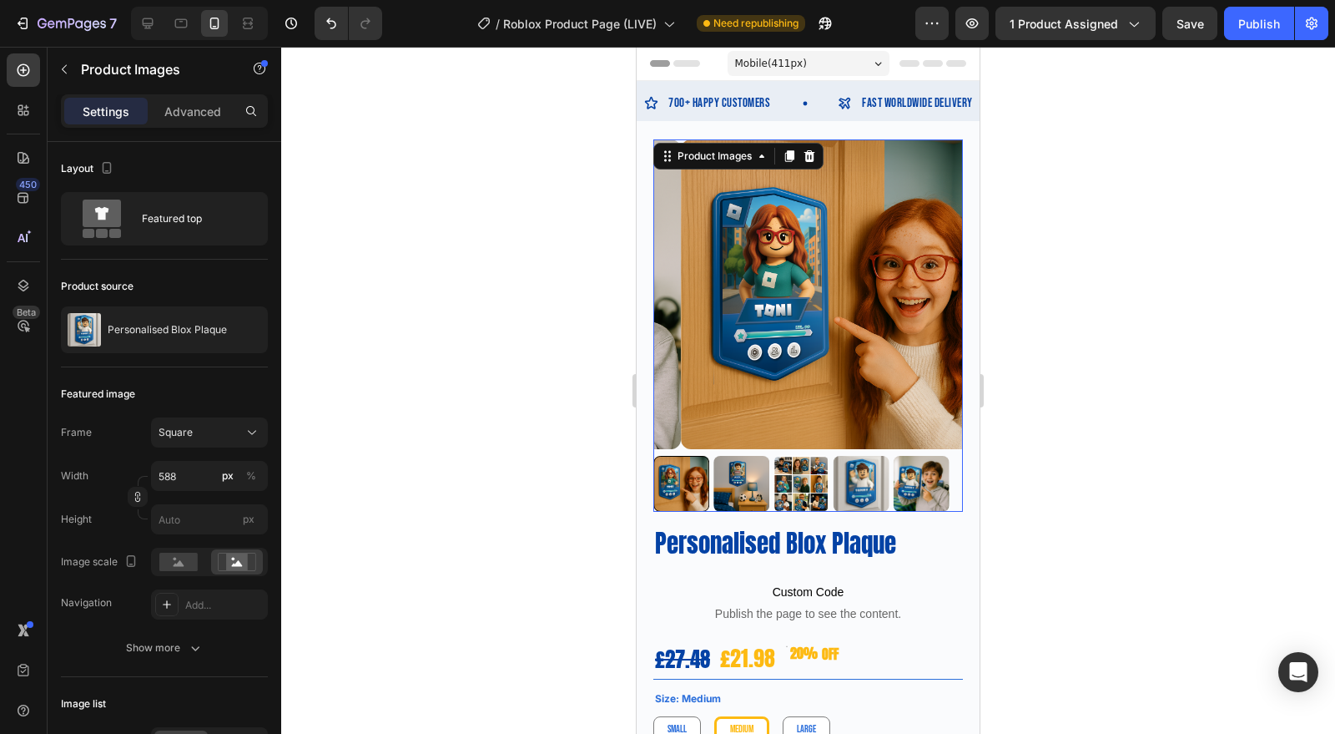
click at [805, 467] on img at bounding box center [802, 484] width 56 height 56
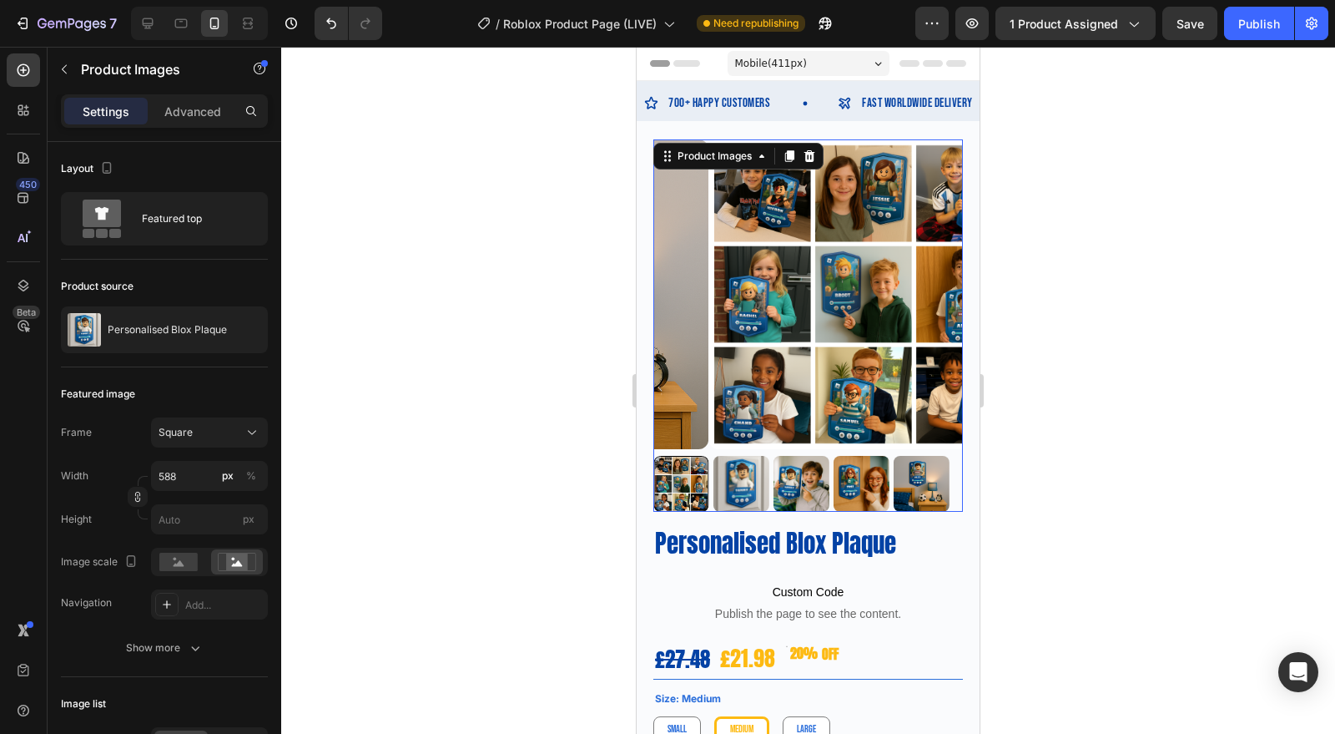
click at [805, 467] on img at bounding box center [802, 484] width 56 height 56
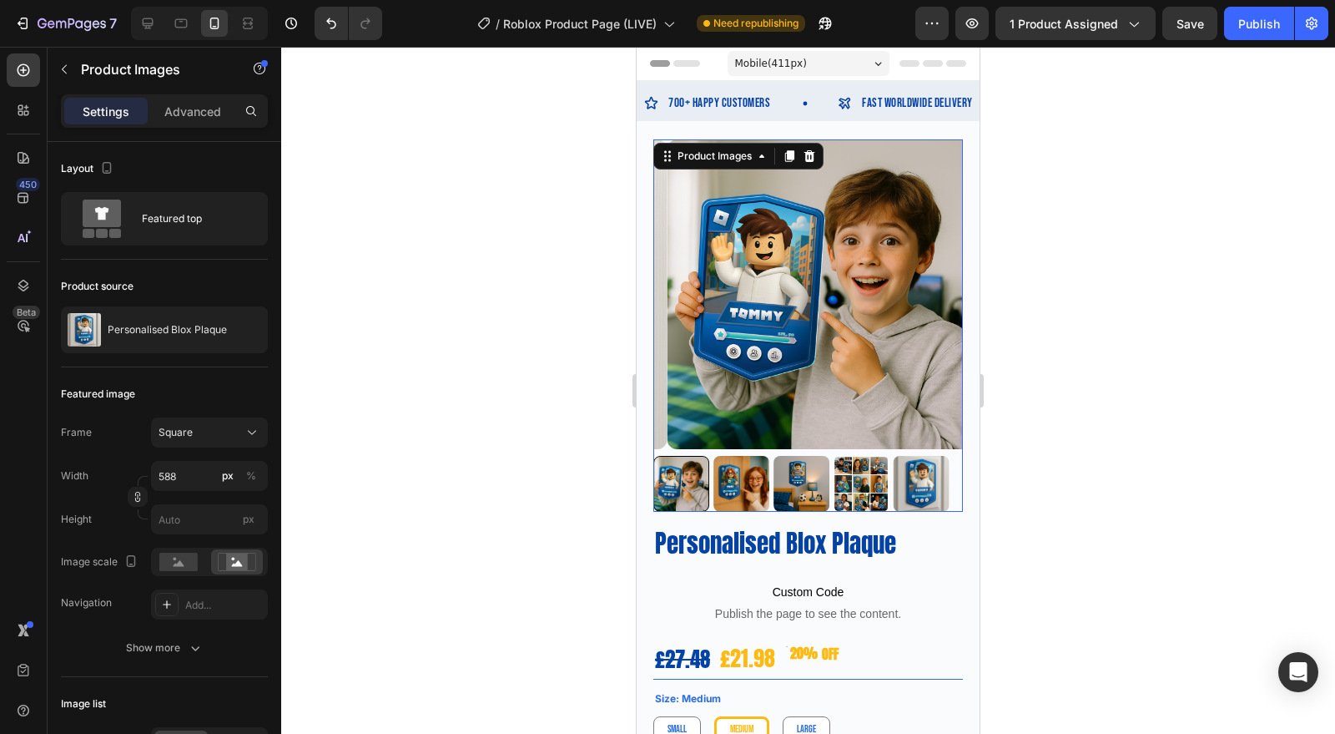
click at [805, 467] on img at bounding box center [802, 484] width 56 height 56
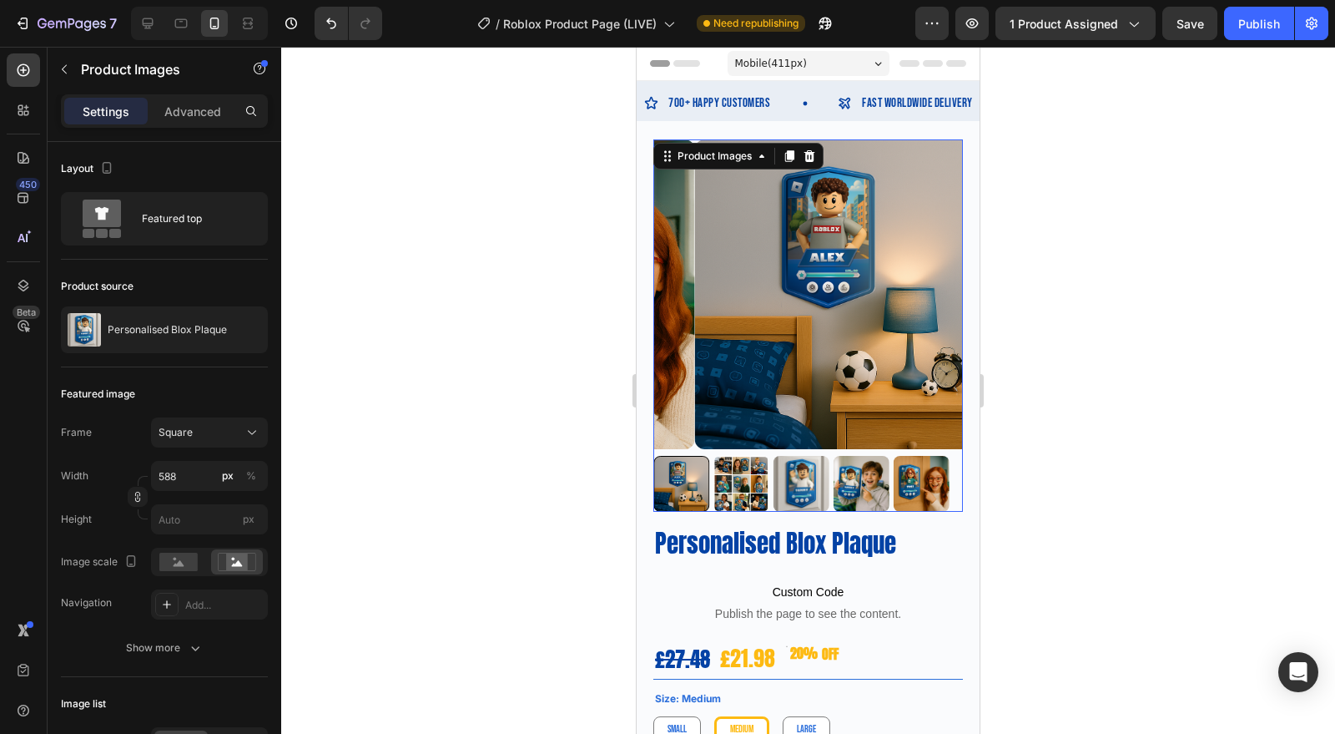
click at [805, 467] on img at bounding box center [802, 484] width 56 height 56
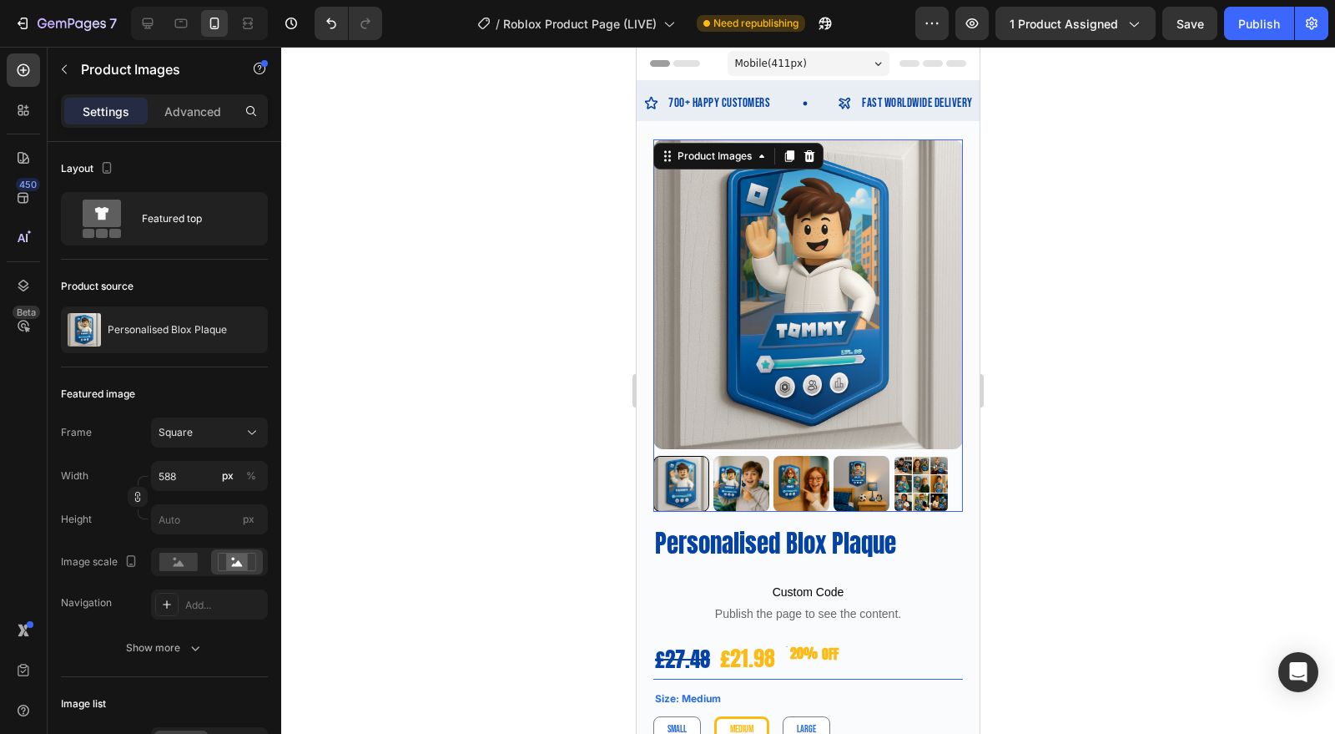
click at [805, 467] on img at bounding box center [802, 484] width 56 height 56
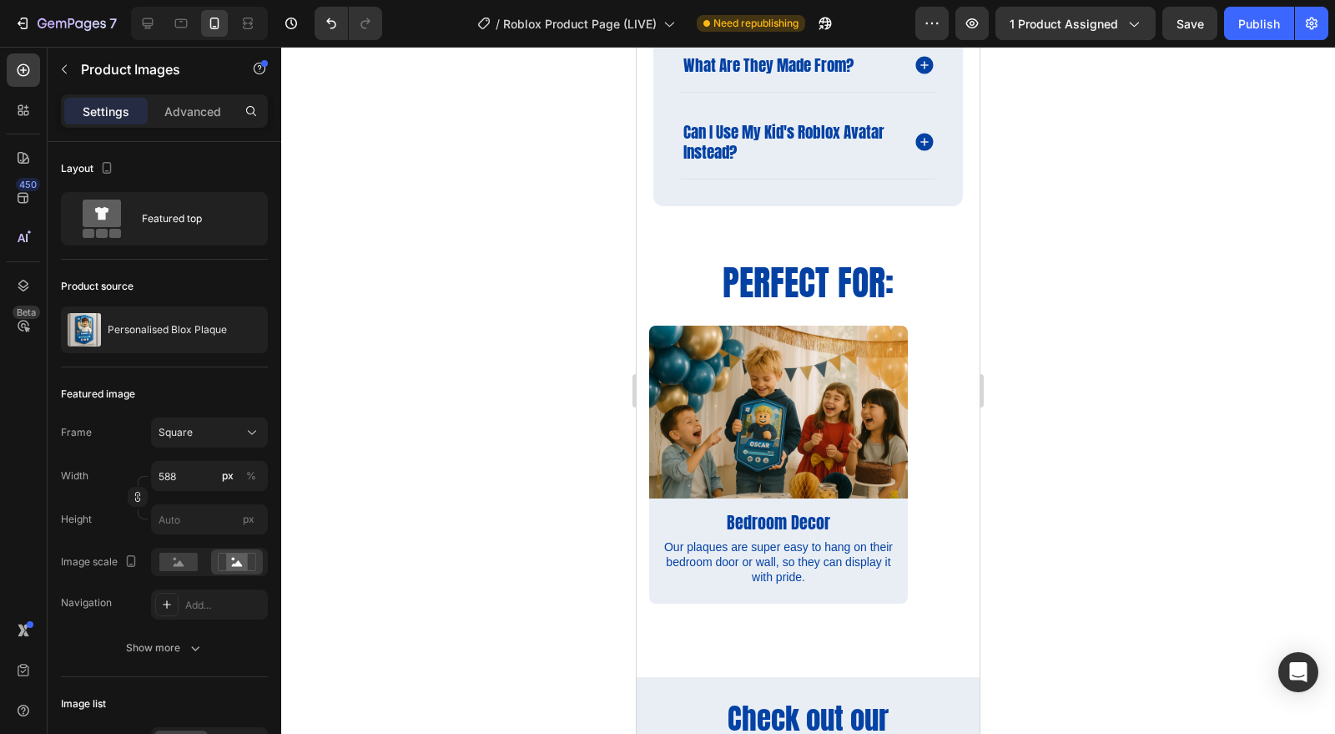
scroll to position [2318, 0]
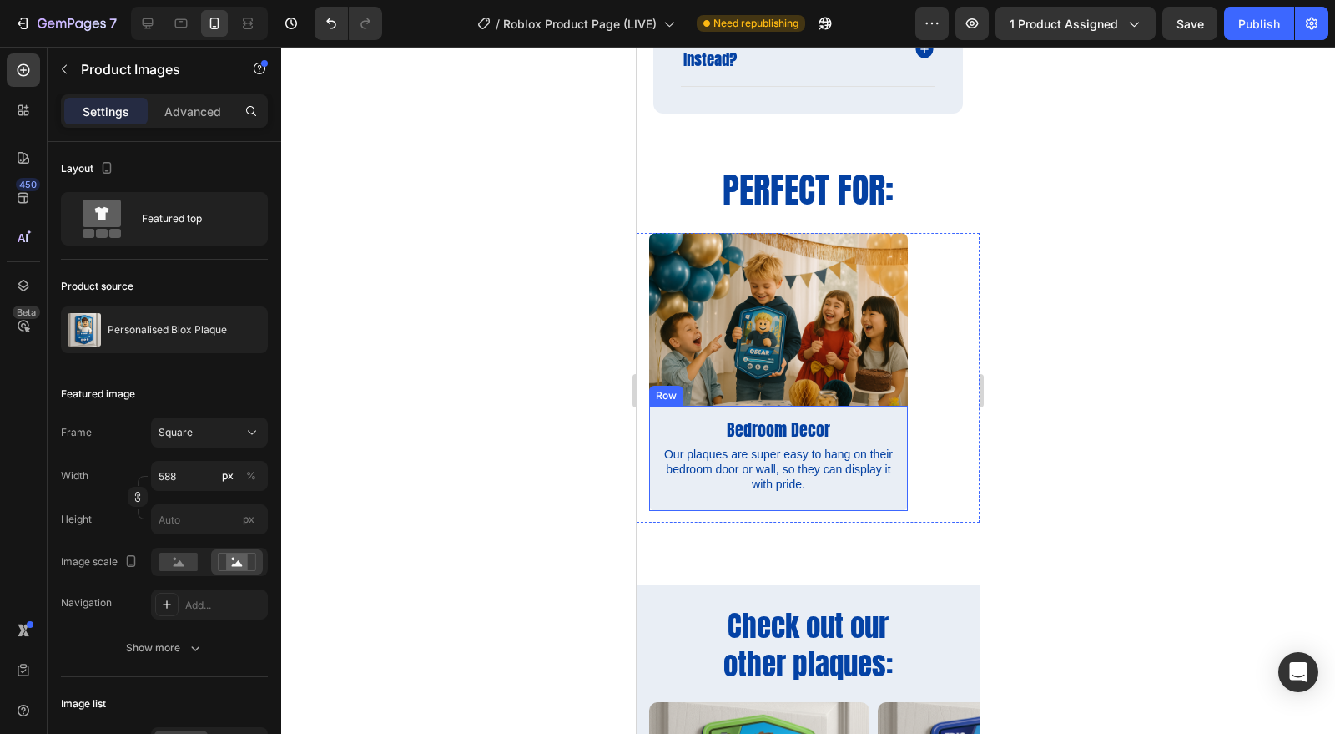
click at [815, 501] on div "Bedroom Decor Text Block Our plaques are super easy to hang on their bedroom do…" at bounding box center [778, 459] width 259 height 106
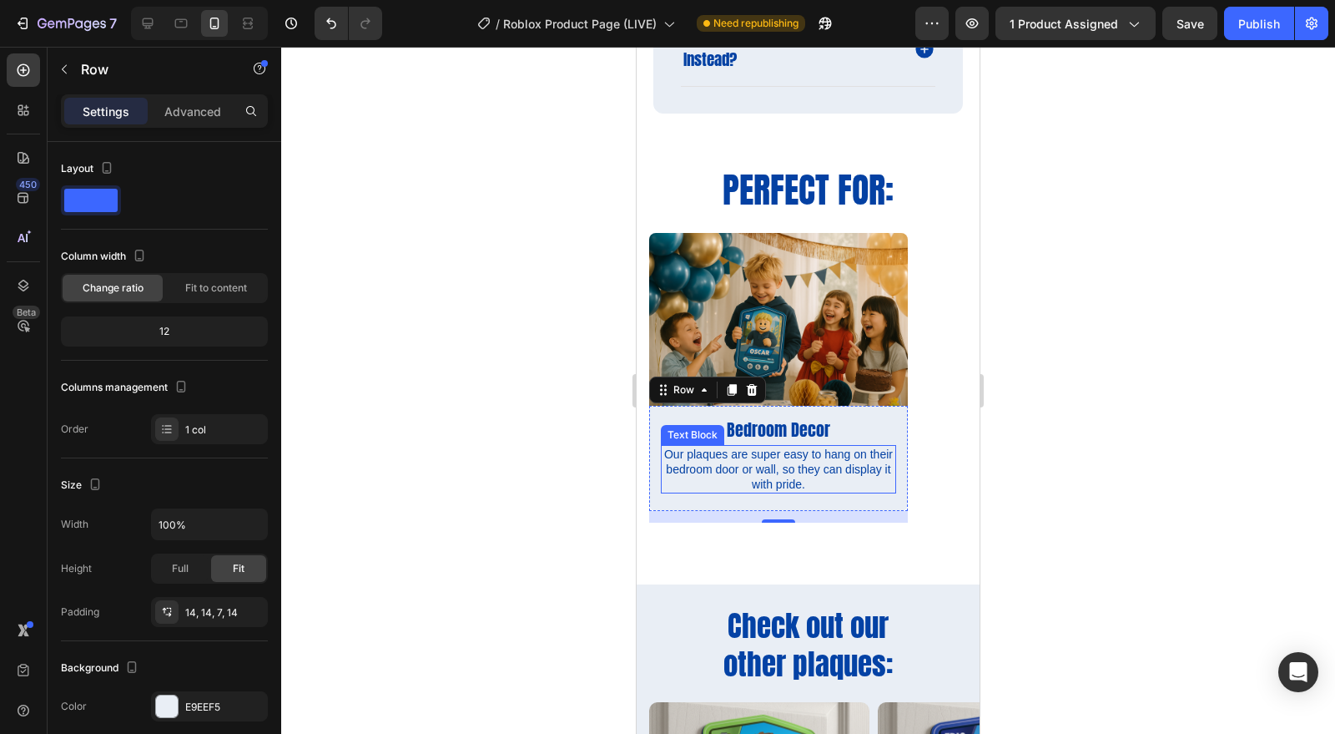
click at [802, 480] on p "Our plaques are super easy to hang on their bedroom door or wall, so they can d…" at bounding box center [779, 470] width 232 height 46
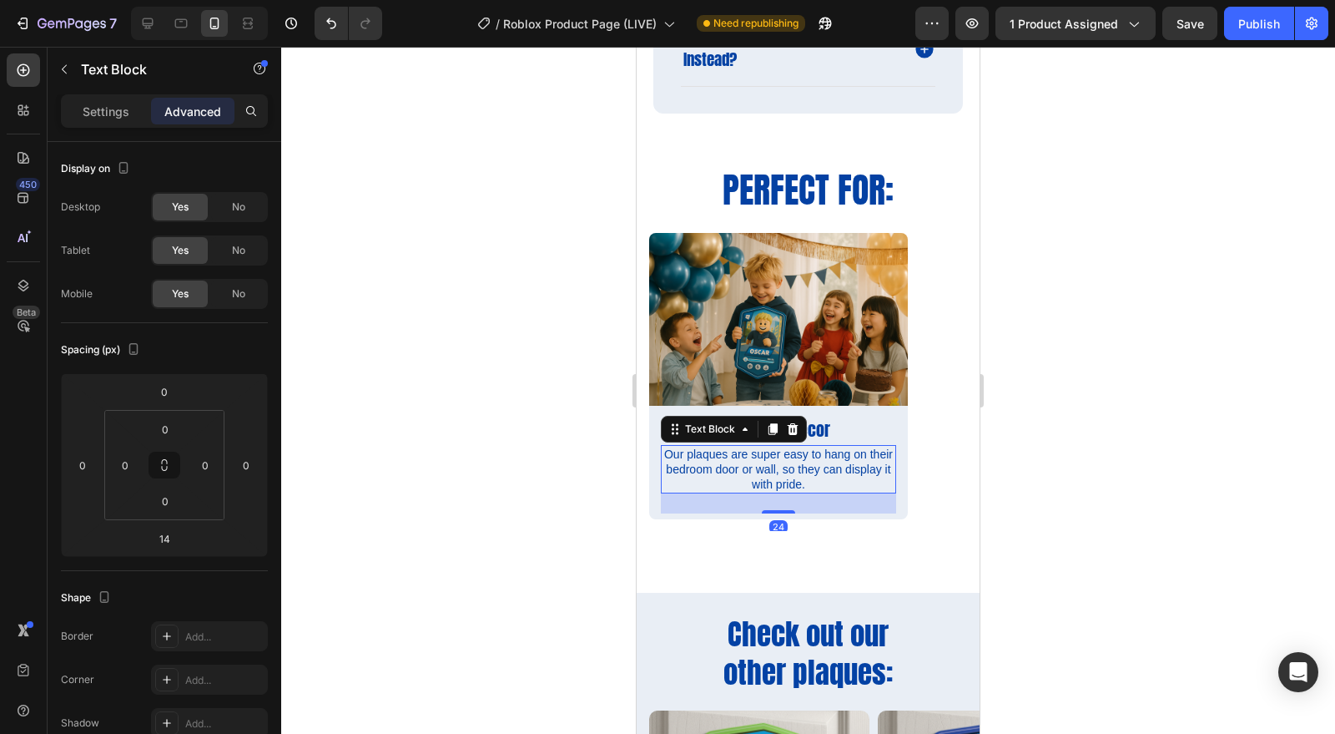
click at [784, 510] on div at bounding box center [778, 511] width 33 height 3
type input "24"
click at [1074, 497] on div at bounding box center [808, 390] width 1054 height 687
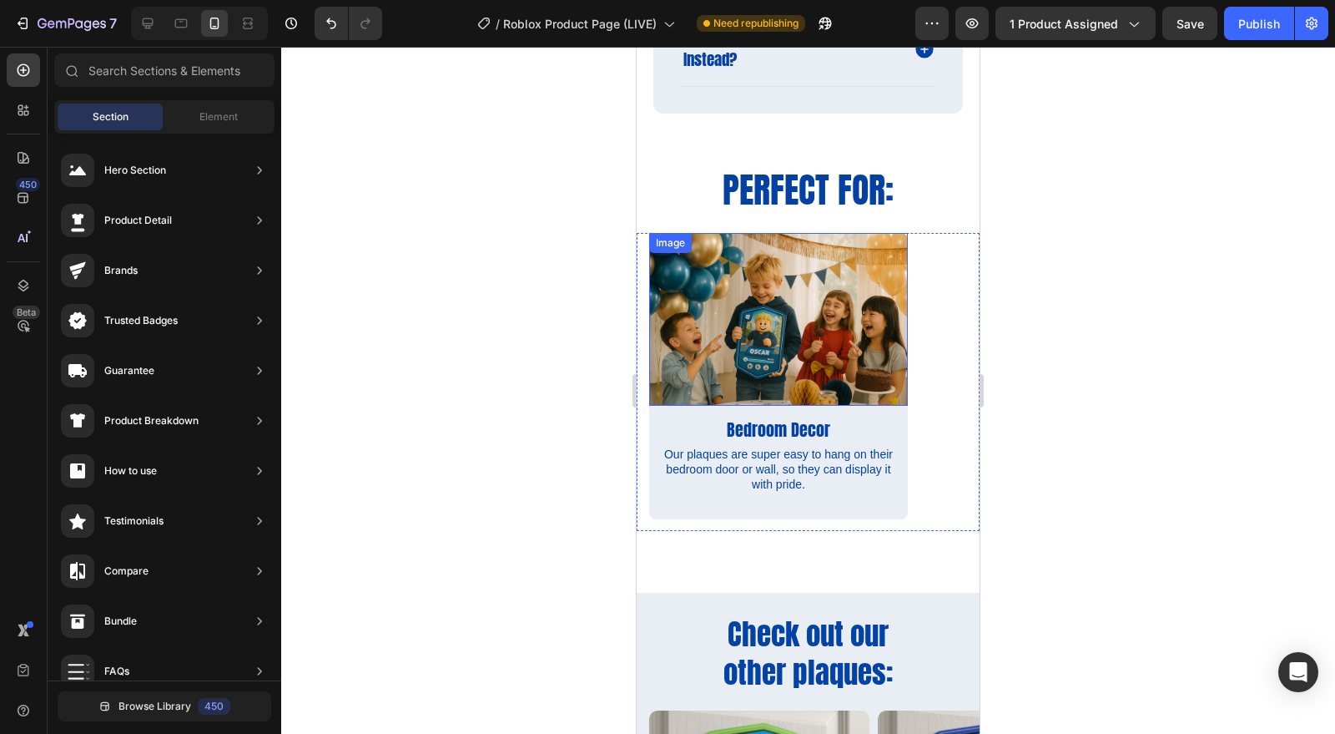
click at [841, 395] on img at bounding box center [778, 319] width 259 height 173
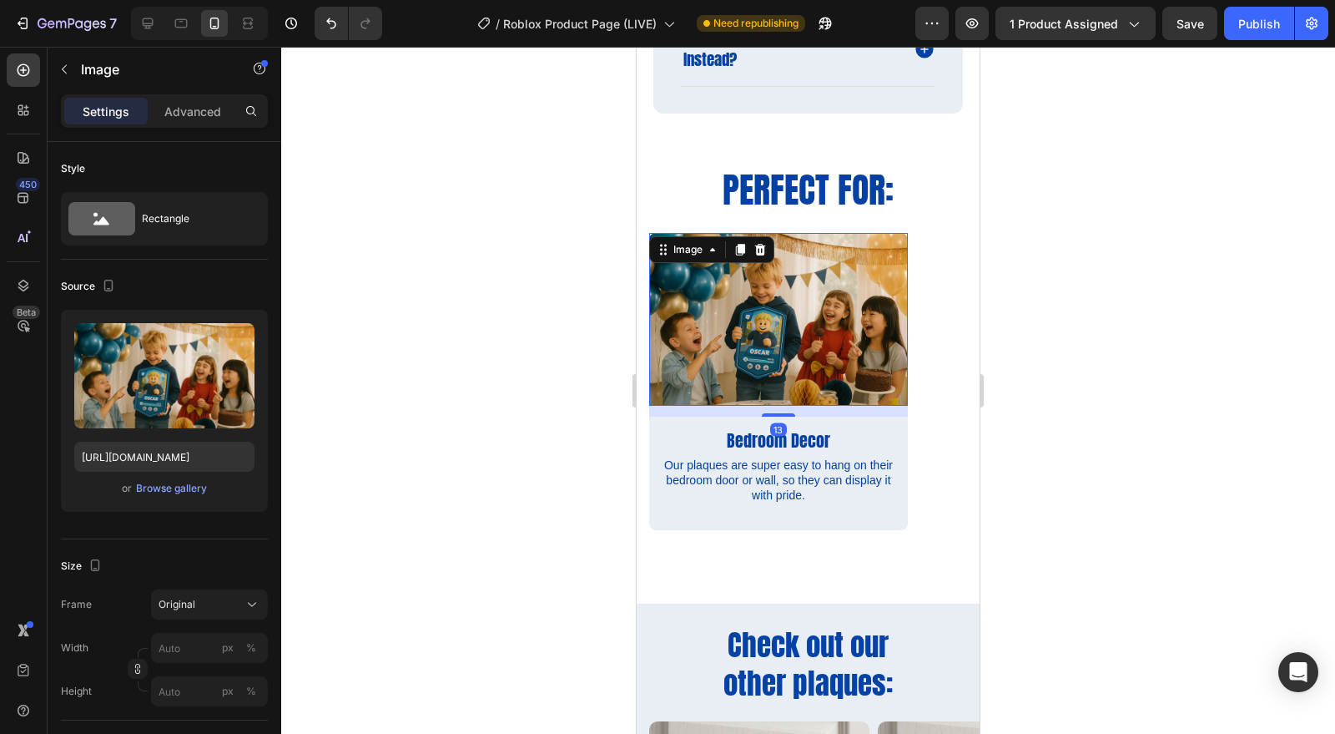
drag, startPoint x: 787, startPoint y: 399, endPoint x: 1629, endPoint y: 465, distance: 844.8
click at [789, 413] on div at bounding box center [778, 414] width 33 height 3
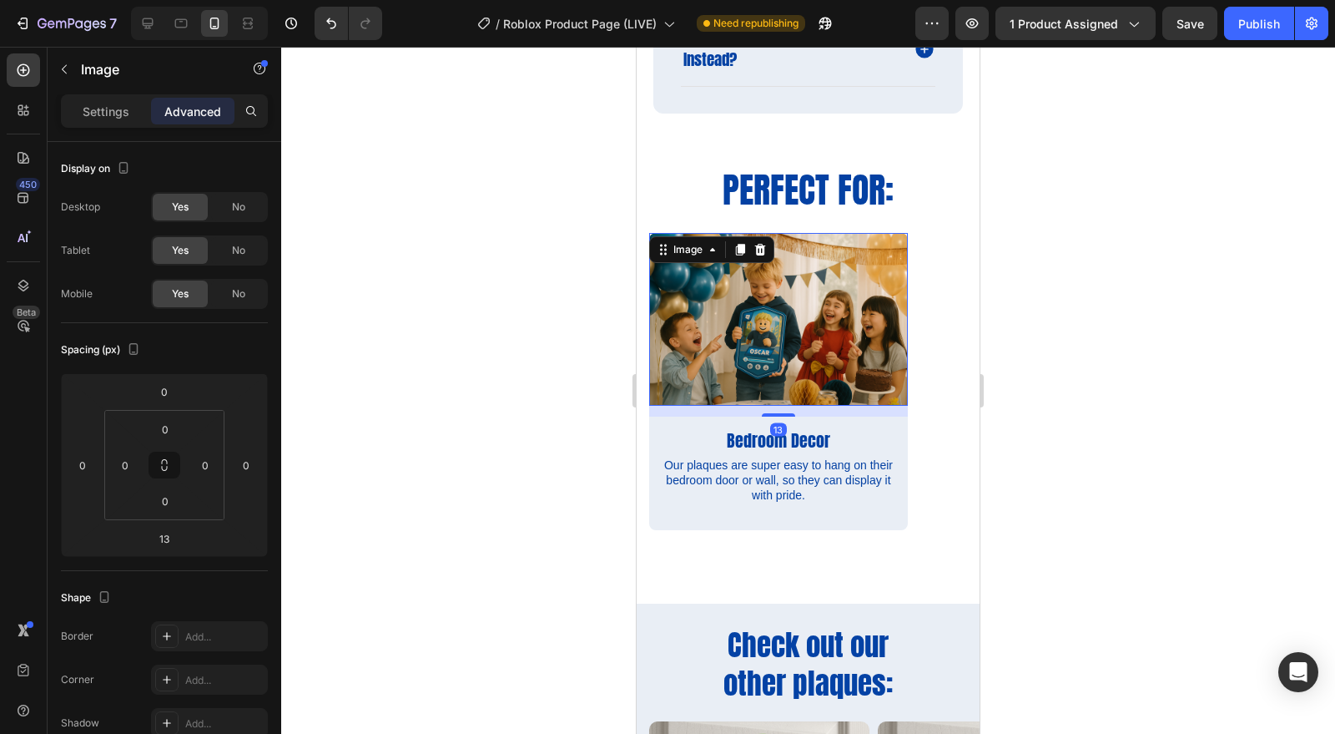
click at [1035, 420] on div at bounding box center [808, 390] width 1054 height 687
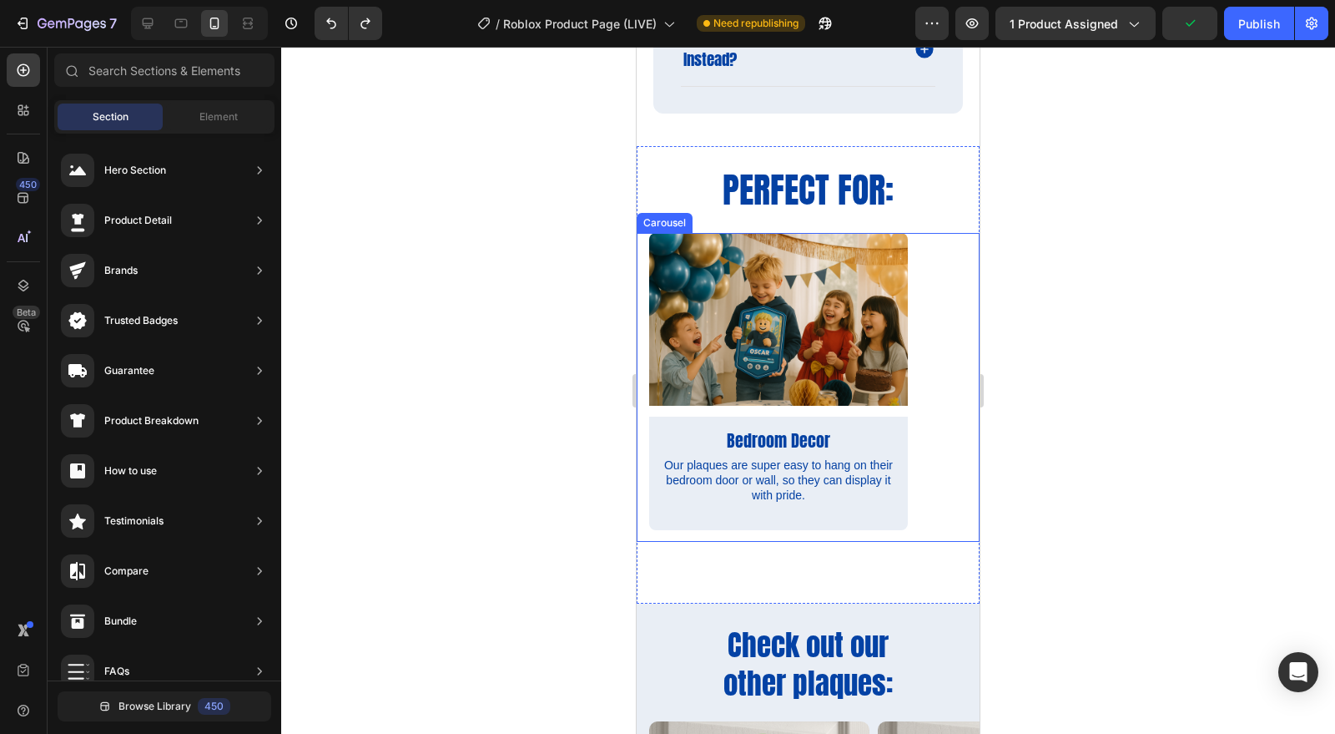
click at [1146, 457] on div at bounding box center [808, 390] width 1054 height 687
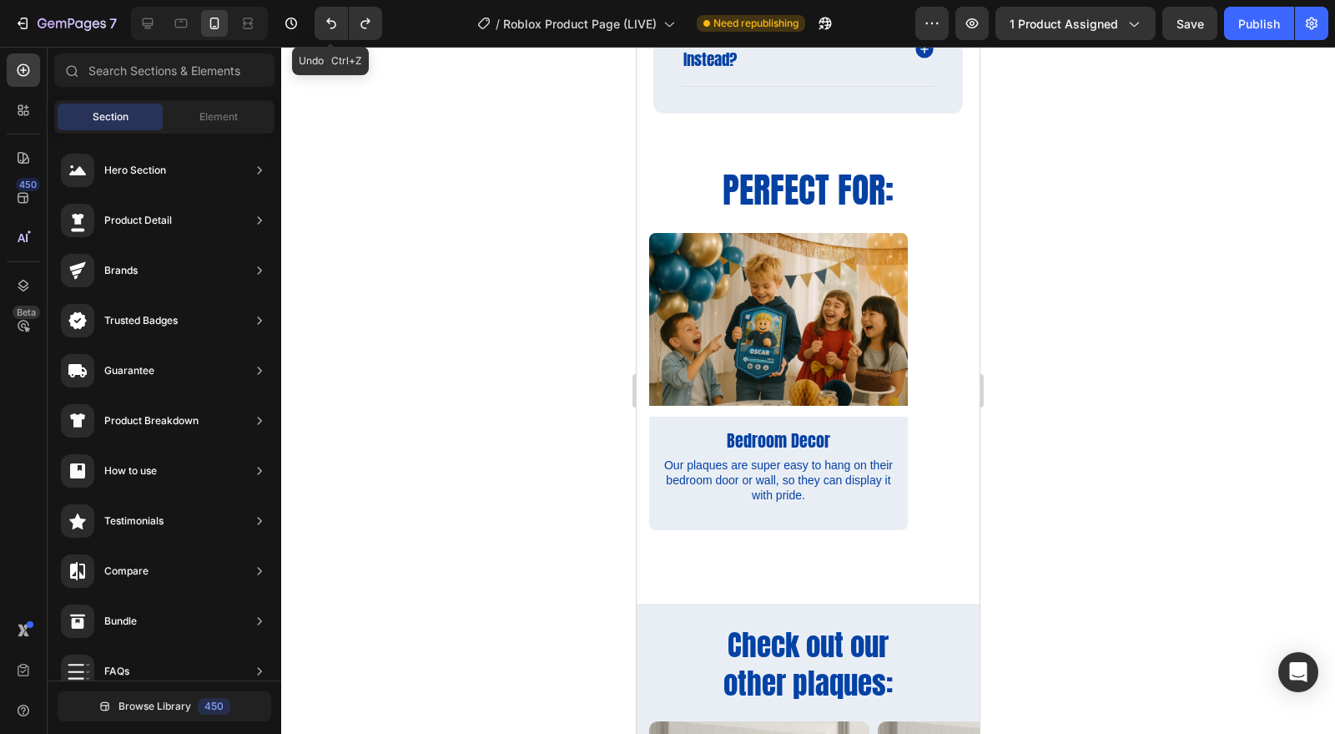
click at [317, 22] on button "Undo/Redo" at bounding box center [331, 23] width 33 height 33
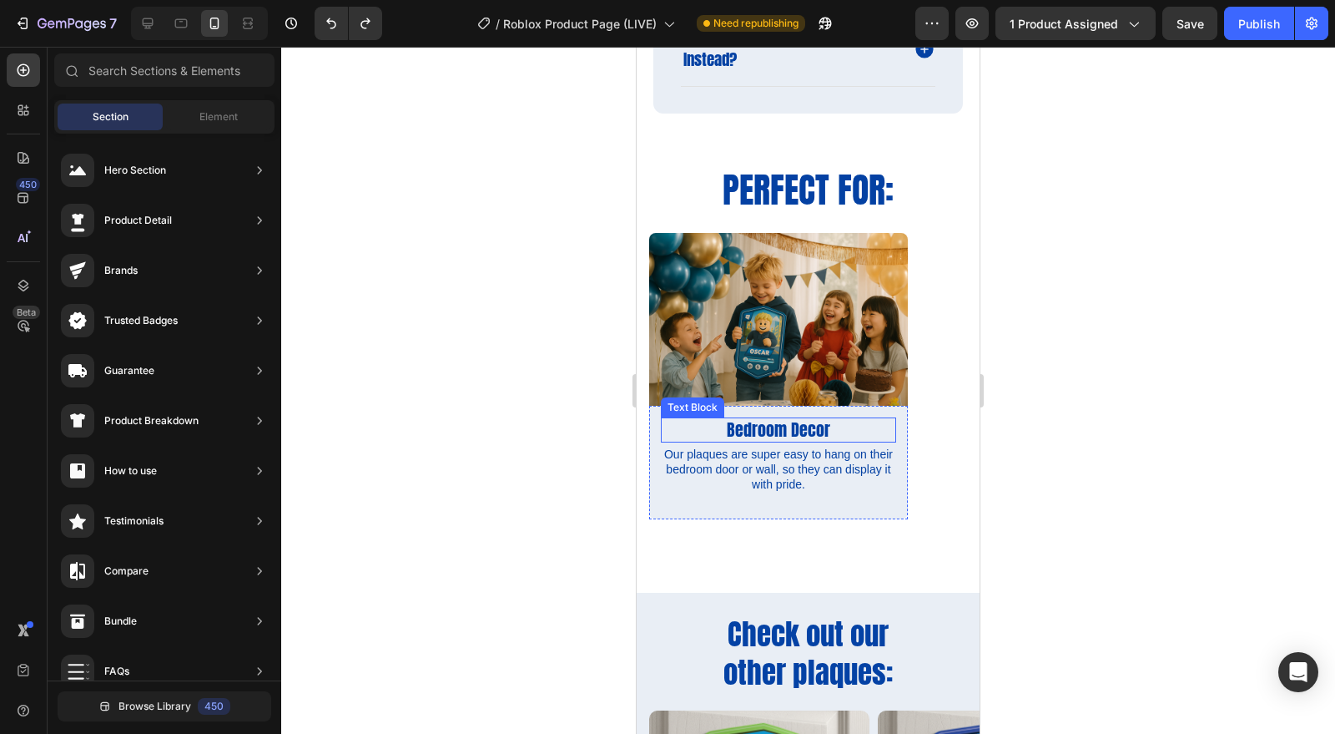
click at [774, 434] on p "Bedroom Decor" at bounding box center [779, 430] width 232 height 22
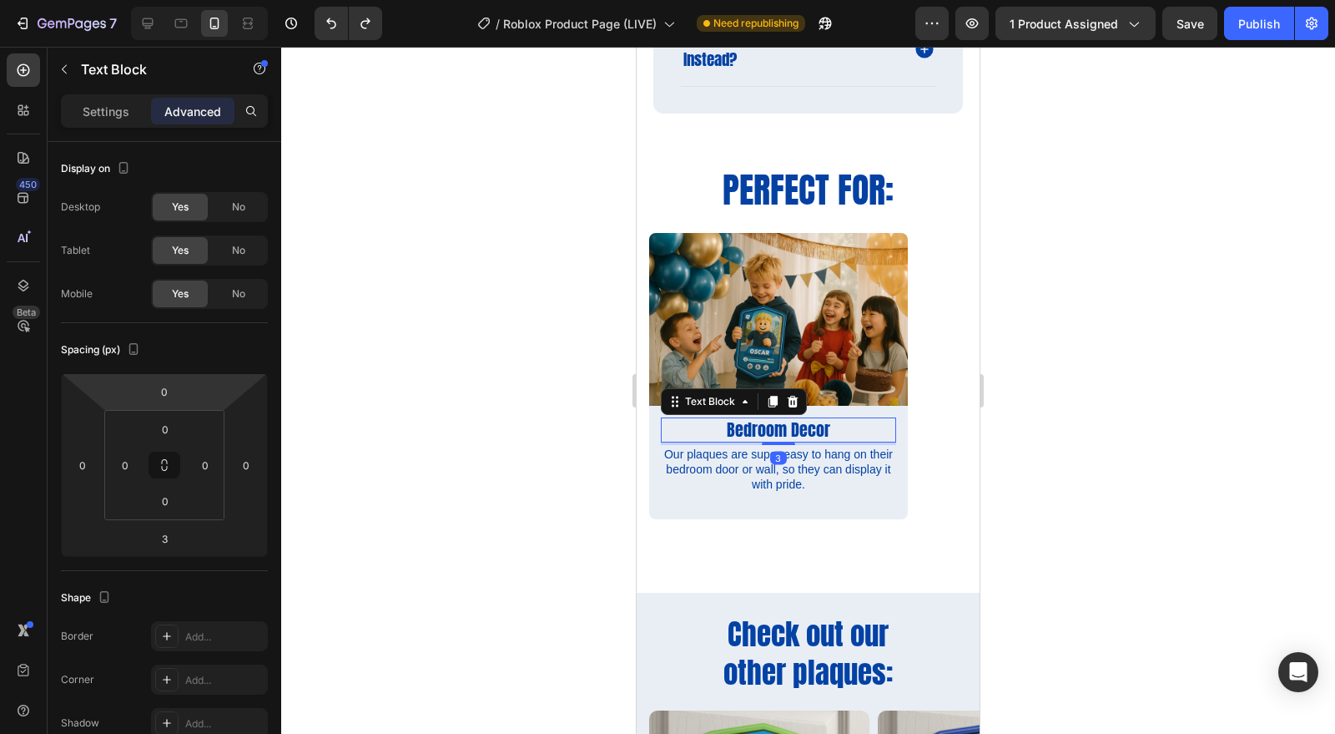
click at [172, 395] on input "0" at bounding box center [164, 391] width 33 height 25
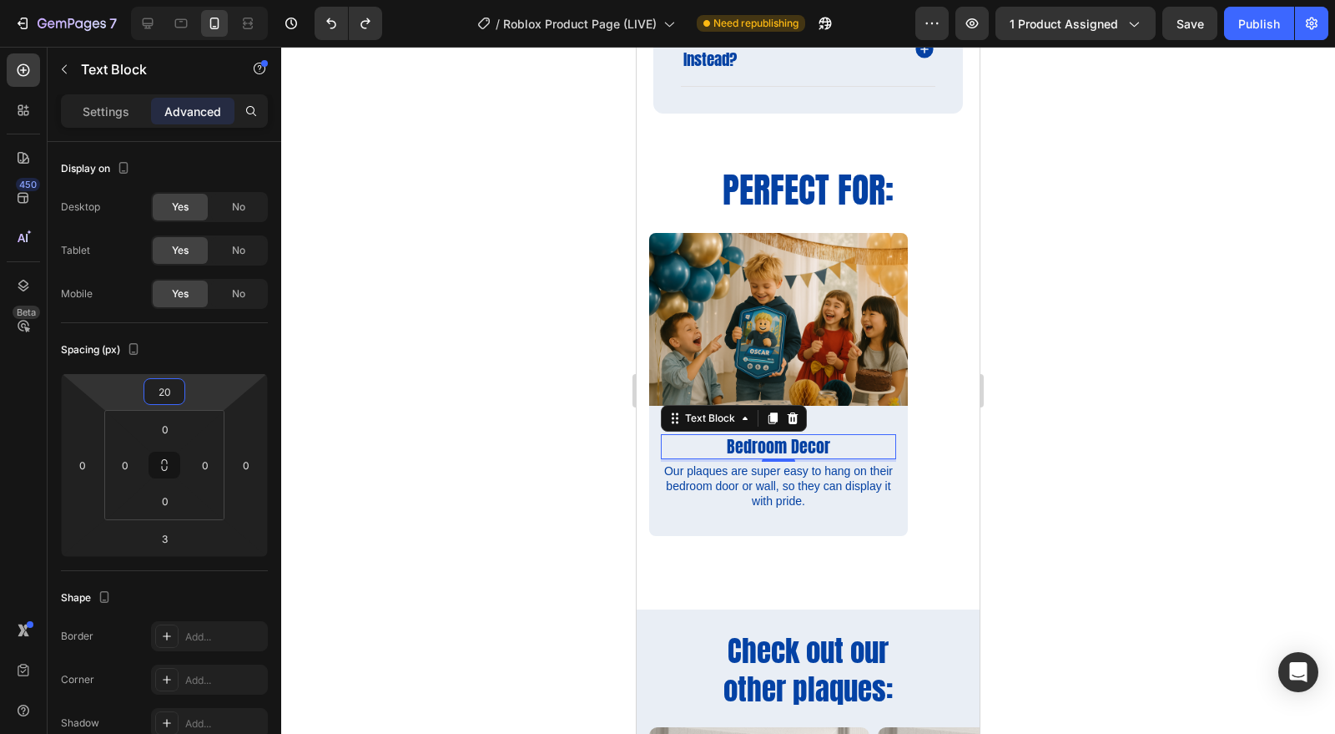
type input "2"
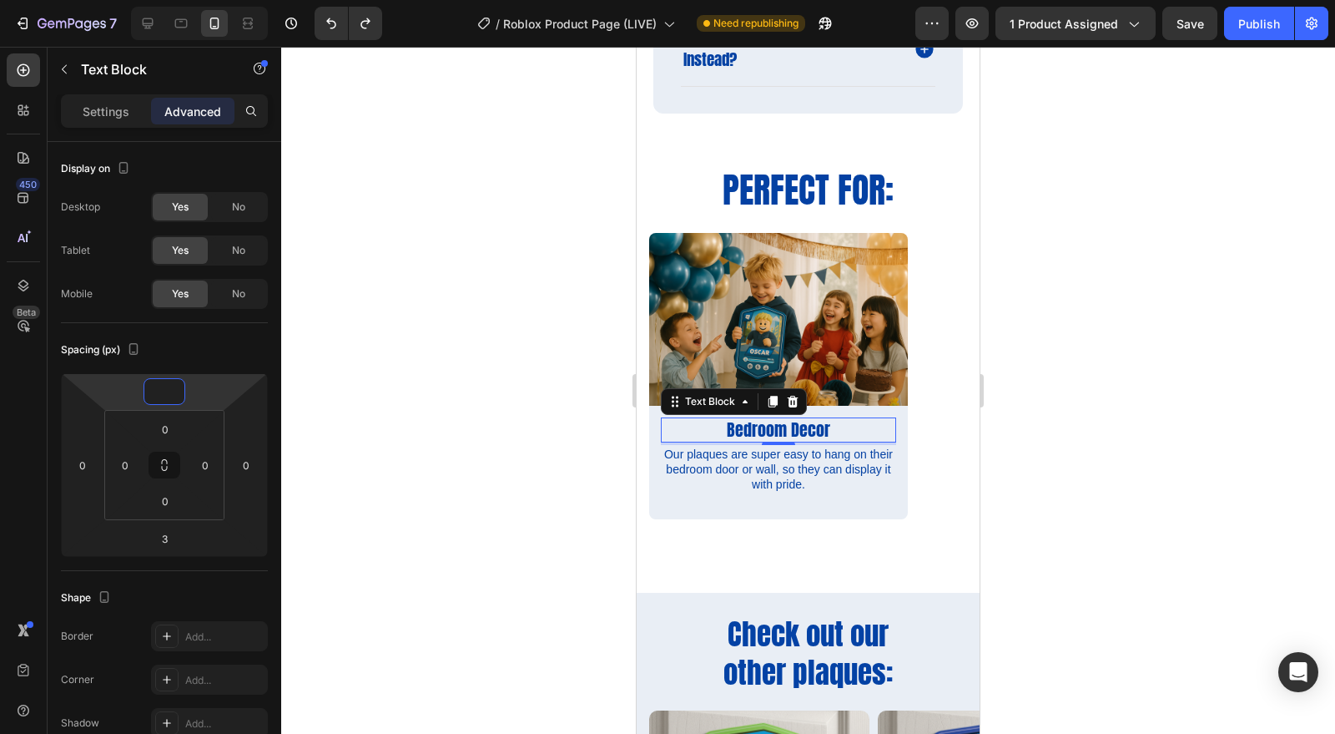
type input "5"
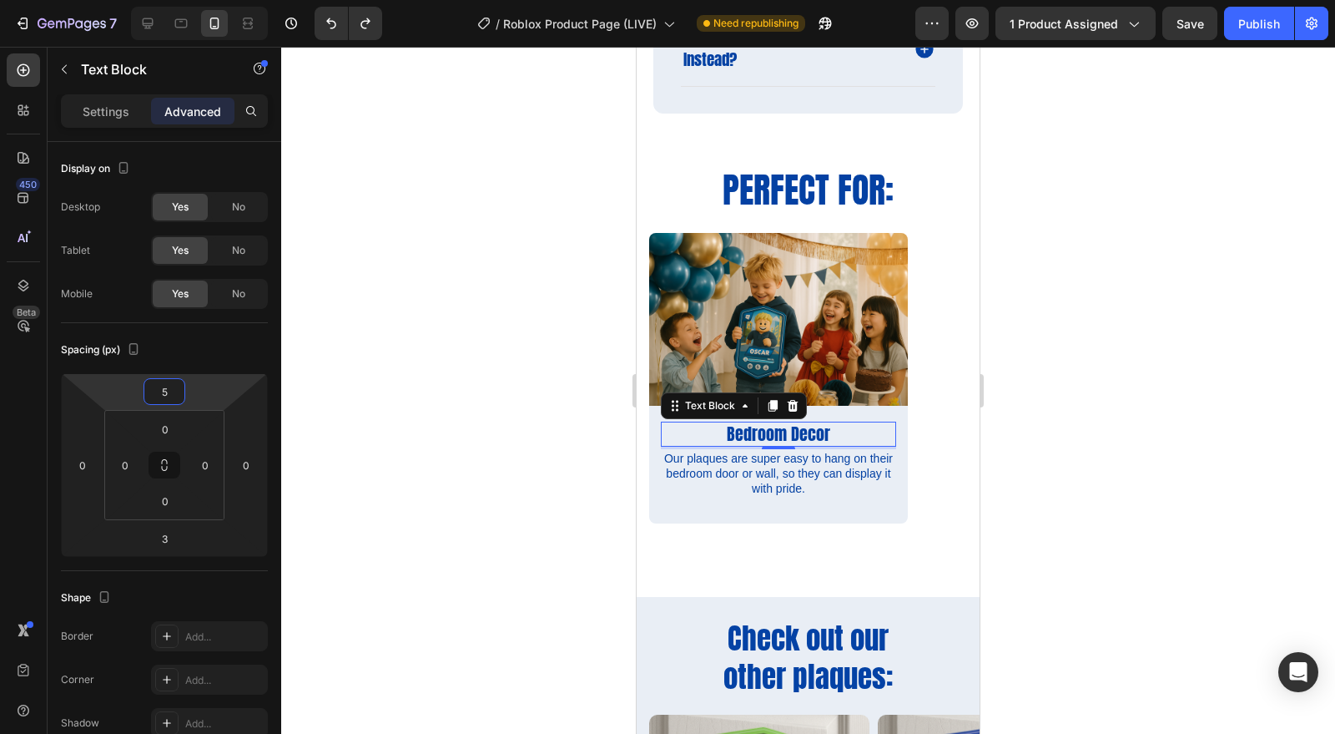
click at [1219, 472] on div at bounding box center [808, 390] width 1054 height 687
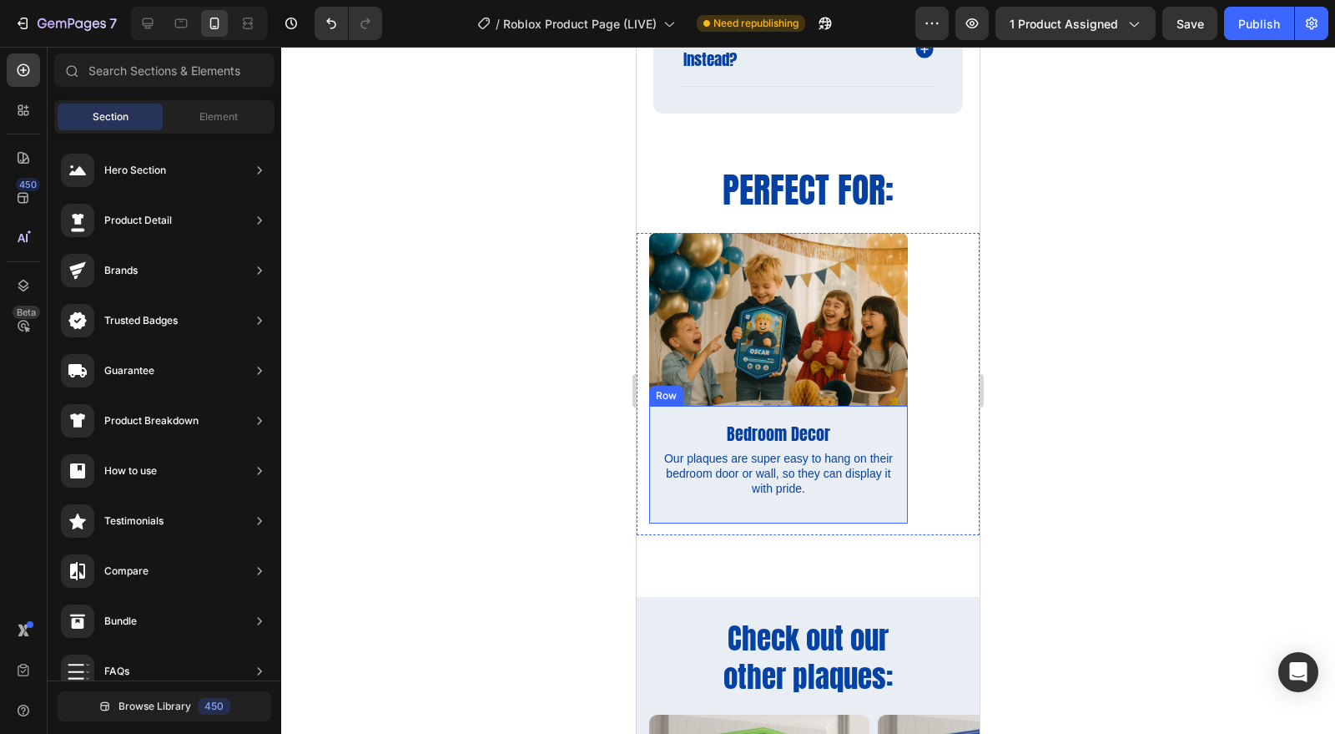
click at [812, 409] on div "Bedroom Decor Text Block Our plaques are super easy to hang on their bedroom do…" at bounding box center [778, 465] width 259 height 119
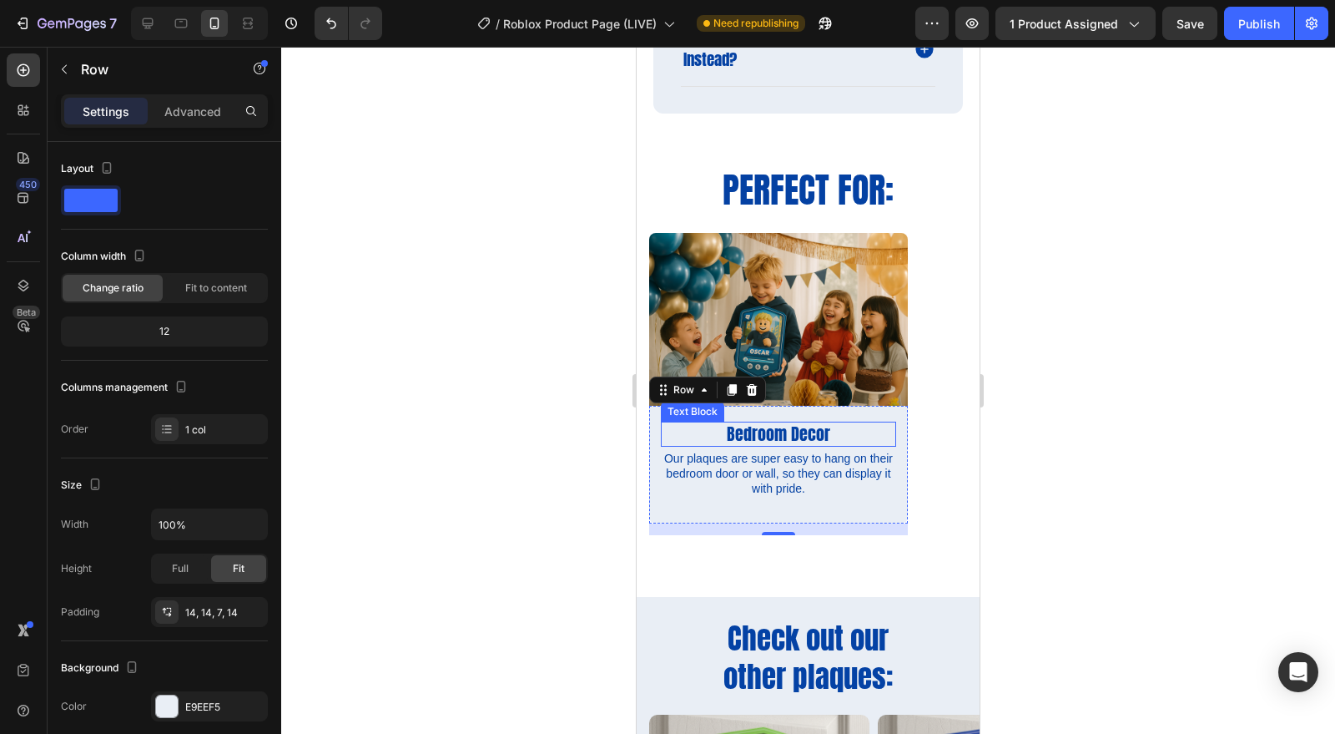
click at [795, 436] on p "Bedroom Decor" at bounding box center [779, 434] width 232 height 22
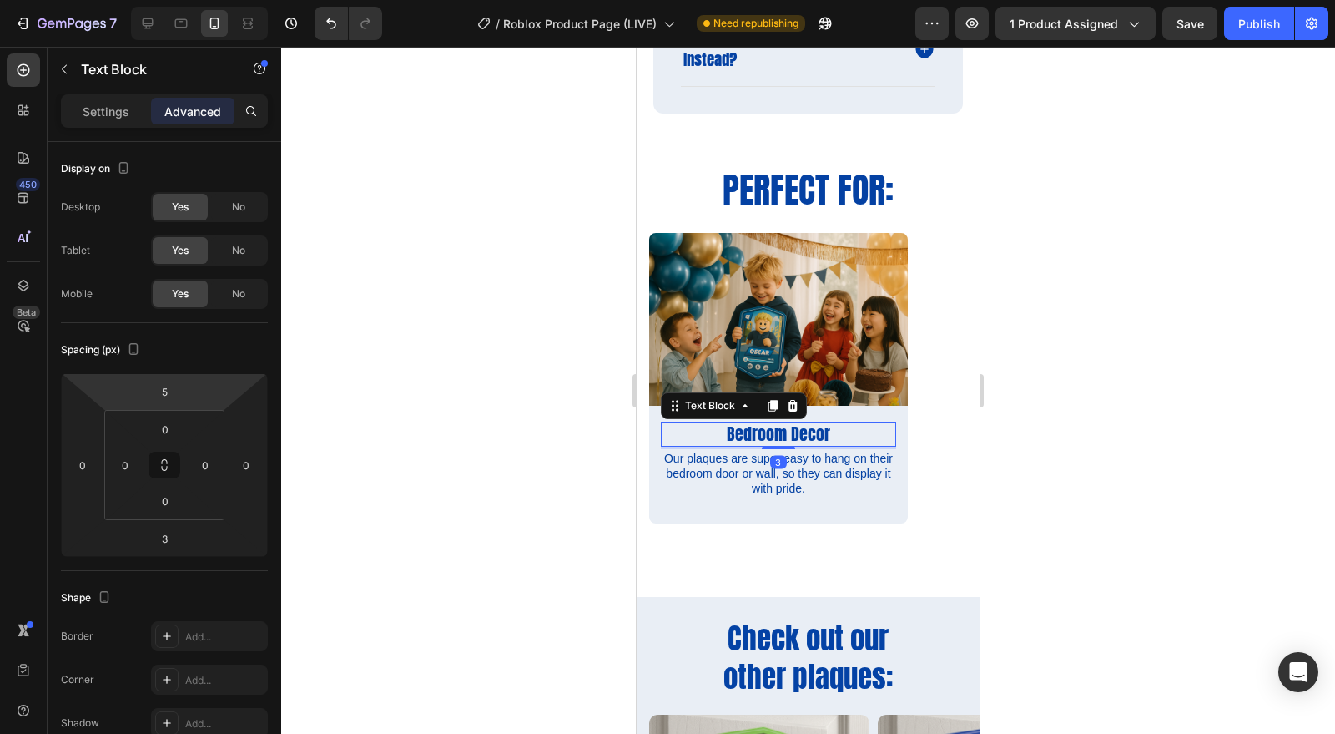
click at [182, 381] on div "5" at bounding box center [165, 391] width 42 height 27
click at [174, 388] on input "5" at bounding box center [164, 391] width 33 height 25
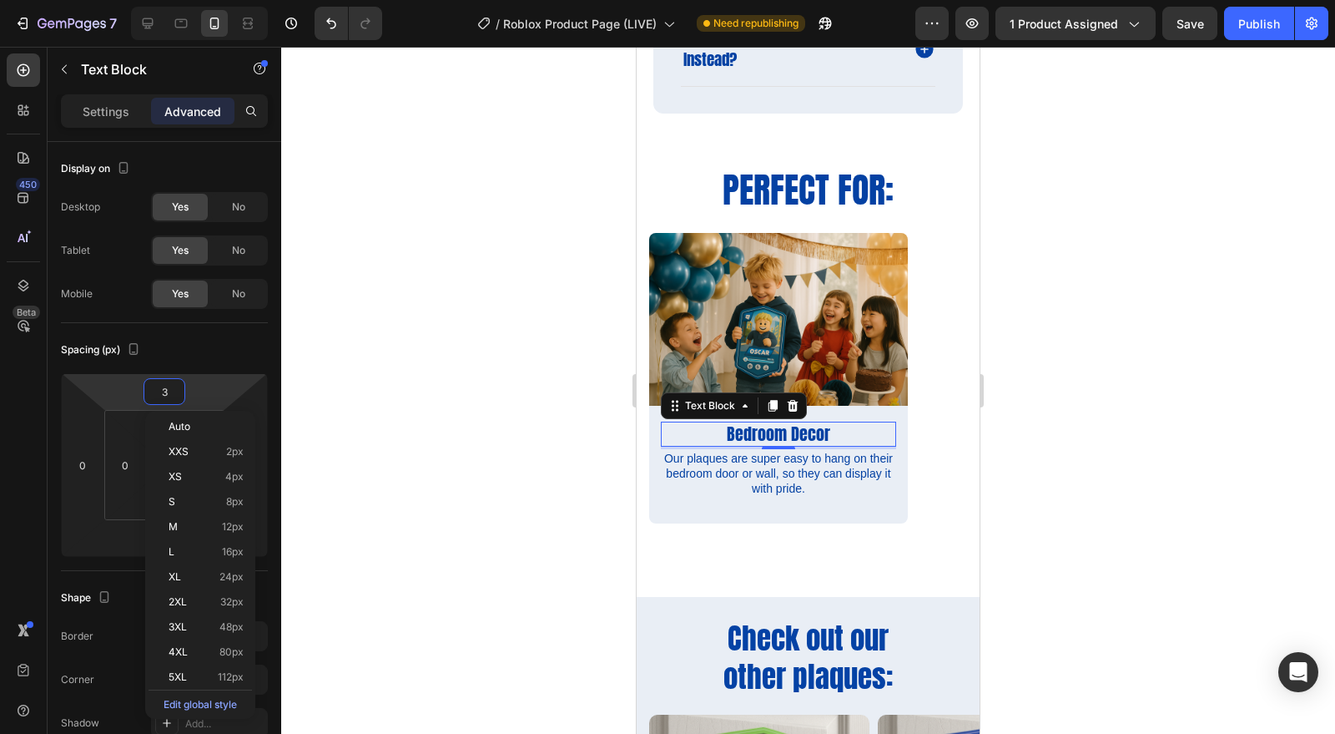
type input "3"
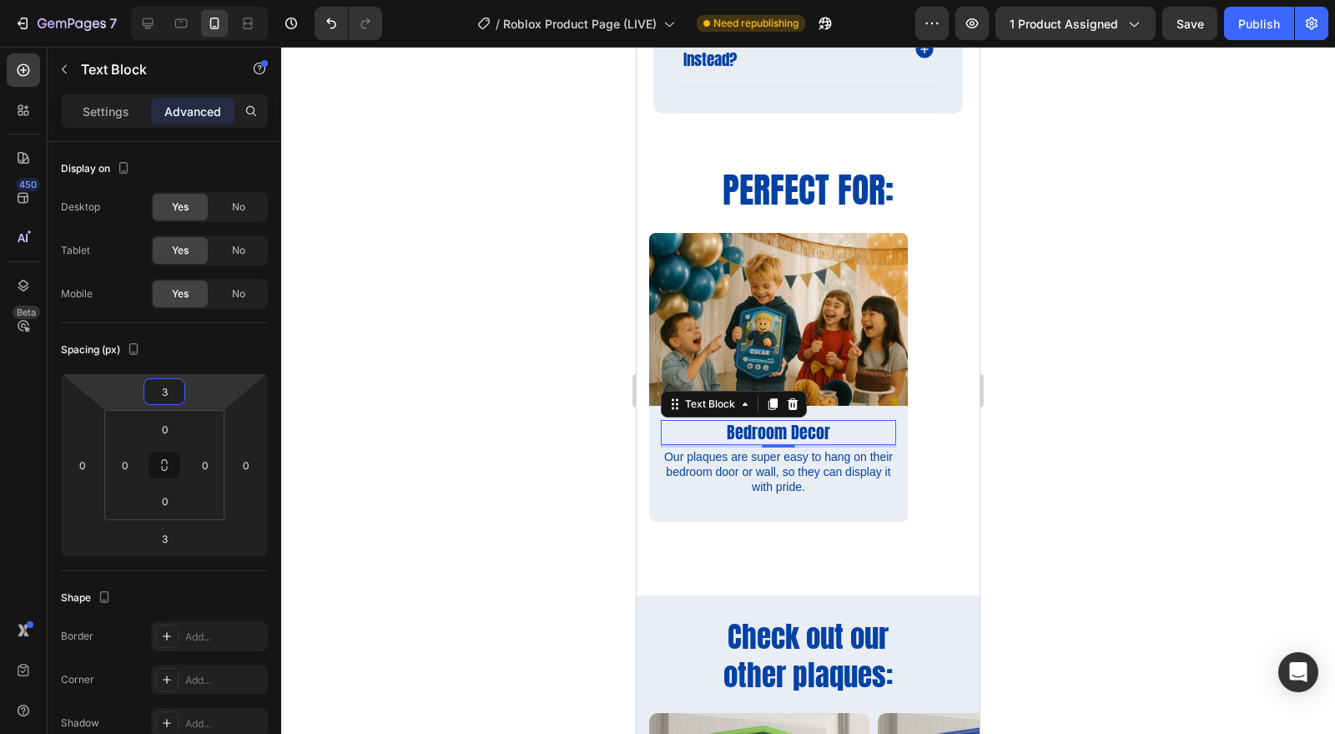
click at [1131, 440] on div at bounding box center [808, 390] width 1054 height 687
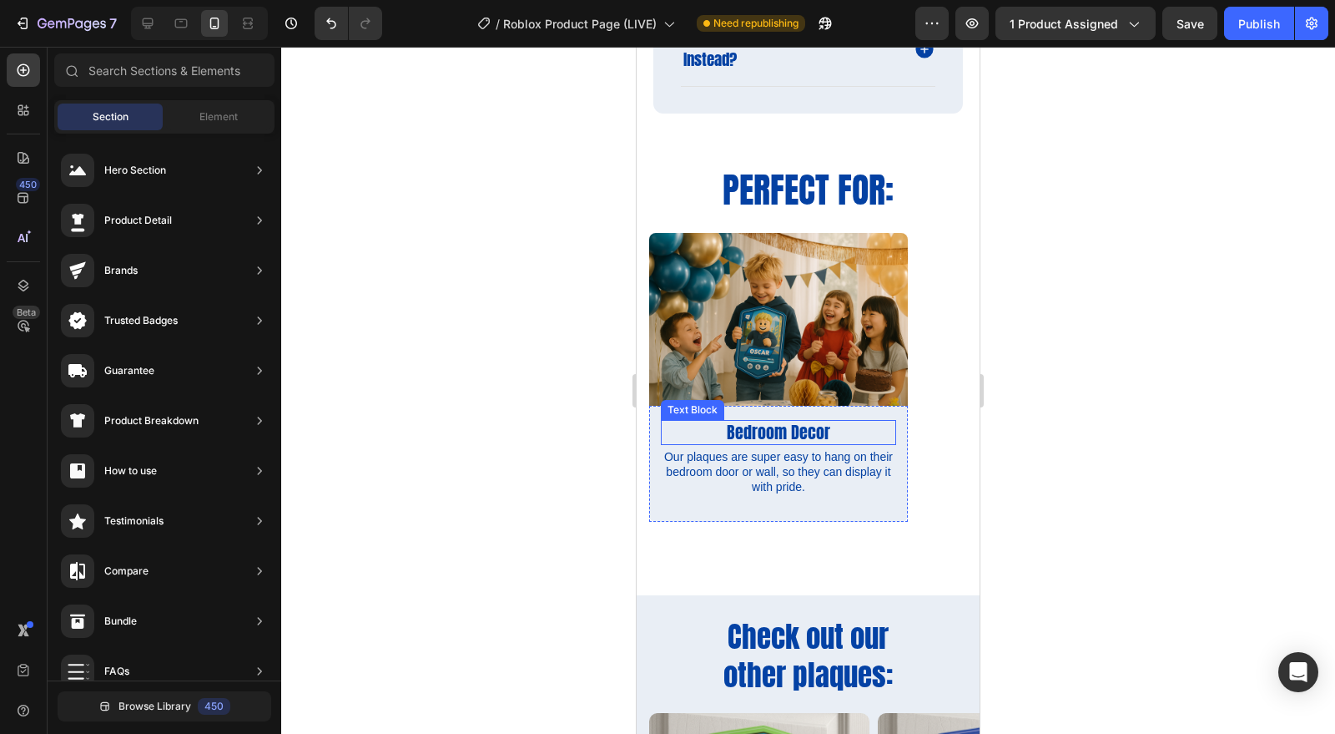
click at [784, 426] on p "Bedroom Decor" at bounding box center [779, 433] width 232 height 22
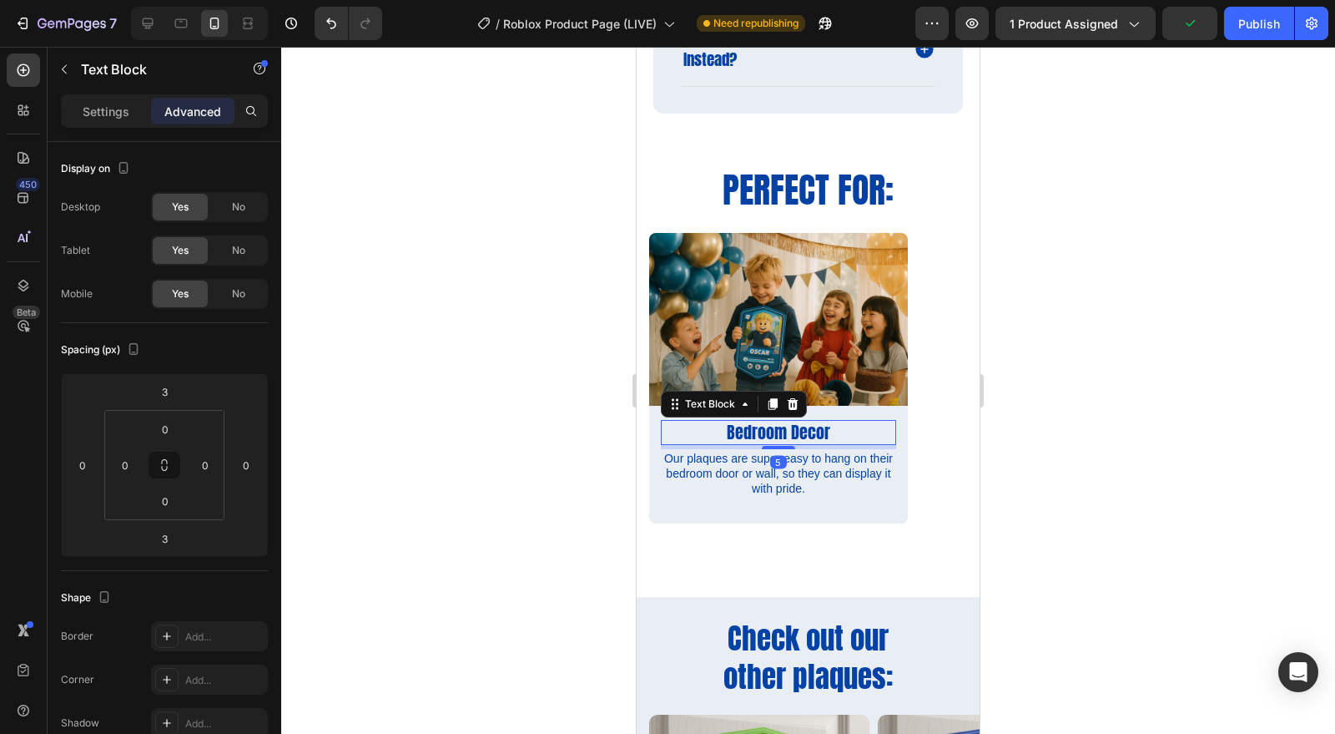
click at [777, 446] on div at bounding box center [778, 447] width 33 height 3
type input "5"
click at [1198, 457] on div at bounding box center [808, 390] width 1054 height 687
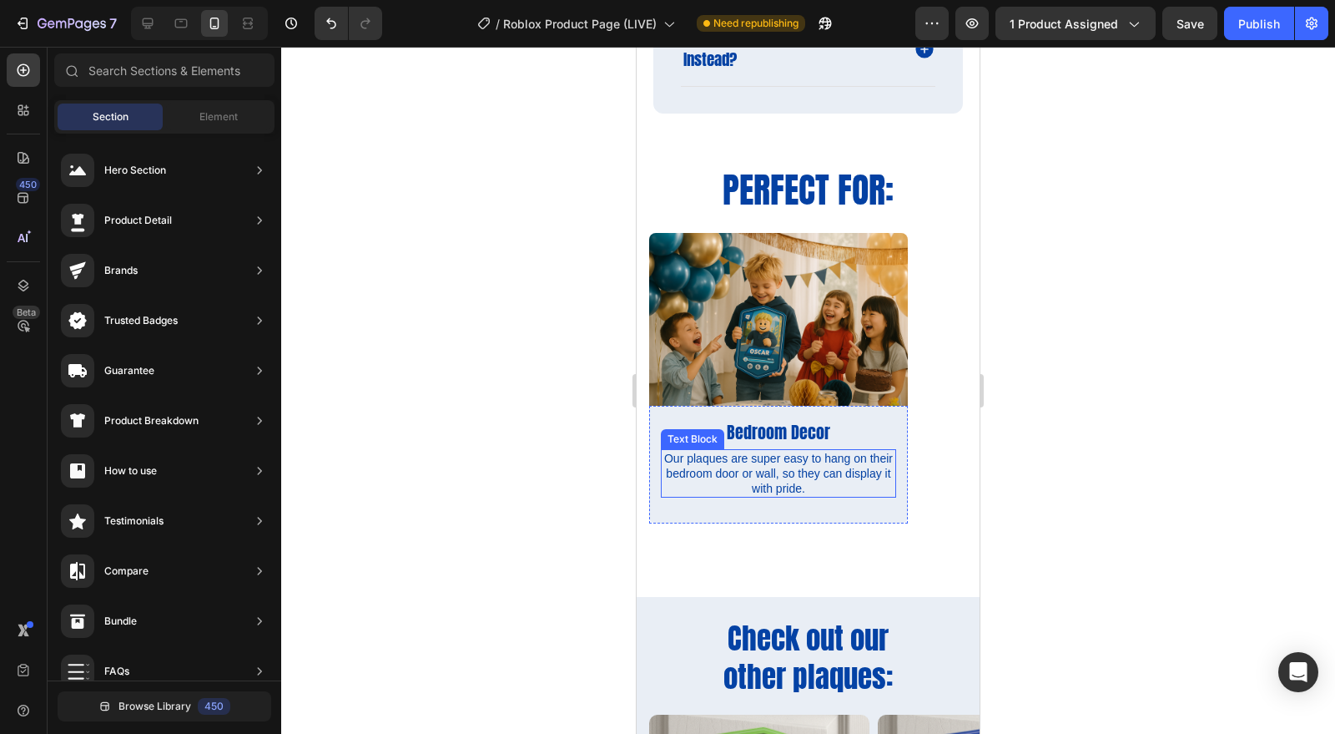
click at [847, 472] on p "Our plaques are super easy to hang on their bedroom door or wall, so they can d…" at bounding box center [779, 474] width 232 height 46
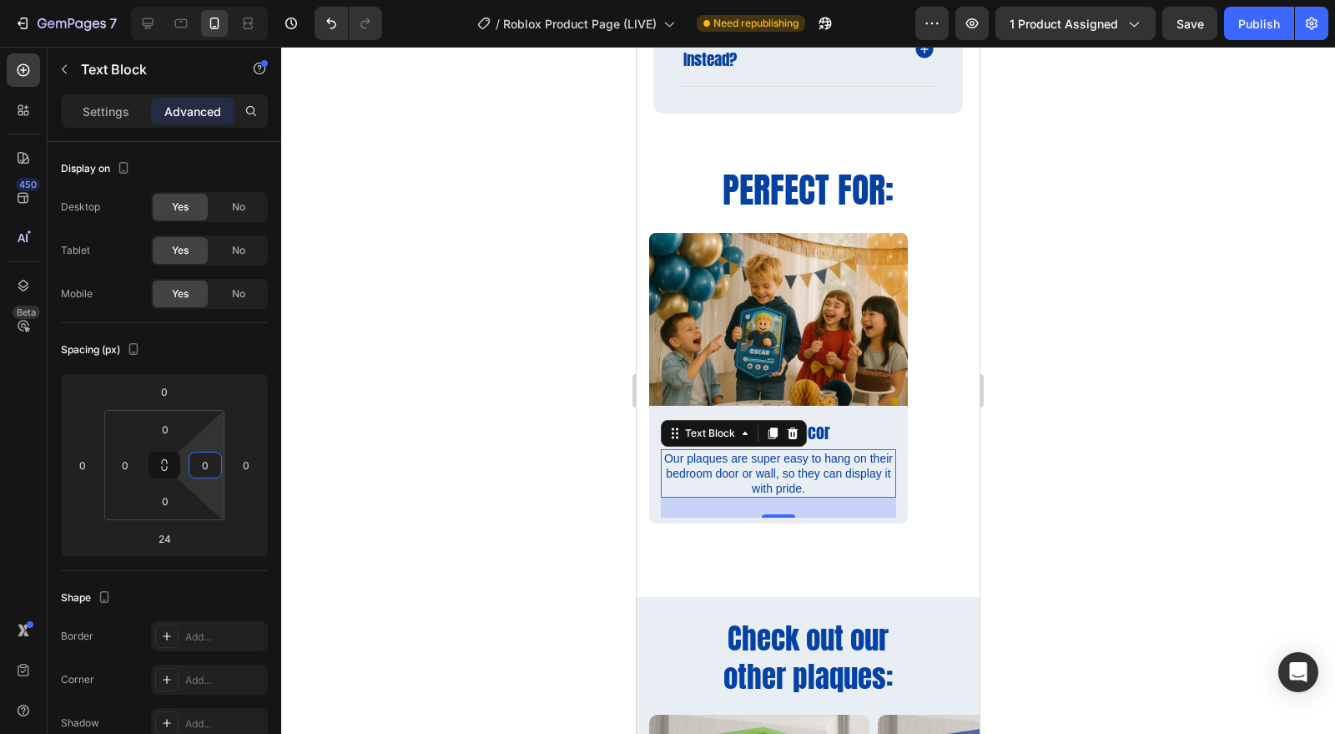
click at [214, 452] on input "0" at bounding box center [205, 464] width 25 height 25
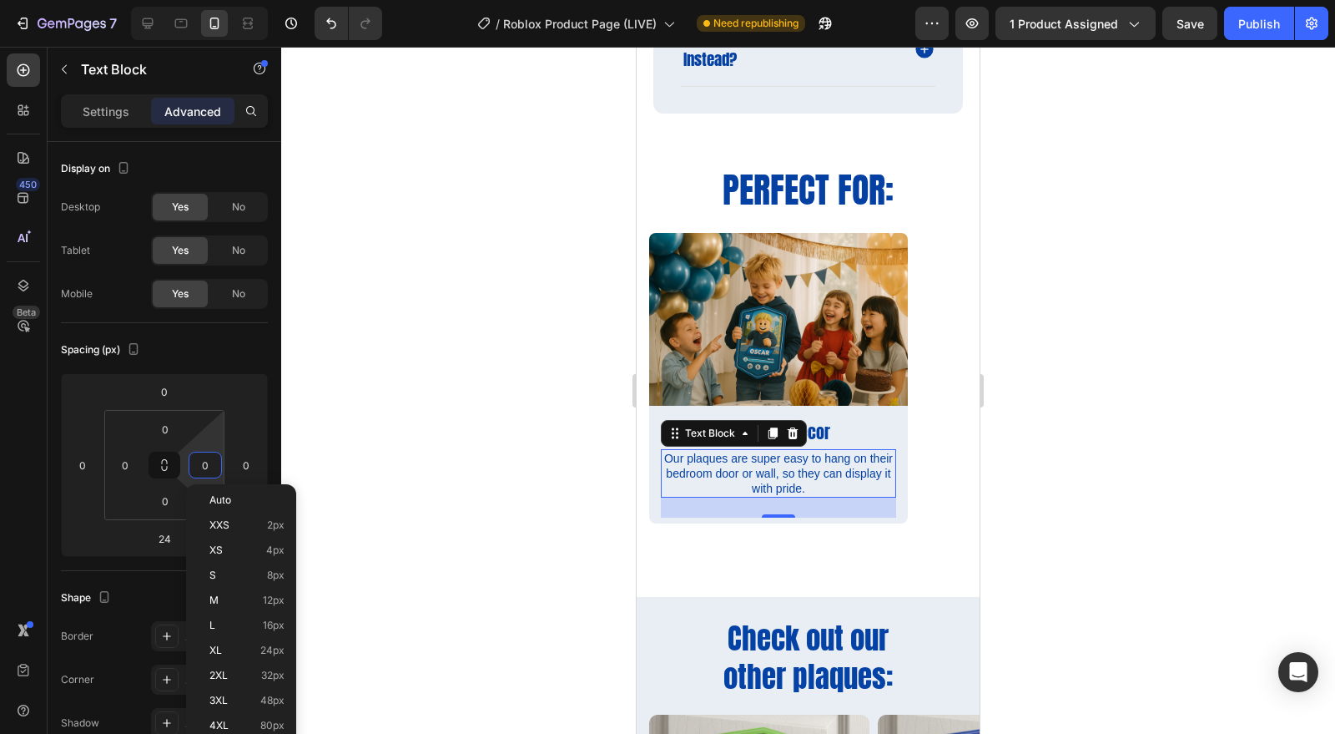
type input "4"
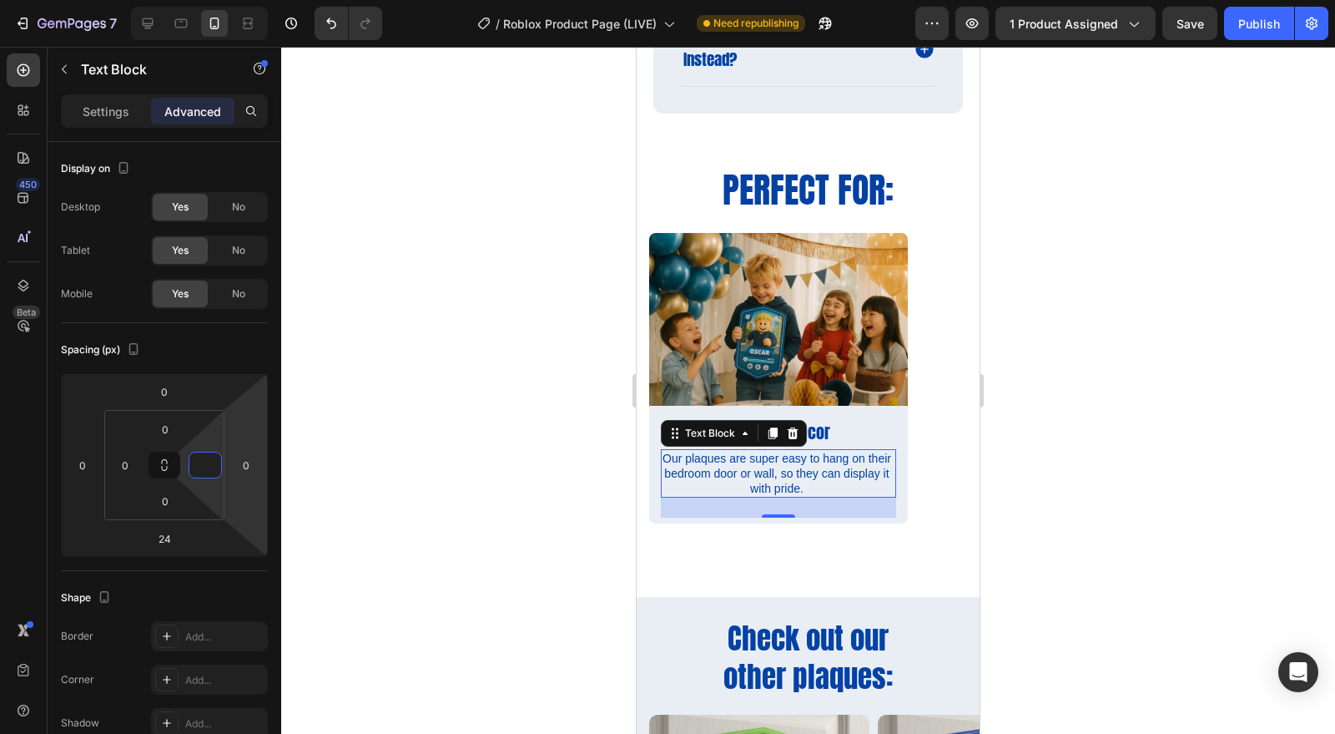
click at [246, 0] on html "7 Version history / Roblox Product Page (LIVE) Need republishing Preview 1 prod…" at bounding box center [667, 0] width 1335 height 0
type input "0"
type input "5"
click at [77, 461] on input "0" at bounding box center [82, 464] width 25 height 25
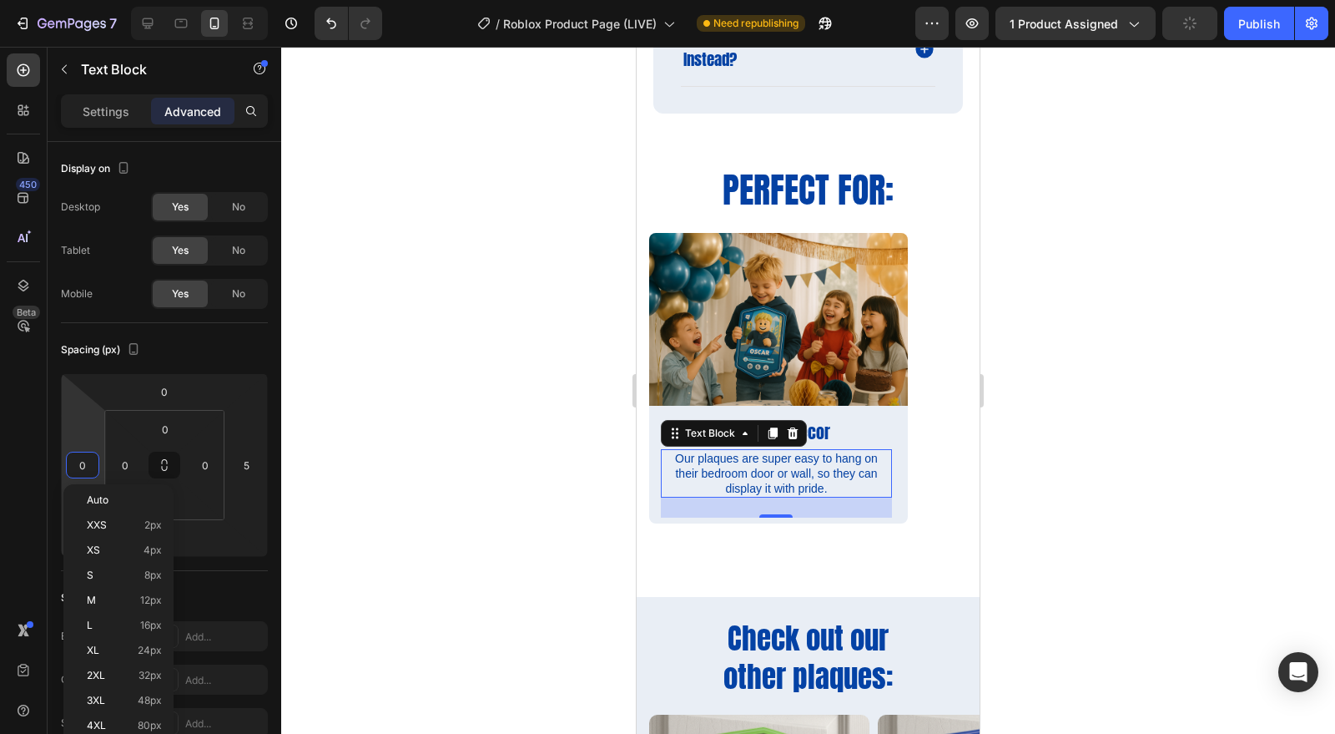
type input "5"
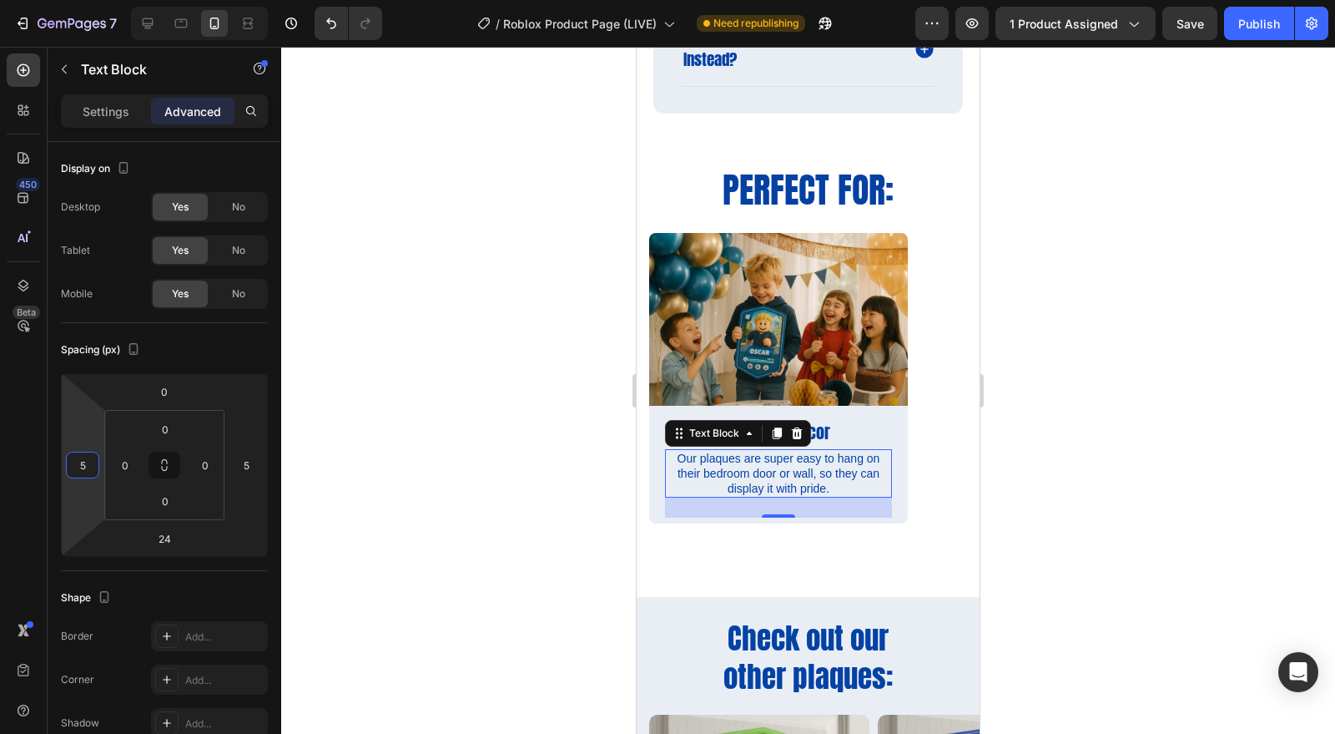
click at [1125, 556] on div at bounding box center [808, 390] width 1054 height 687
